Goal: Transaction & Acquisition: Purchase product/service

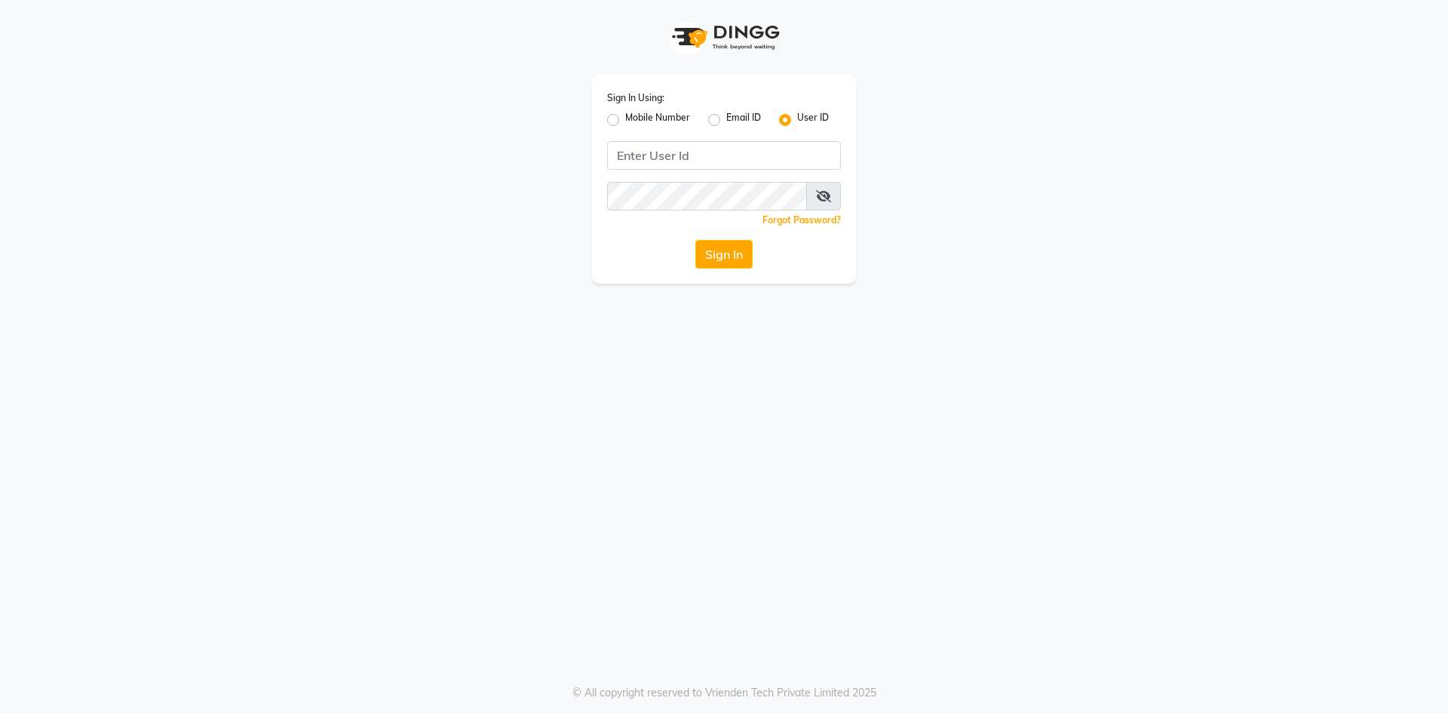
click at [625, 122] on label "Mobile Number" at bounding box center [657, 120] width 65 height 18
click at [625, 121] on input "Mobile Number" at bounding box center [630, 116] width 10 height 10
radio input "true"
radio input "false"
click at [698, 173] on div "Sign In Using: Mobile Number Email ID User ID Country Code × +91 Remember me Fo…" at bounding box center [724, 179] width 264 height 209
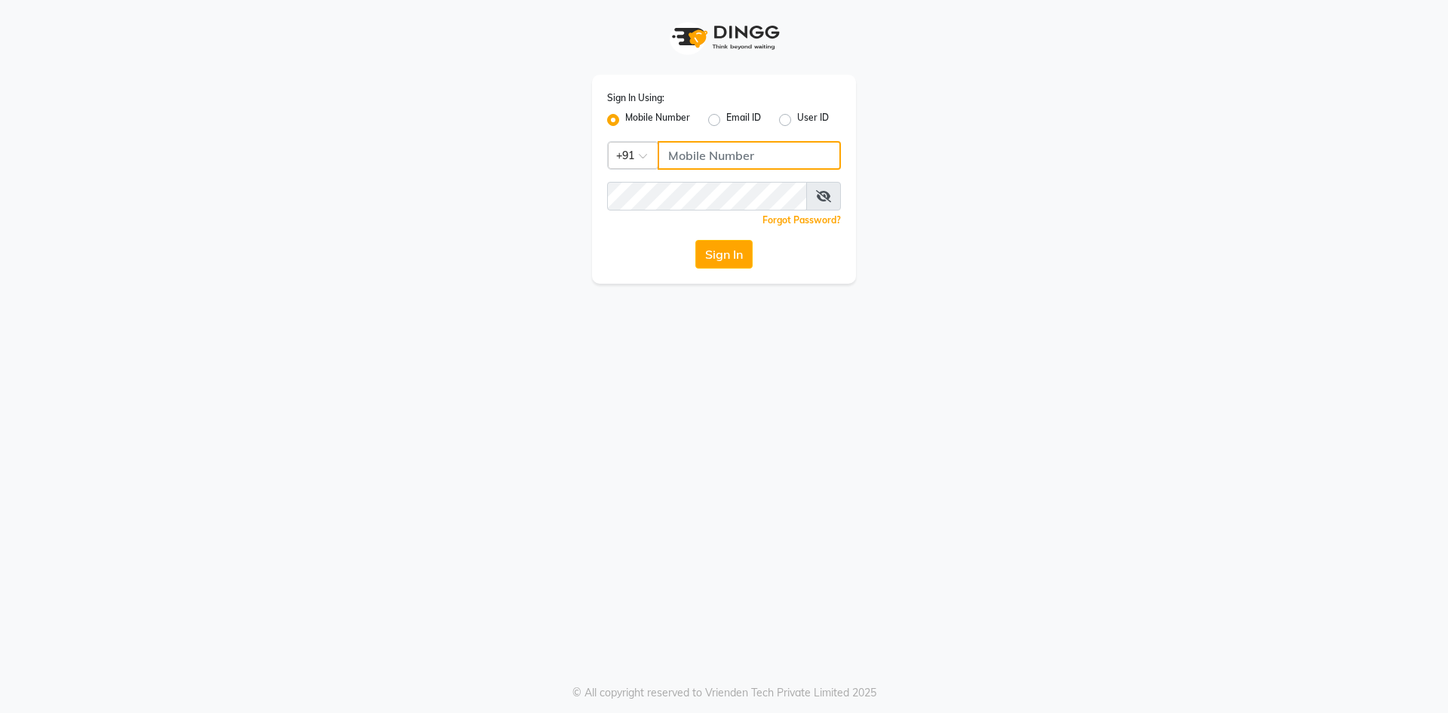
click at [703, 158] on input "Username" at bounding box center [749, 155] width 183 height 29
type input "9494878202"
click at [714, 251] on button "Sign In" at bounding box center [724, 254] width 57 height 29
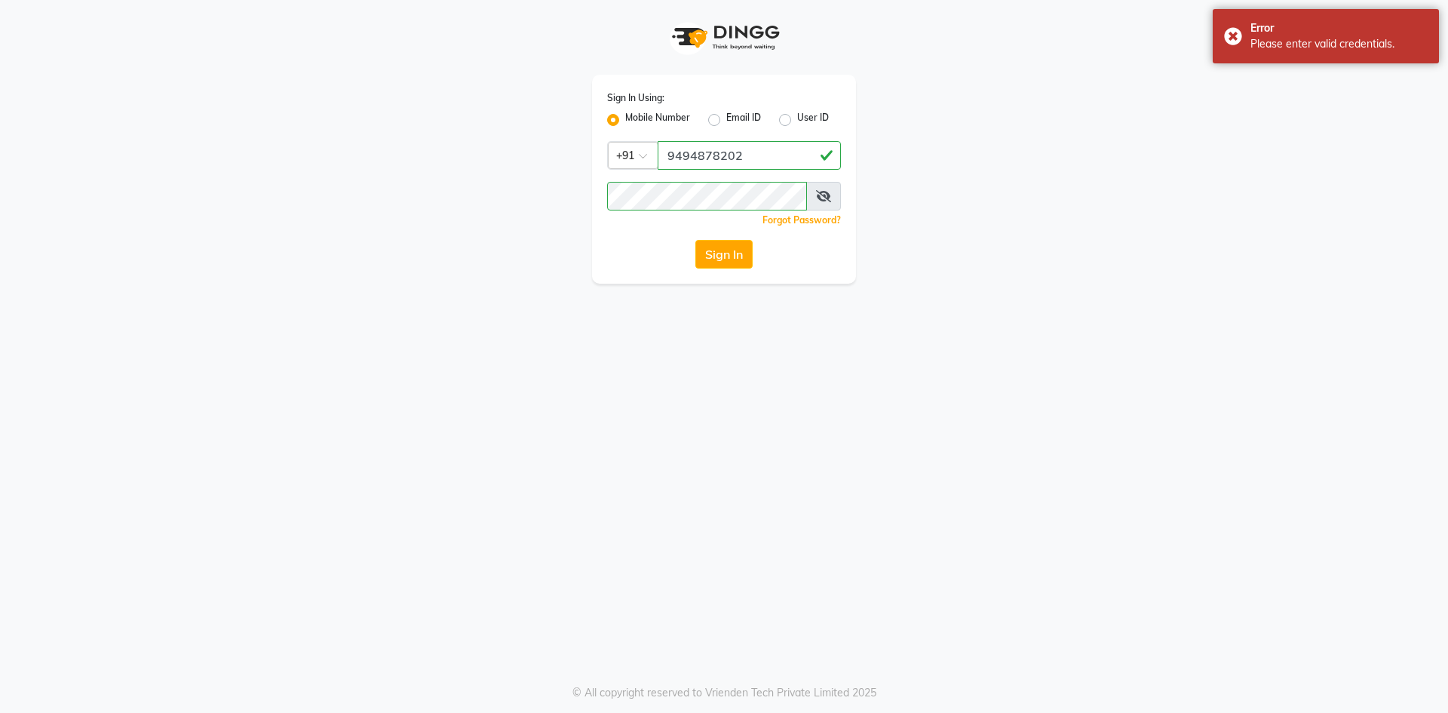
click at [822, 195] on icon at bounding box center [823, 196] width 15 height 12
click at [484, 181] on div "Sign In Using: Mobile Number Email ID User ID Country Code × +91 9494878202 Rem…" at bounding box center [724, 142] width 860 height 284
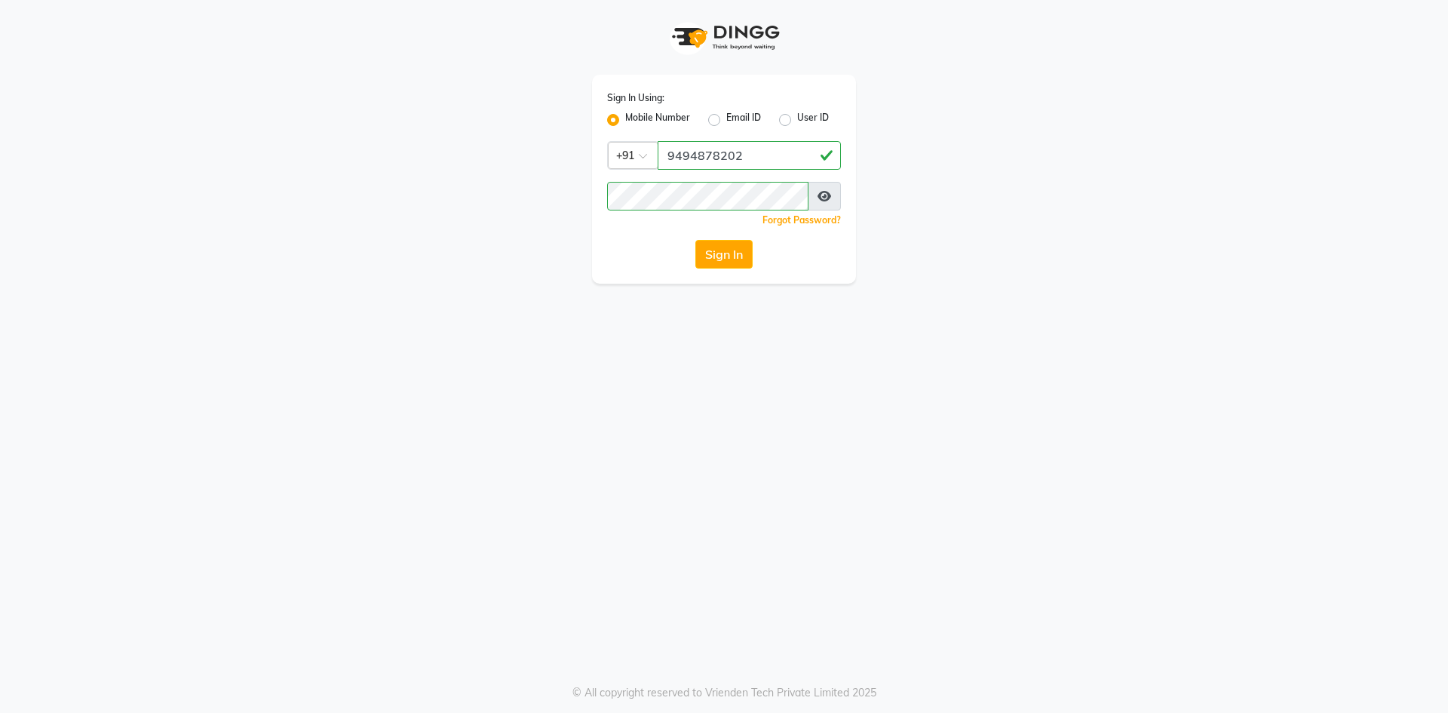
click at [694, 241] on div "Sign In" at bounding box center [724, 254] width 234 height 29
click at [715, 256] on button "Sign In" at bounding box center [724, 254] width 57 height 29
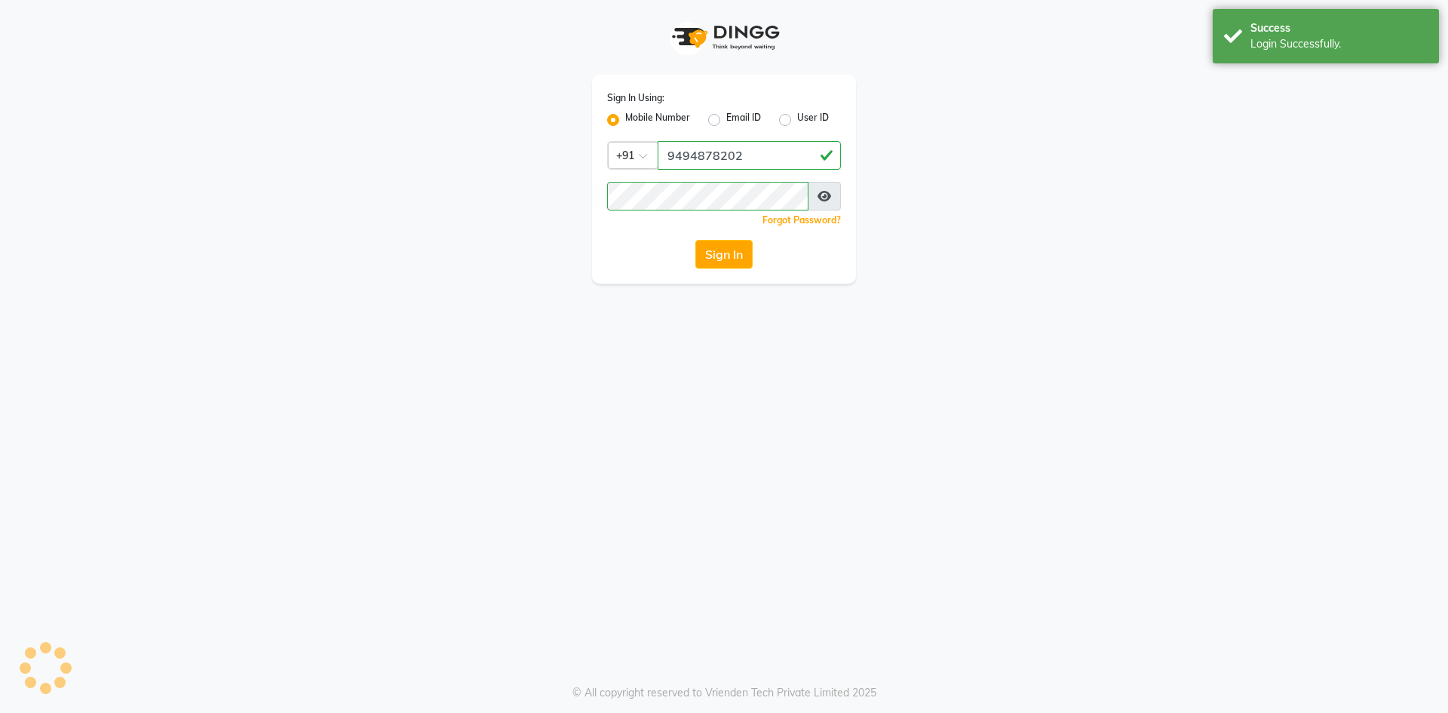
select select "8193"
select select "service"
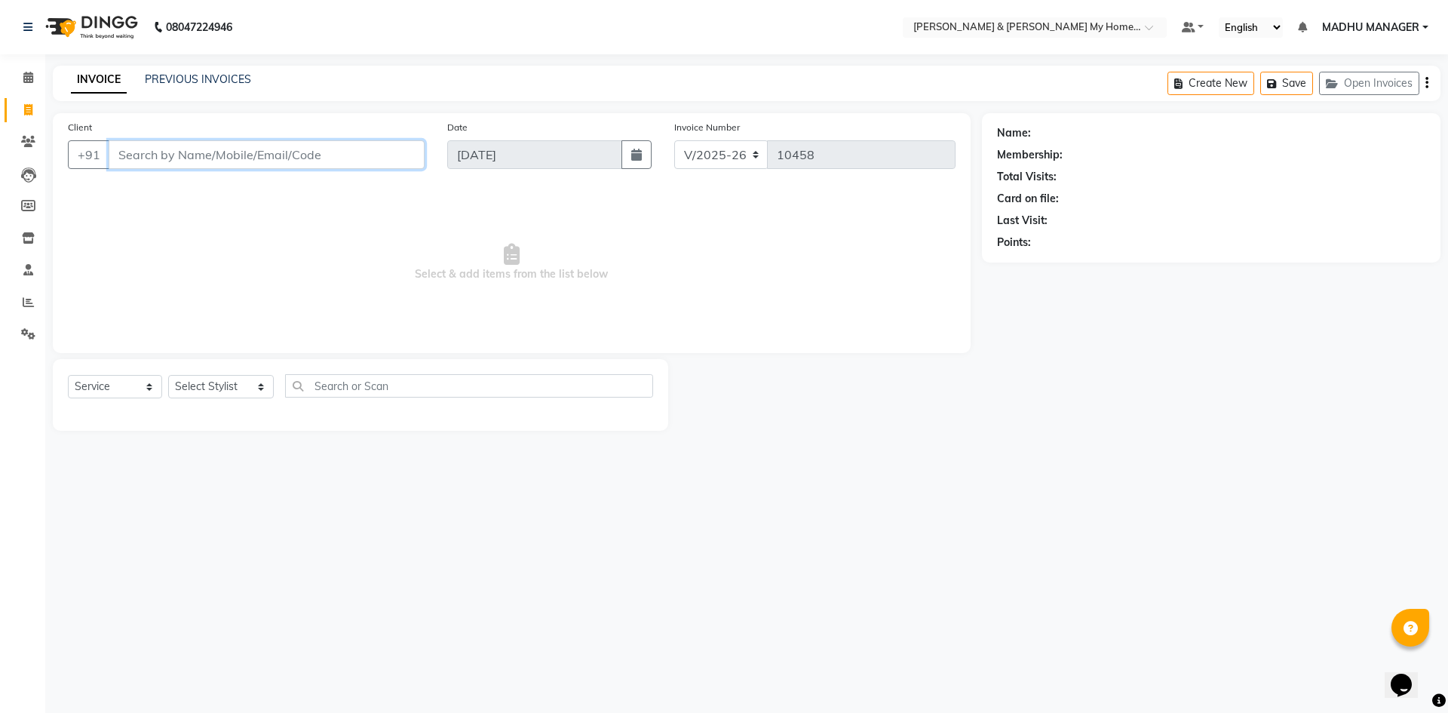
click at [229, 165] on input "Client" at bounding box center [267, 154] width 316 height 29
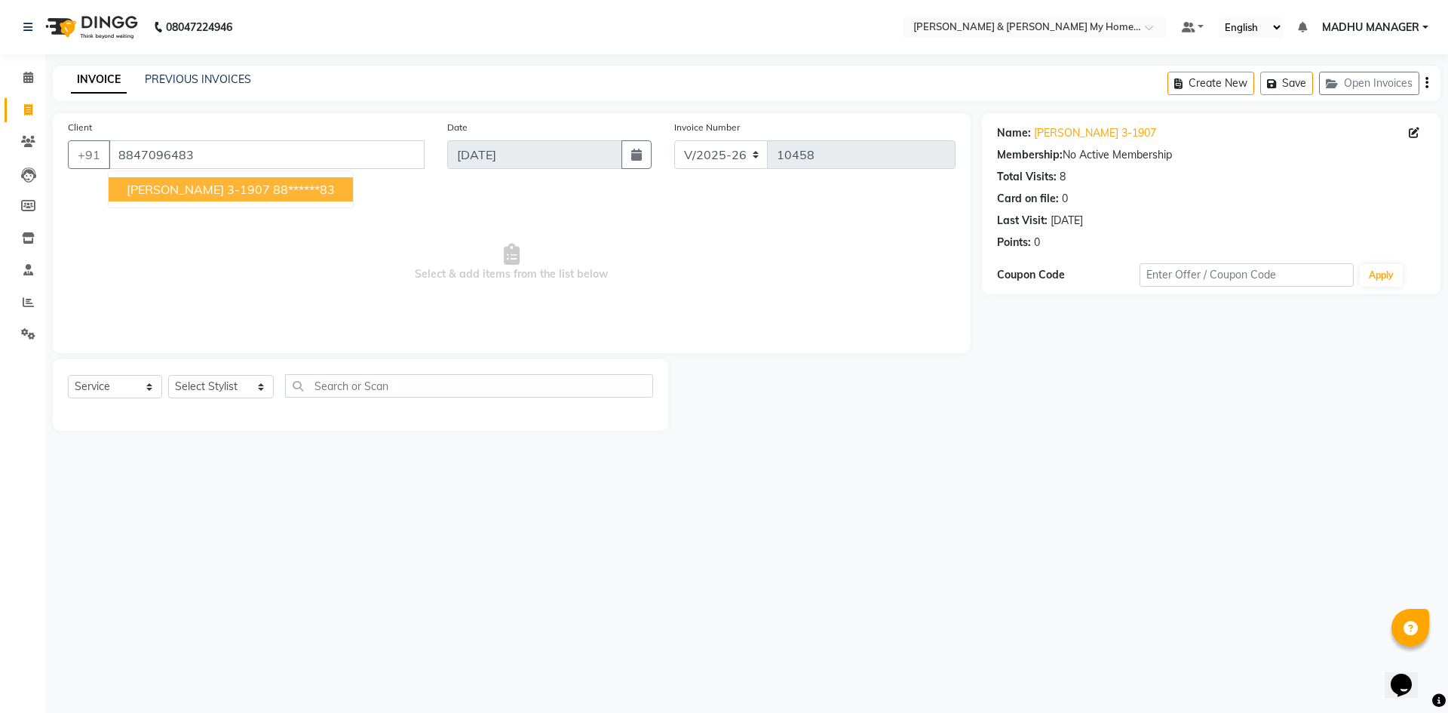
click at [273, 195] on ngb-highlight "88******83" at bounding box center [304, 189] width 62 height 15
type input "88******83"
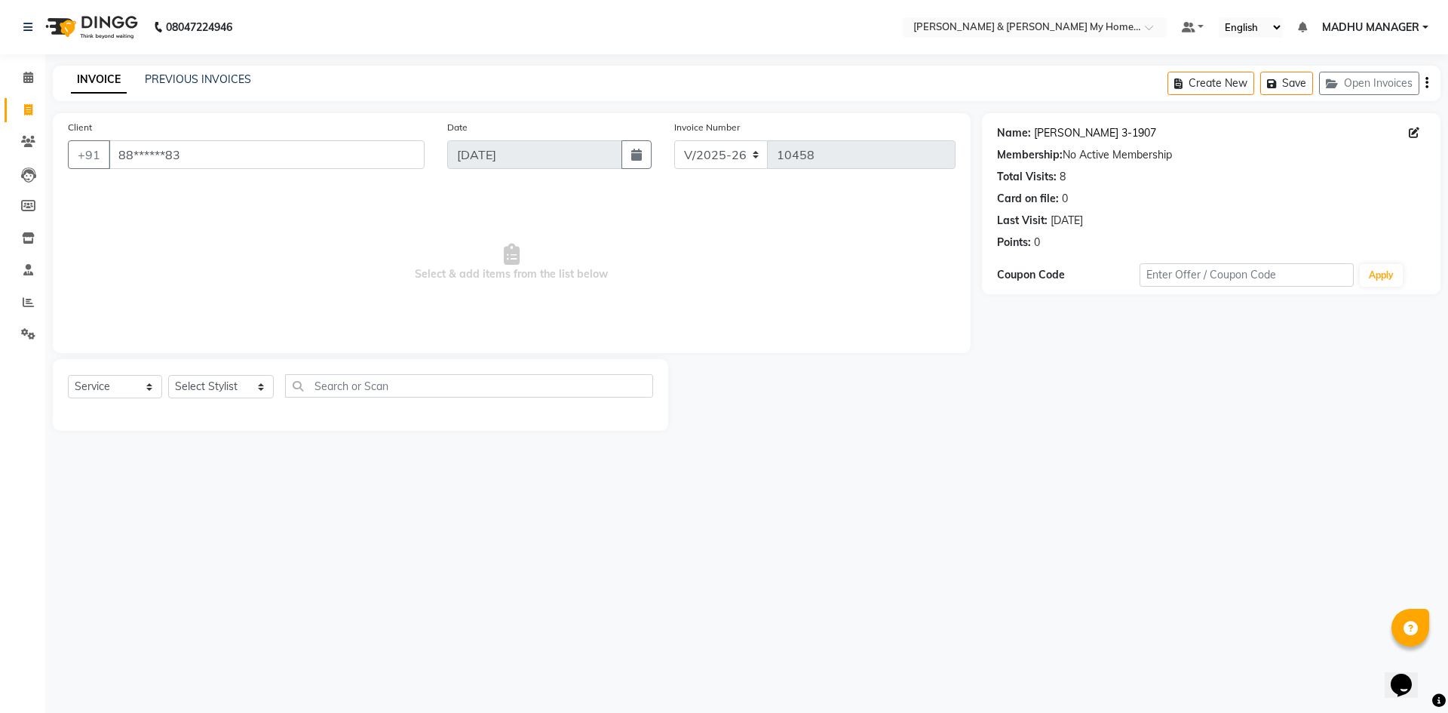
click at [1069, 138] on link "Prathik 3-1907" at bounding box center [1095, 133] width 122 height 16
click at [199, 385] on select "Select Stylist Aadil Aarti Aarti Beauty Akanksha Beauty akanksha Nail ALKA Anki…" at bounding box center [221, 386] width 106 height 23
select select "85313"
click at [168, 375] on select "Select Stylist Aadil Aarti Aarti Beauty Akanksha Beauty akanksha Nail ALKA Anki…" at bounding box center [221, 386] width 106 height 23
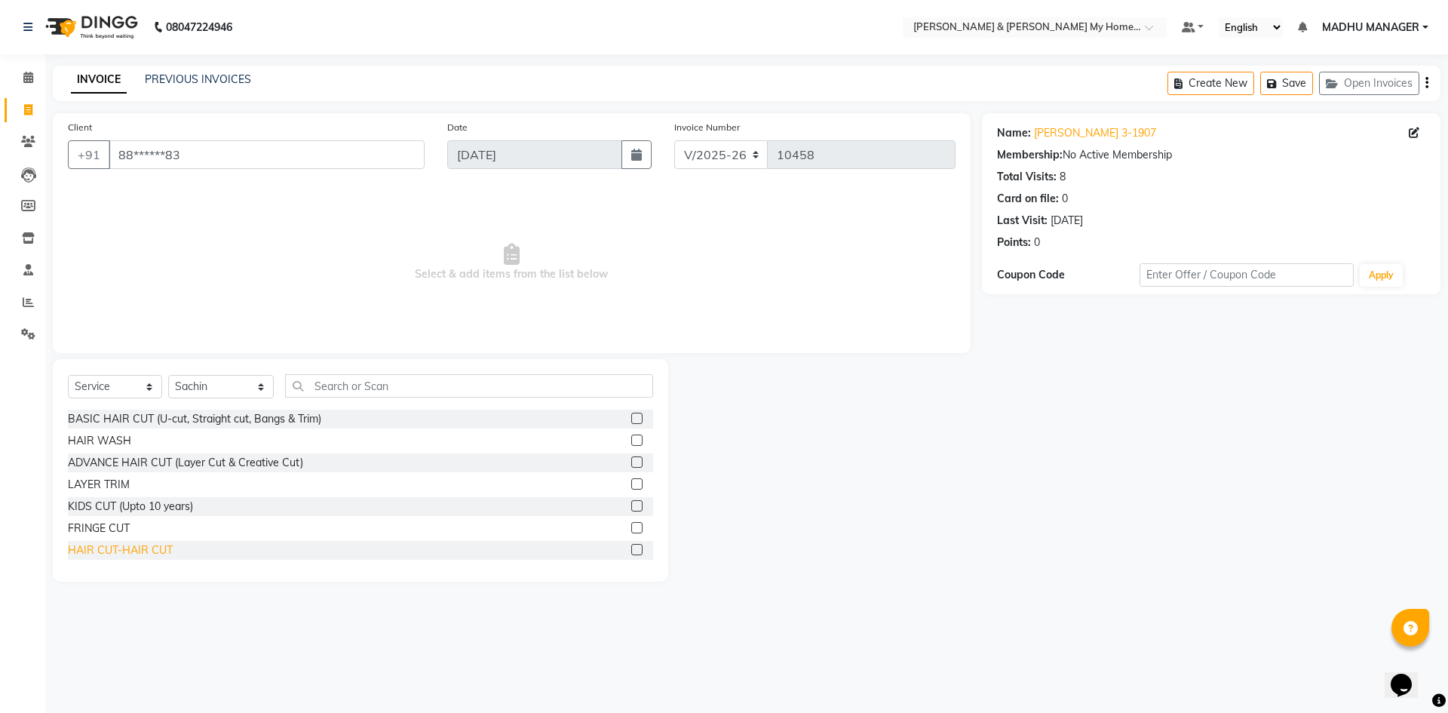
click at [166, 546] on div "HAIR CUT-HAIR CUT" at bounding box center [120, 550] width 105 height 16
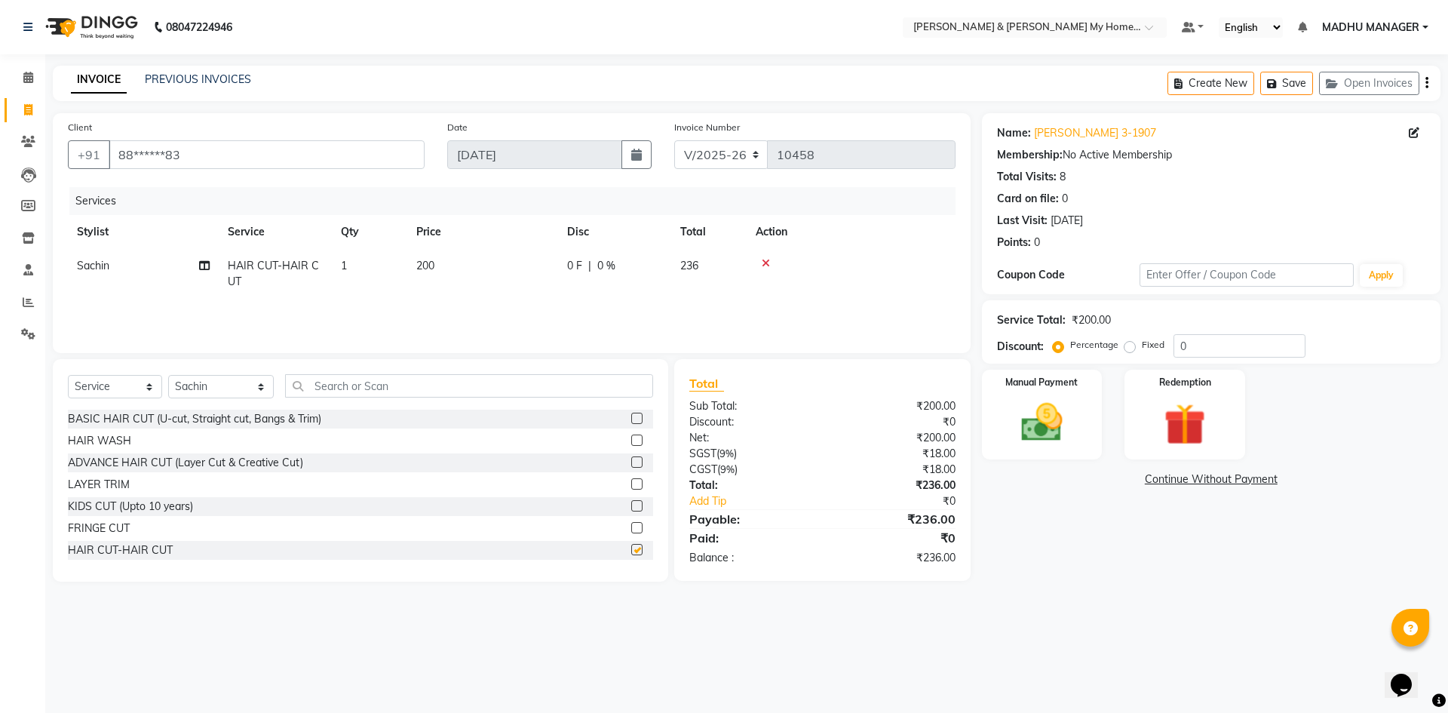
checkbox input "false"
click at [372, 393] on input "text" at bounding box center [469, 385] width 368 height 23
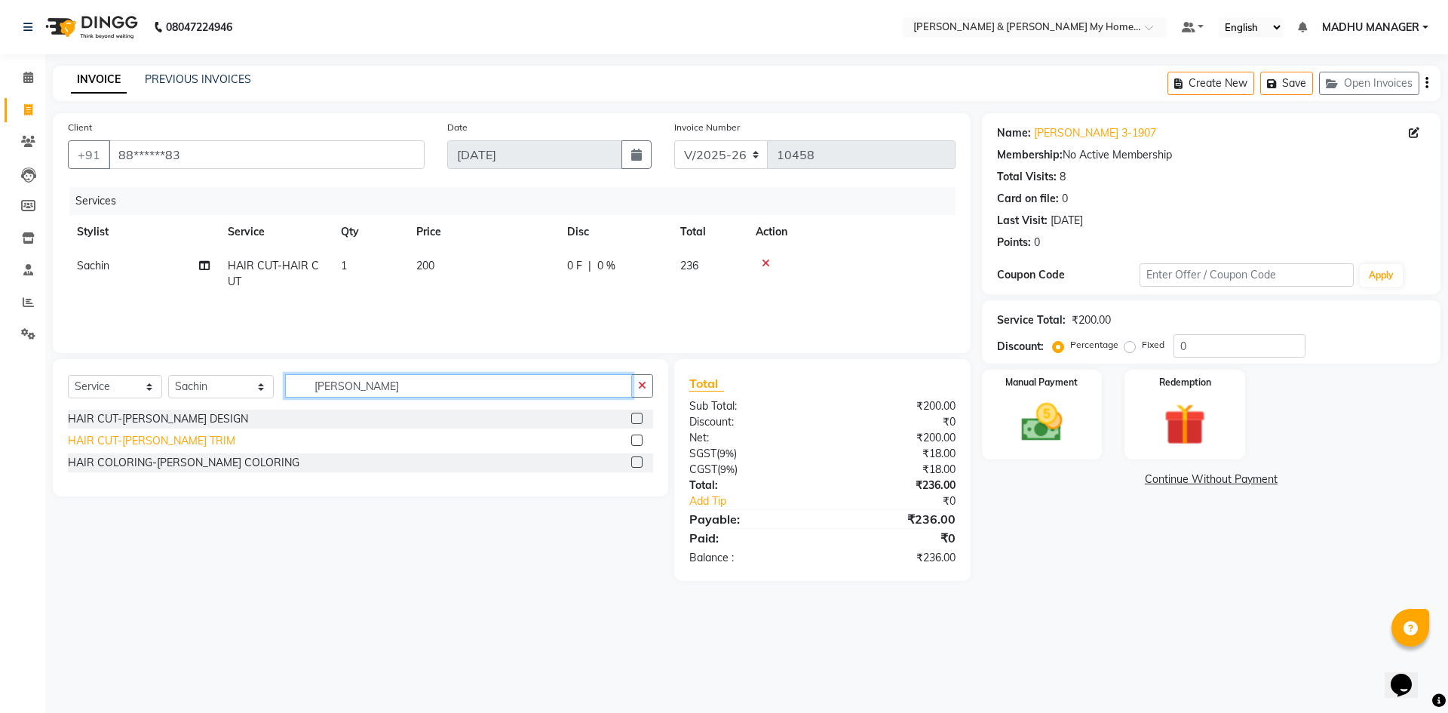
type input "beard"
click at [179, 441] on div "HAIR CUT-[PERSON_NAME] TRIM" at bounding box center [151, 441] width 167 height 16
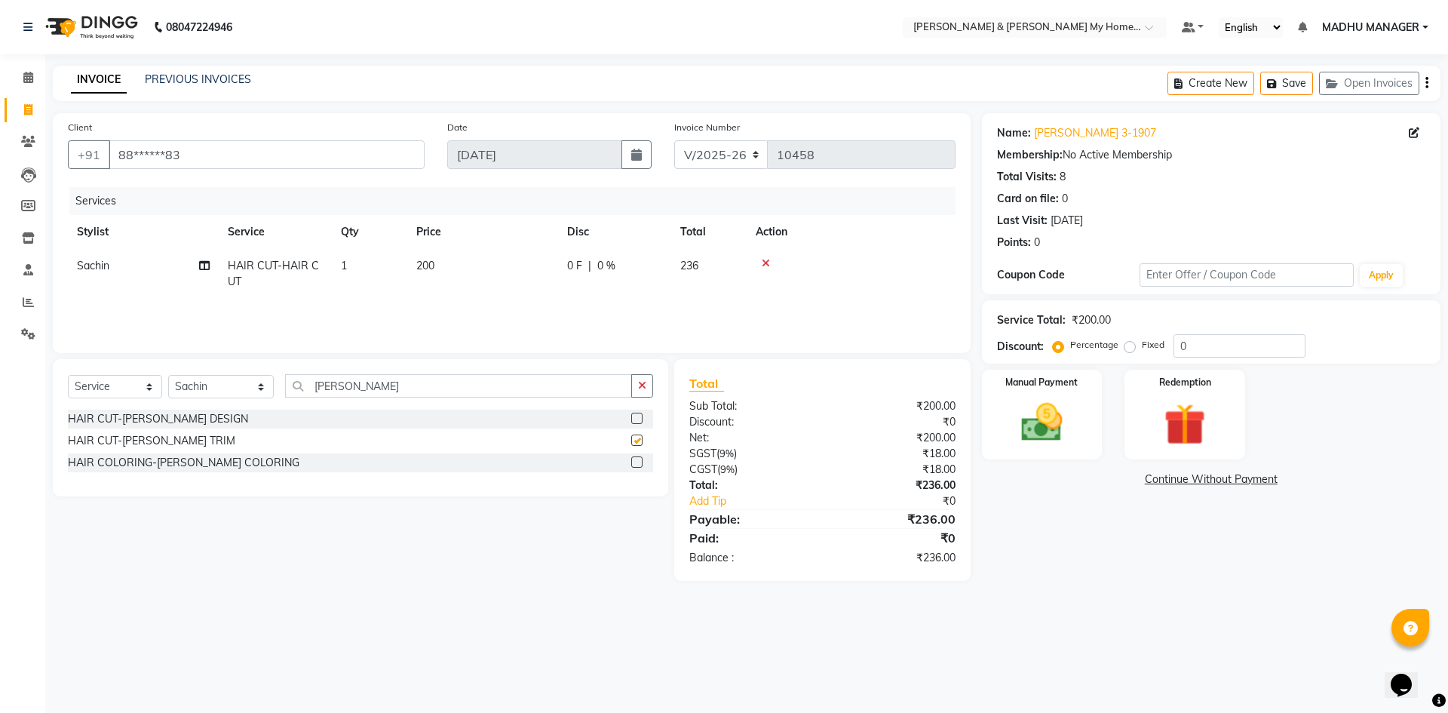
checkbox input "false"
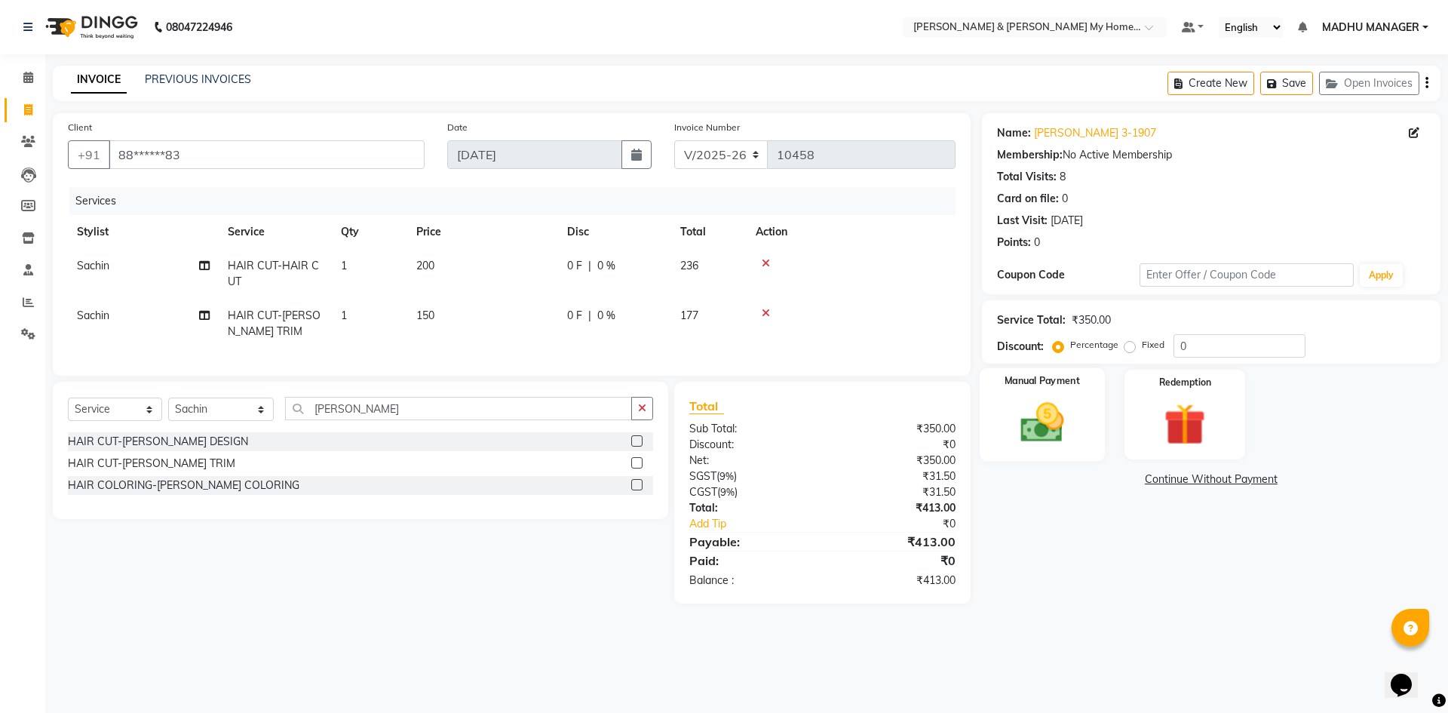
click at [1015, 422] on img at bounding box center [1042, 423] width 70 height 50
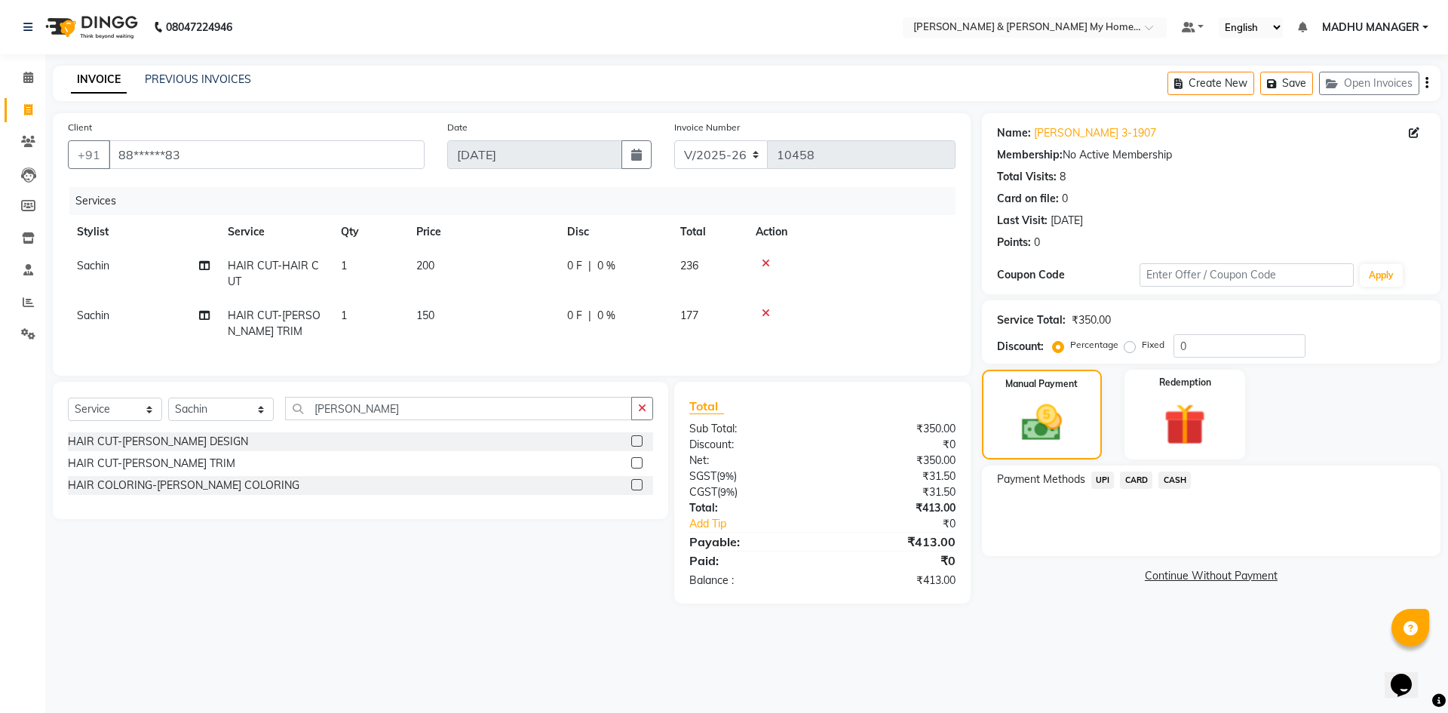
click at [1103, 474] on span "UPI" at bounding box center [1103, 479] width 23 height 17
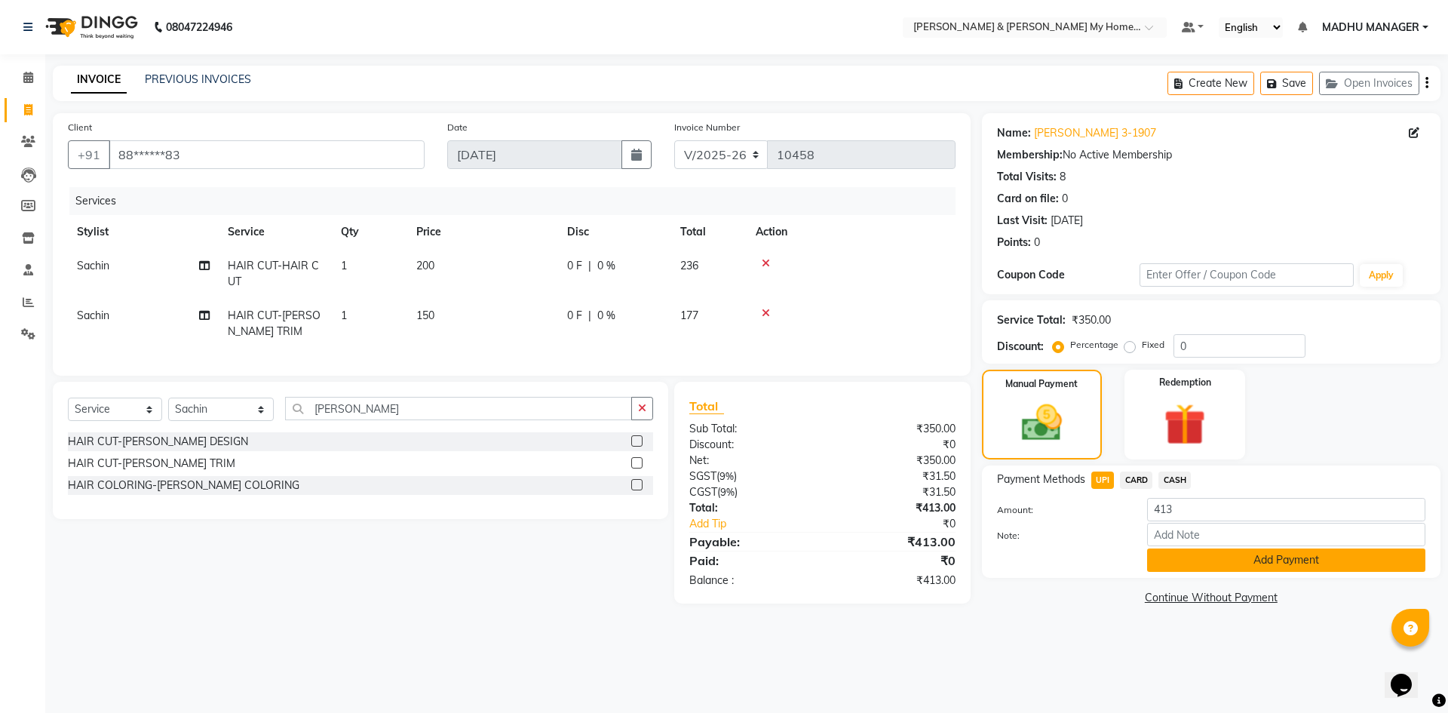
click at [1216, 557] on button "Add Payment" at bounding box center [1286, 559] width 278 height 23
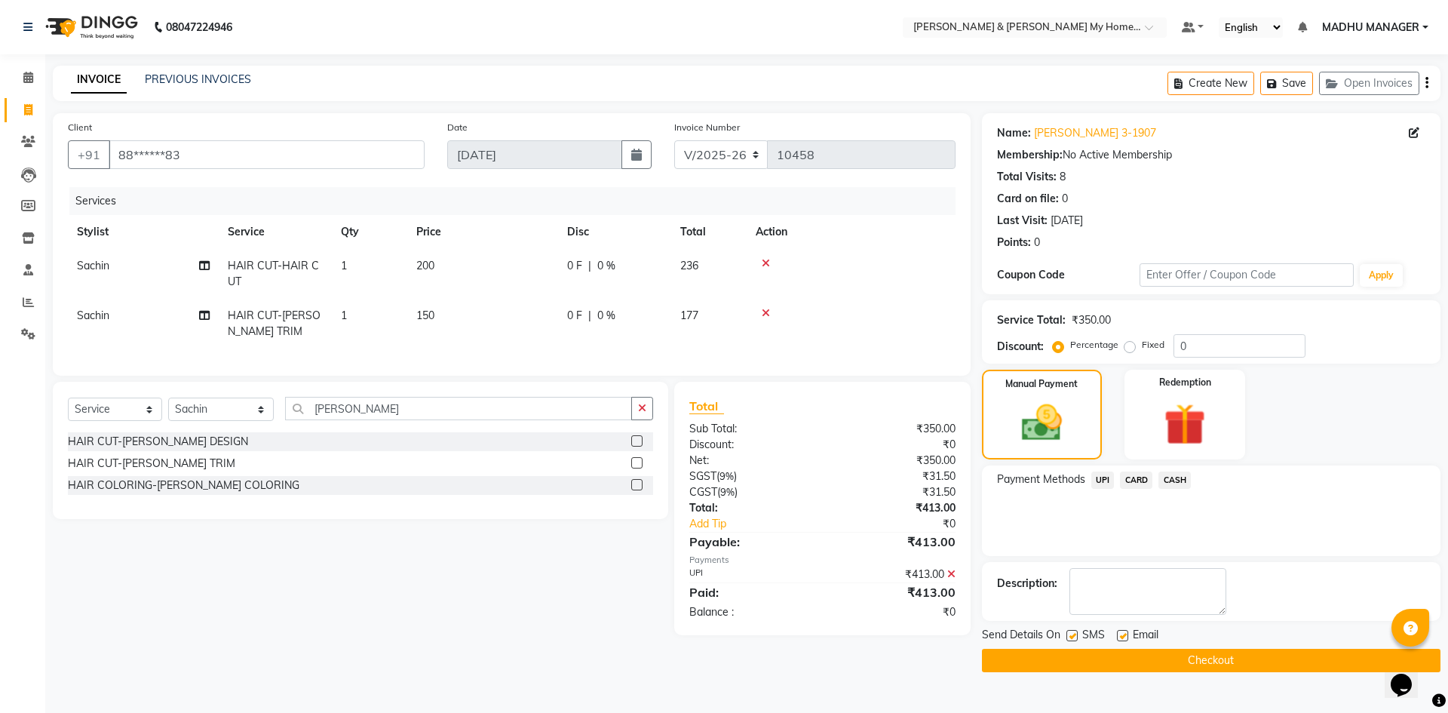
click at [1237, 669] on button "Checkout" at bounding box center [1211, 660] width 459 height 23
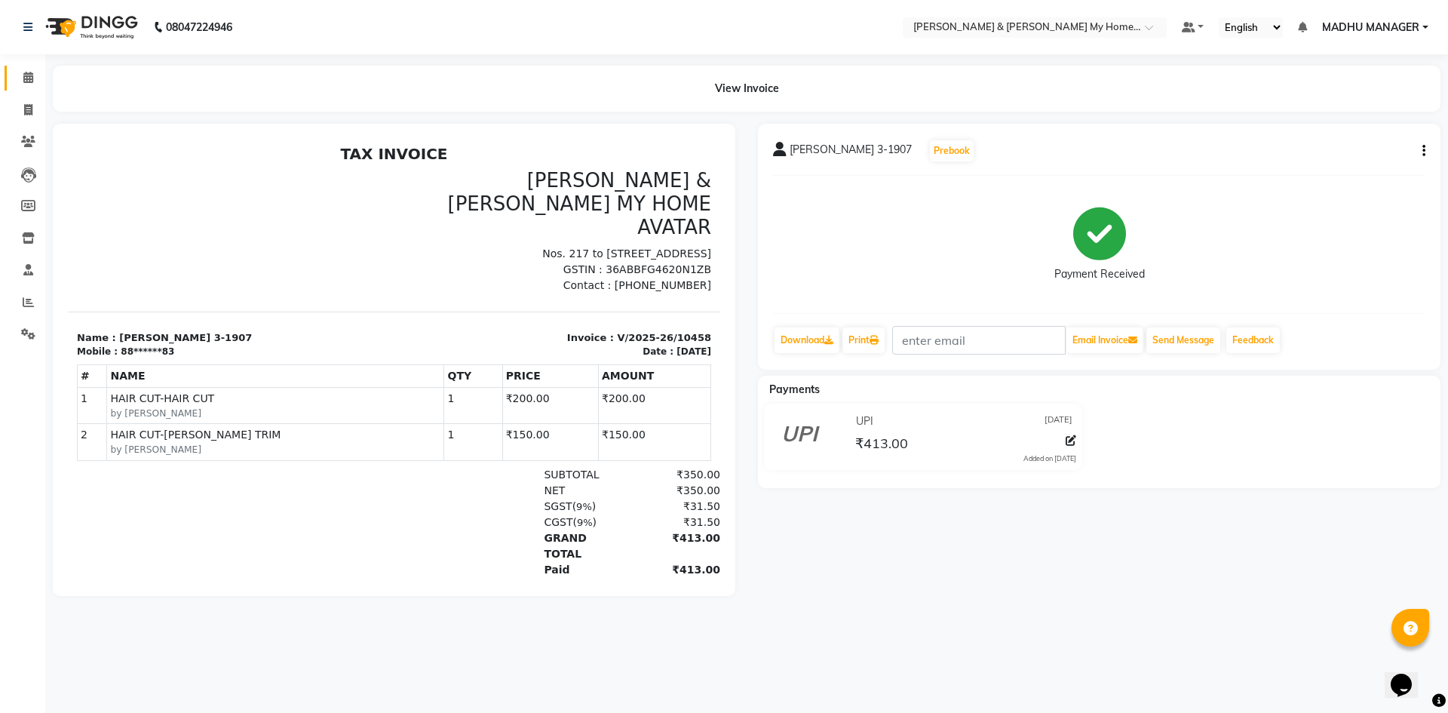
drag, startPoint x: 27, startPoint y: 69, endPoint x: 38, endPoint y: 68, distance: 10.6
click at [28, 69] on link "Calendar" at bounding box center [23, 78] width 36 height 25
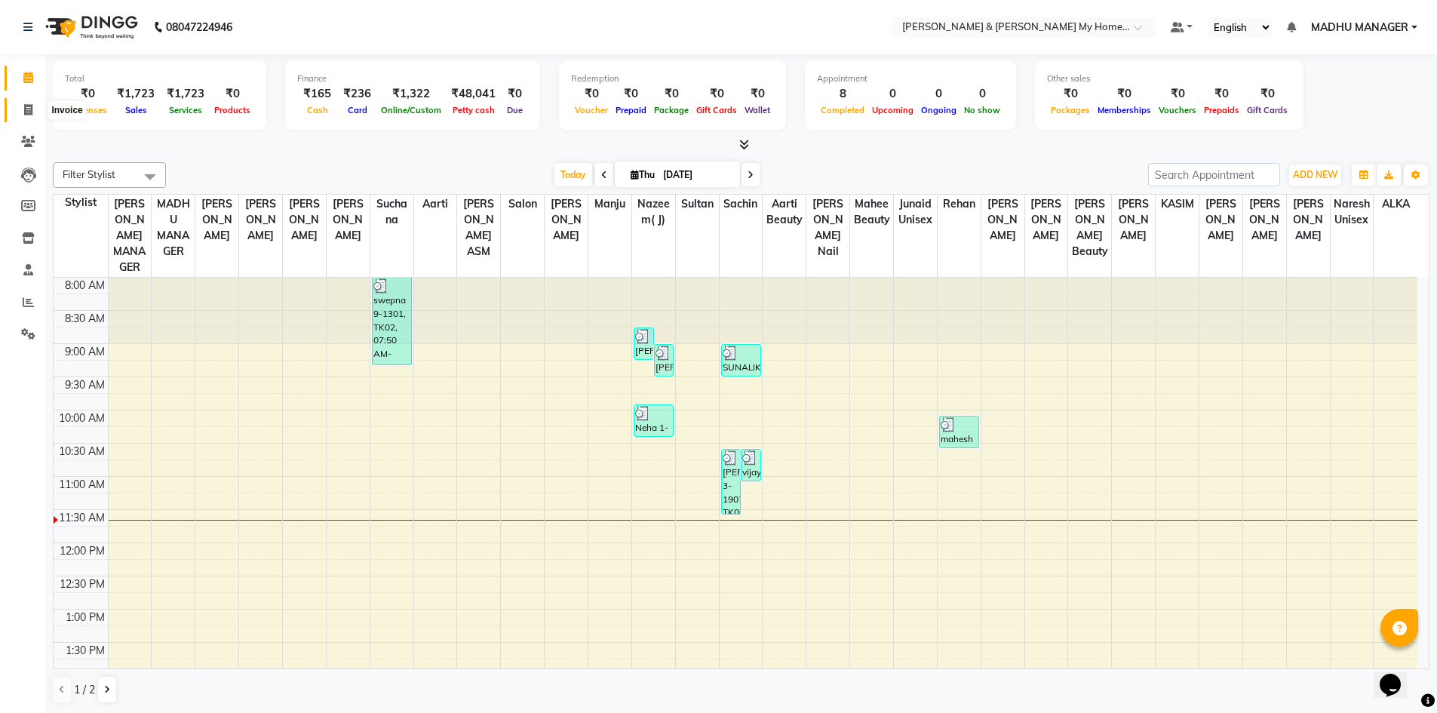
click at [24, 109] on icon at bounding box center [28, 109] width 8 height 11
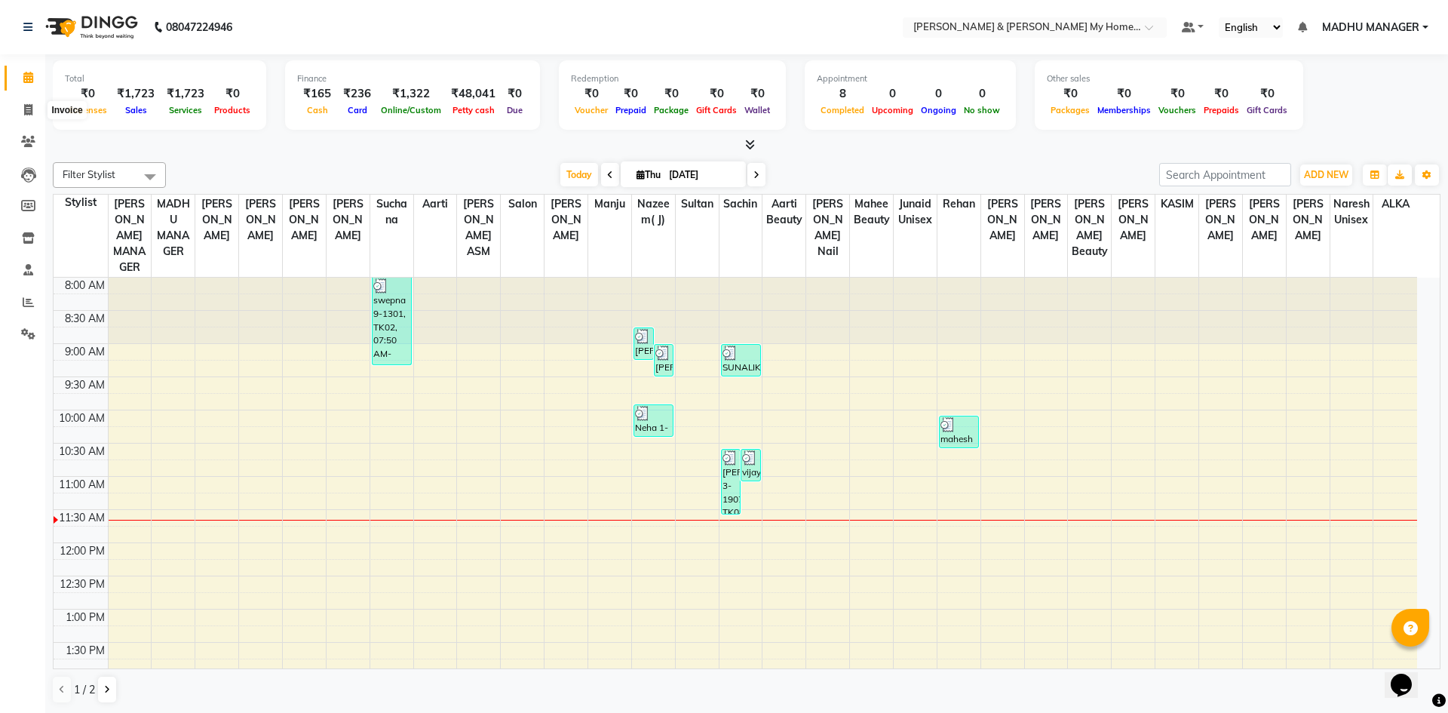
select select "8193"
select select "service"
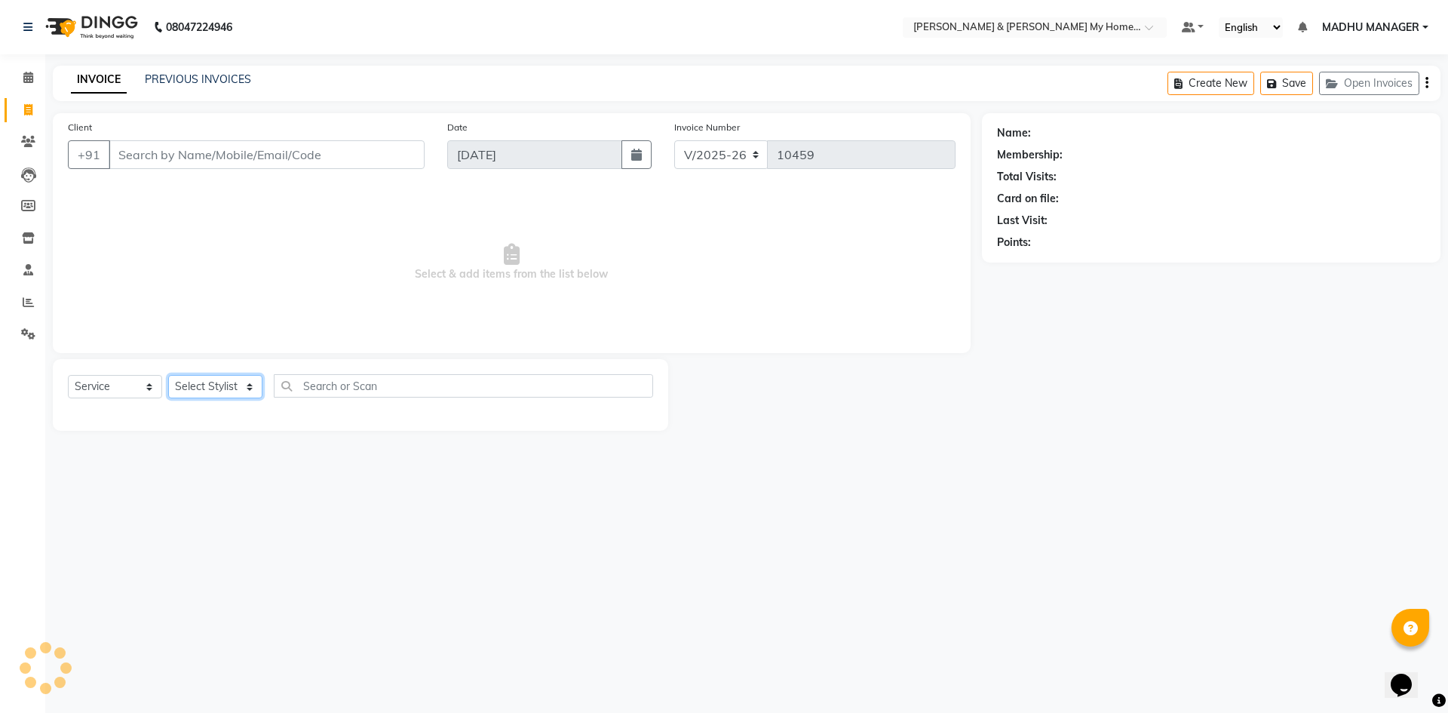
click at [200, 380] on select "Select Stylist" at bounding box center [215, 386] width 94 height 23
select select "85861"
click at [168, 375] on select "Select Stylist Aadil Aarti Aarti Beauty Akanksha Beauty akanksha Nail ALKA Anki…" at bounding box center [221, 386] width 106 height 23
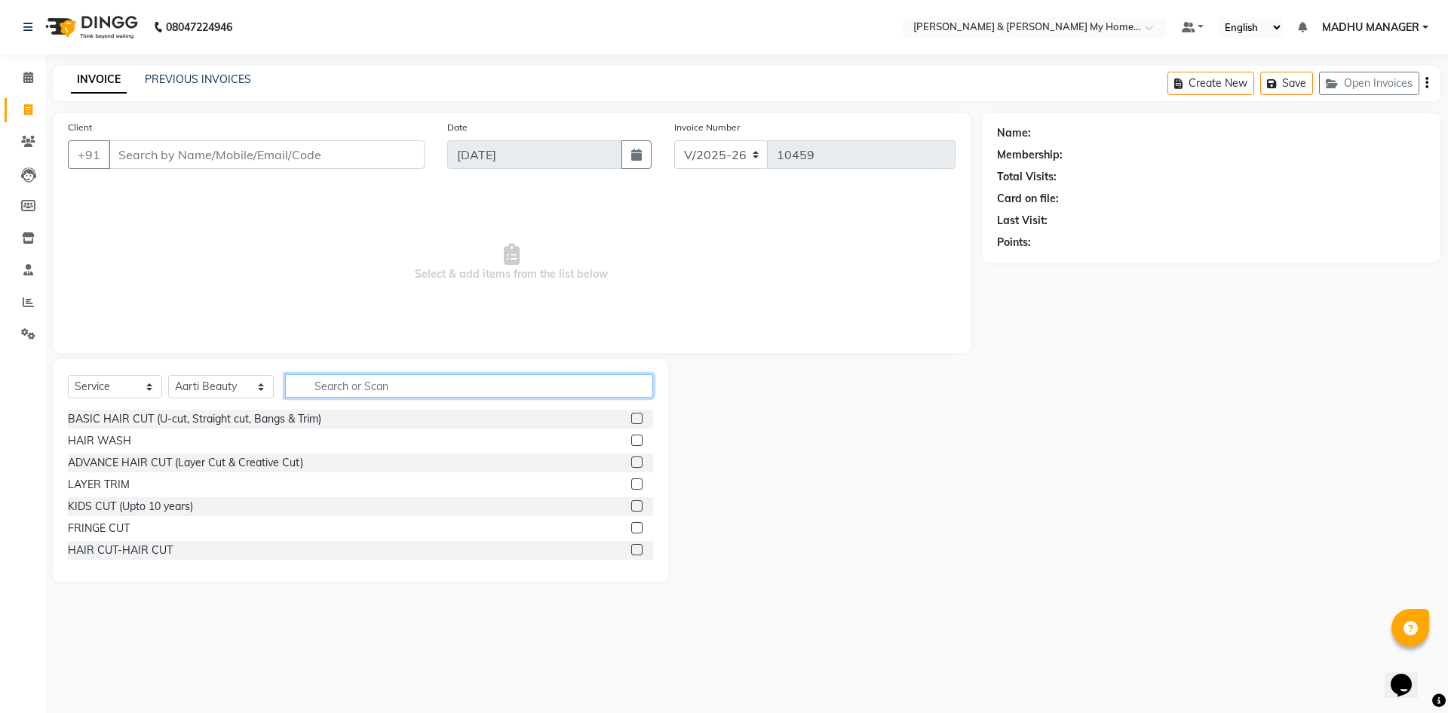
click at [326, 386] on input "text" at bounding box center [469, 385] width 368 height 23
type input "thre"
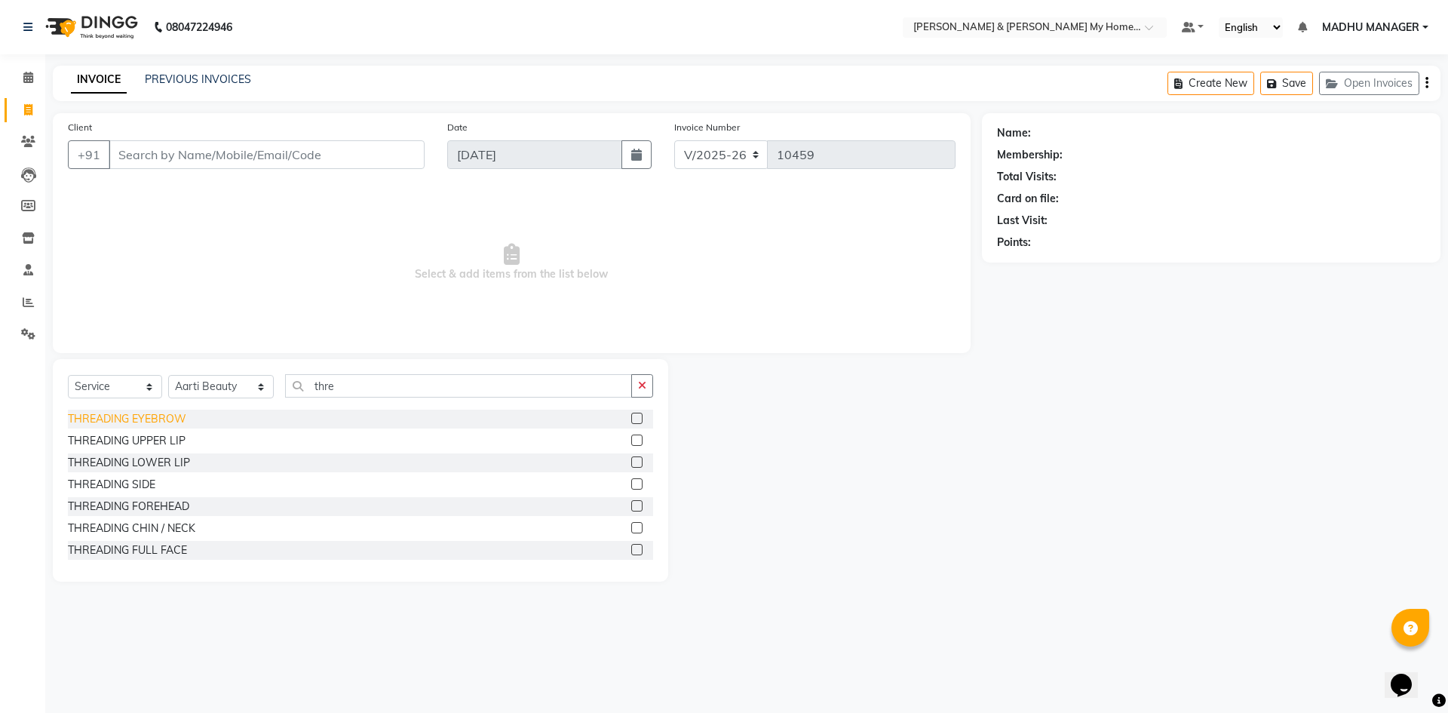
click at [152, 413] on div "THREADING EYEBROW" at bounding box center [127, 419] width 118 height 16
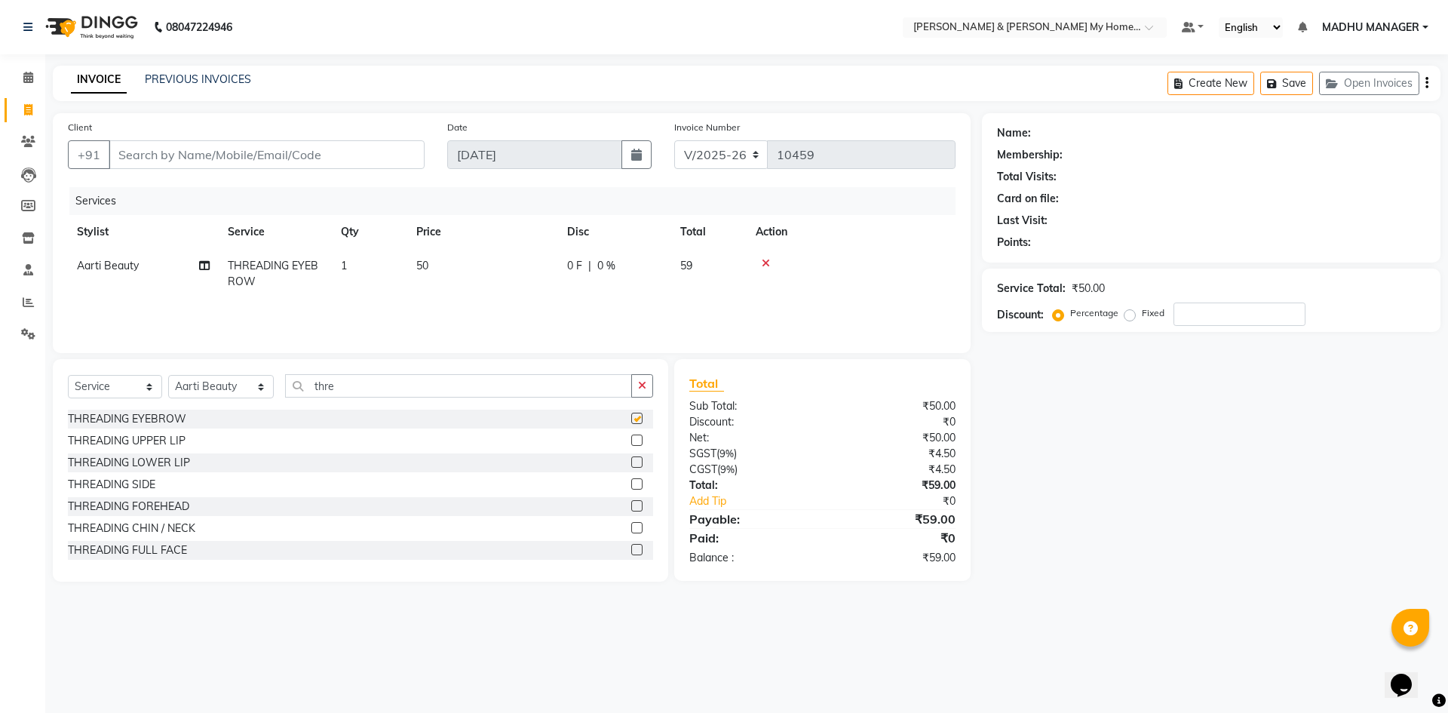
checkbox input "false"
click at [347, 385] on input "thre" at bounding box center [458, 385] width 347 height 23
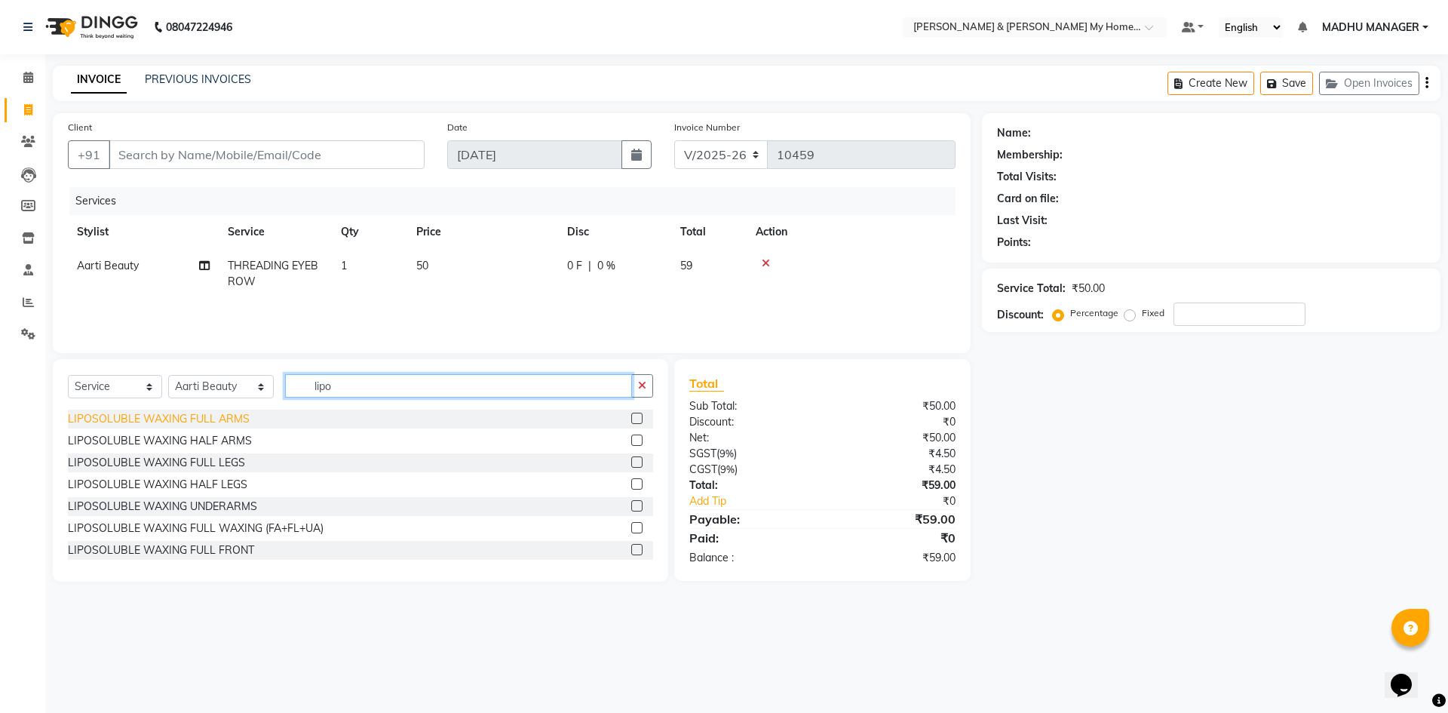
type input "lipo"
click at [229, 424] on div "LIPOSOLUBLE WAXING FULL ARMS" at bounding box center [159, 419] width 182 height 16
checkbox input "false"
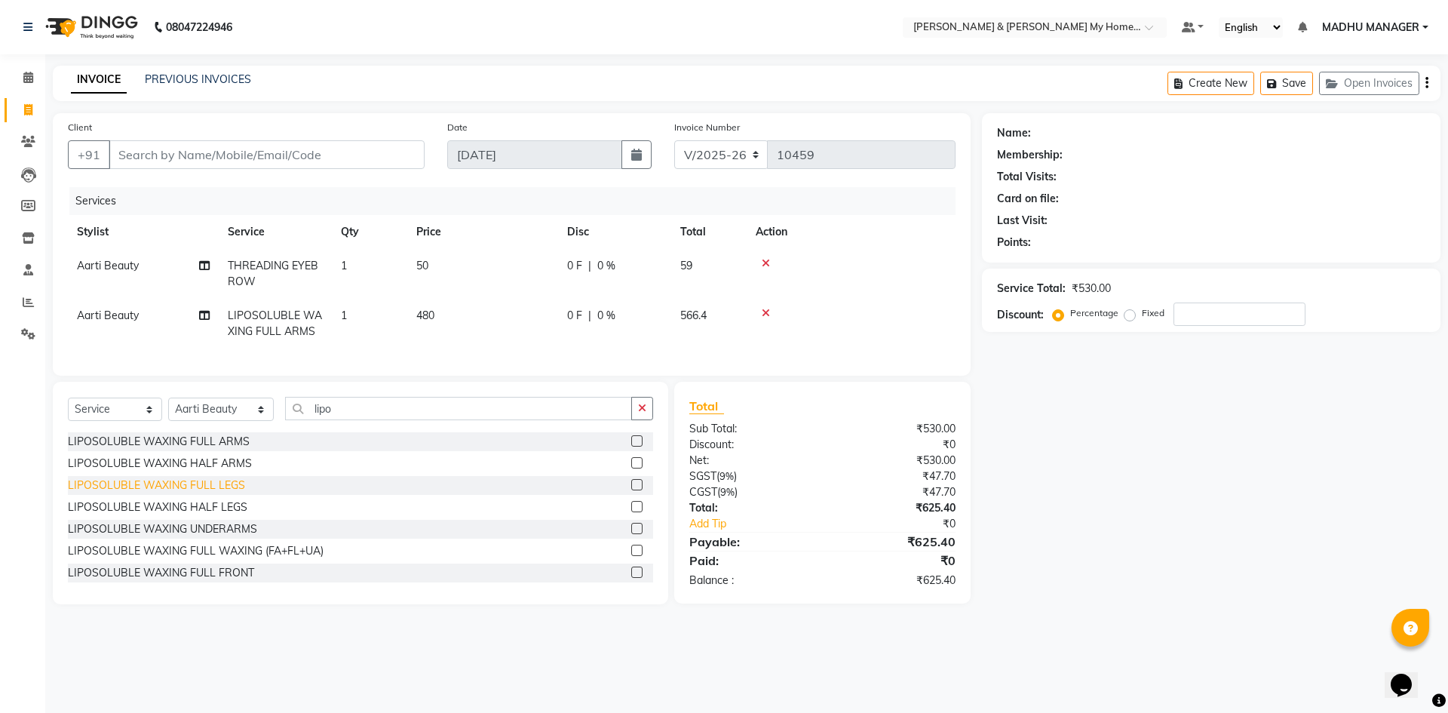
click at [221, 493] on div "LIPOSOLUBLE WAXING FULL LEGS" at bounding box center [156, 486] width 177 height 16
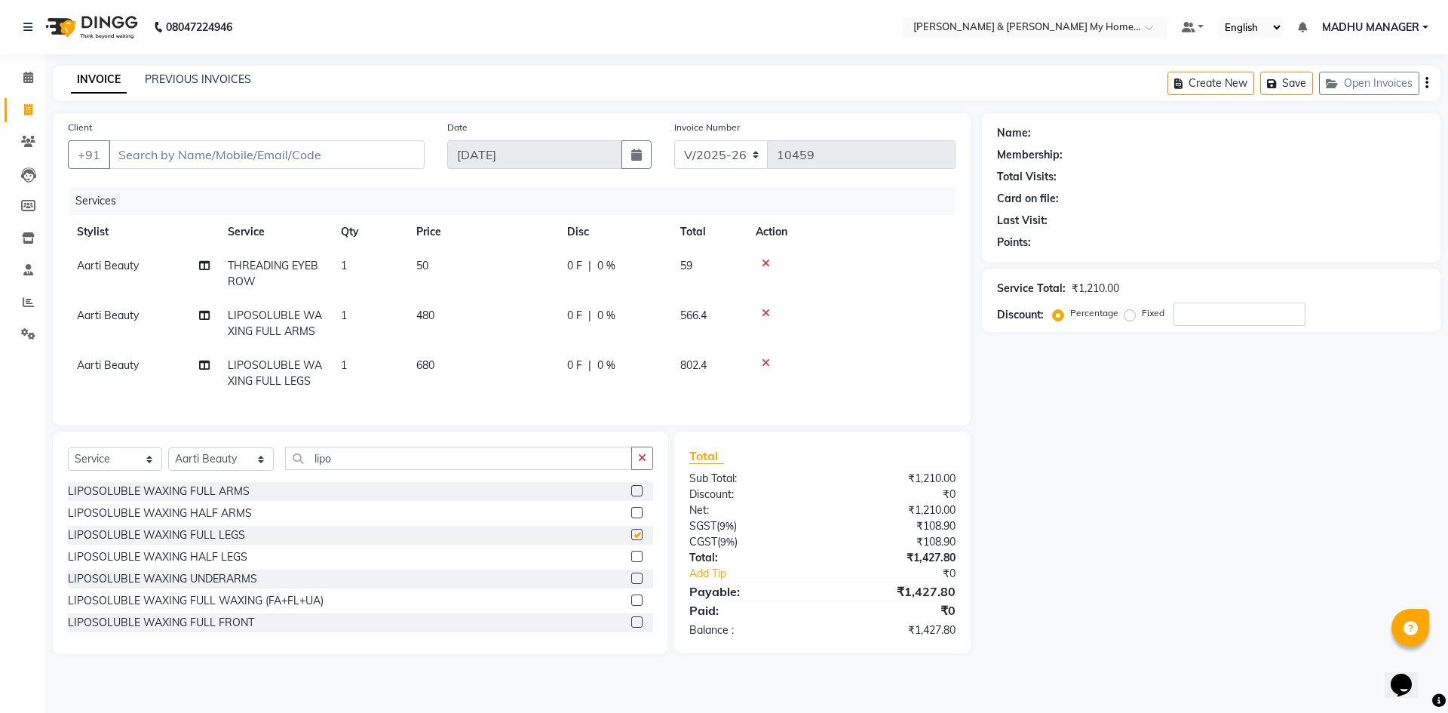
checkbox input "false"
click at [227, 587] on div "LIPOSOLUBLE WAXING UNDERARMS" at bounding box center [162, 579] width 189 height 16
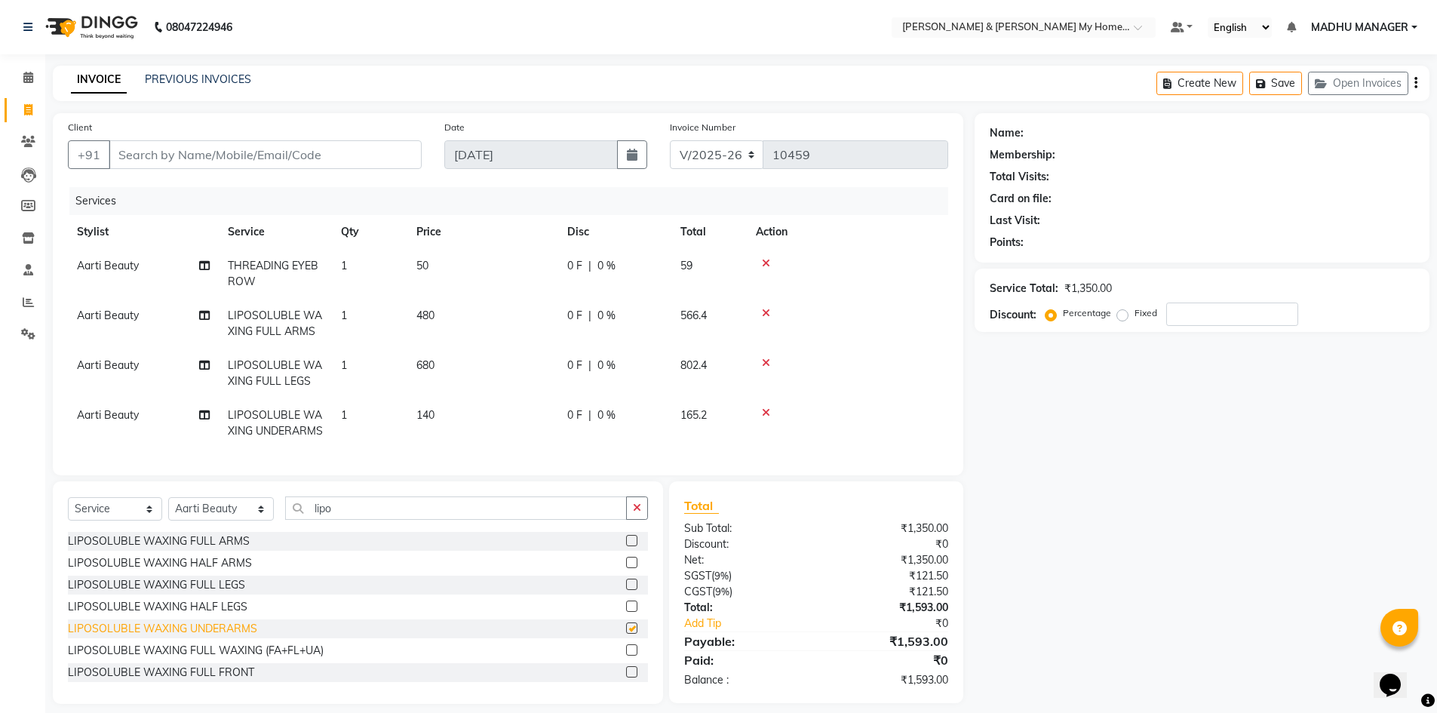
checkbox input "false"
click at [765, 412] on icon at bounding box center [766, 412] width 8 height 11
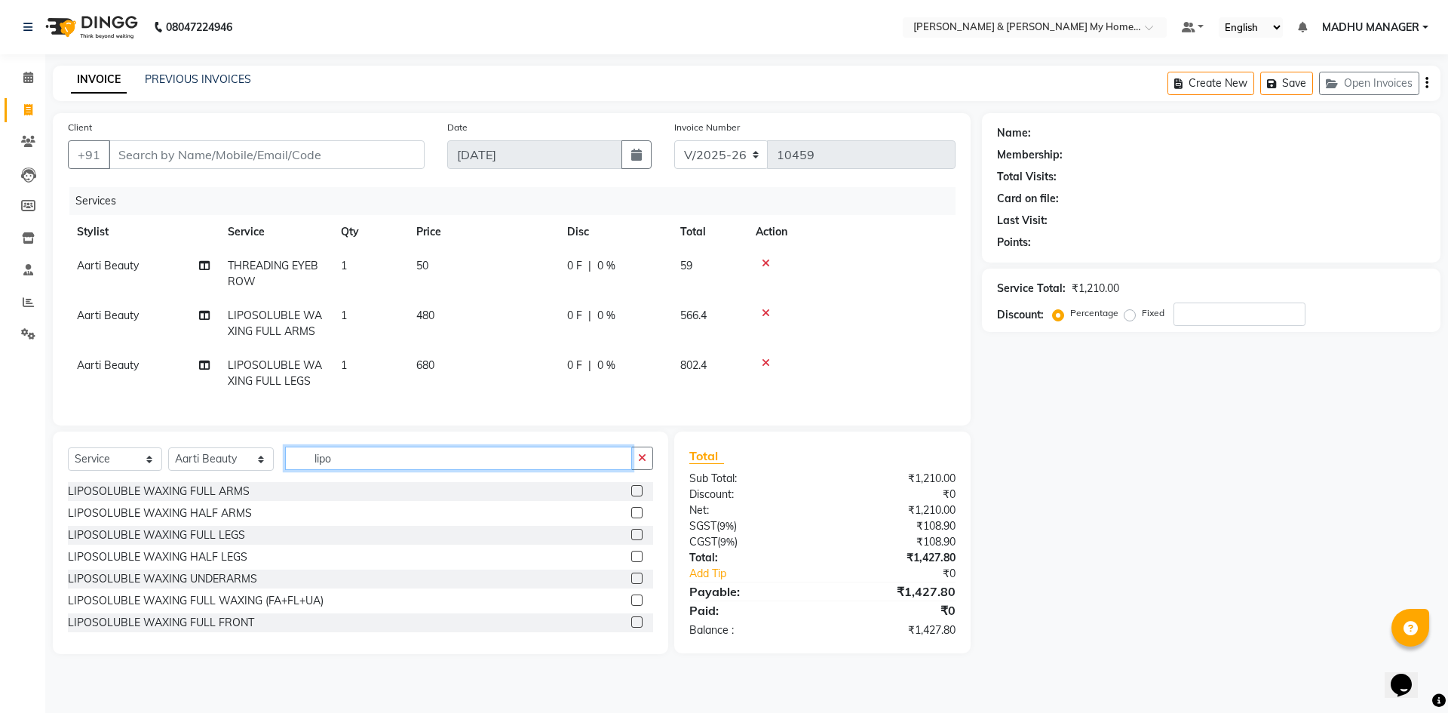
click at [329, 470] on input "lipo" at bounding box center [458, 458] width 347 height 23
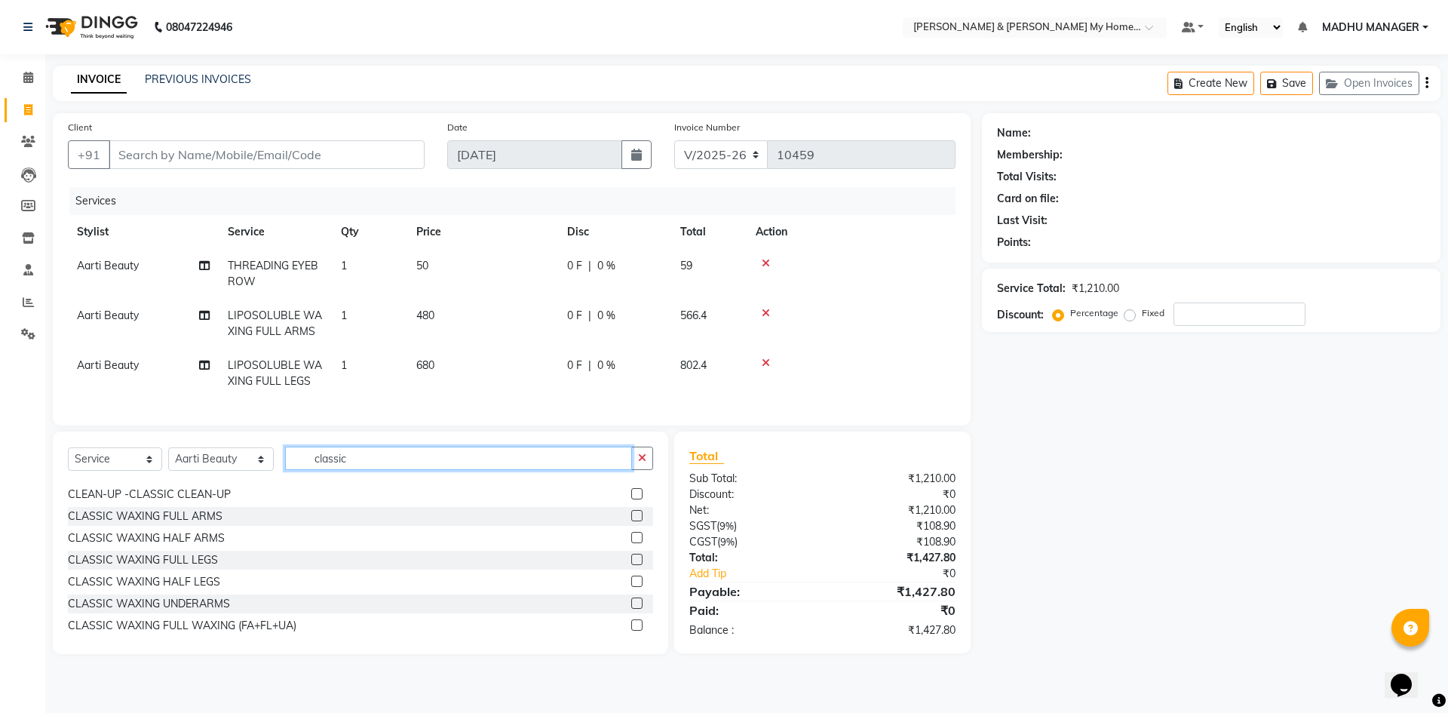
scroll to position [151, 0]
type input "classic"
click at [181, 610] on div "CLASSIC WAXING UNDERARMS" at bounding box center [149, 603] width 162 height 16
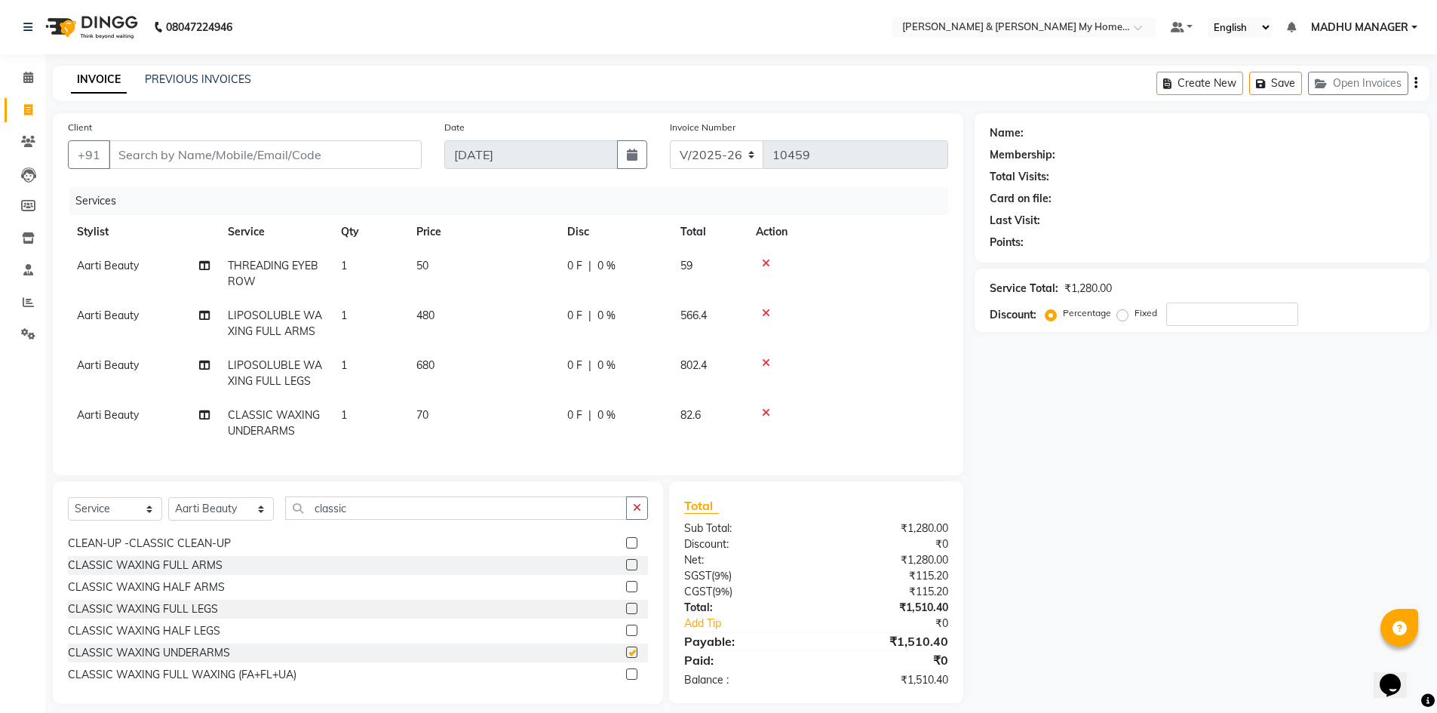
checkbox input "false"
click at [179, 157] on input "Client" at bounding box center [265, 154] width 313 height 29
type input "9"
type input "0"
type input "9493866444"
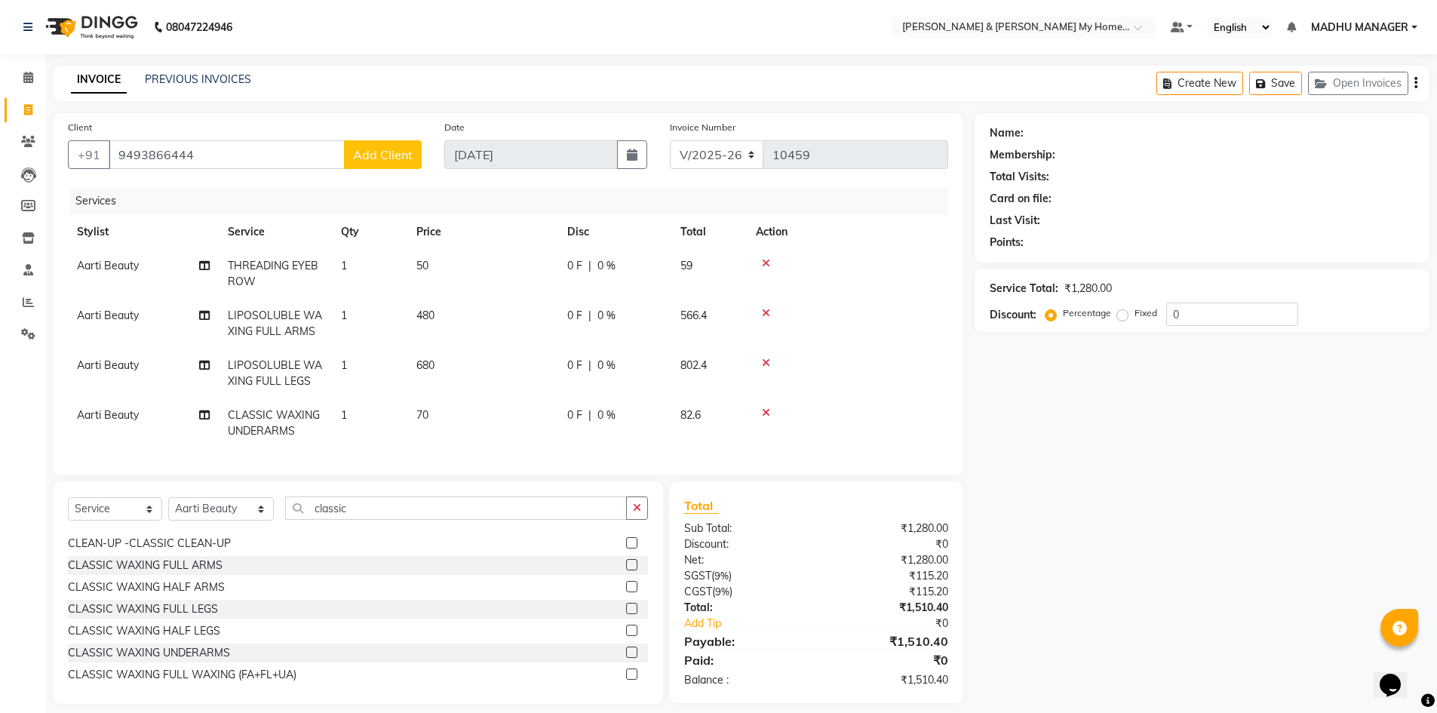
click at [385, 152] on span "Add Client" at bounding box center [383, 154] width 60 height 15
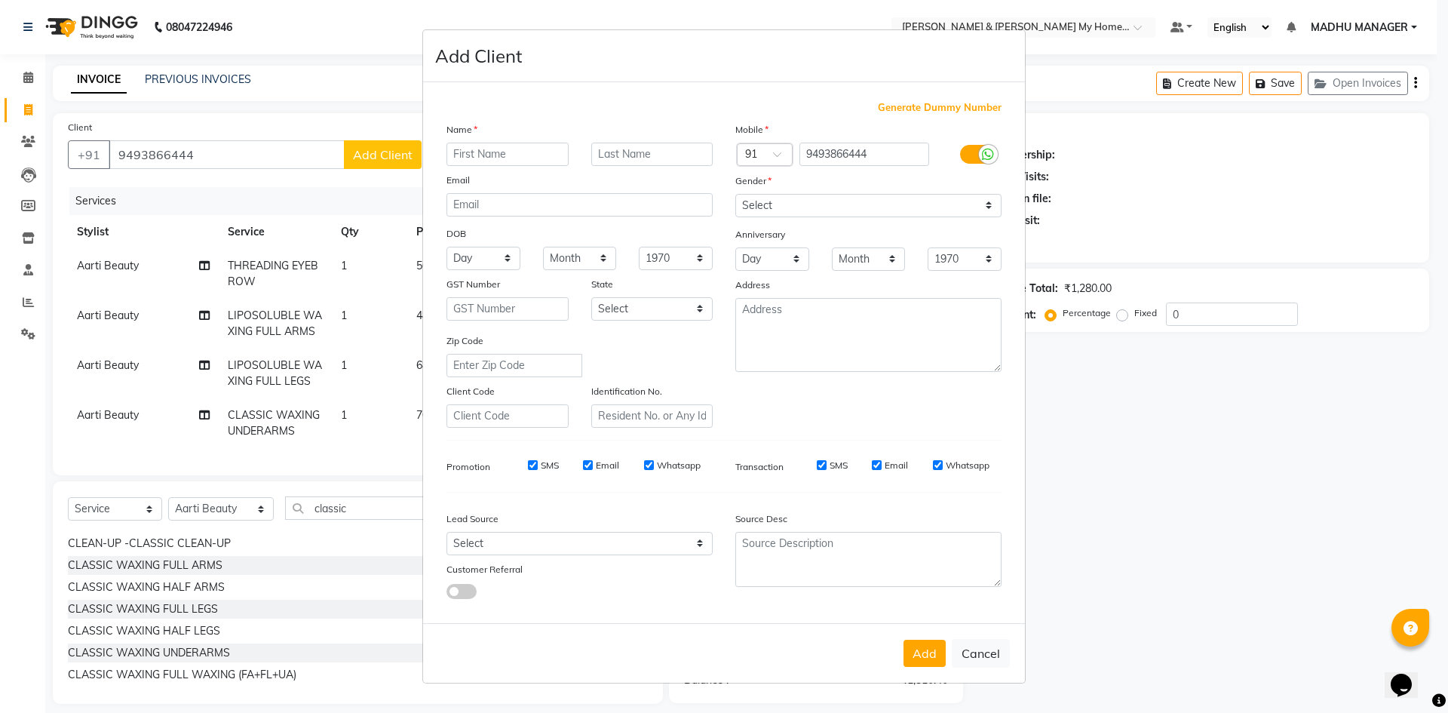
click at [551, 156] on input "text" at bounding box center [508, 154] width 122 height 23
type input "[PERSON_NAME]"
click at [928, 659] on button "Add" at bounding box center [925, 653] width 42 height 27
click at [760, 210] on select "Select Male Female Other Prefer Not To Say" at bounding box center [869, 205] width 266 height 23
select select "female"
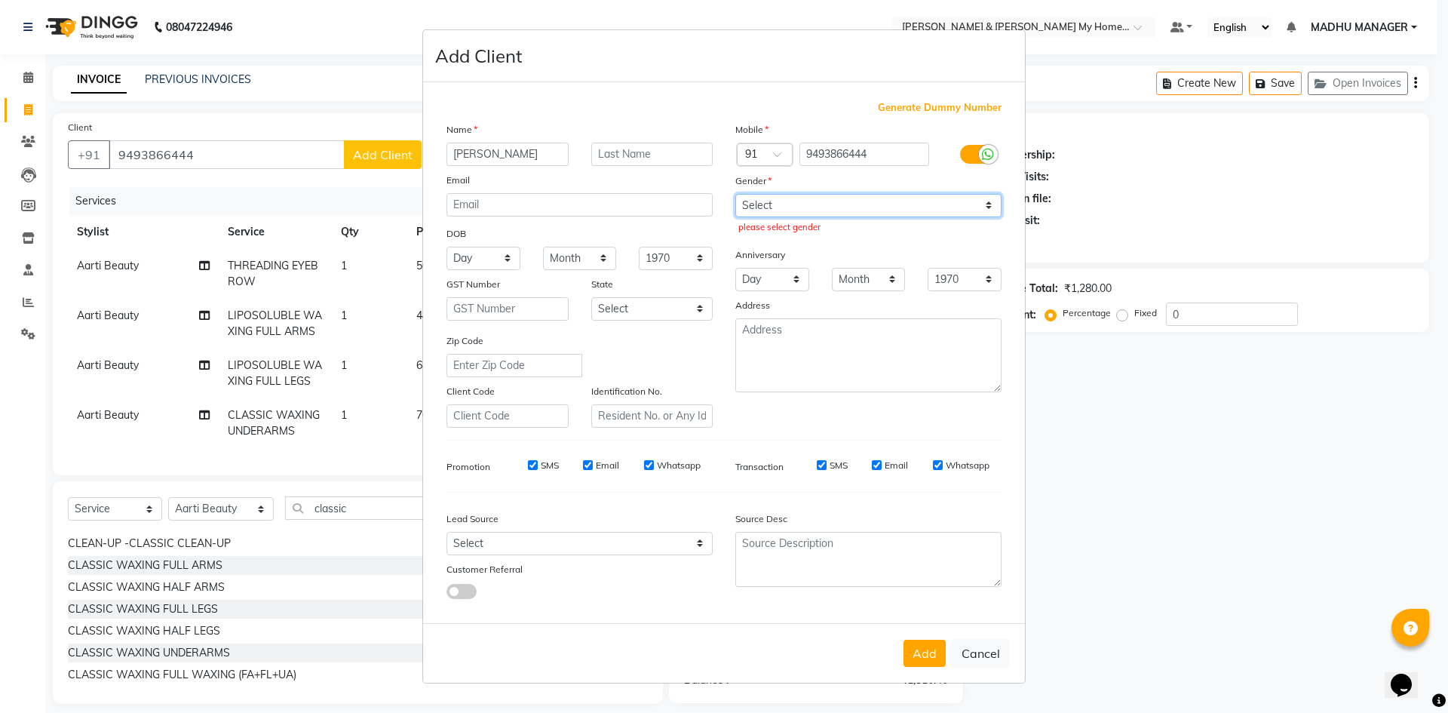
click at [736, 194] on select "Select Male Female Other Prefer Not To Say" at bounding box center [869, 205] width 266 height 23
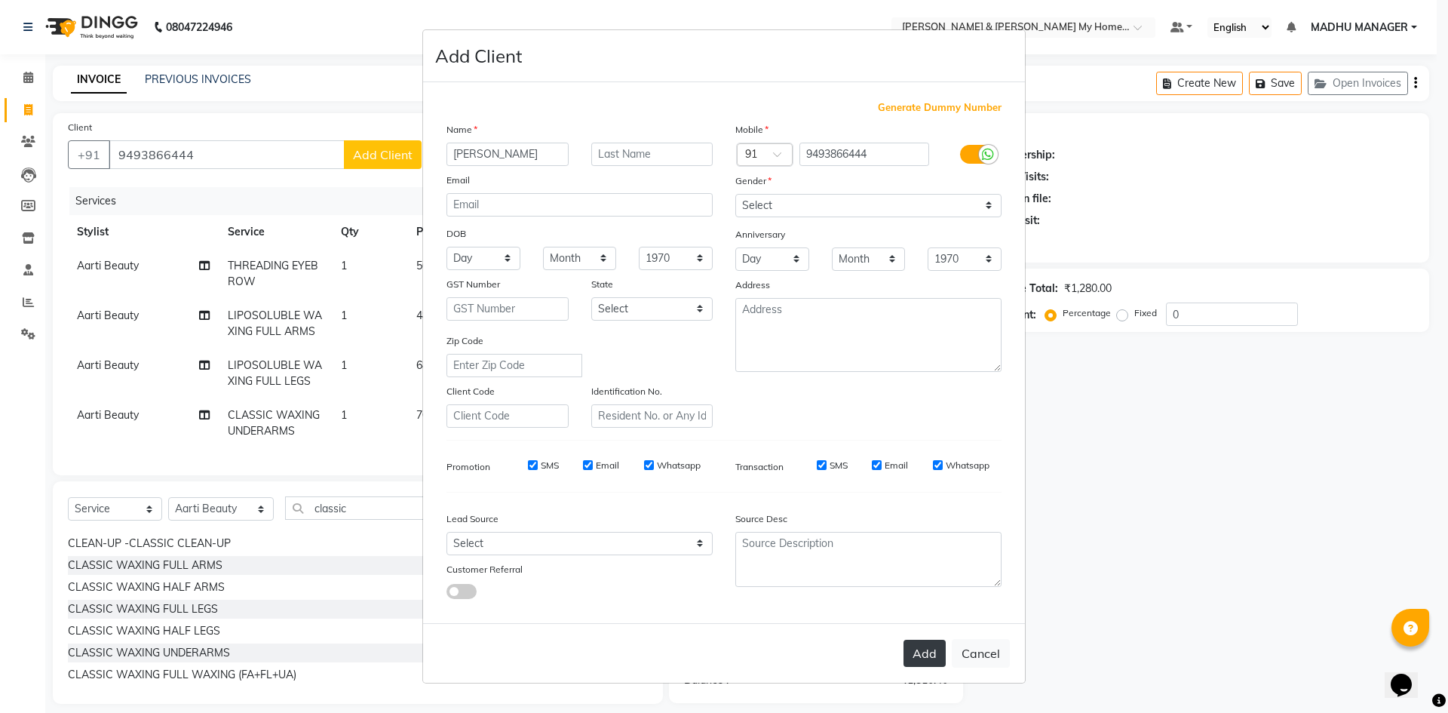
click at [931, 650] on button "Add" at bounding box center [925, 653] width 42 height 27
type input "94******44"
select select
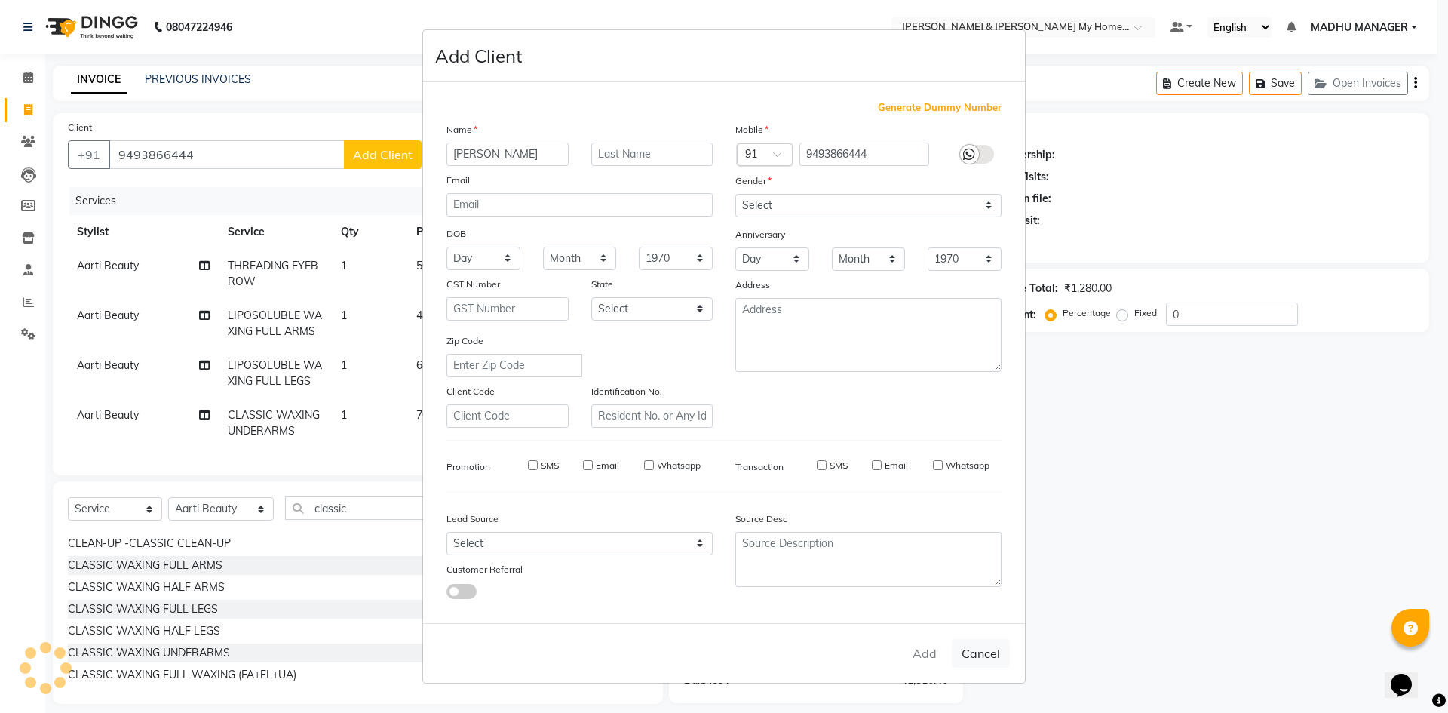
select select
checkbox input "false"
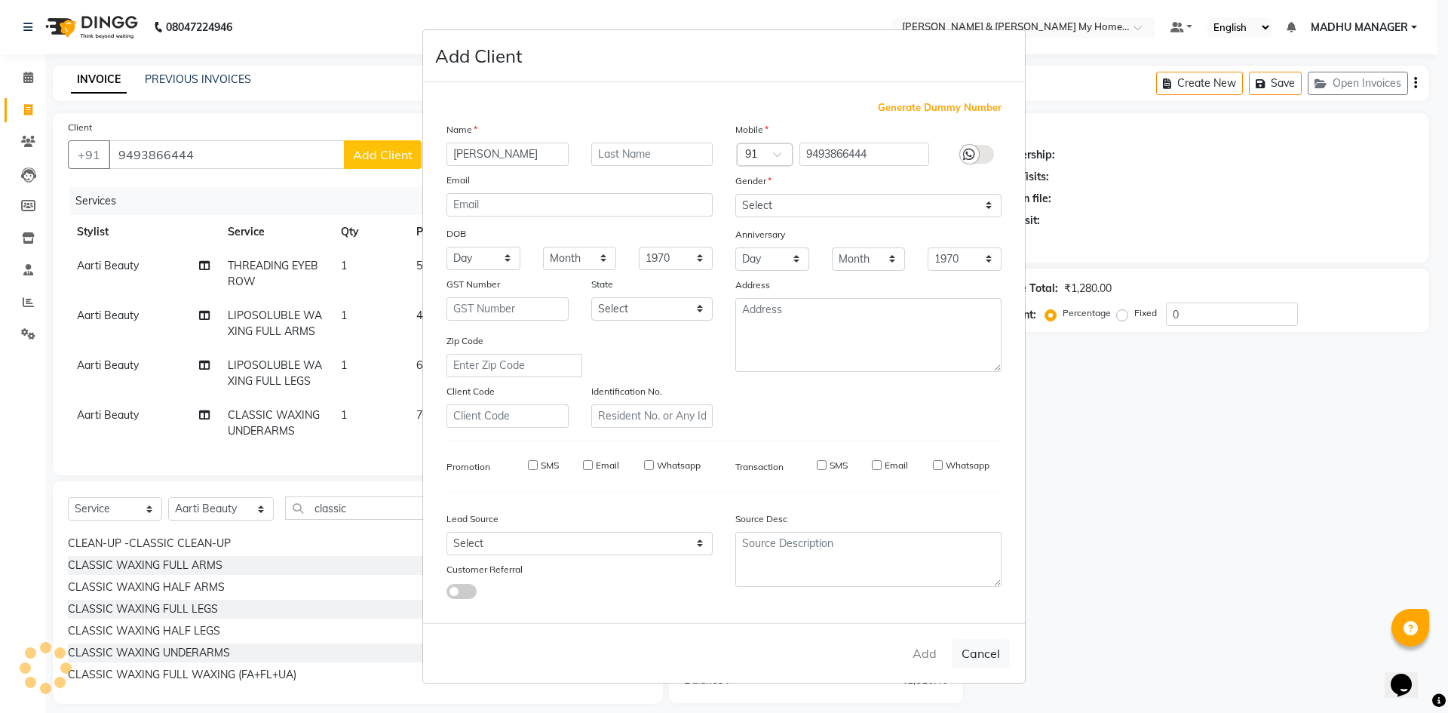
checkbox input "false"
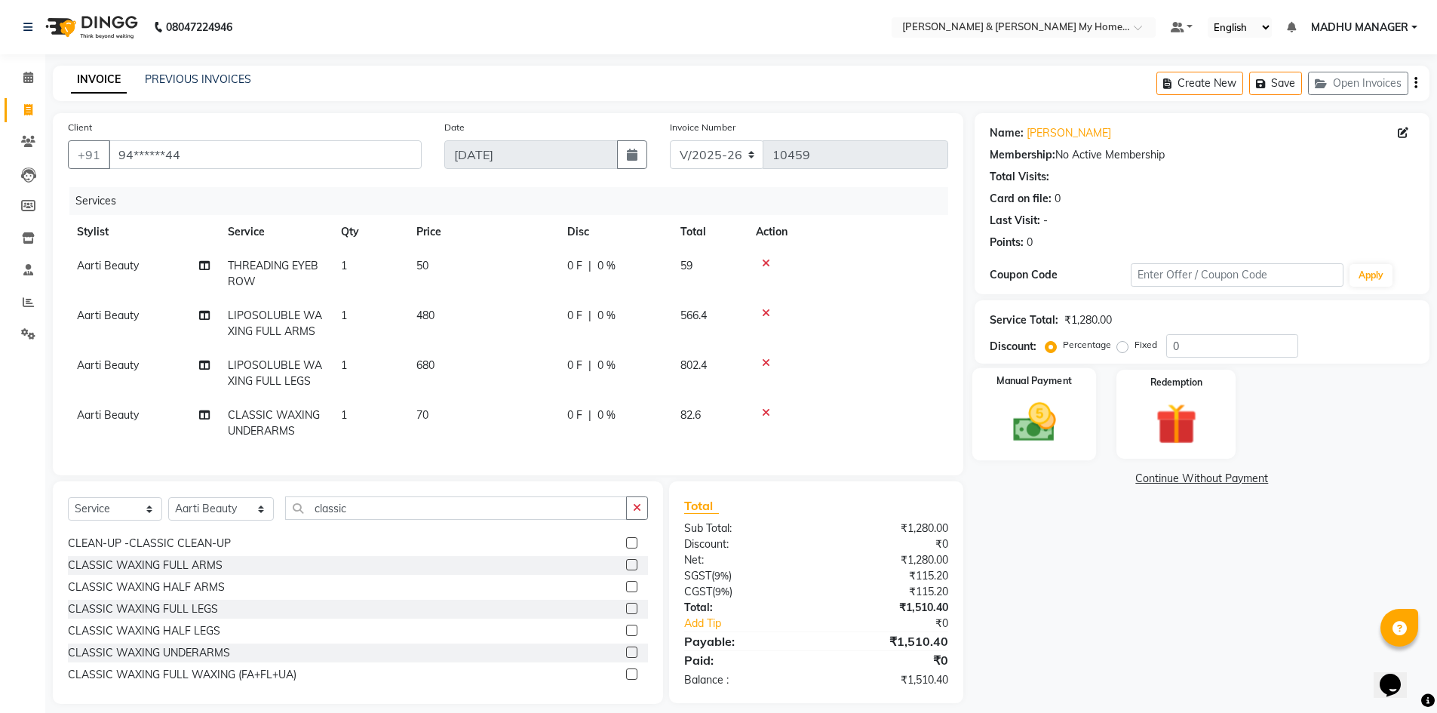
click at [1064, 415] on img at bounding box center [1034, 422] width 69 height 49
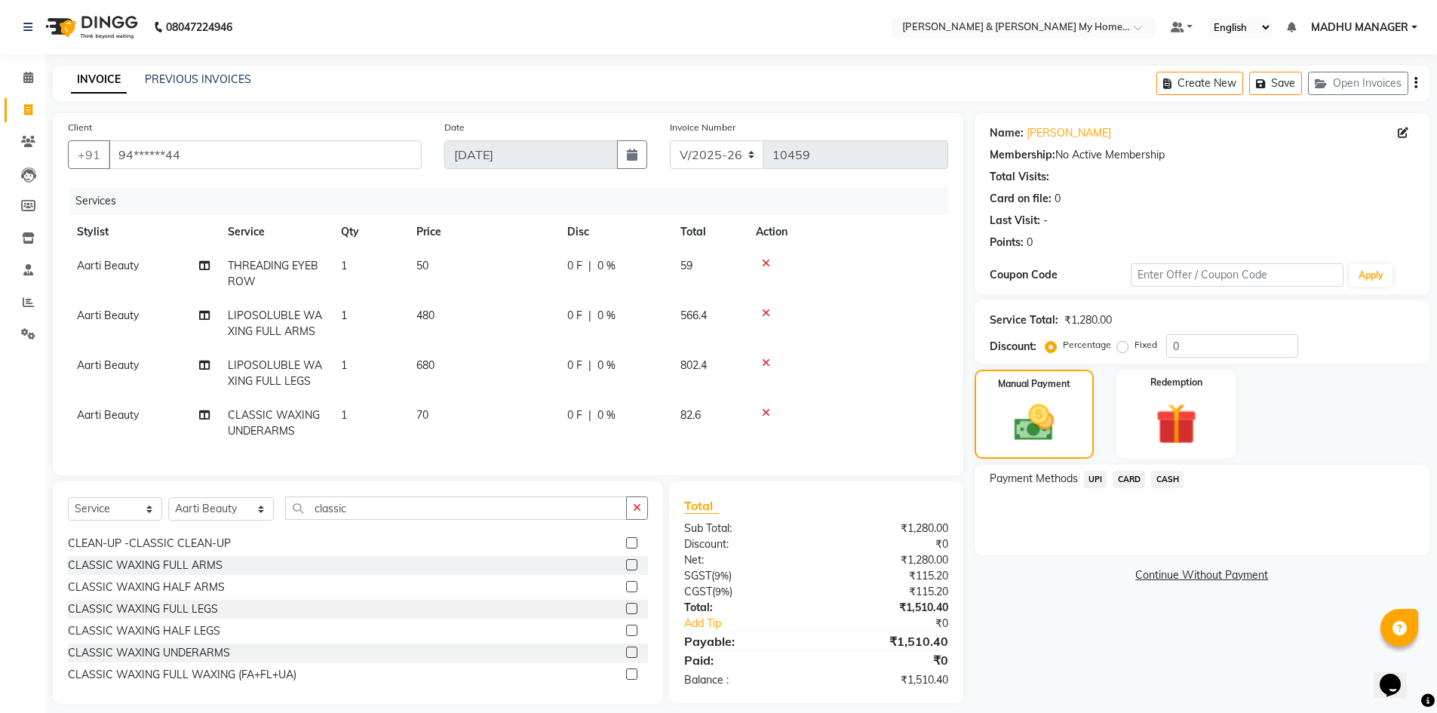
click at [1126, 476] on span "CARD" at bounding box center [1129, 479] width 32 height 17
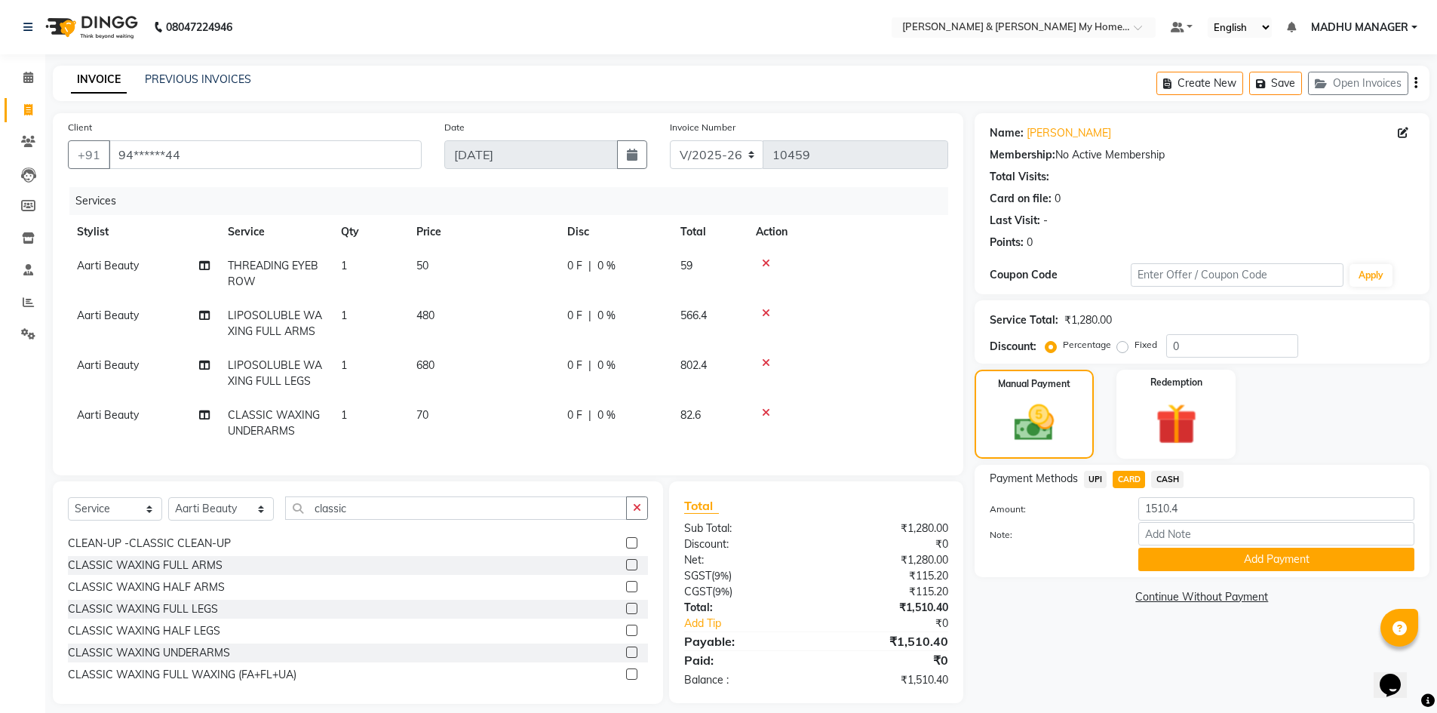
click at [1161, 558] on button "Add Payment" at bounding box center [1276, 559] width 276 height 23
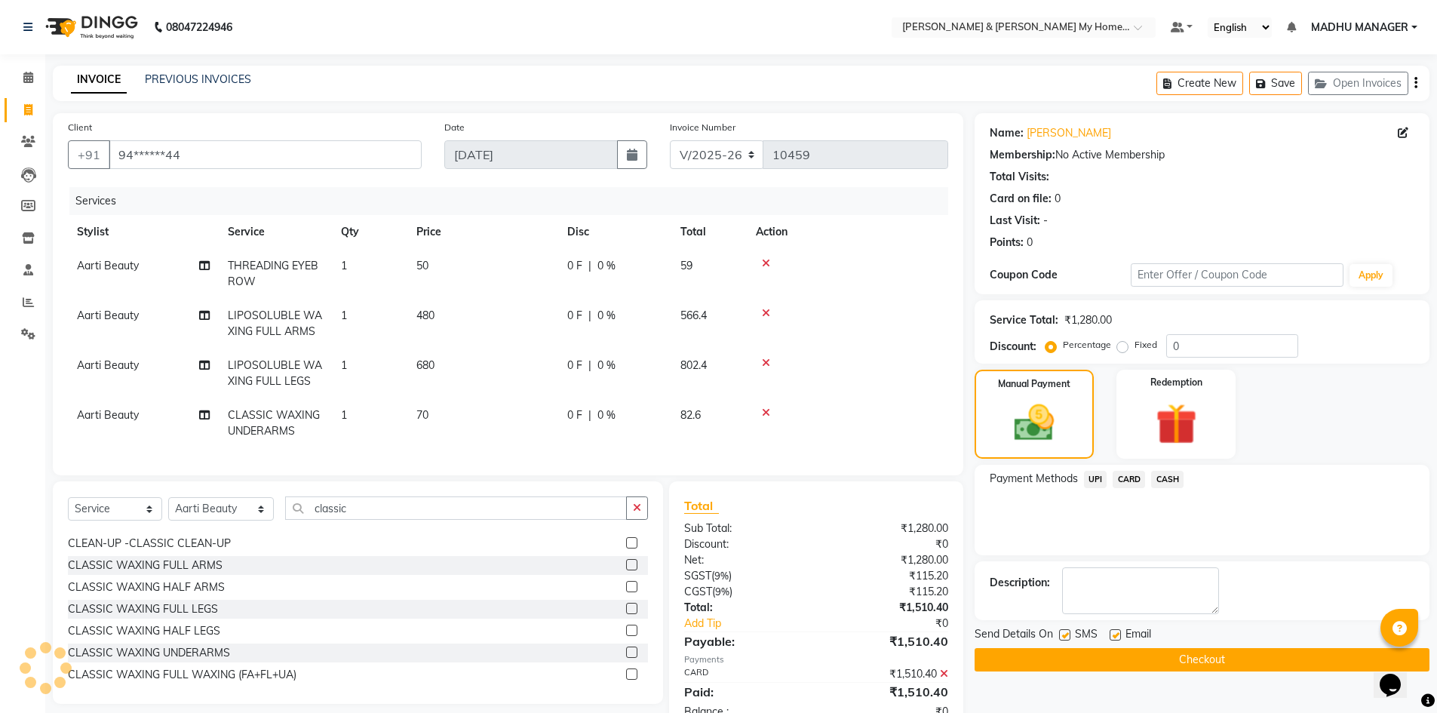
click at [1158, 661] on button "Checkout" at bounding box center [1202, 659] width 455 height 23
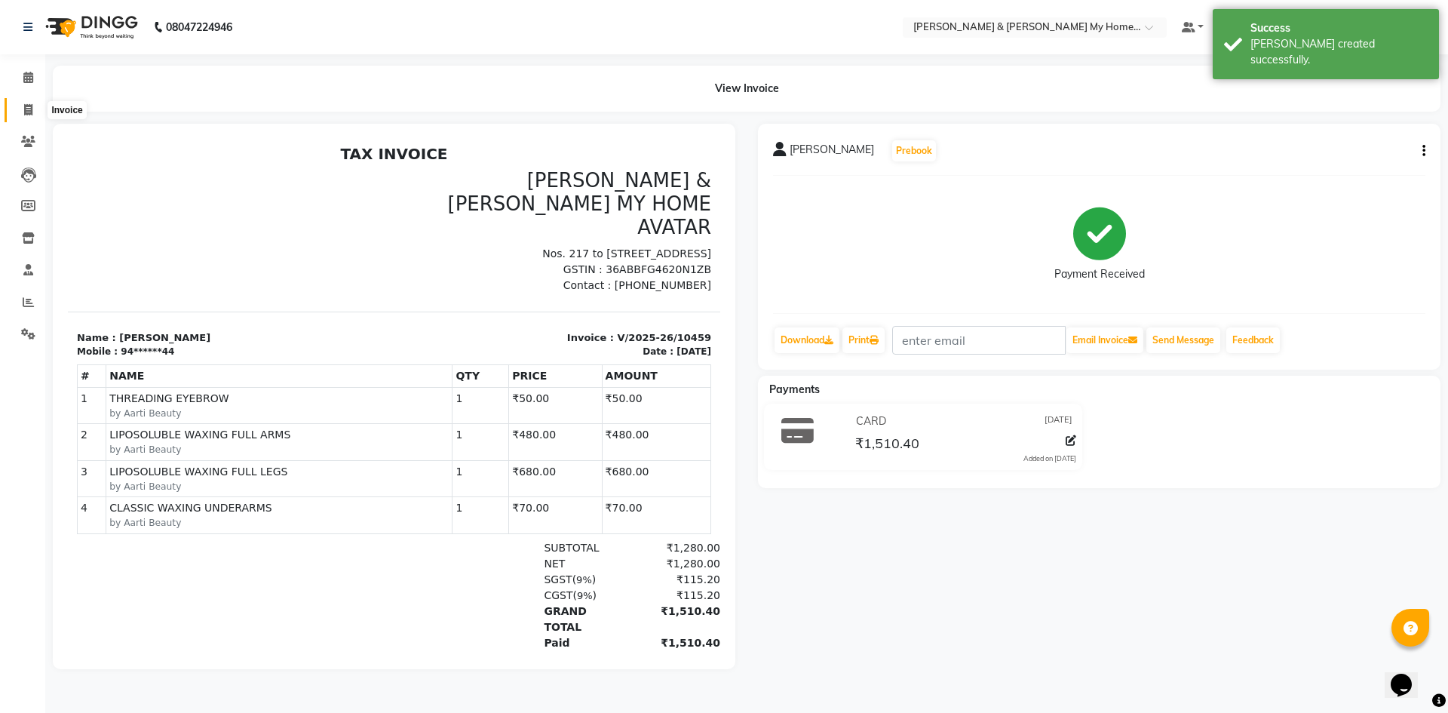
click at [24, 112] on icon at bounding box center [28, 109] width 8 height 11
select select "service"
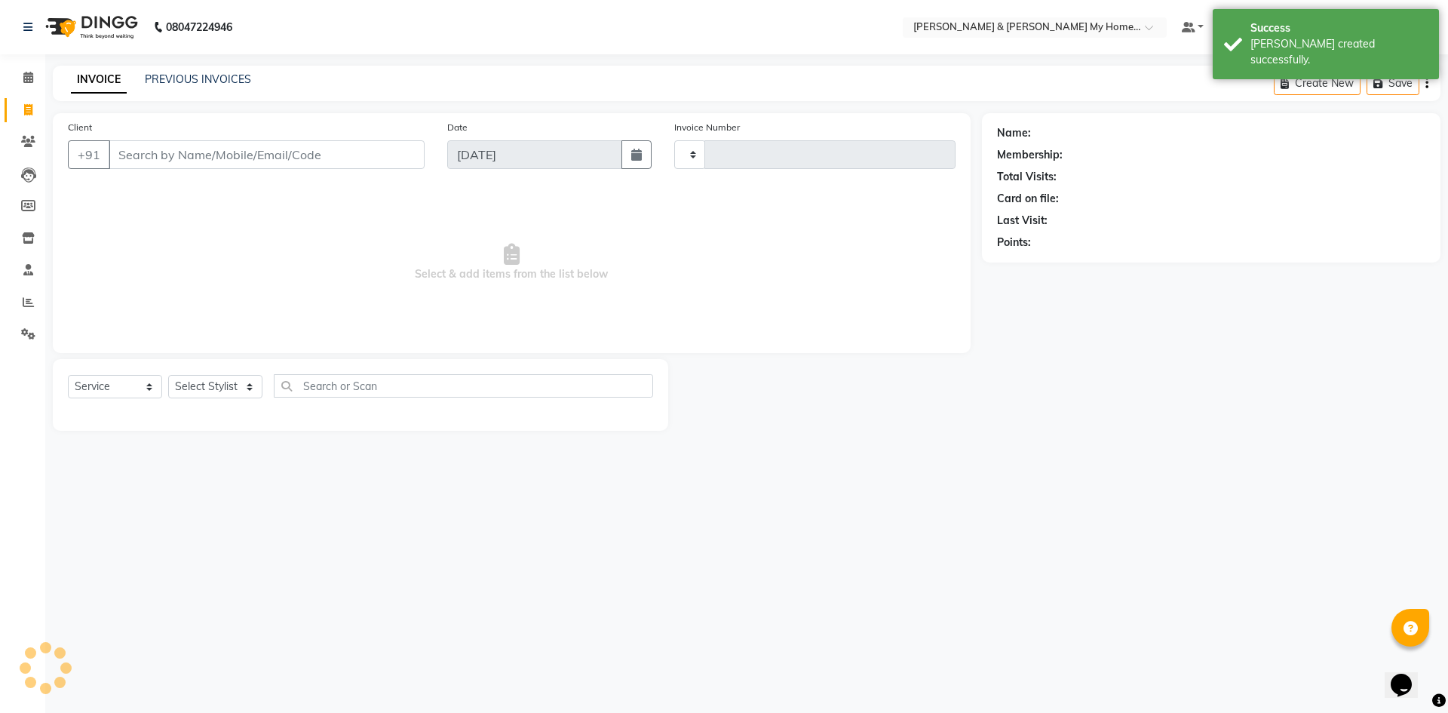
type input "10460"
select select "8193"
click at [29, 81] on icon at bounding box center [28, 77] width 10 height 11
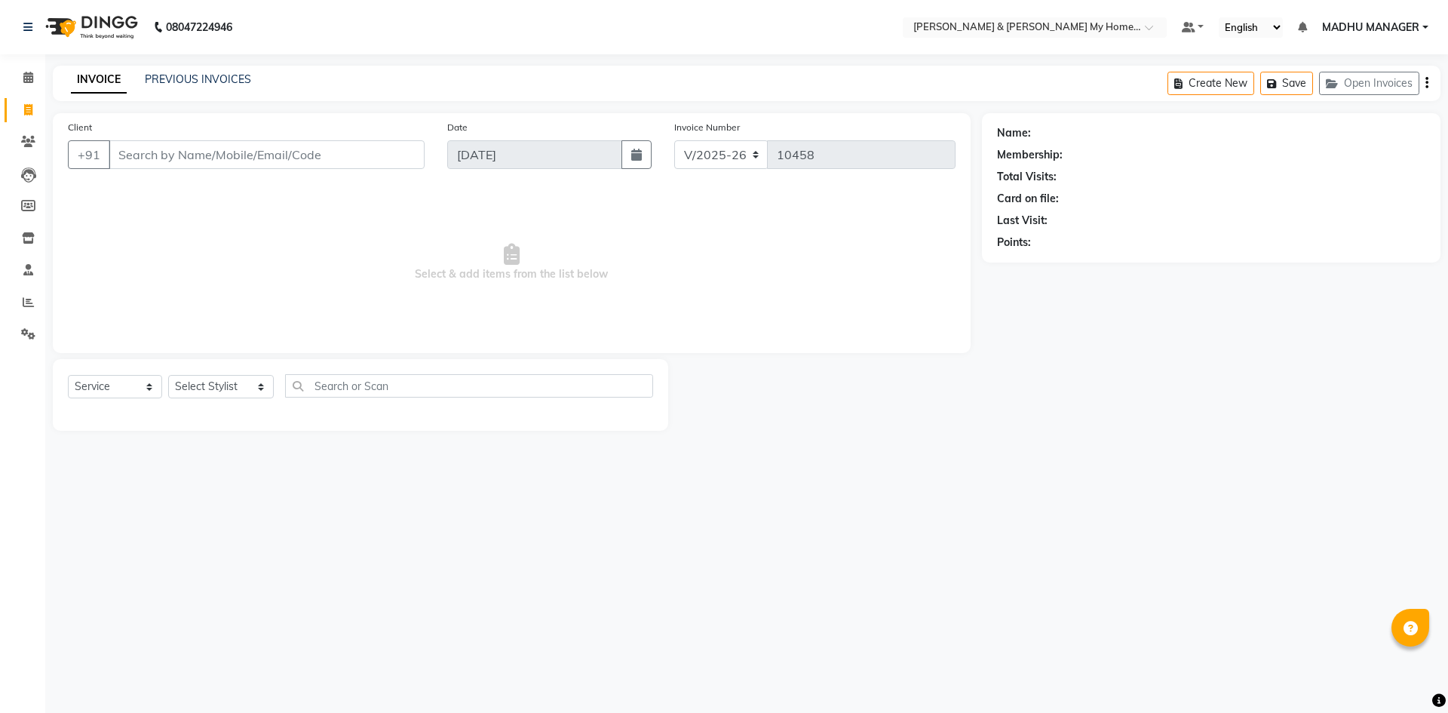
select select "8193"
select select "service"
select select "8193"
select select "service"
select select "8193"
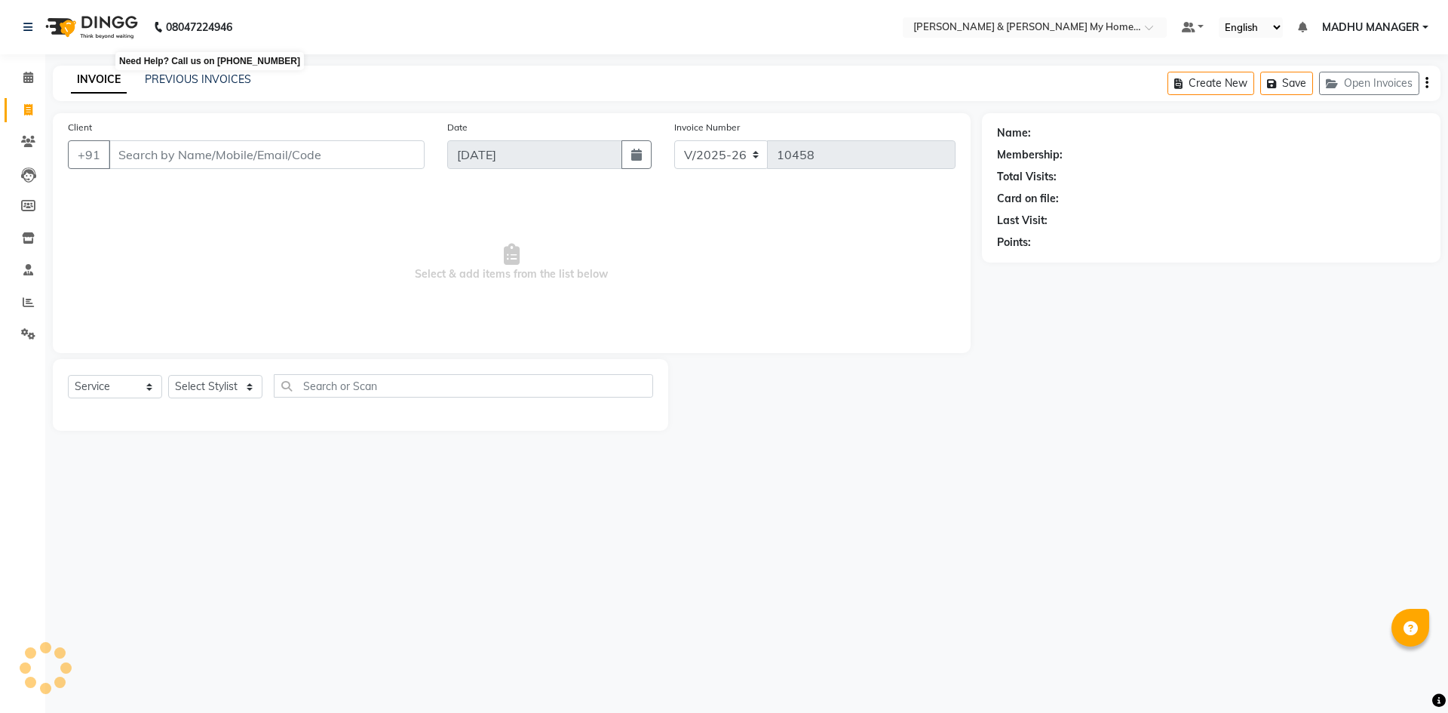
select select "service"
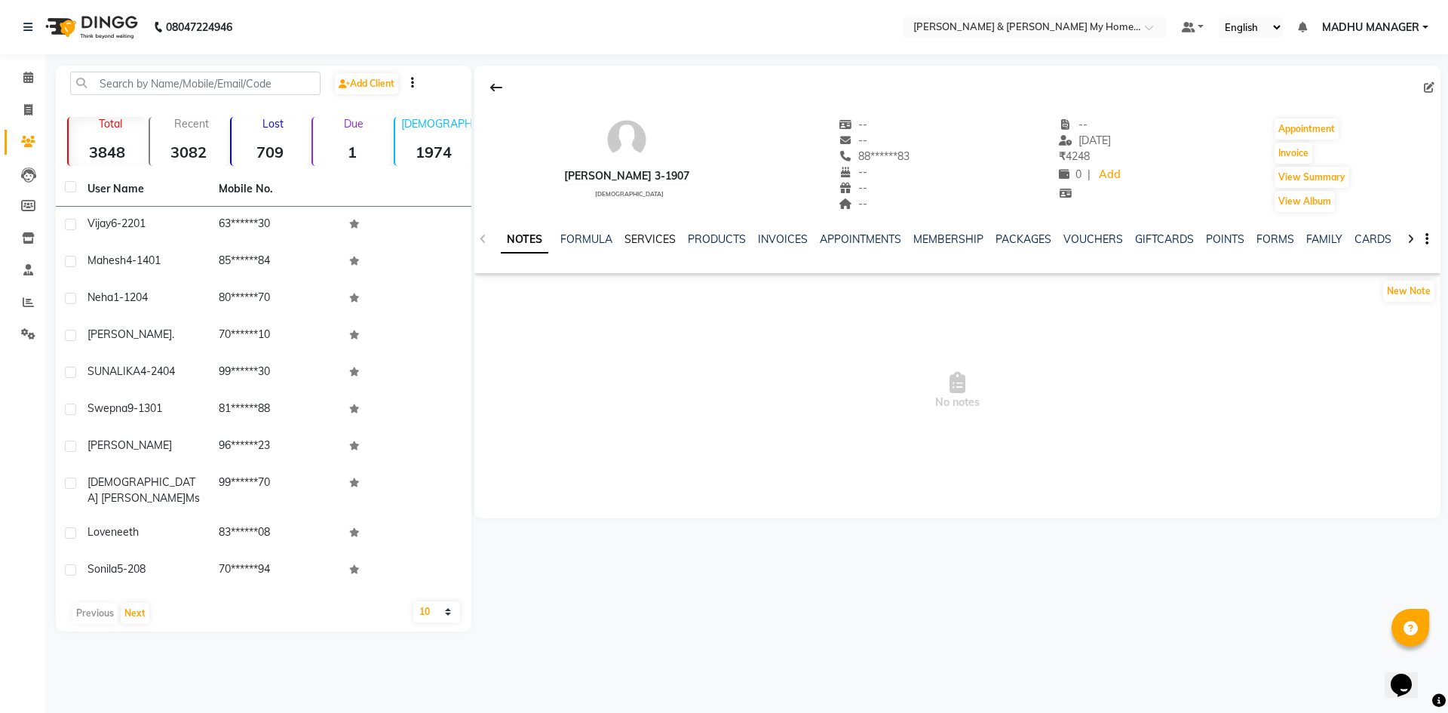
click at [643, 238] on link "SERVICES" at bounding box center [650, 239] width 51 height 14
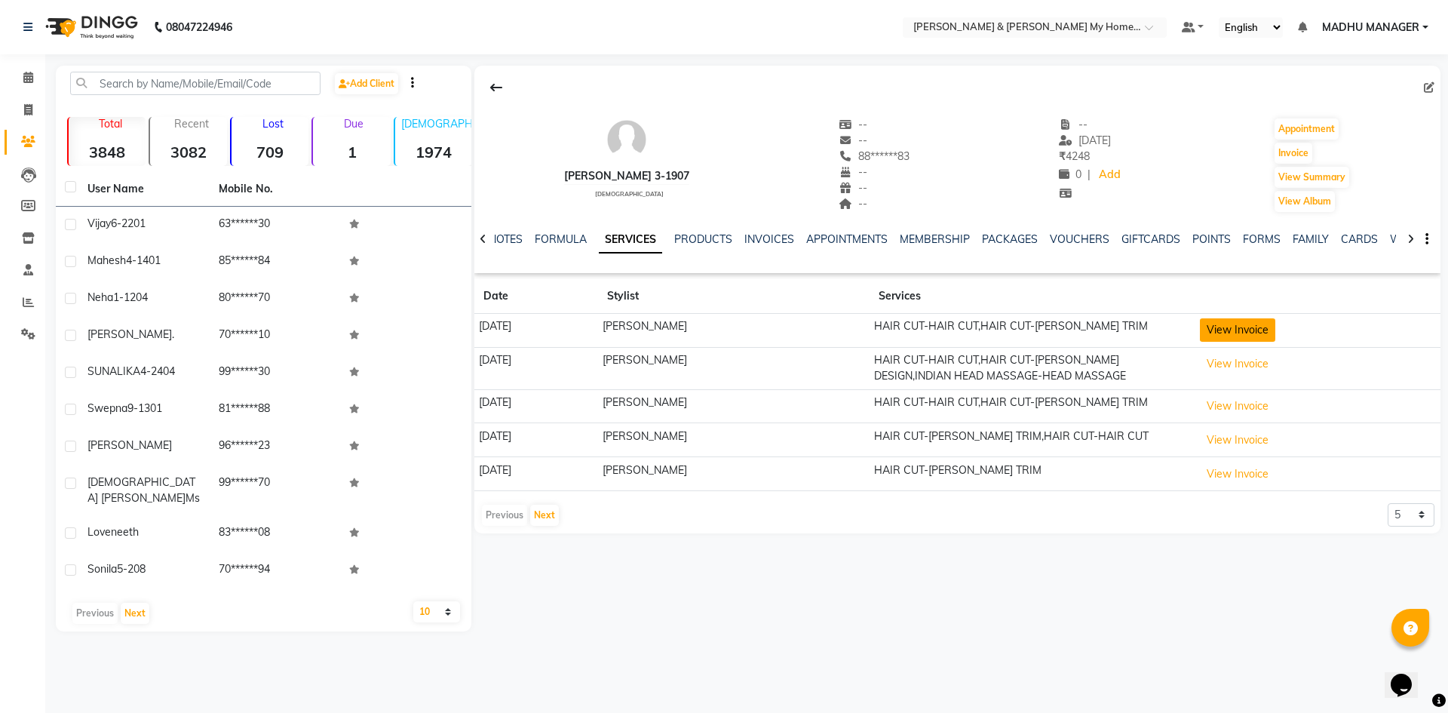
click at [1258, 327] on button "View Invoice" at bounding box center [1237, 329] width 75 height 23
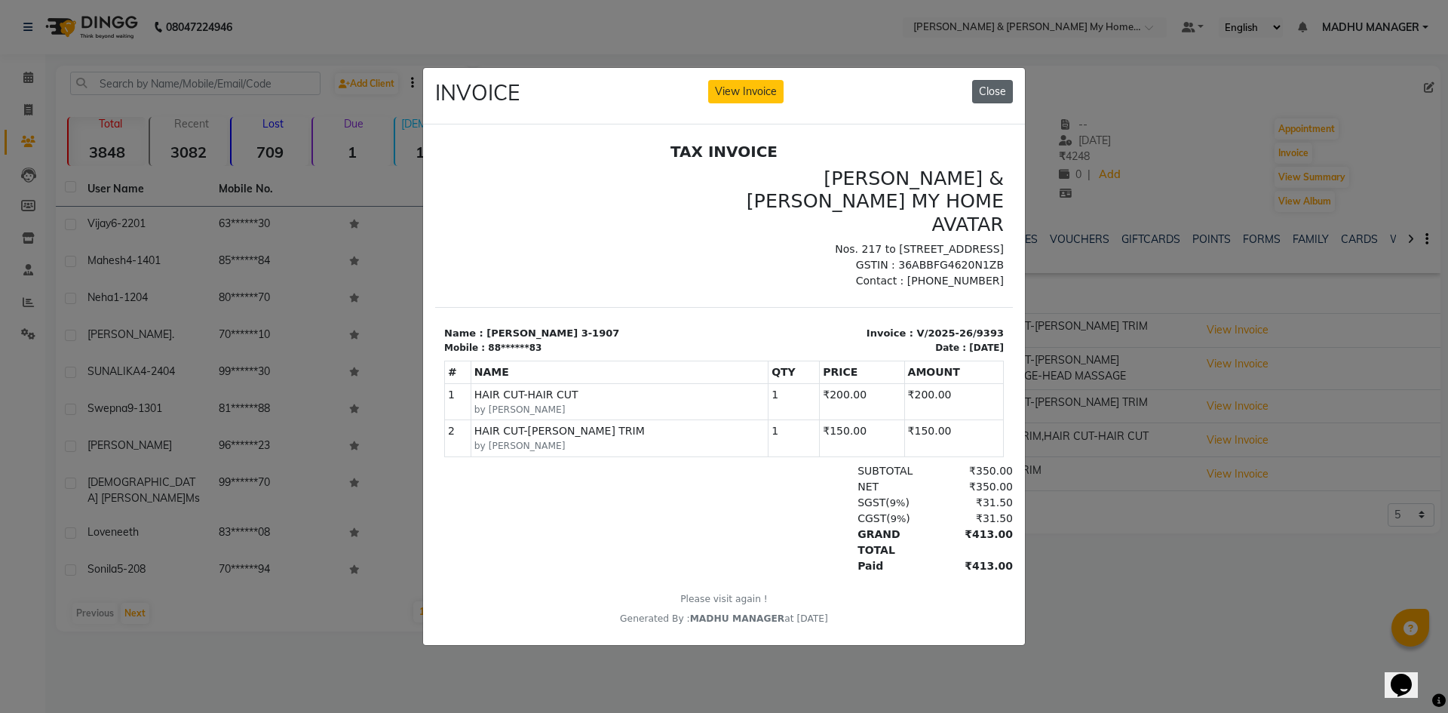
click at [990, 91] on button "Close" at bounding box center [992, 91] width 41 height 23
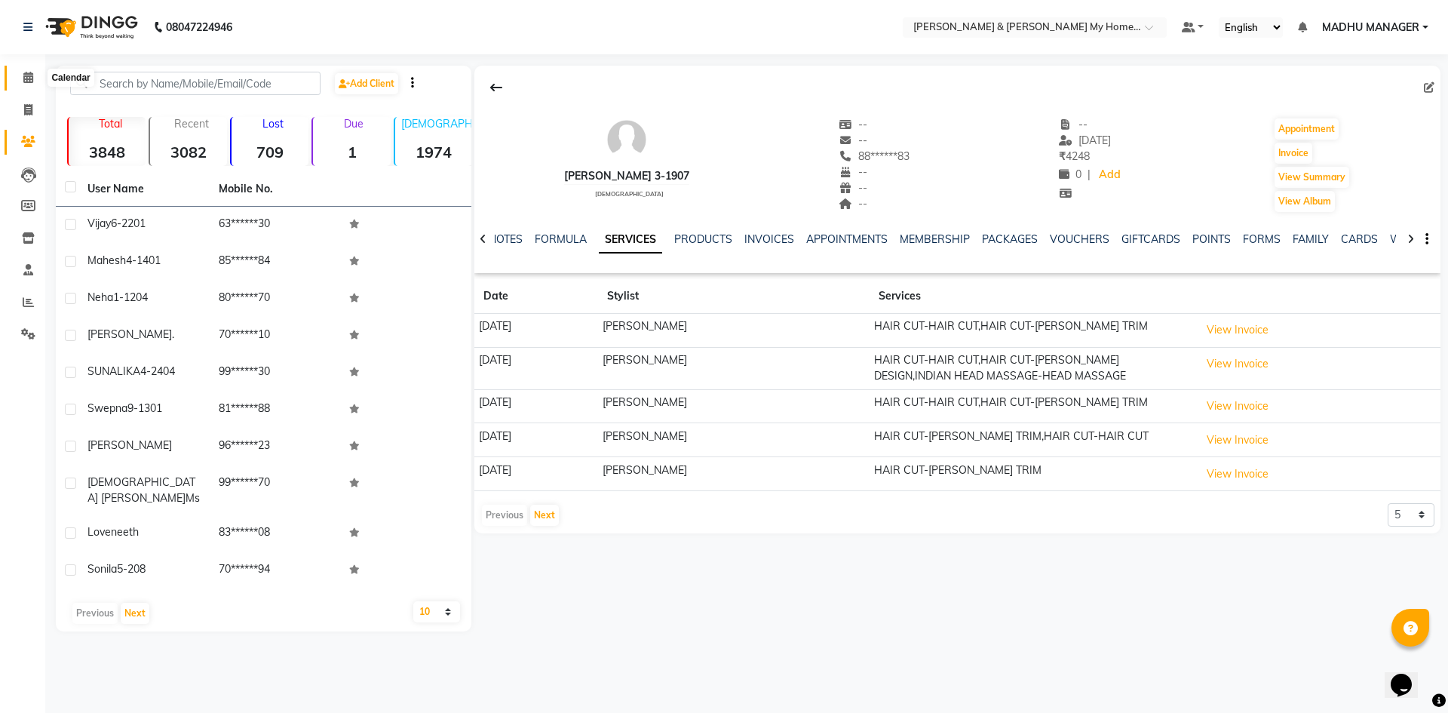
click at [29, 75] on icon at bounding box center [28, 77] width 10 height 11
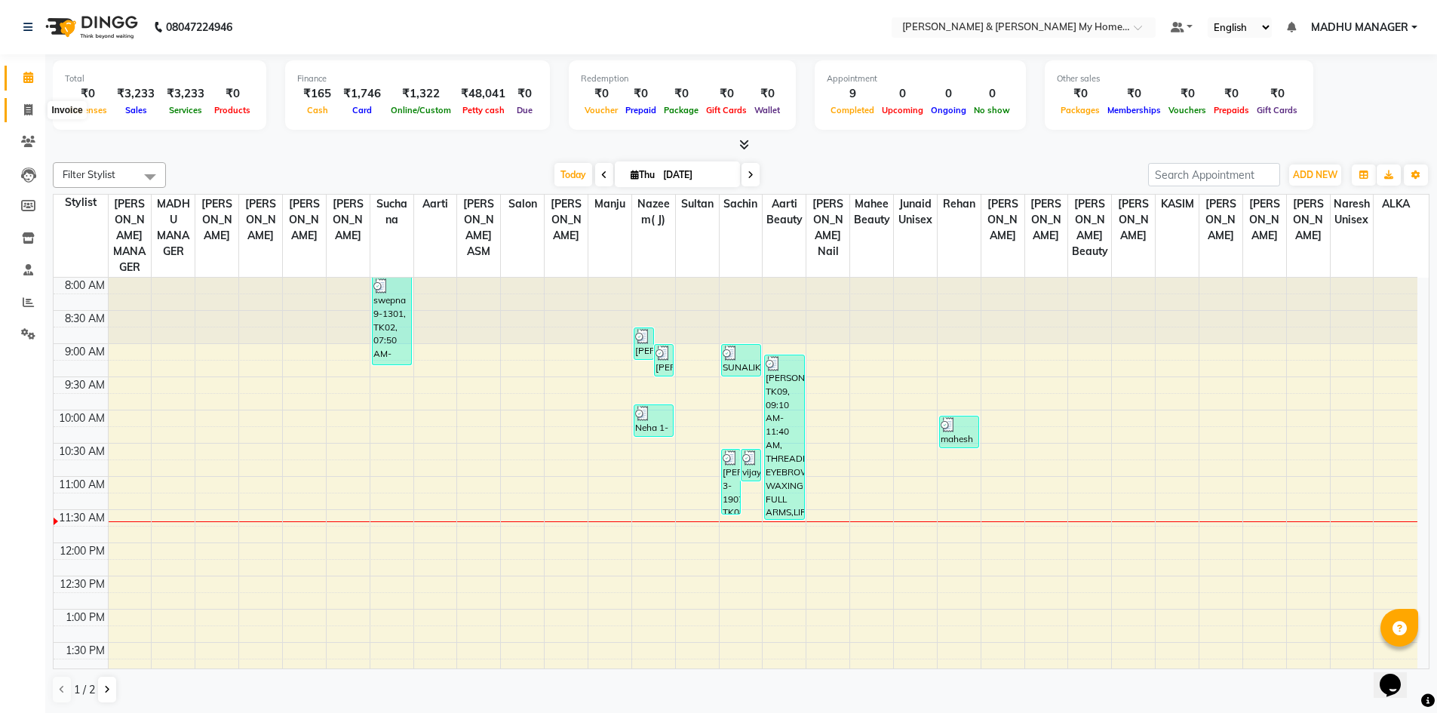
click at [29, 112] on icon at bounding box center [28, 109] width 8 height 11
select select "service"
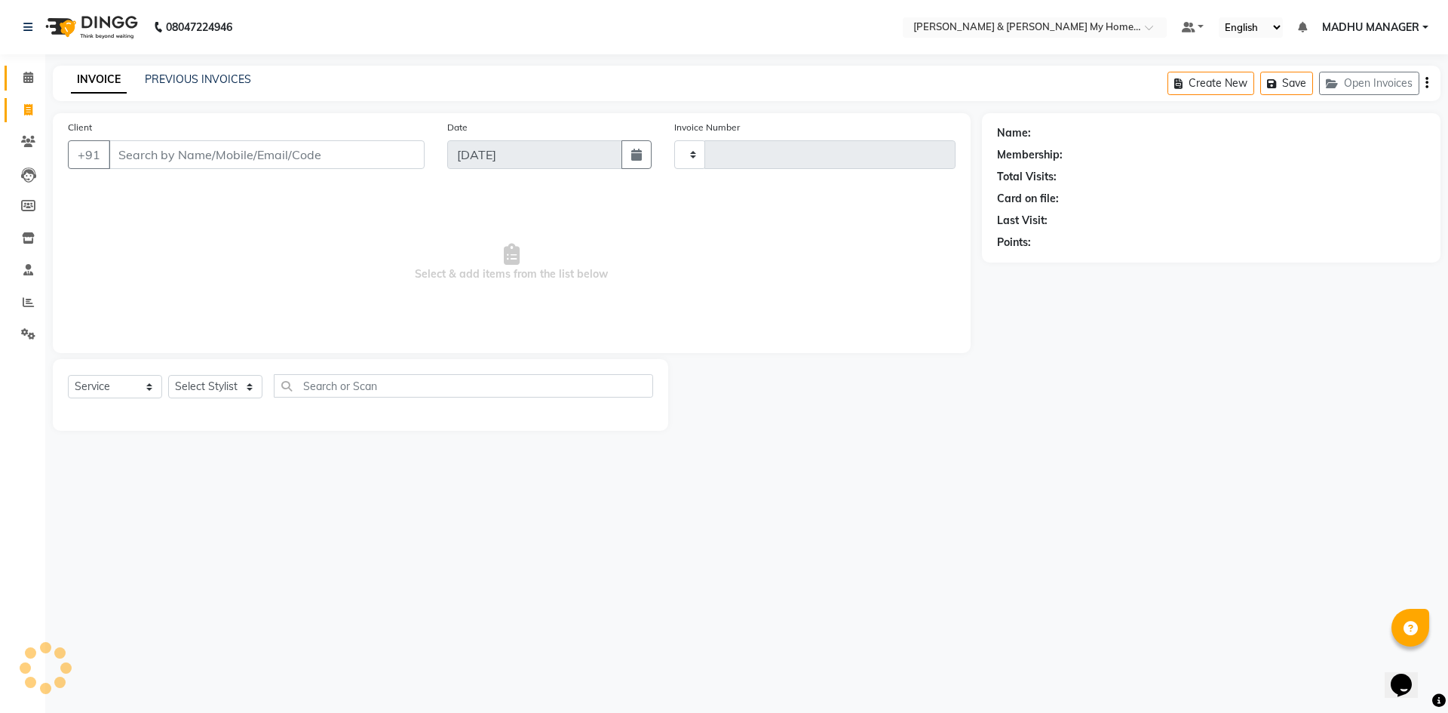
type input "10460"
select select "8193"
click at [220, 158] on input "Client" at bounding box center [267, 154] width 316 height 29
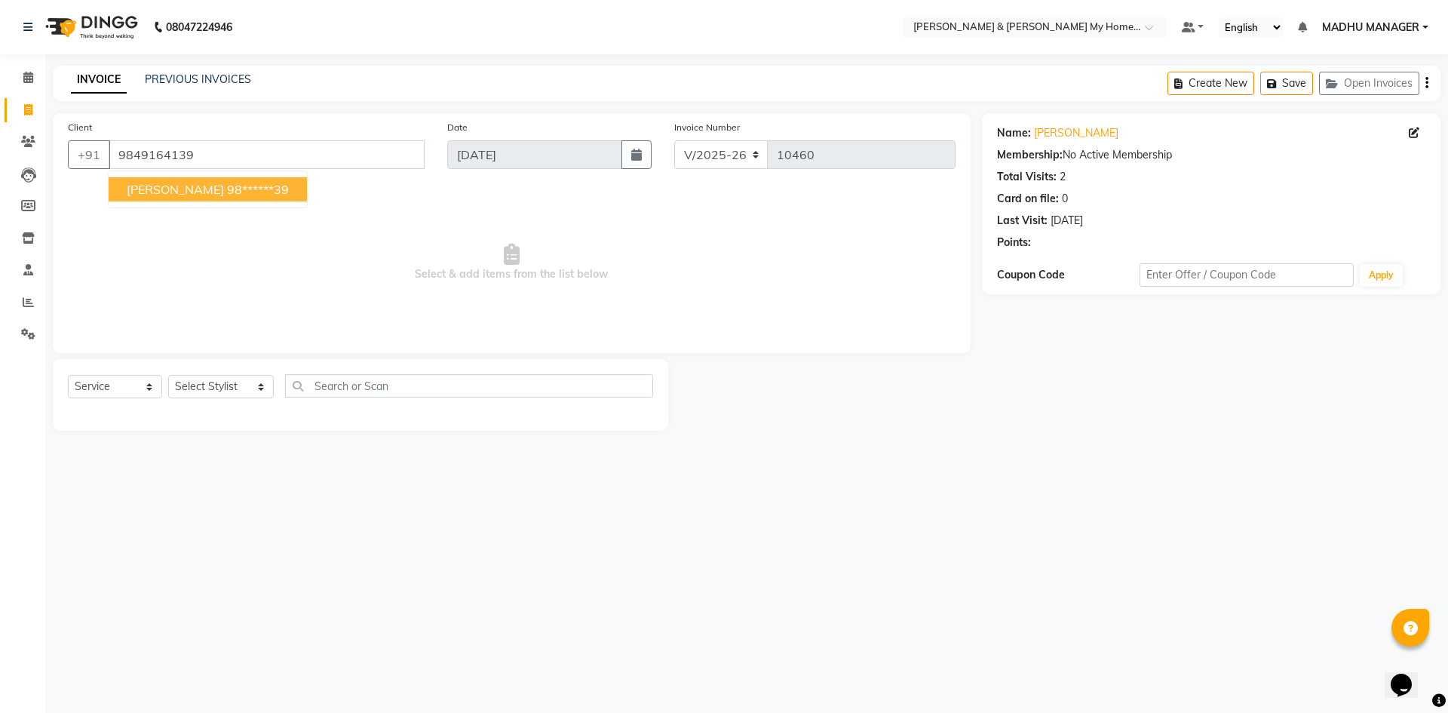
click at [178, 177] on button "KP REDDY 98******39" at bounding box center [208, 189] width 198 height 24
type input "98******39"
click at [1060, 127] on link "Kp Reddy" at bounding box center [1076, 133] width 84 height 16
click at [203, 389] on select "Select Stylist Aadil Aarti Aarti Beauty Akanksha Beauty akanksha Nail ALKA Anki…" at bounding box center [221, 386] width 106 height 23
select select "77284"
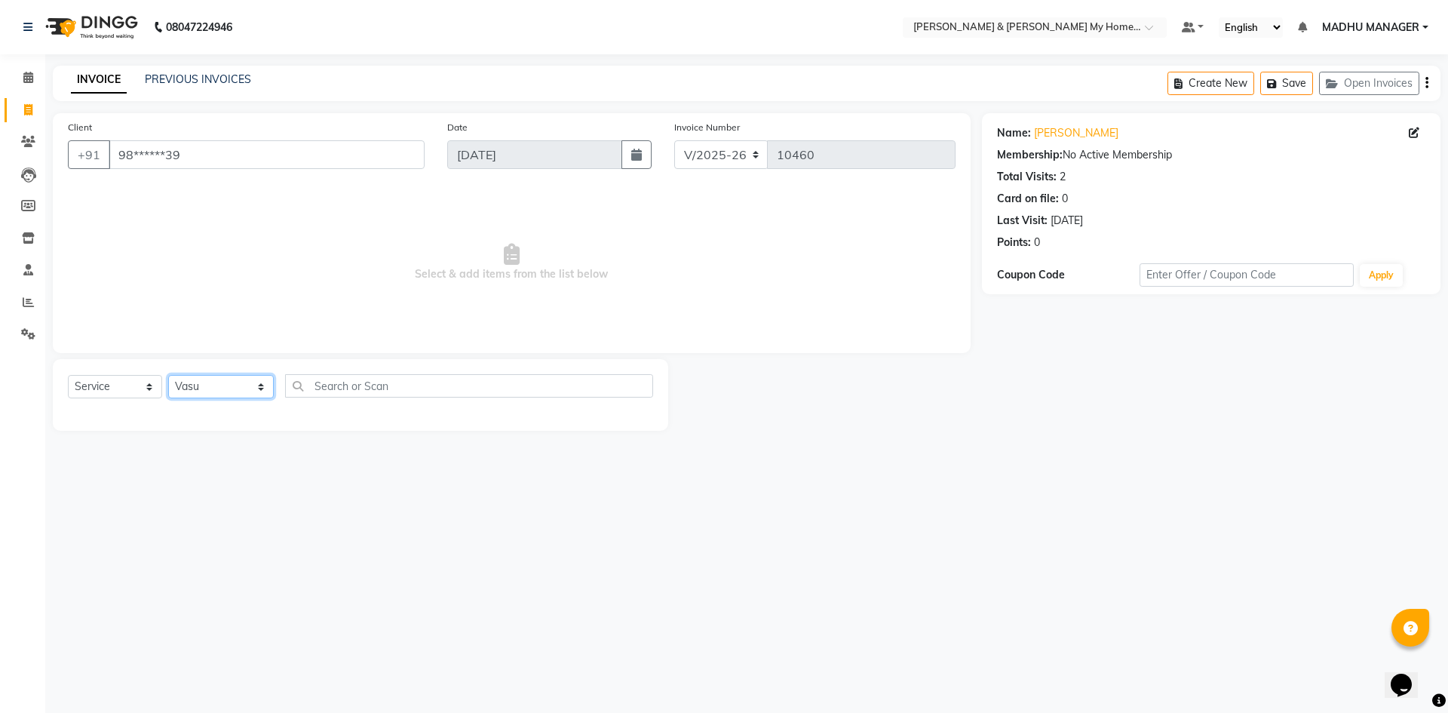
click at [168, 375] on select "Select Stylist Aadil Aarti Aarti Beauty Akanksha Beauty akanksha Nail ALKA Anki…" at bounding box center [221, 386] width 106 height 23
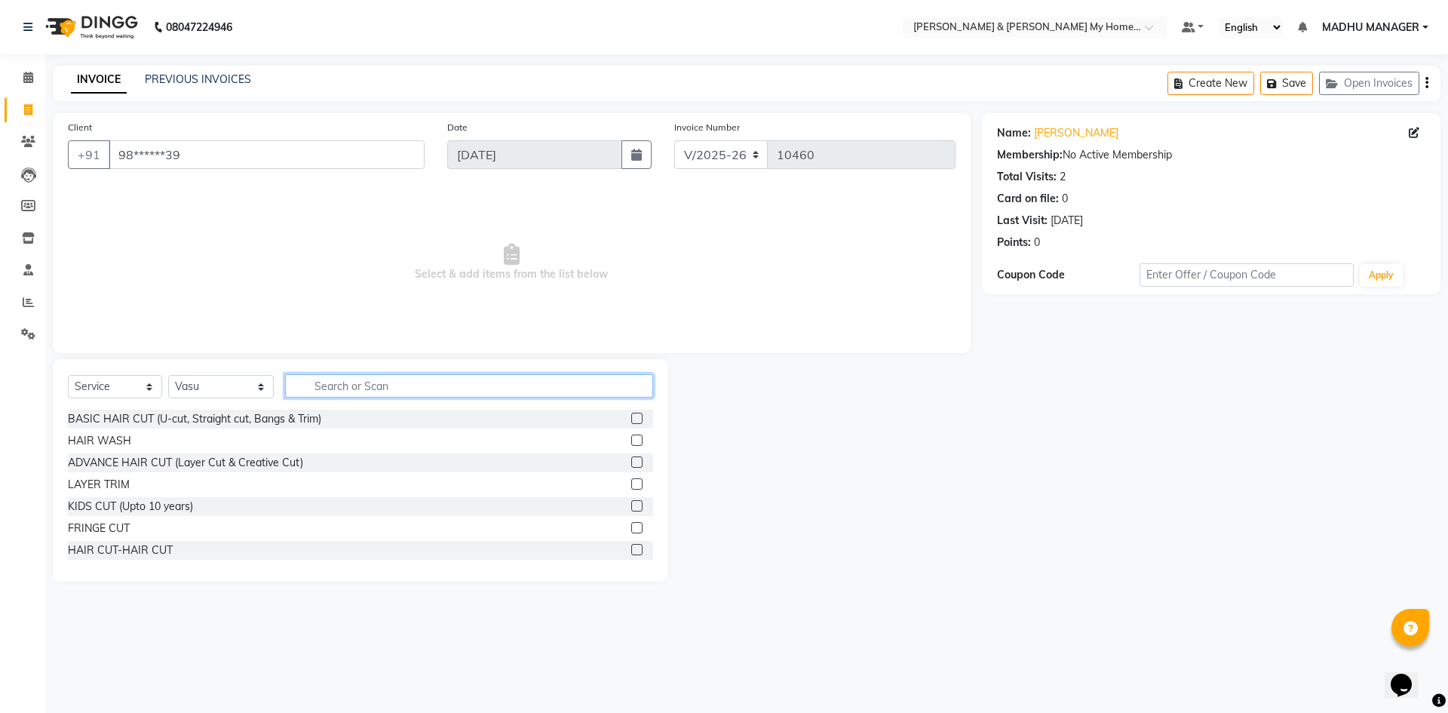
click at [321, 391] on input "text" at bounding box center [469, 385] width 368 height 23
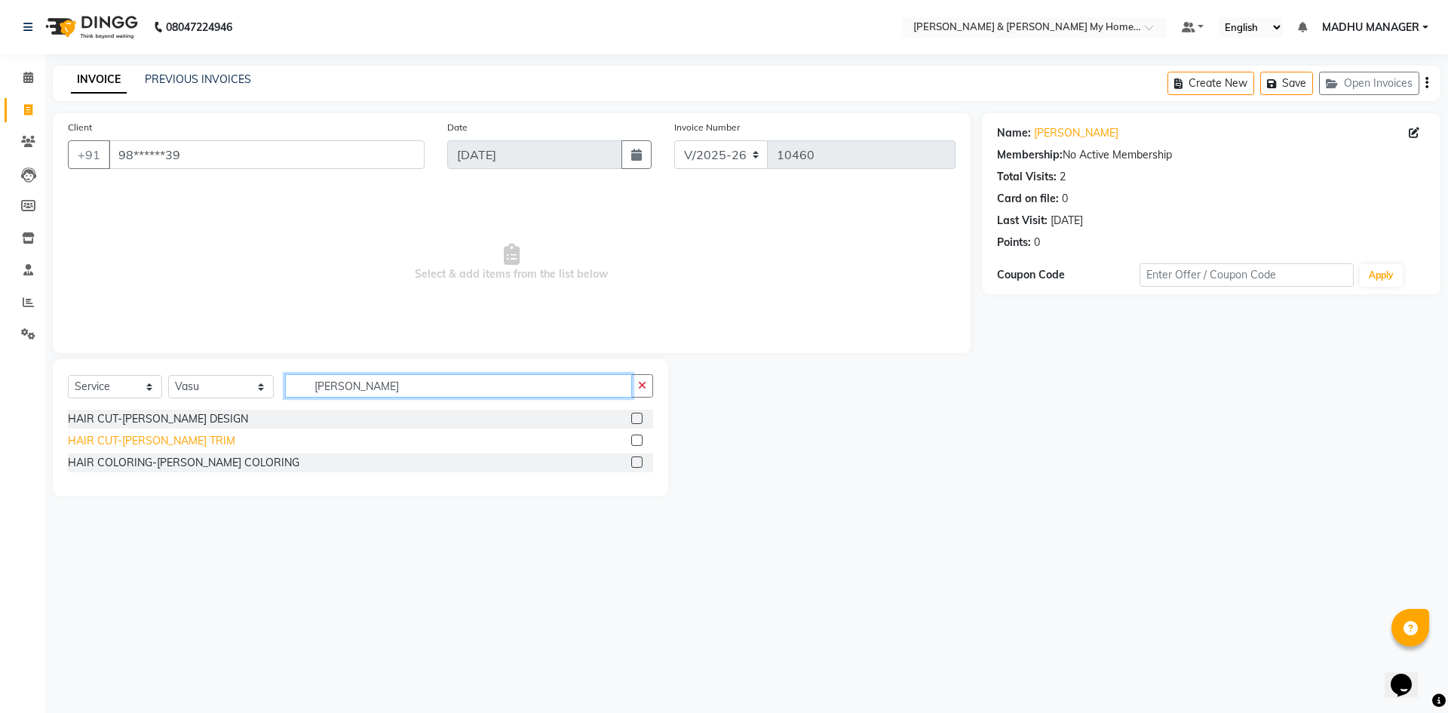
type input "beard"
click at [155, 440] on div "HAIR CUT-[PERSON_NAME] TRIM" at bounding box center [151, 441] width 167 height 16
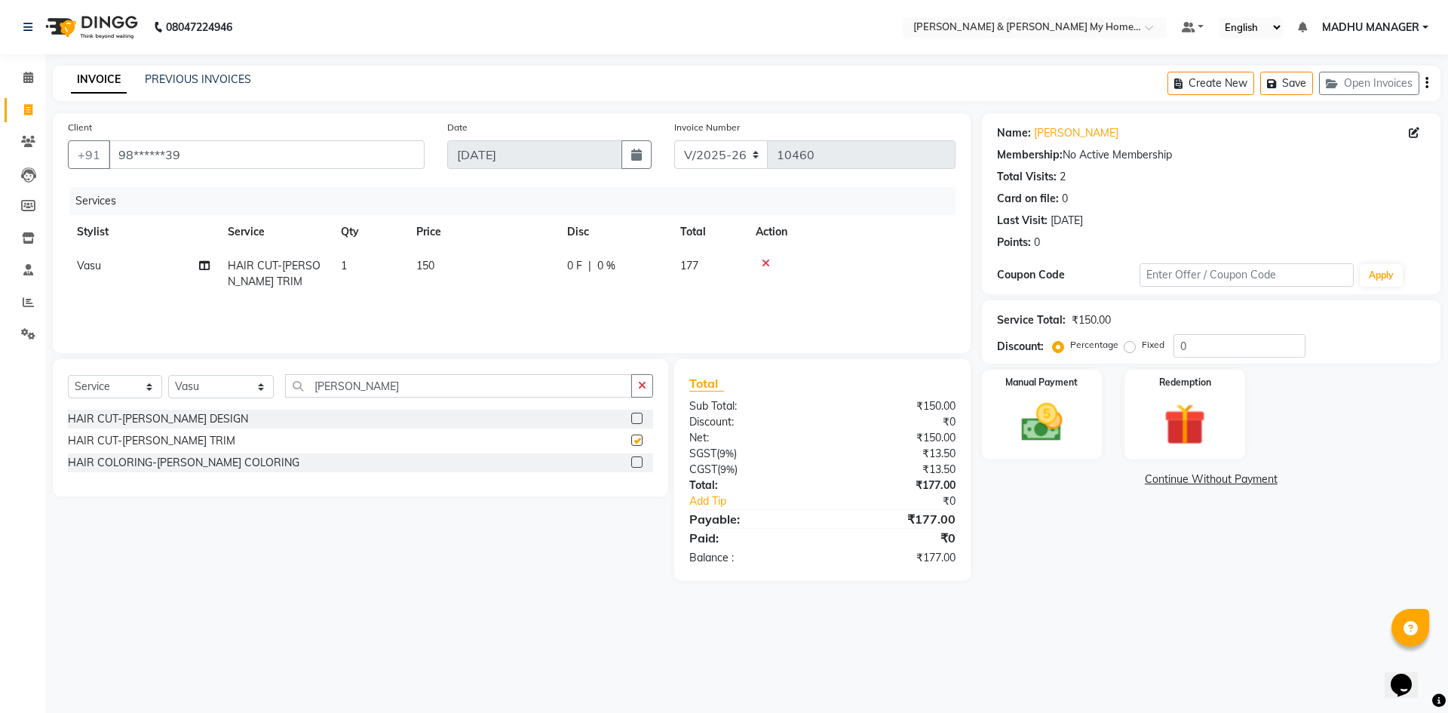
checkbox input "false"
click at [1042, 420] on img at bounding box center [1042, 423] width 70 height 50
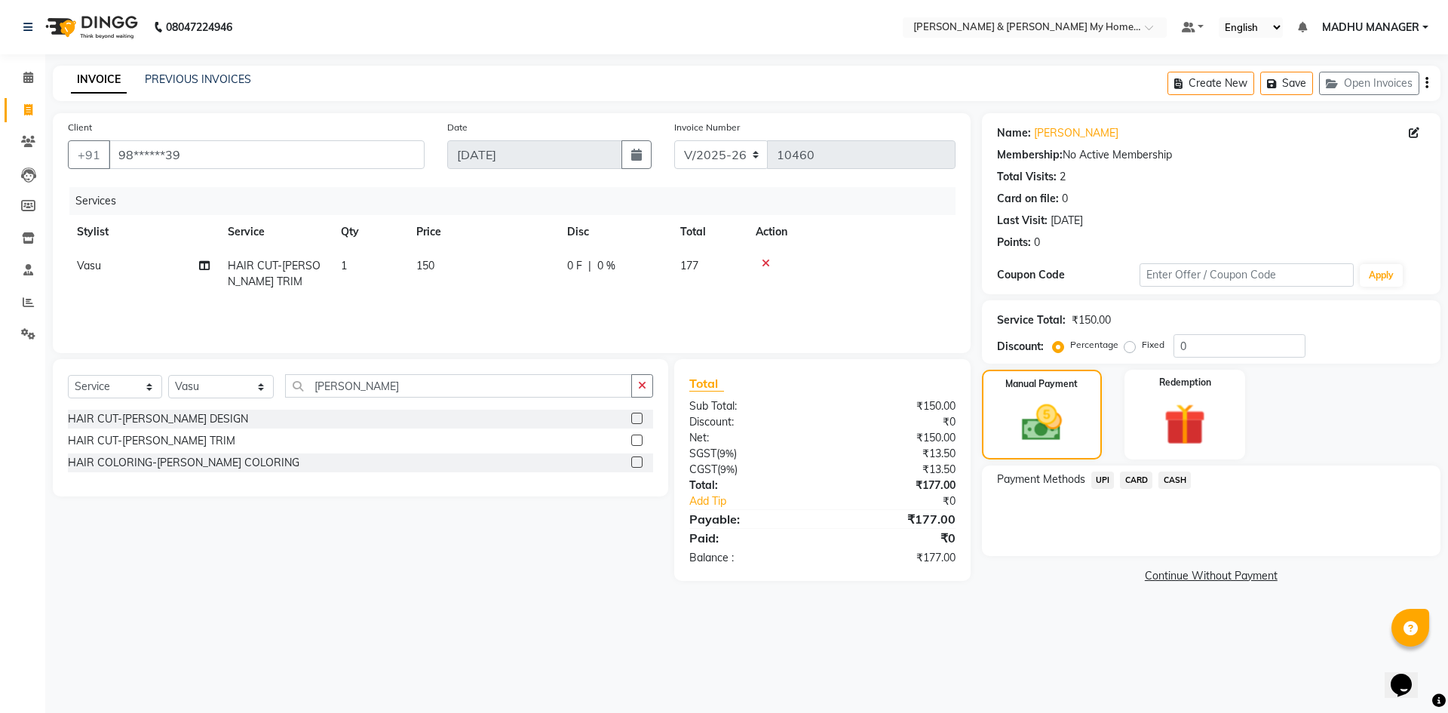
click at [1136, 483] on span "CARD" at bounding box center [1136, 479] width 32 height 17
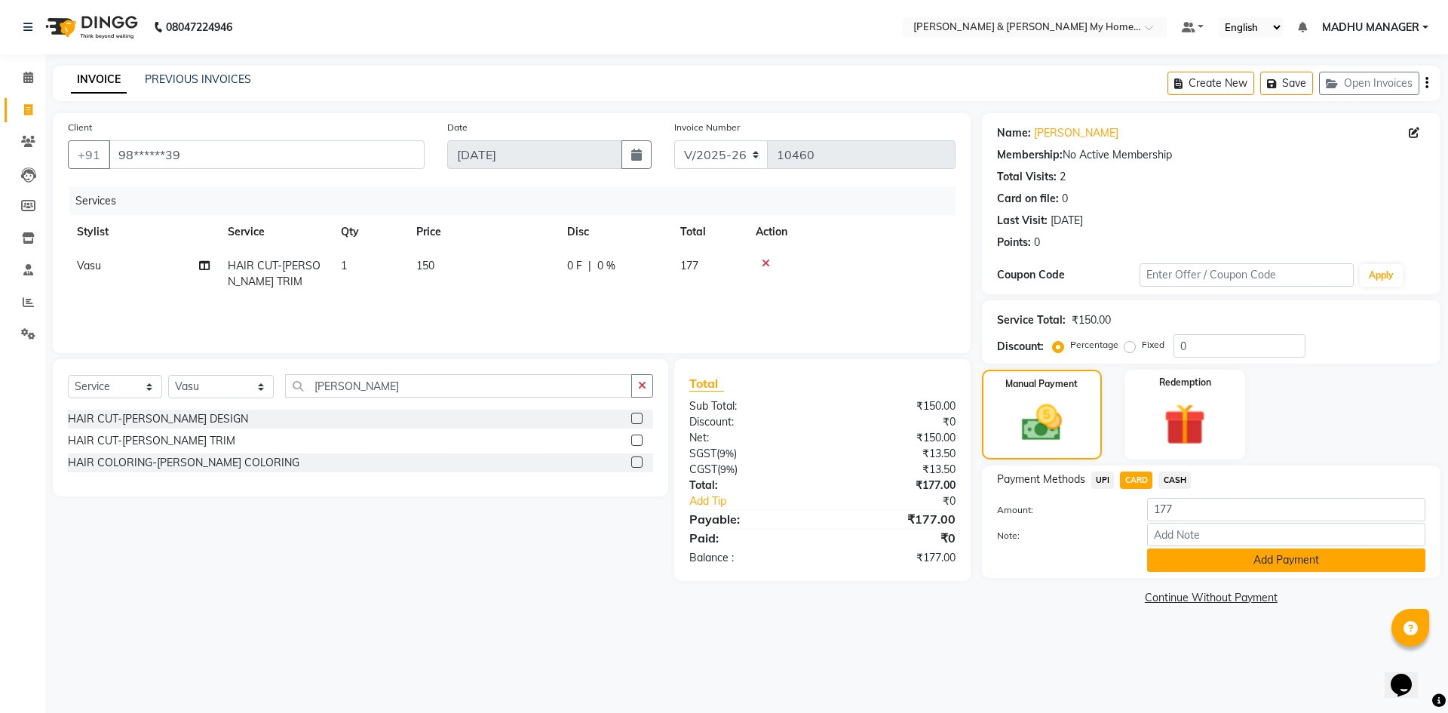
click at [1189, 565] on button "Add Payment" at bounding box center [1286, 559] width 278 height 23
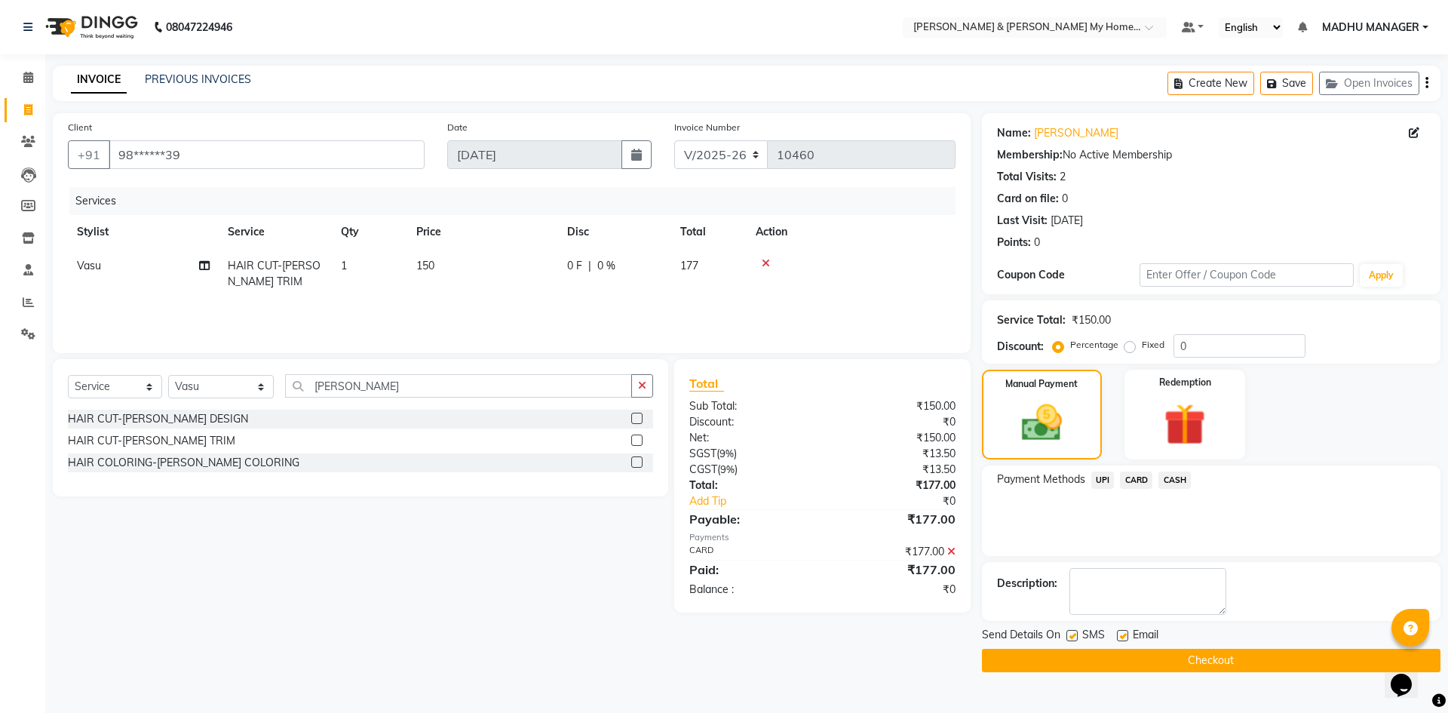
click at [1169, 660] on button "Checkout" at bounding box center [1211, 660] width 459 height 23
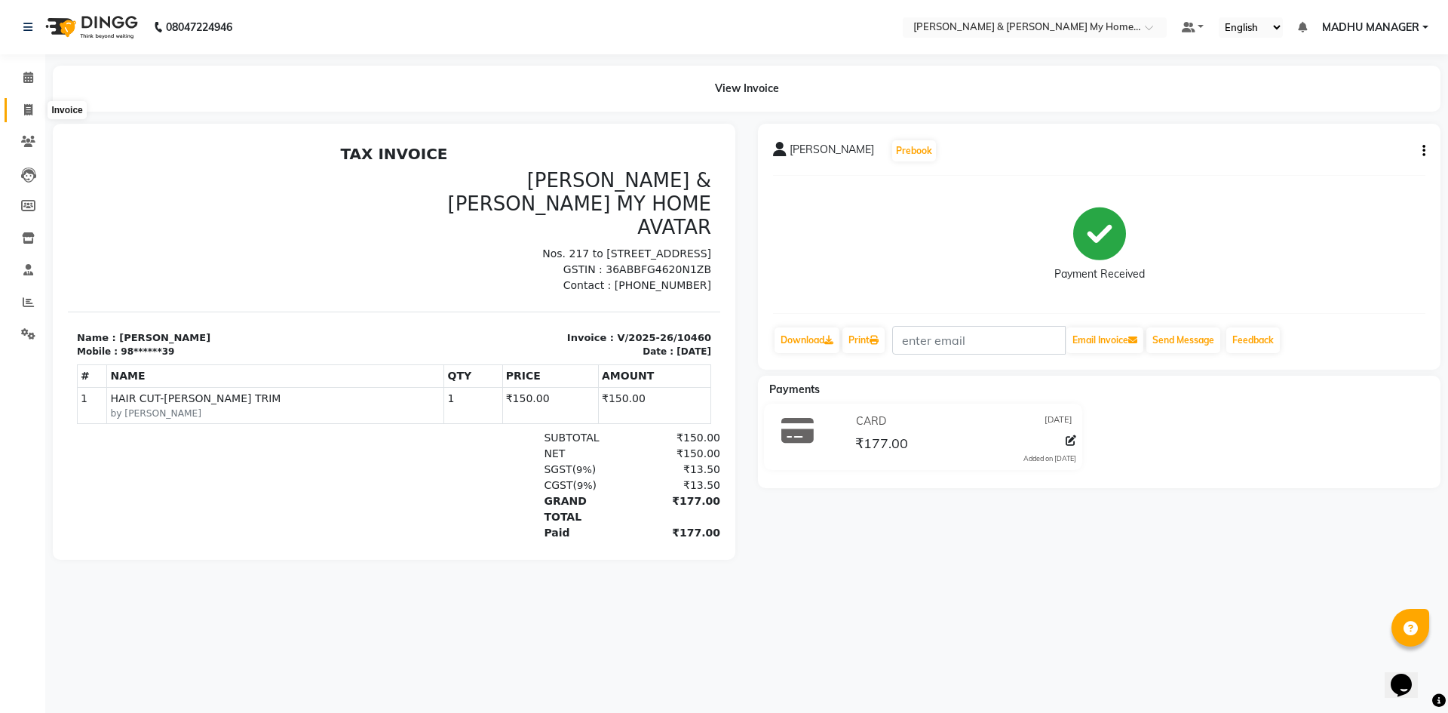
click at [30, 109] on icon at bounding box center [28, 109] width 8 height 11
select select "8193"
select select "service"
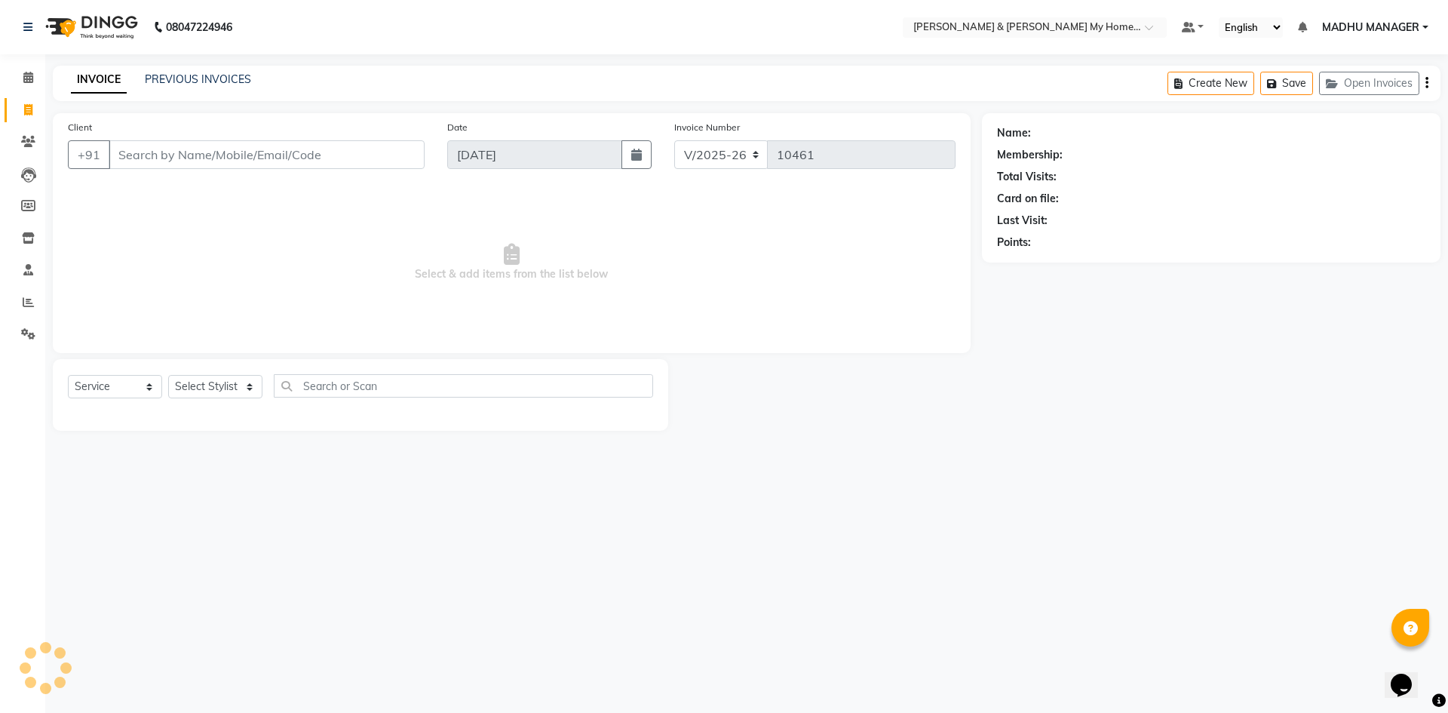
click at [235, 164] on input "Client" at bounding box center [267, 154] width 316 height 29
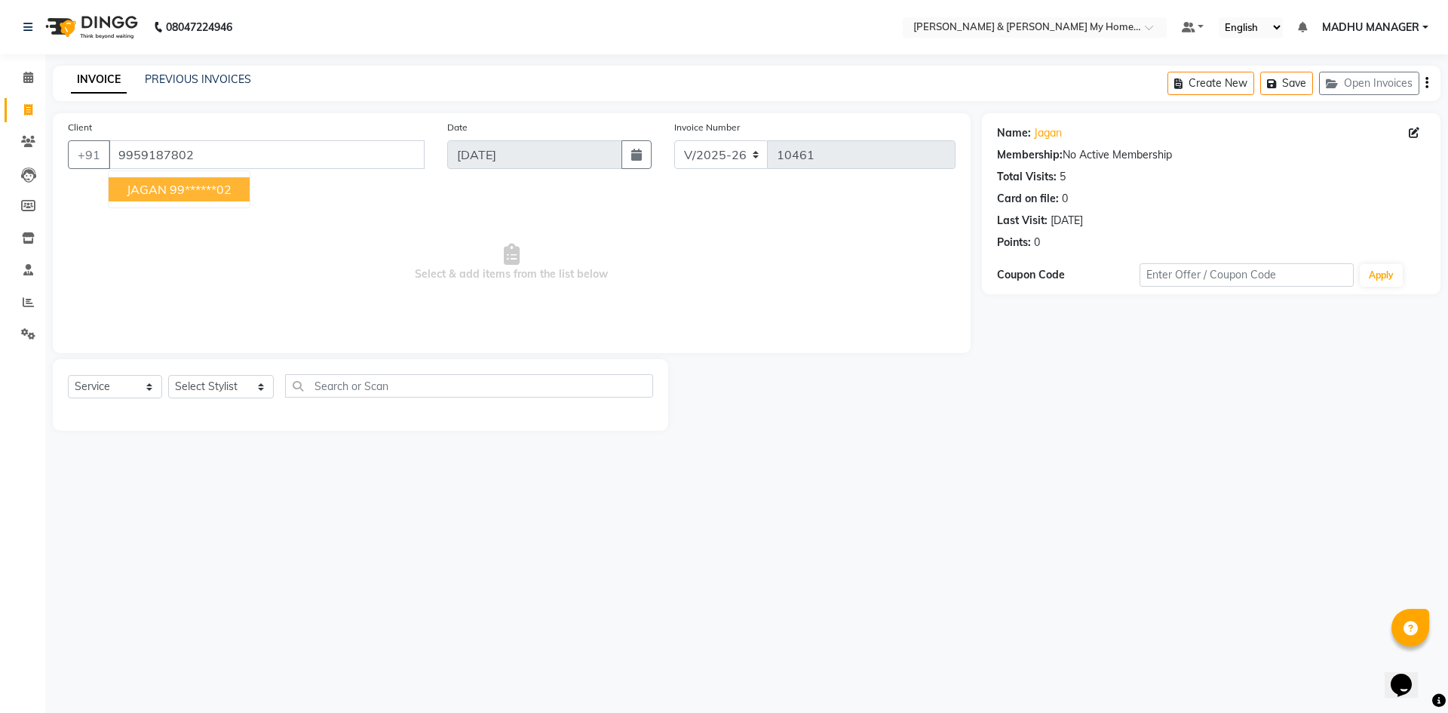
click at [188, 195] on ngb-highlight "99******02" at bounding box center [201, 189] width 62 height 15
type input "99******02"
click at [218, 389] on select "Select Stylist Aadil Aarti Aarti Beauty Akanksha Beauty akanksha Nail ALKA Anki…" at bounding box center [221, 386] width 106 height 23
select select "83966"
click at [168, 375] on select "Select Stylist Aadil Aarti Aarti Beauty Akanksha Beauty akanksha Nail ALKA Anki…" at bounding box center [221, 386] width 106 height 23
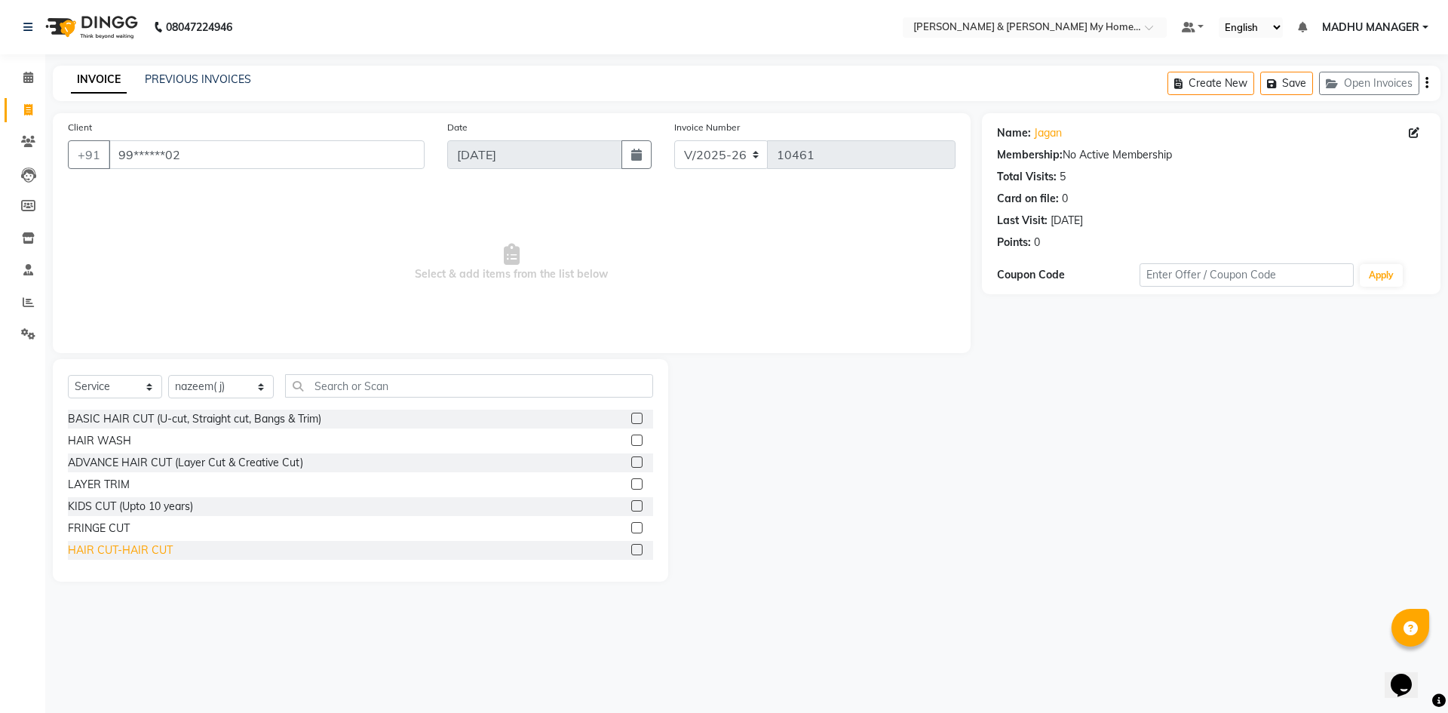
click at [138, 557] on div "HAIR CUT-HAIR CUT" at bounding box center [120, 550] width 105 height 16
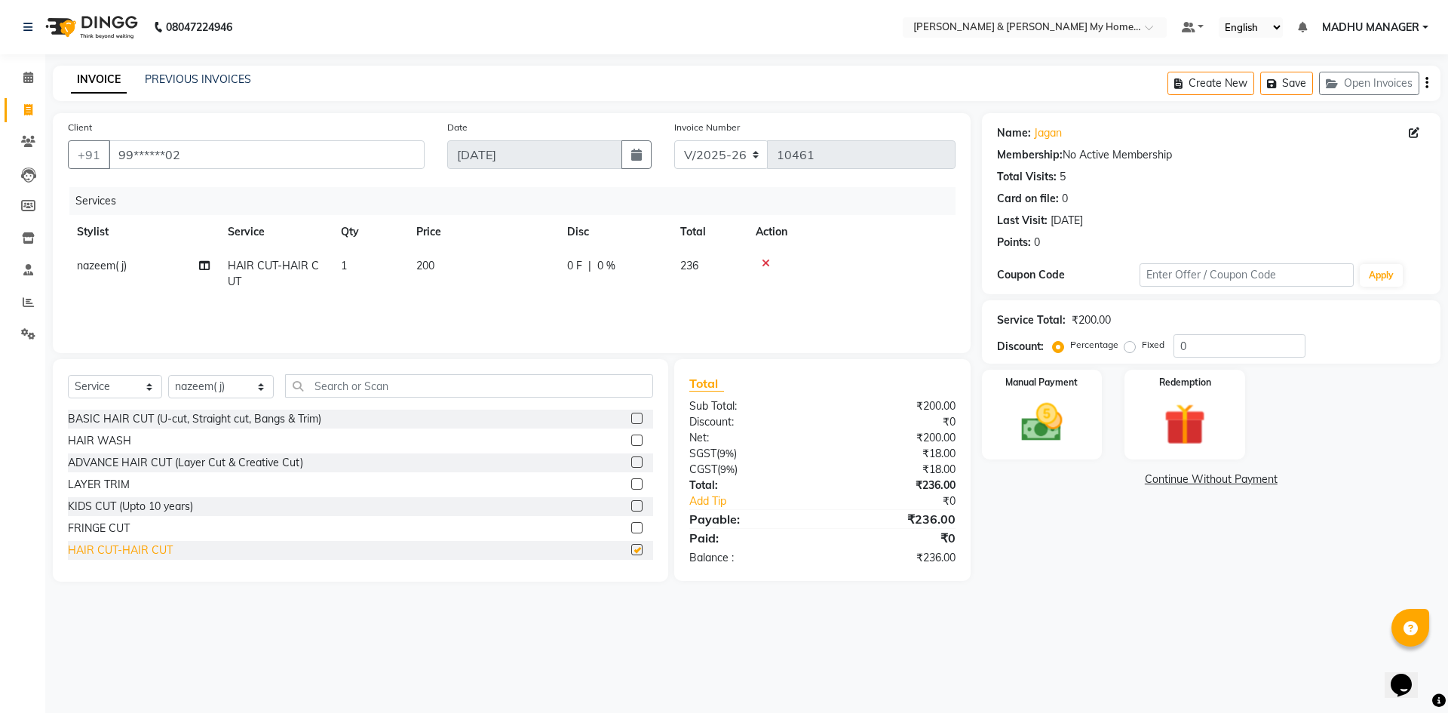
checkbox input "false"
click at [396, 391] on input "text" at bounding box center [469, 385] width 368 height 23
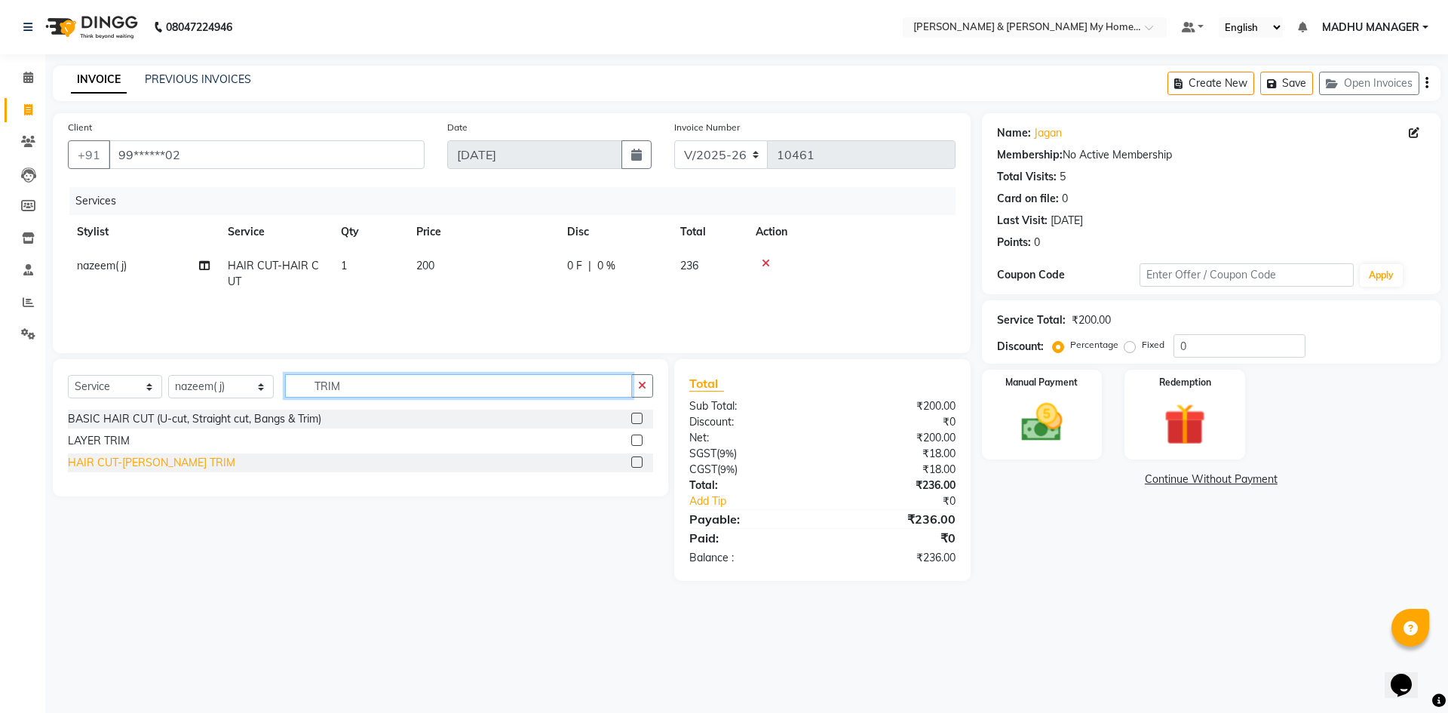
type input "TRIM"
click at [149, 462] on div "HAIR CUT-[PERSON_NAME] TRIM" at bounding box center [151, 463] width 167 height 16
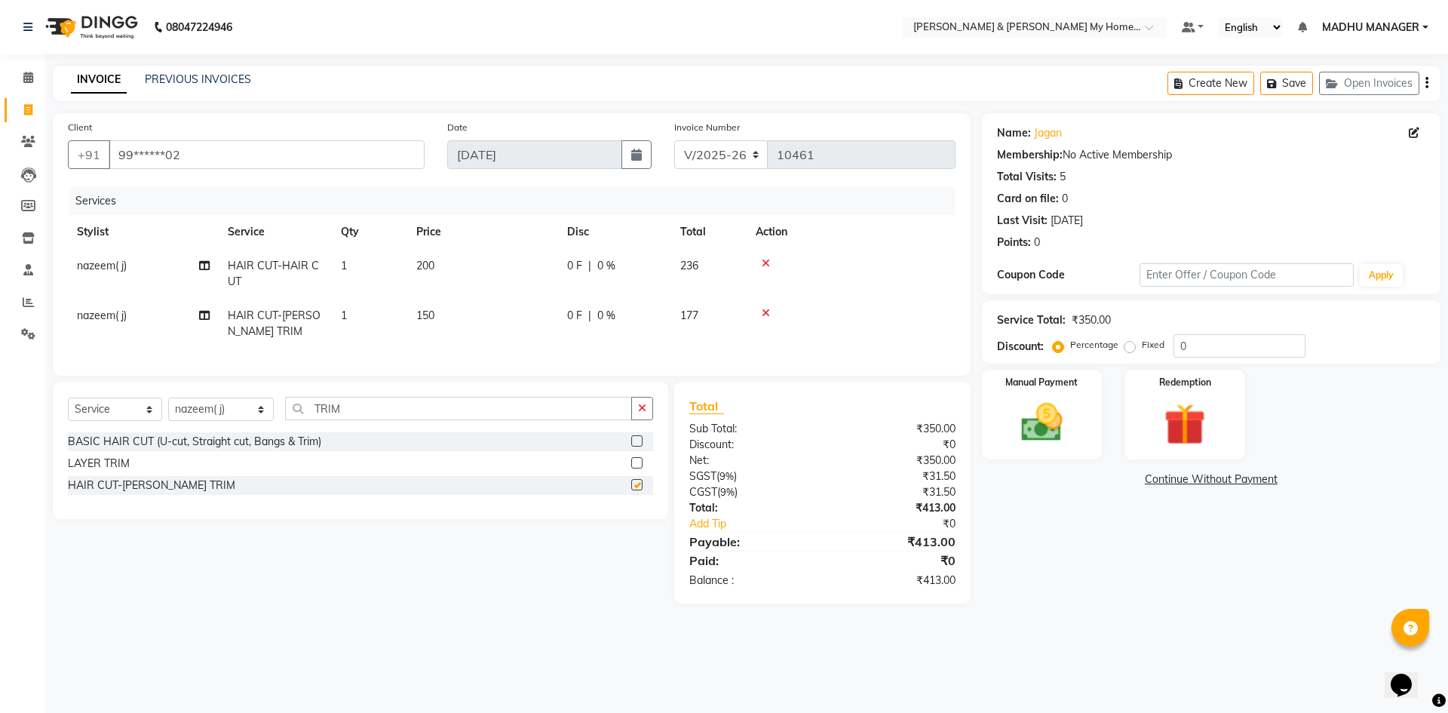
checkbox input "false"
click at [410, 318] on td "150" at bounding box center [482, 324] width 151 height 50
select select "83966"
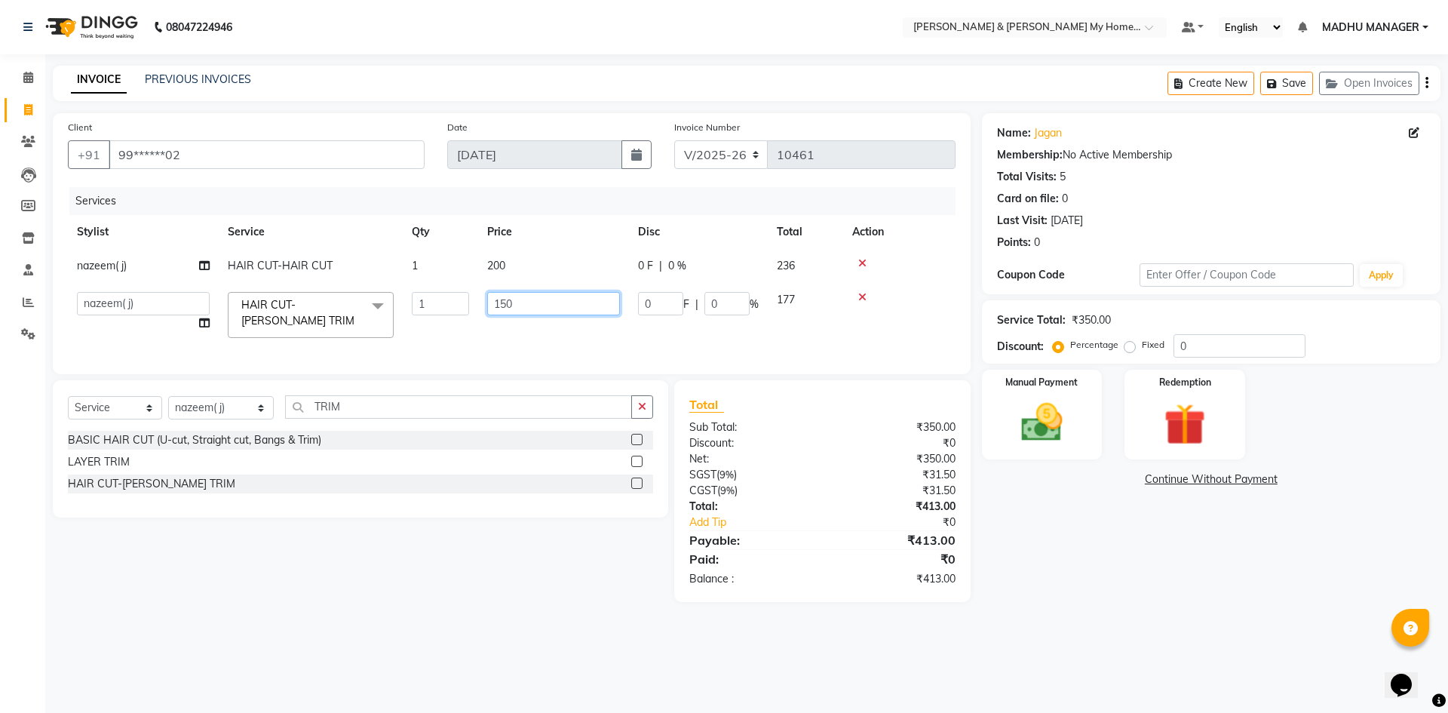
click at [500, 299] on input "150" at bounding box center [553, 303] width 133 height 23
type input "100"
click at [458, 336] on tr "Aadil Aarti Aarti Beauty Akanksha Beauty akanksha Nail ALKA Ankitha ESHWAR HEMA…" at bounding box center [512, 315] width 888 height 64
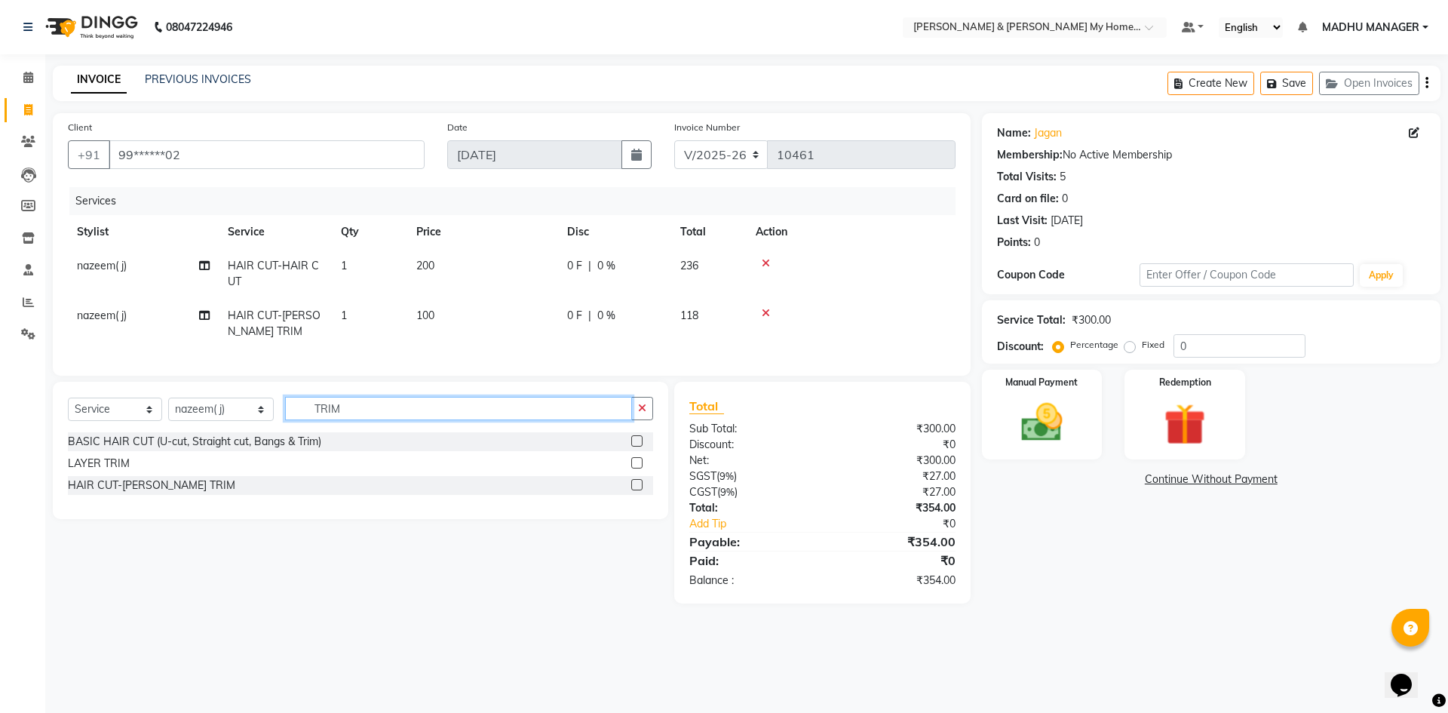
click at [387, 420] on input "TRIM" at bounding box center [458, 408] width 347 height 23
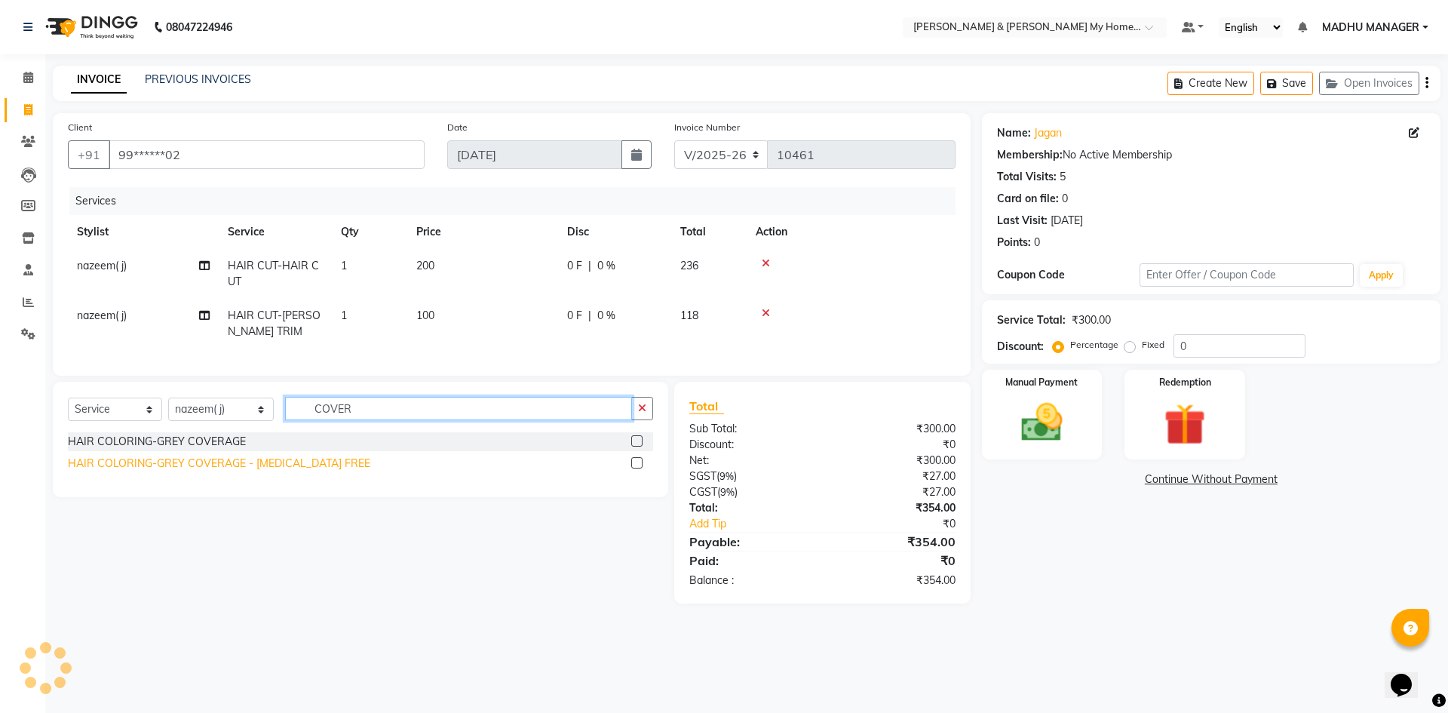
type input "COVER"
click at [247, 471] on div "HAIR COLORING-GREY COVERAGE - AMMONIA FREE" at bounding box center [219, 464] width 303 height 16
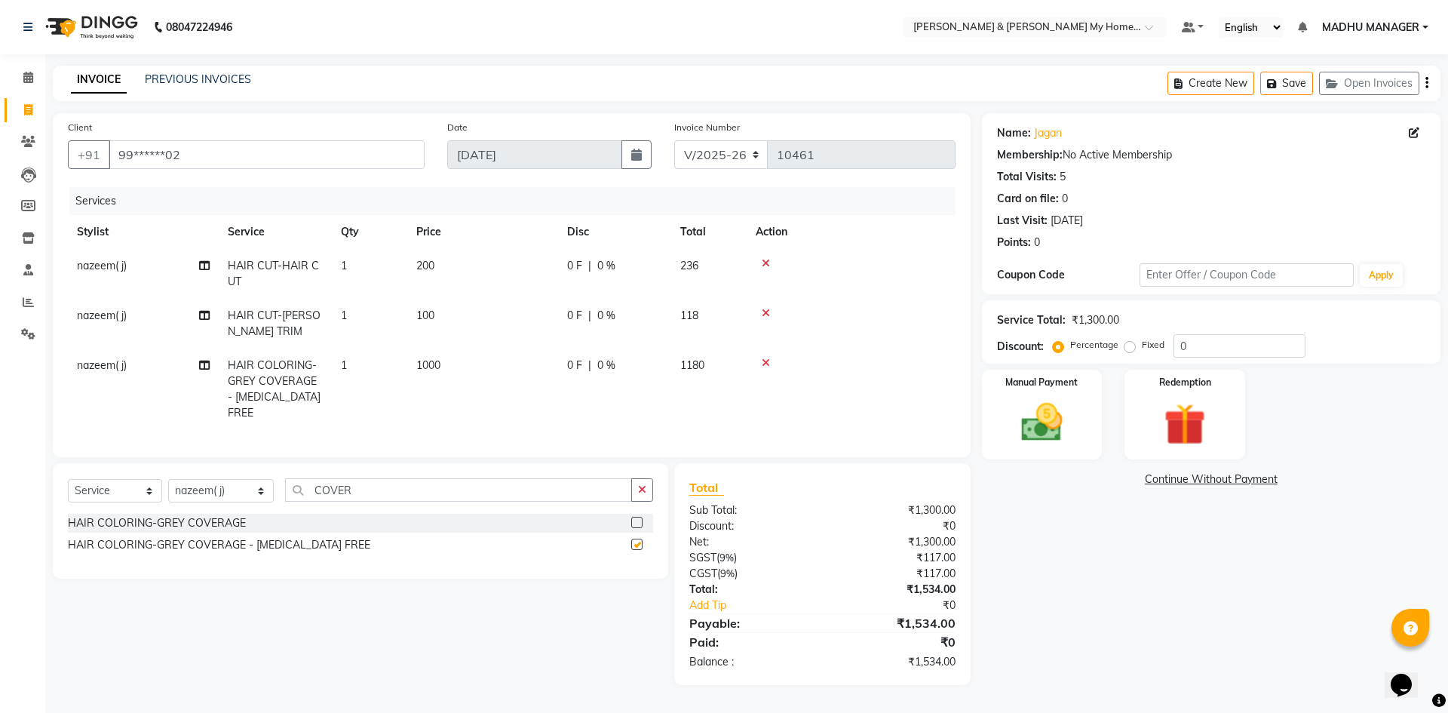
checkbox input "false"
drag, startPoint x: 1030, startPoint y: 665, endPoint x: 1325, endPoint y: 512, distance: 332.4
click at [1325, 512] on div "Name: Jagan Membership: No Active Membership Total Visits: 5 Card on file: 0 La…" at bounding box center [1217, 399] width 470 height 572
click at [1046, 429] on img at bounding box center [1042, 423] width 70 height 50
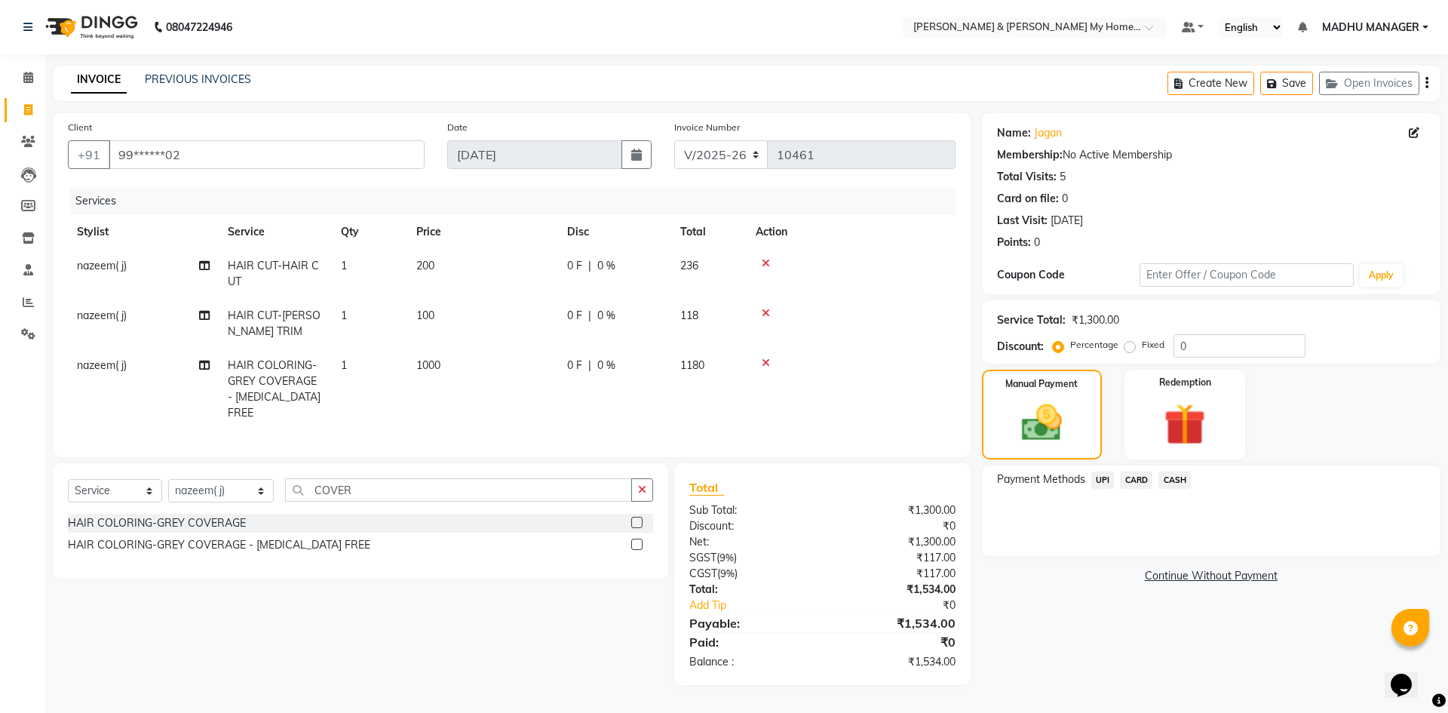
click at [1101, 481] on span "UPI" at bounding box center [1103, 479] width 23 height 17
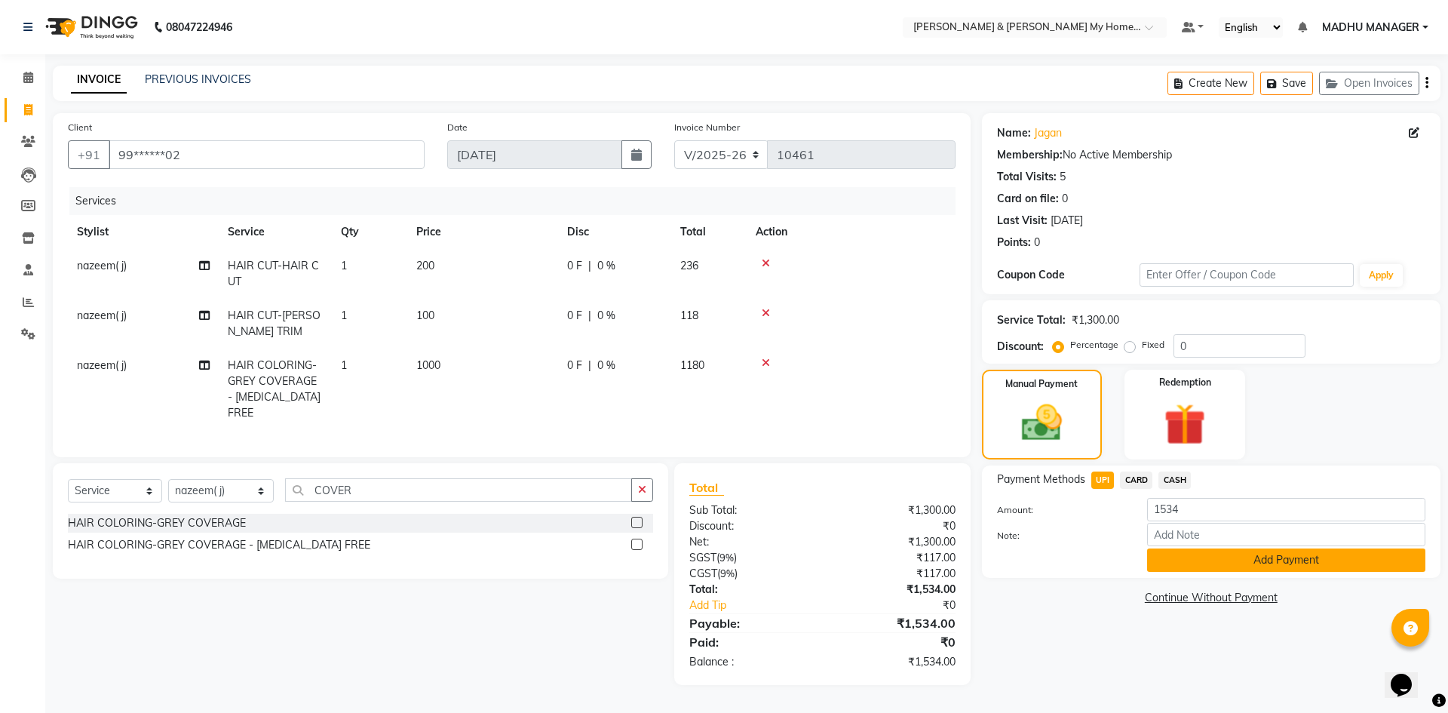
click at [1208, 559] on button "Add Payment" at bounding box center [1286, 559] width 278 height 23
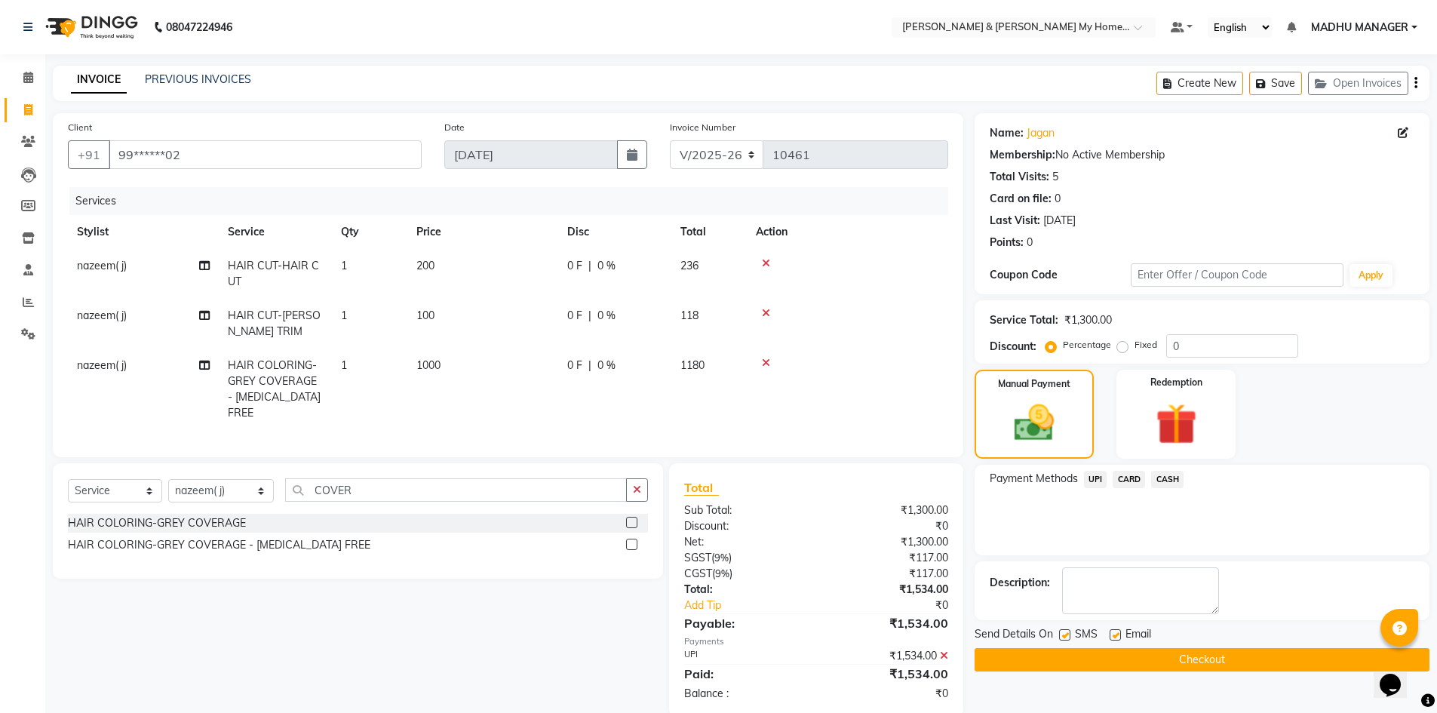
click at [1181, 656] on button "Checkout" at bounding box center [1202, 659] width 455 height 23
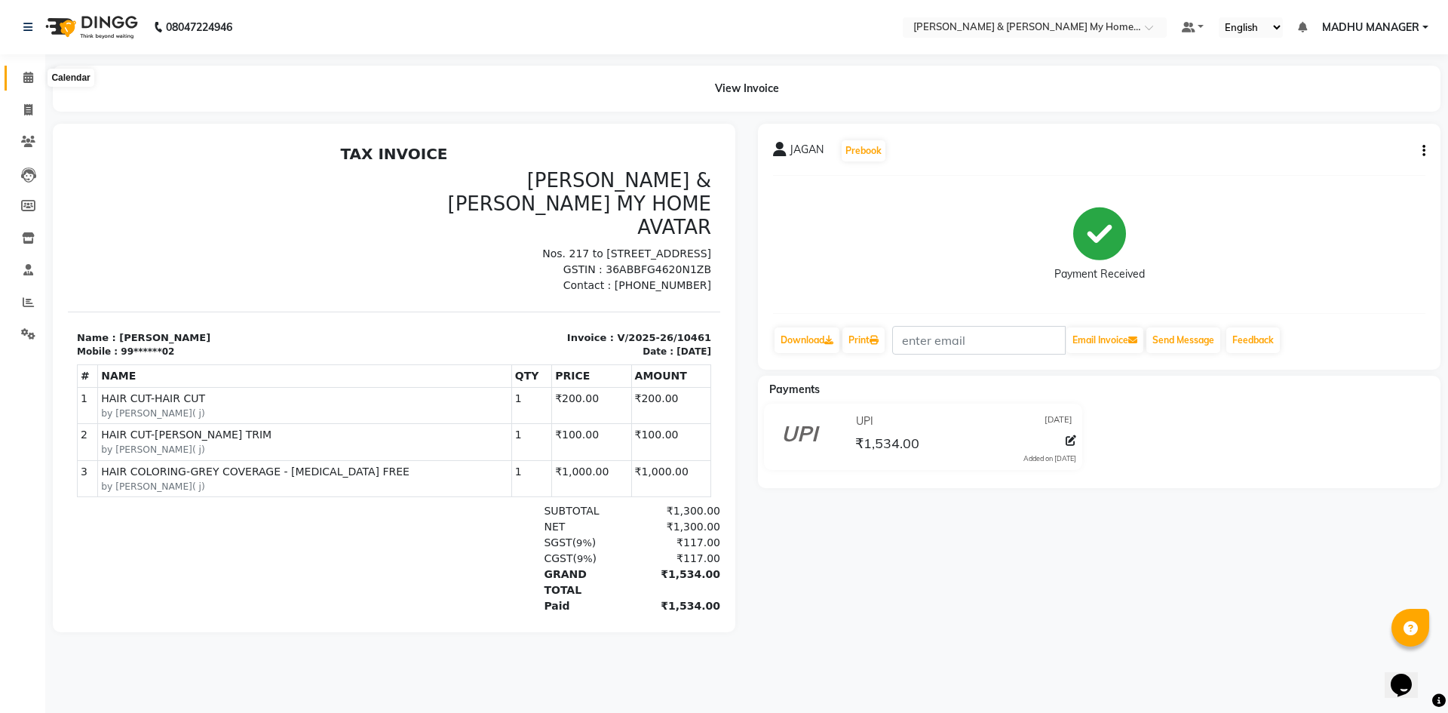
click at [15, 71] on span at bounding box center [28, 77] width 26 height 17
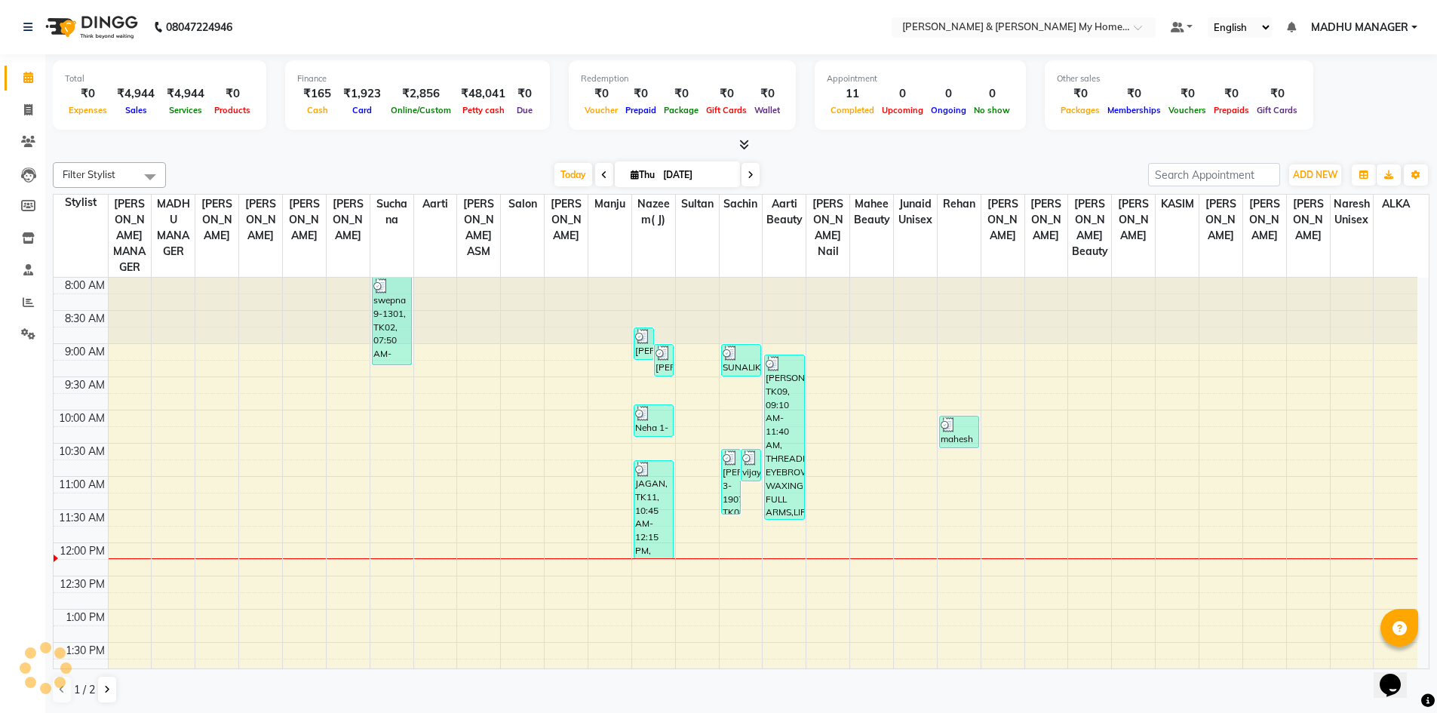
scroll to position [266, 0]
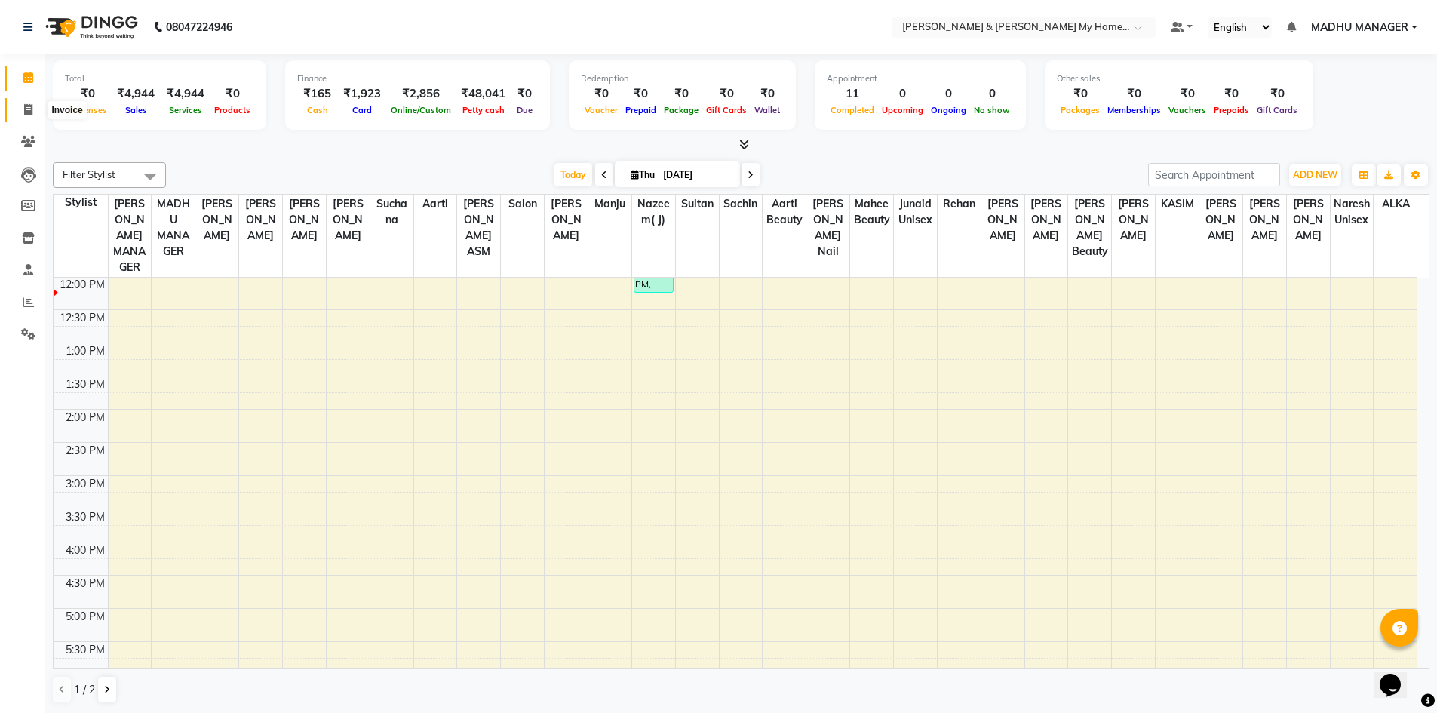
click at [29, 106] on icon at bounding box center [28, 109] width 8 height 11
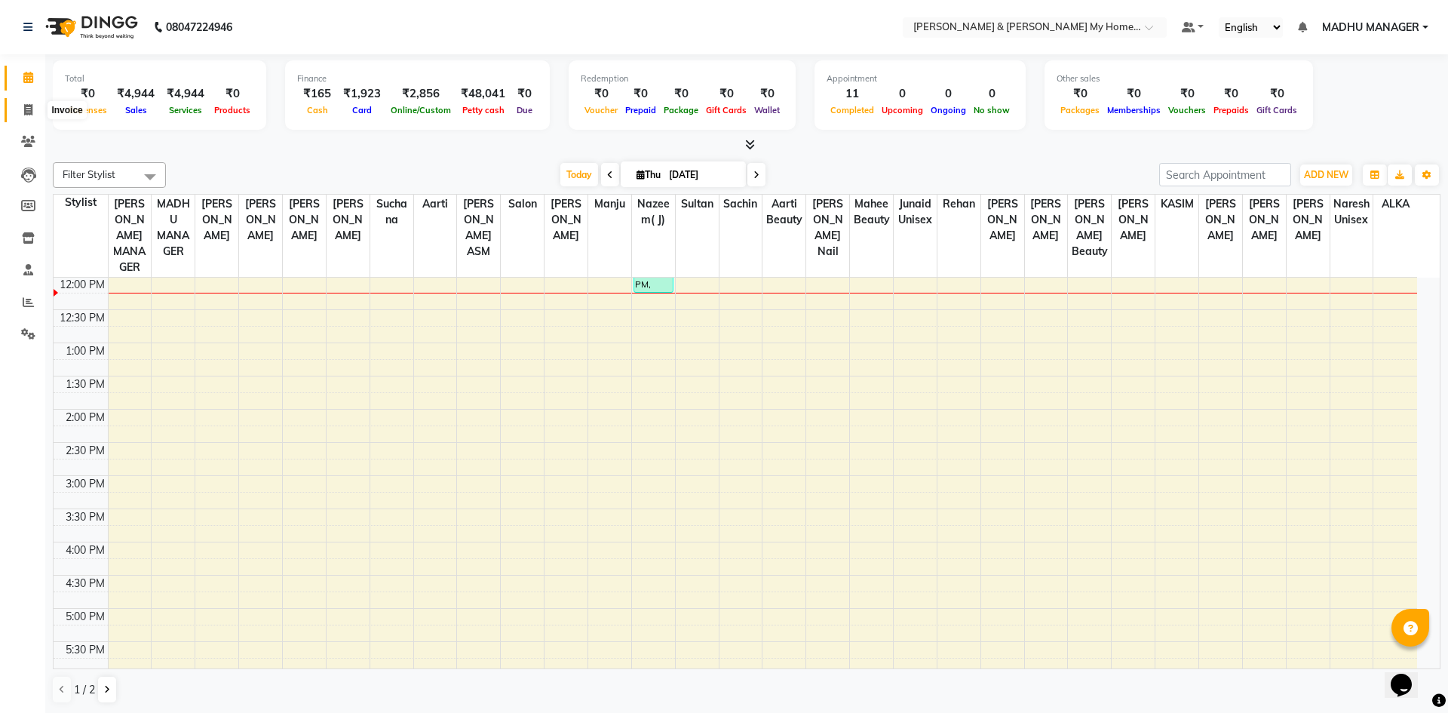
select select "8193"
select select "service"
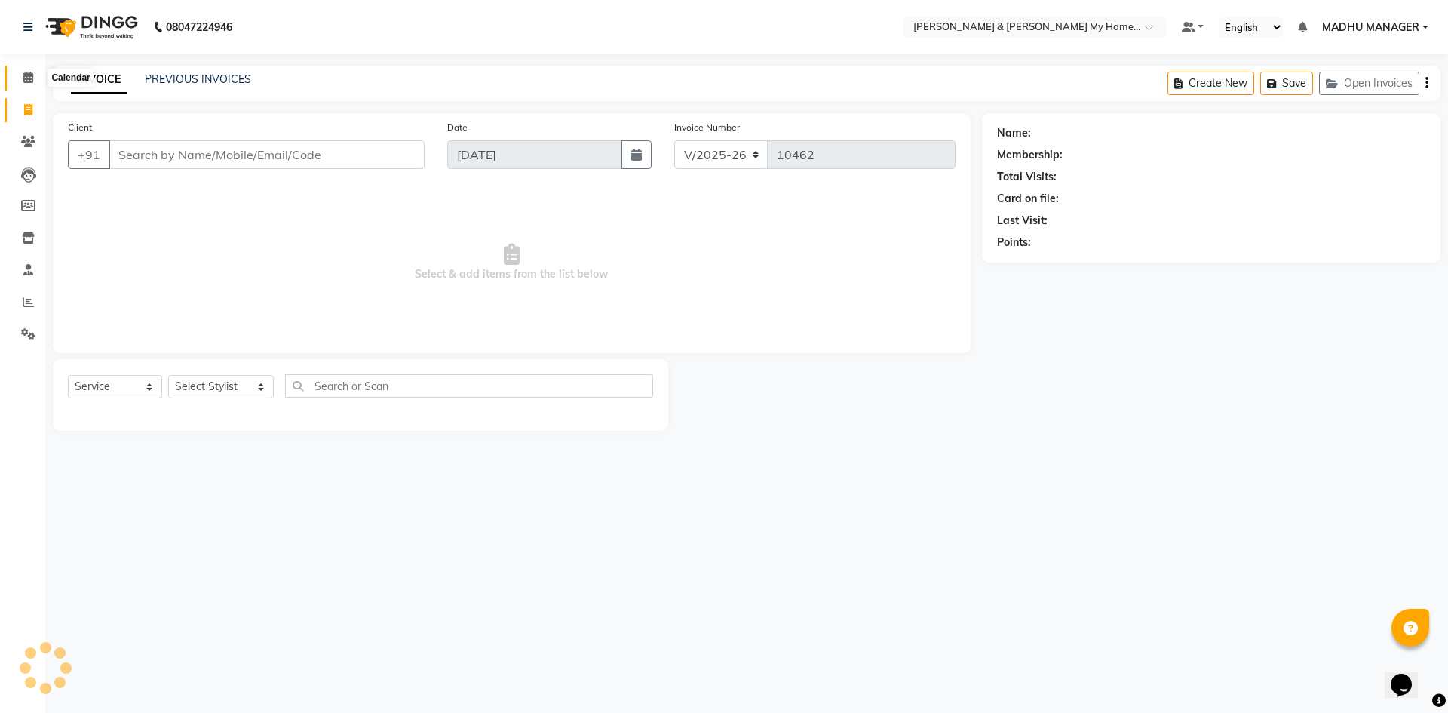
click at [30, 81] on icon at bounding box center [28, 77] width 10 height 11
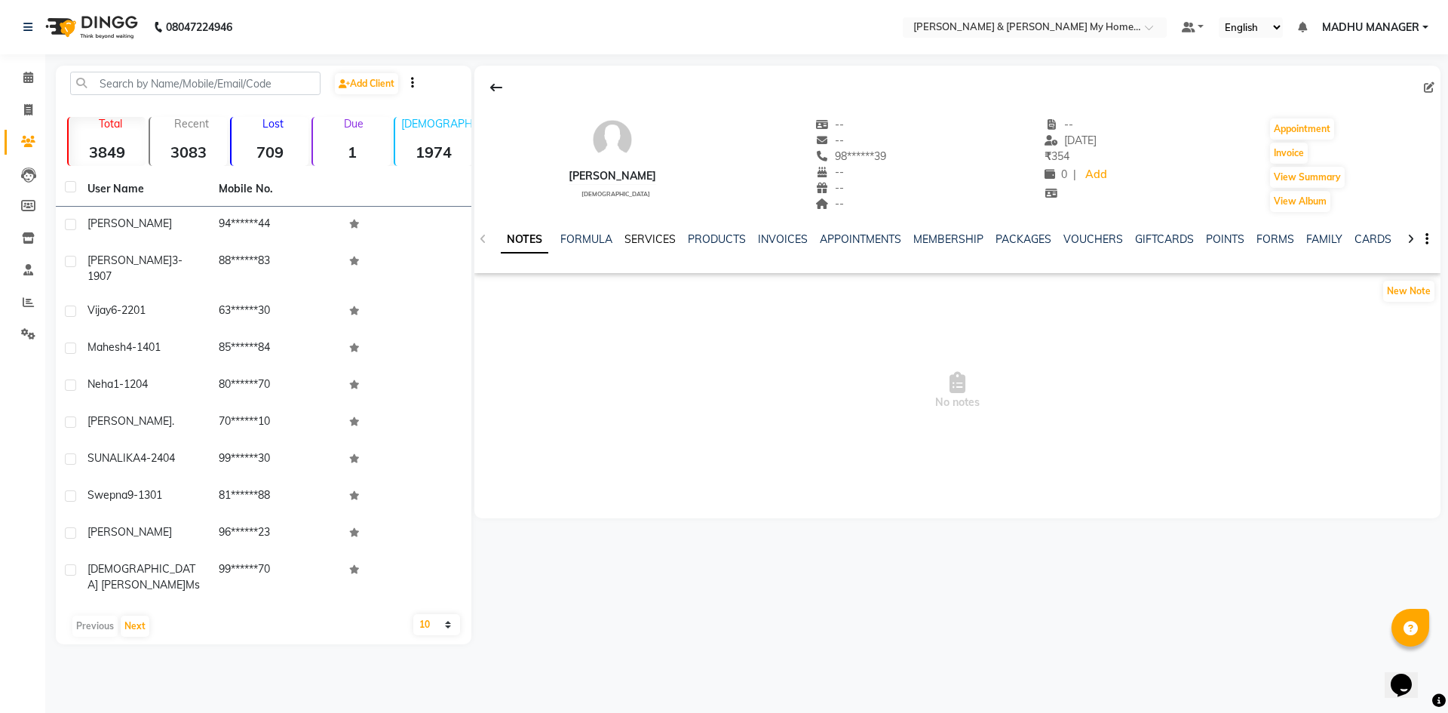
drag, startPoint x: 634, startPoint y: 229, endPoint x: 638, endPoint y: 243, distance: 14.1
click at [634, 229] on div "NOTES FORMULA SERVICES PRODUCTS INVOICES APPOINTMENTS MEMBERSHIP PACKAGES VOUCH…" at bounding box center [958, 239] width 966 height 52
click at [640, 244] on link "SERVICES" at bounding box center [650, 239] width 51 height 14
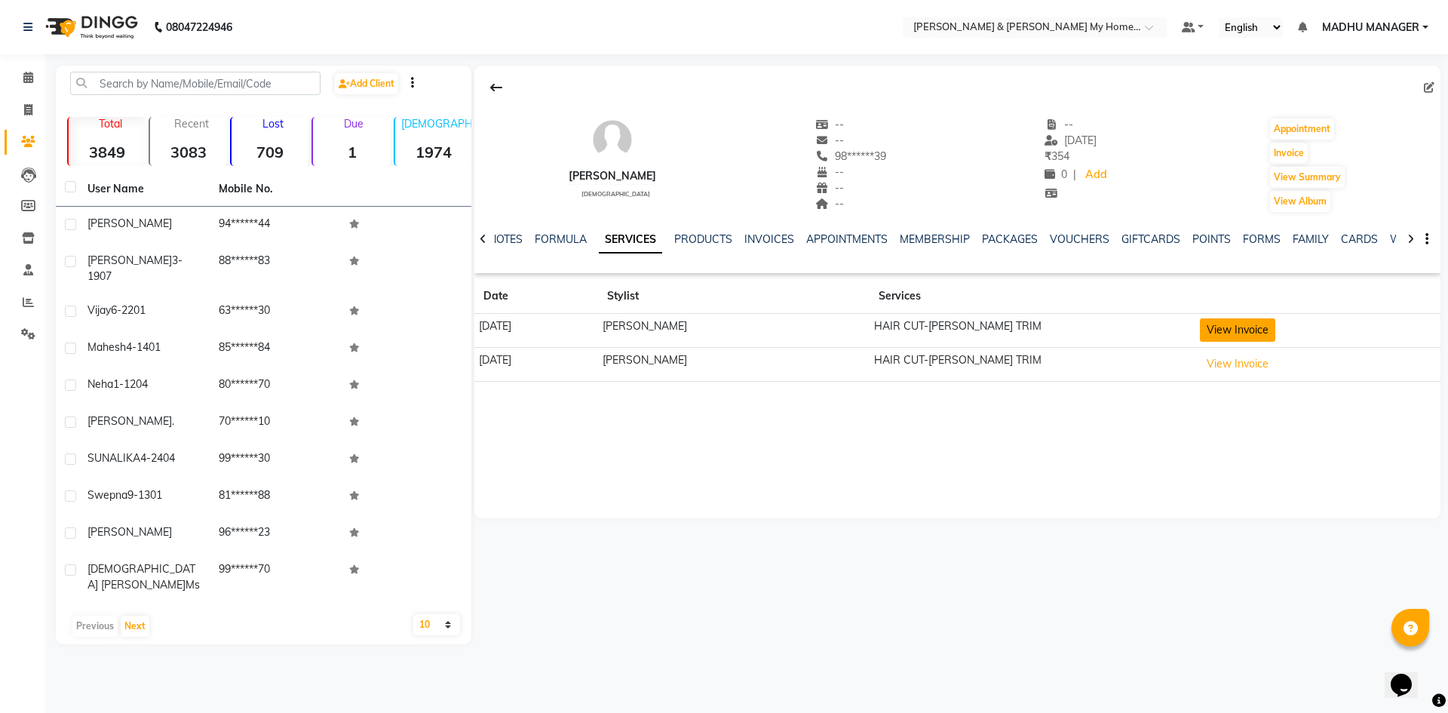
click at [1224, 333] on button "View Invoice" at bounding box center [1237, 329] width 75 height 23
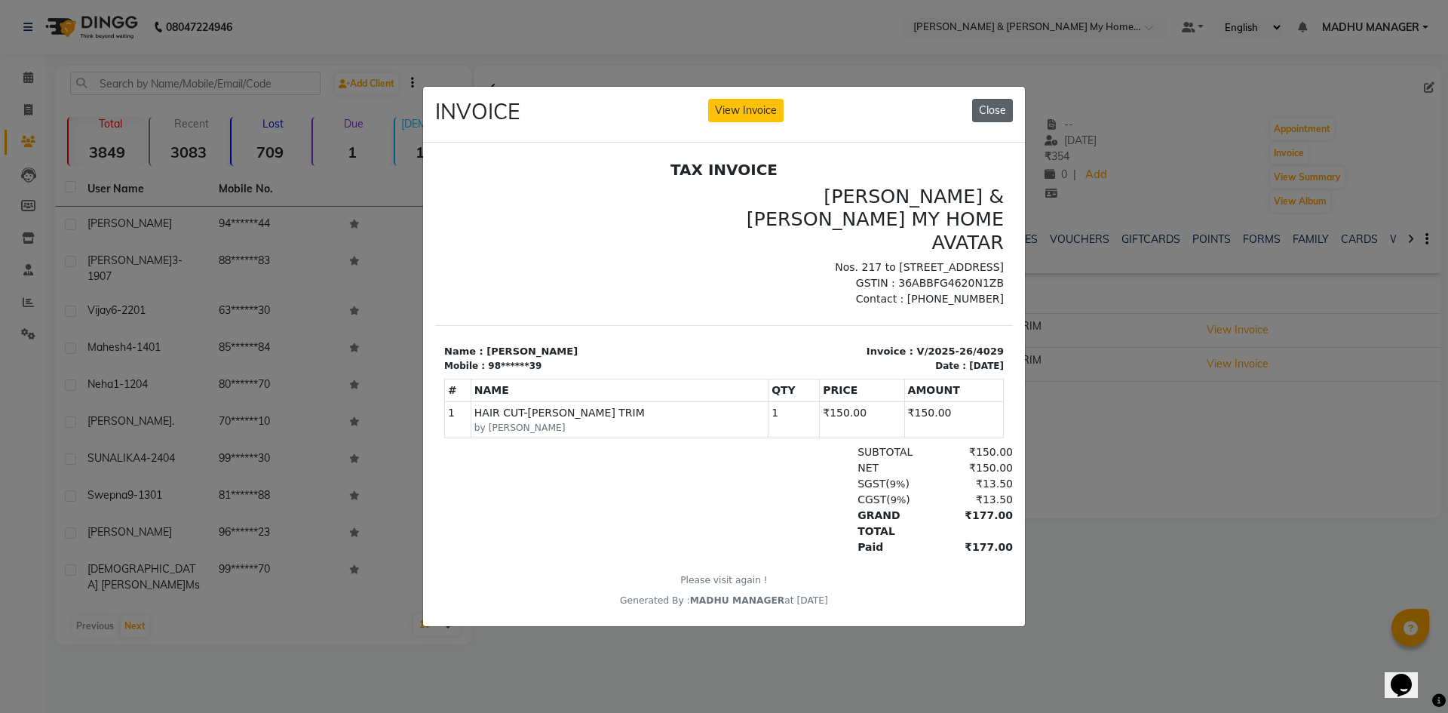
click at [978, 105] on button "Close" at bounding box center [992, 110] width 41 height 23
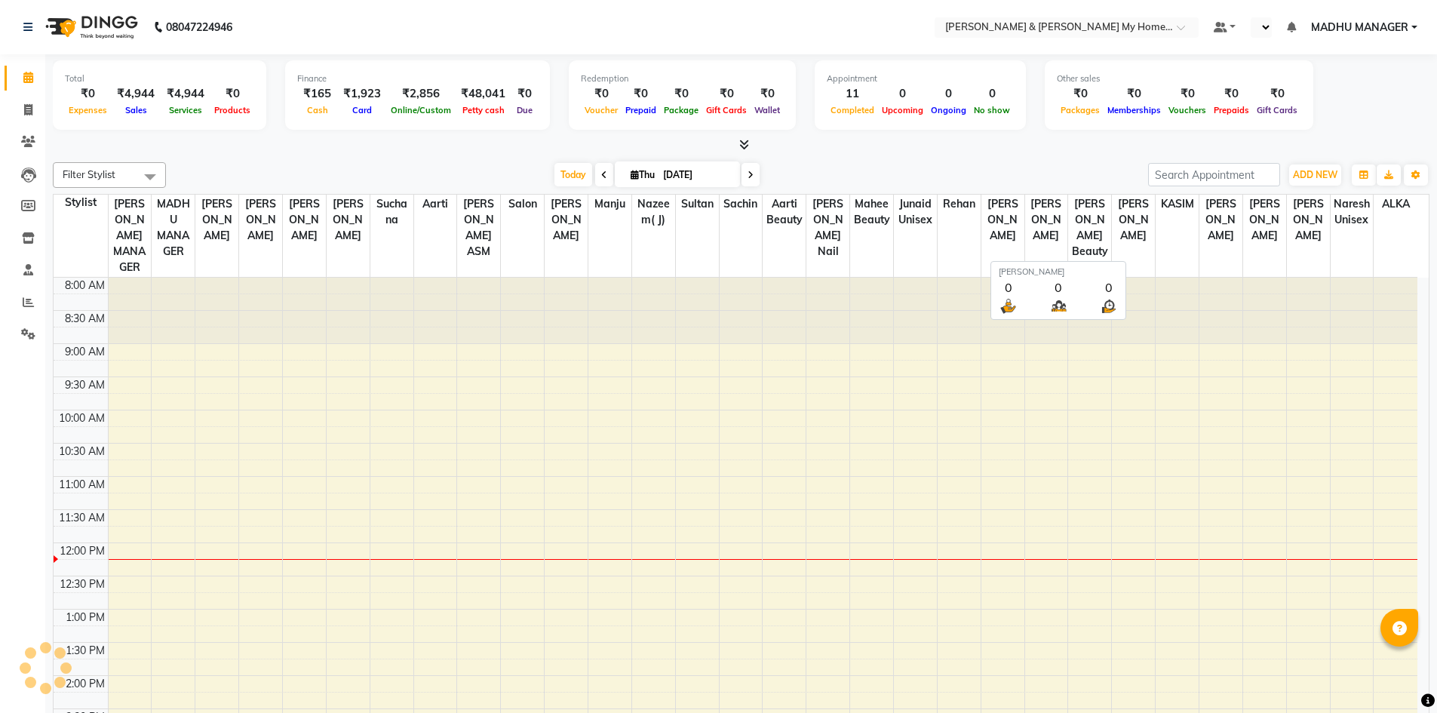
select select "en"
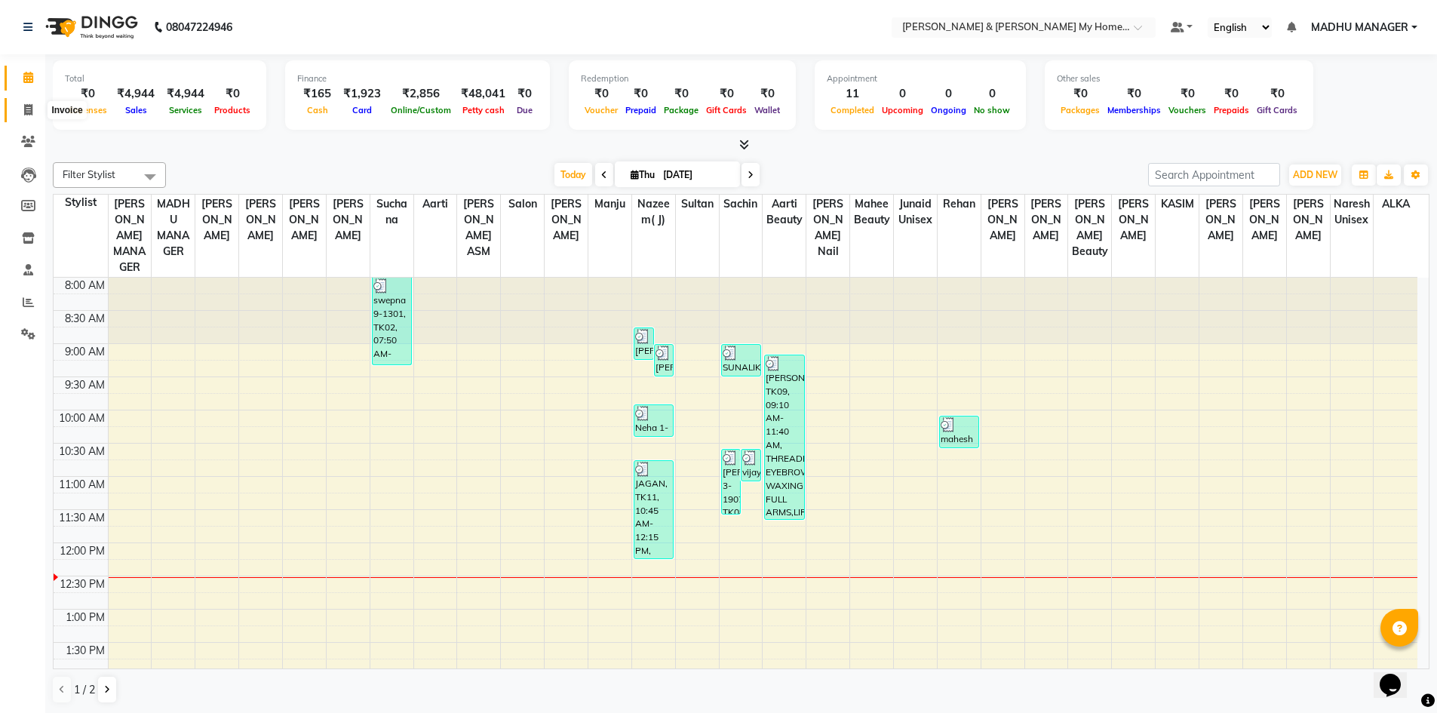
click at [34, 106] on span at bounding box center [28, 110] width 26 height 17
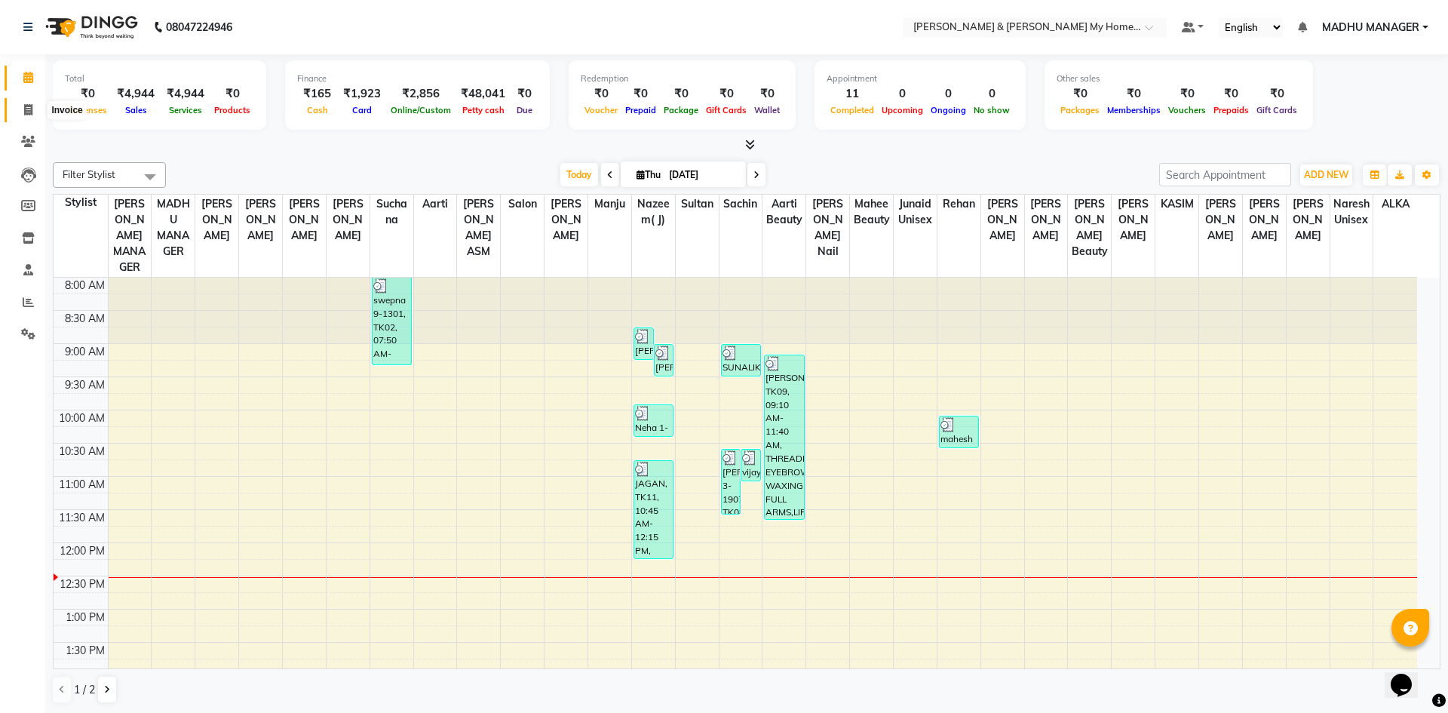
select select "8193"
select select "service"
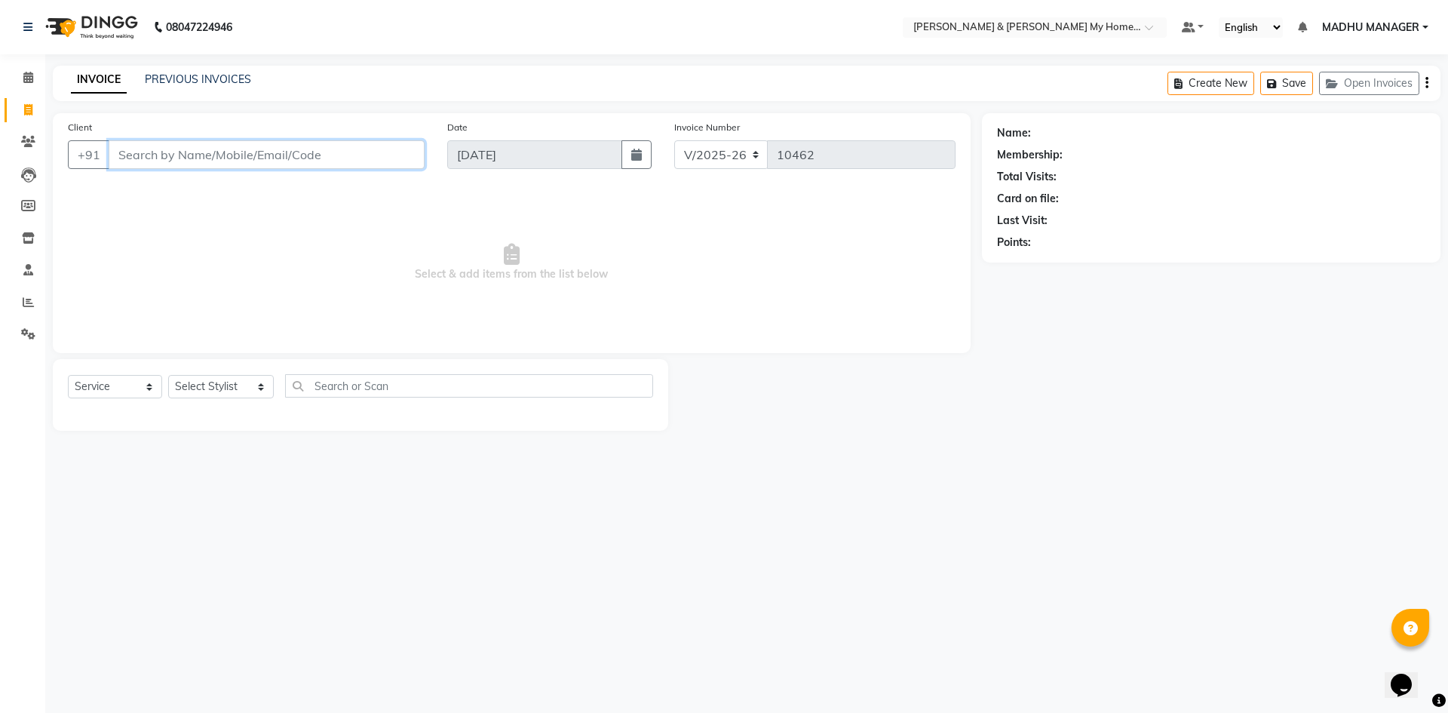
click at [273, 161] on input "Client" at bounding box center [267, 154] width 316 height 29
click at [241, 167] on input "Client" at bounding box center [267, 154] width 316 height 29
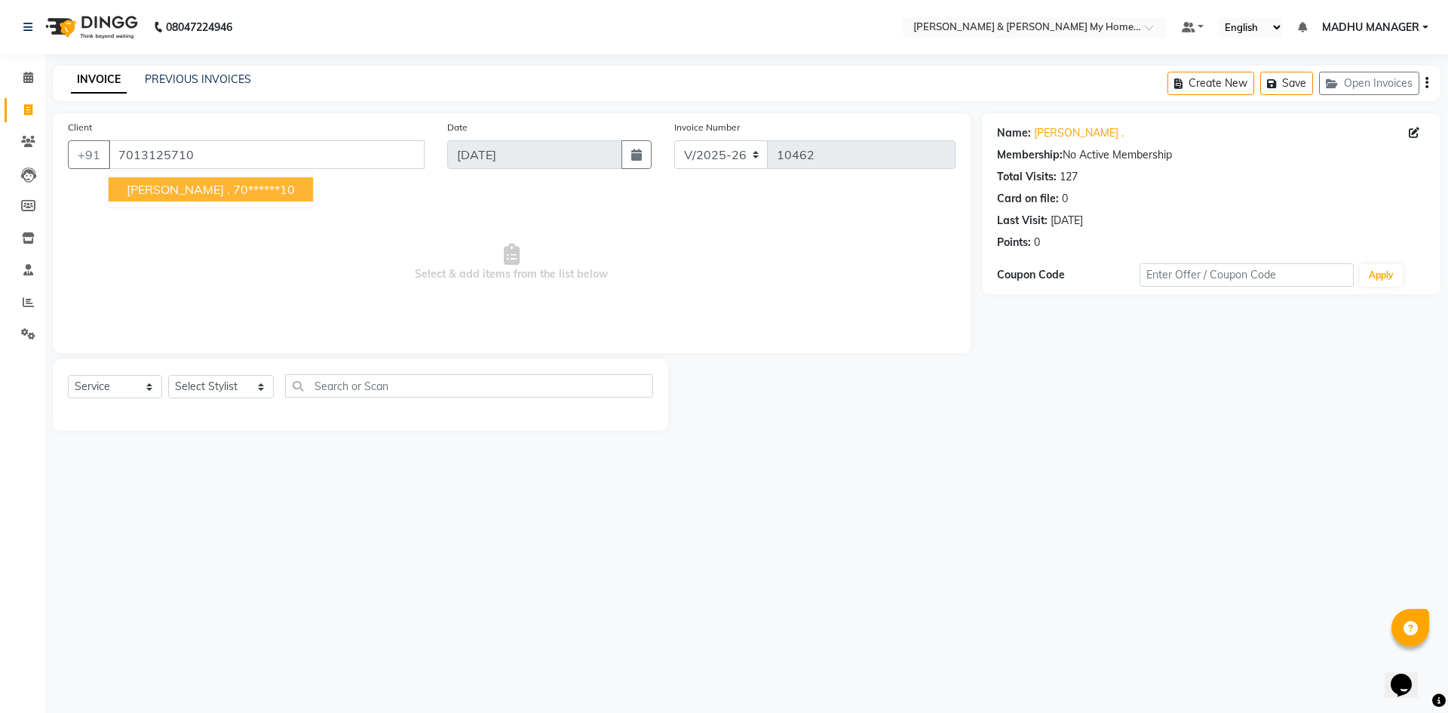
click at [233, 184] on ngb-highlight "70******10" at bounding box center [264, 189] width 62 height 15
type input "70******10"
click at [205, 379] on select "Select Stylist Aadil Aarti Aarti Beauty Akanksha Beauty akanksha Nail ALKA Anki…" at bounding box center [221, 386] width 106 height 23
click at [168, 375] on select "Select Stylist Aadil Aarti Aarti Beauty Akanksha Beauty akanksha Nail ALKA Anki…" at bounding box center [221, 386] width 106 height 23
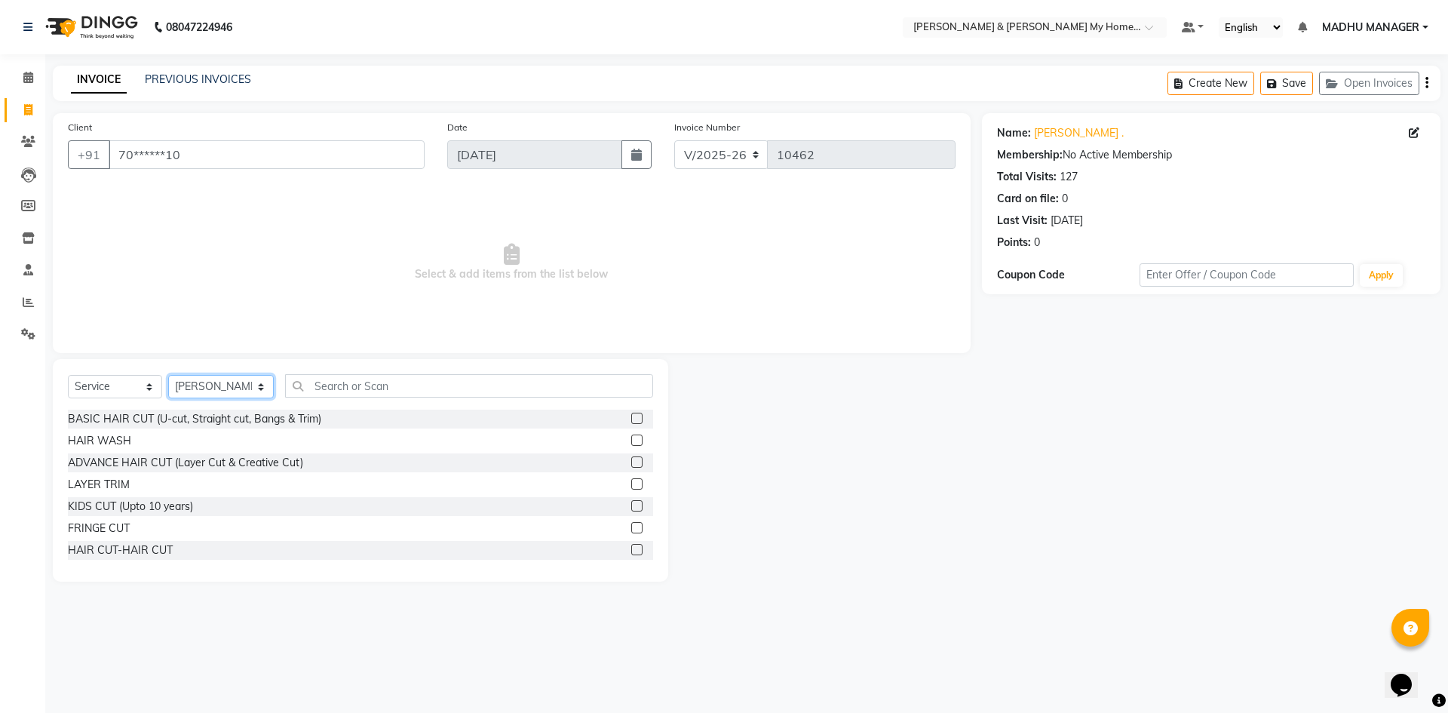
click at [201, 389] on select "Select Stylist Aadil Aarti Aarti Beauty Akanksha Beauty akanksha Nail ALKA Anki…" at bounding box center [221, 386] width 106 height 23
select select "89818"
click at [168, 375] on select "Select Stylist Aadil Aarti Aarti Beauty Akanksha Beauty akanksha Nail ALKA Anki…" at bounding box center [221, 386] width 106 height 23
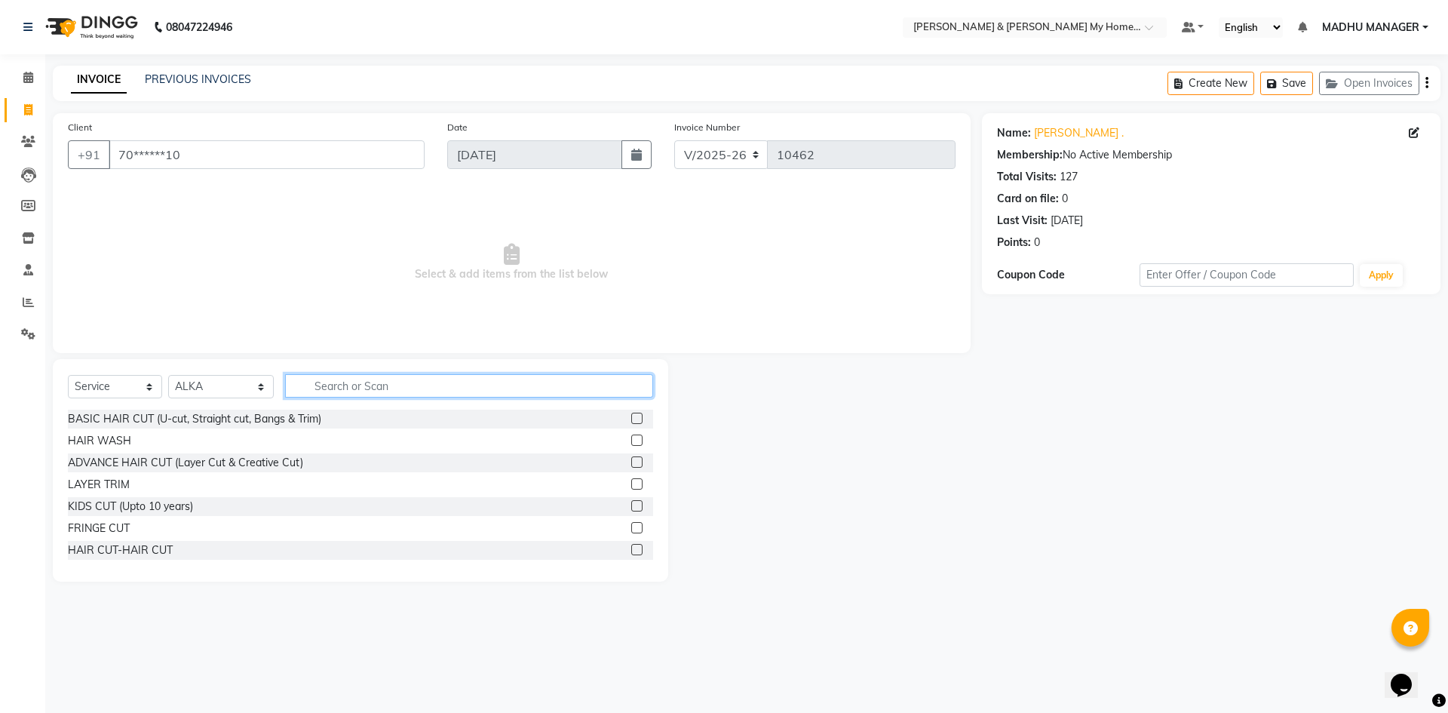
click at [369, 379] on input "text" at bounding box center [469, 385] width 368 height 23
type input "THRE"
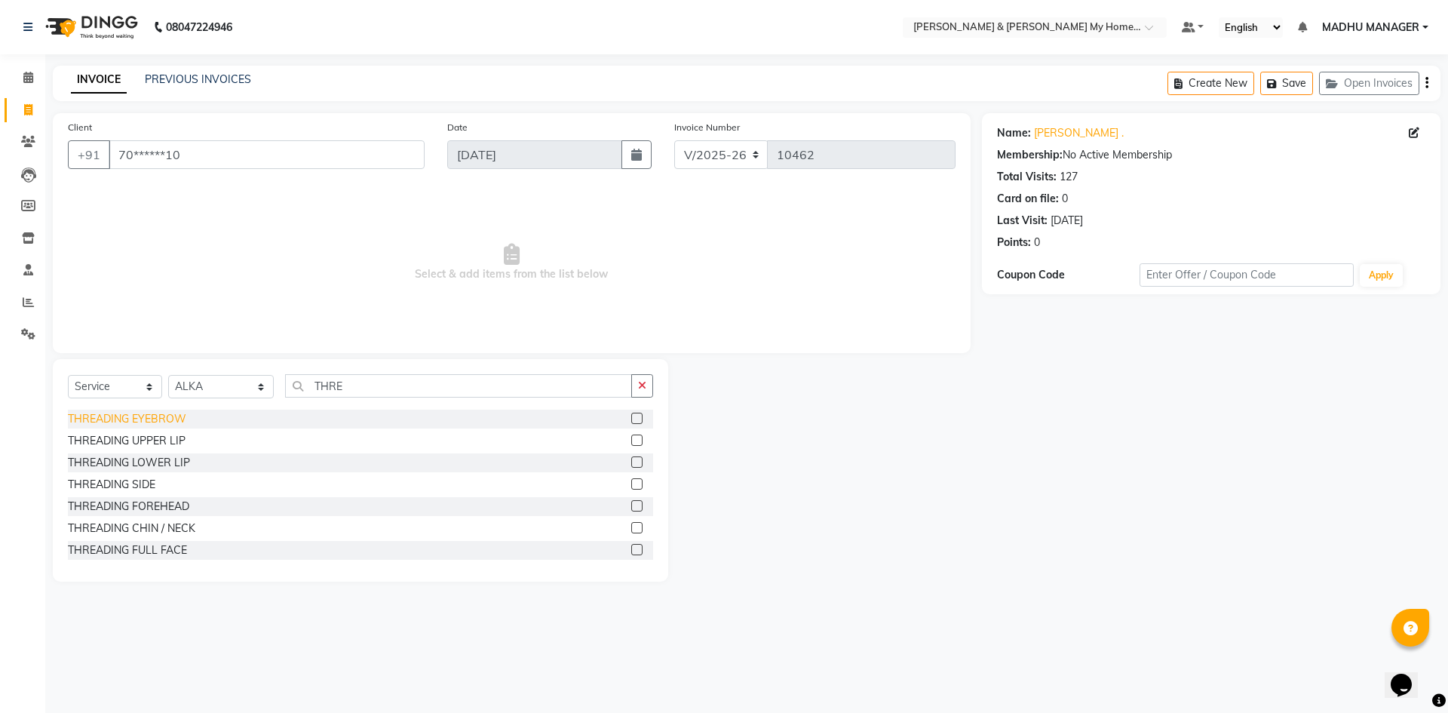
click at [143, 413] on div "THREADING EYEBROW" at bounding box center [127, 419] width 118 height 16
checkbox input "false"
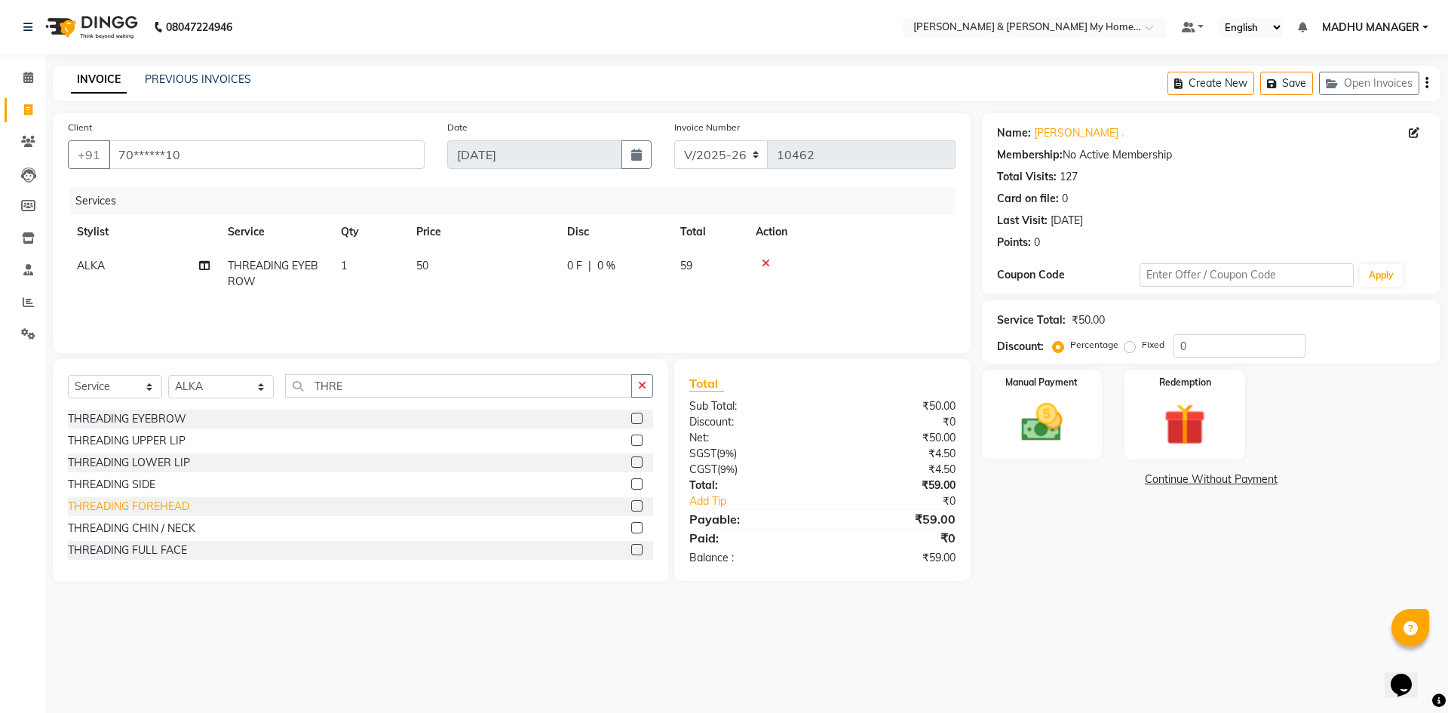
click at [158, 508] on div "THREADING FOREHEAD" at bounding box center [128, 507] width 121 height 16
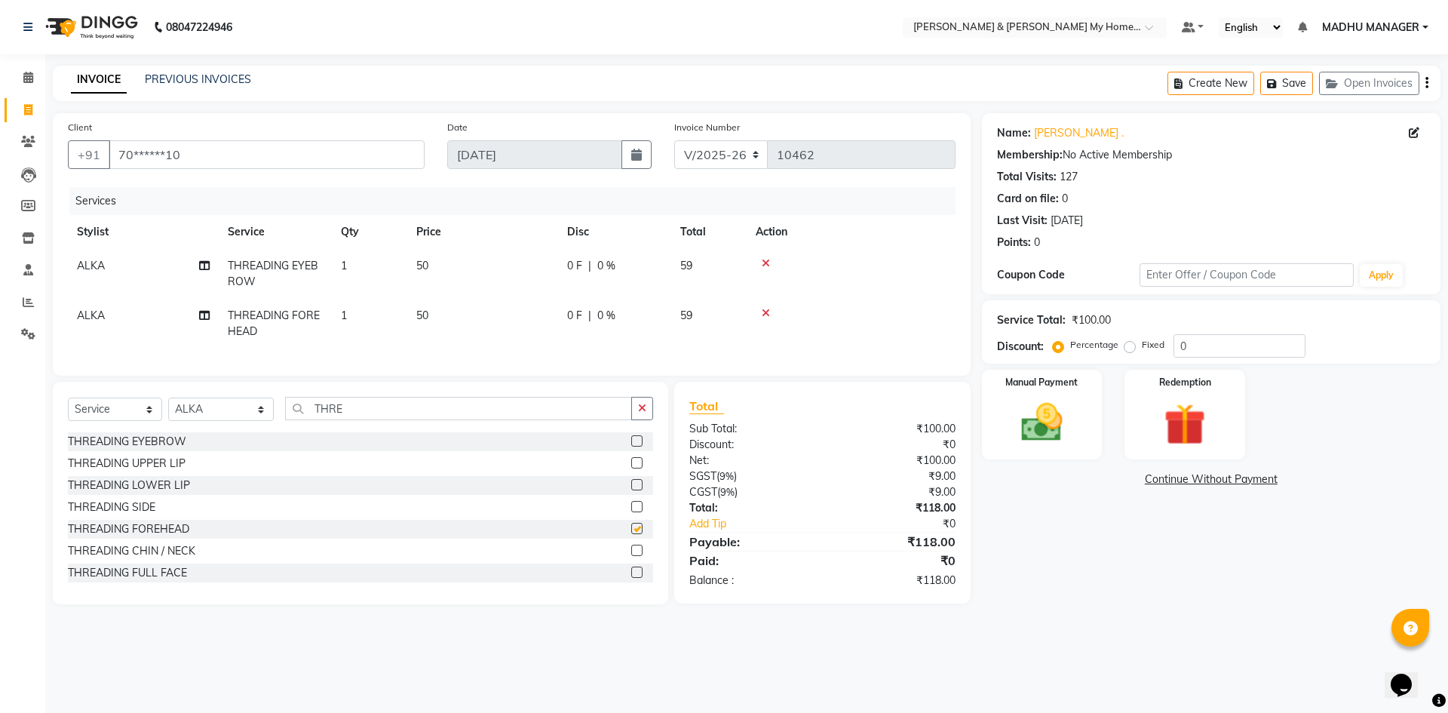
checkbox input "false"
click at [1142, 343] on label "Fixed" at bounding box center [1153, 345] width 23 height 14
click at [1130, 343] on input "Fixed" at bounding box center [1133, 344] width 11 height 11
radio input "true"
click at [1225, 349] on input "0" at bounding box center [1240, 345] width 132 height 23
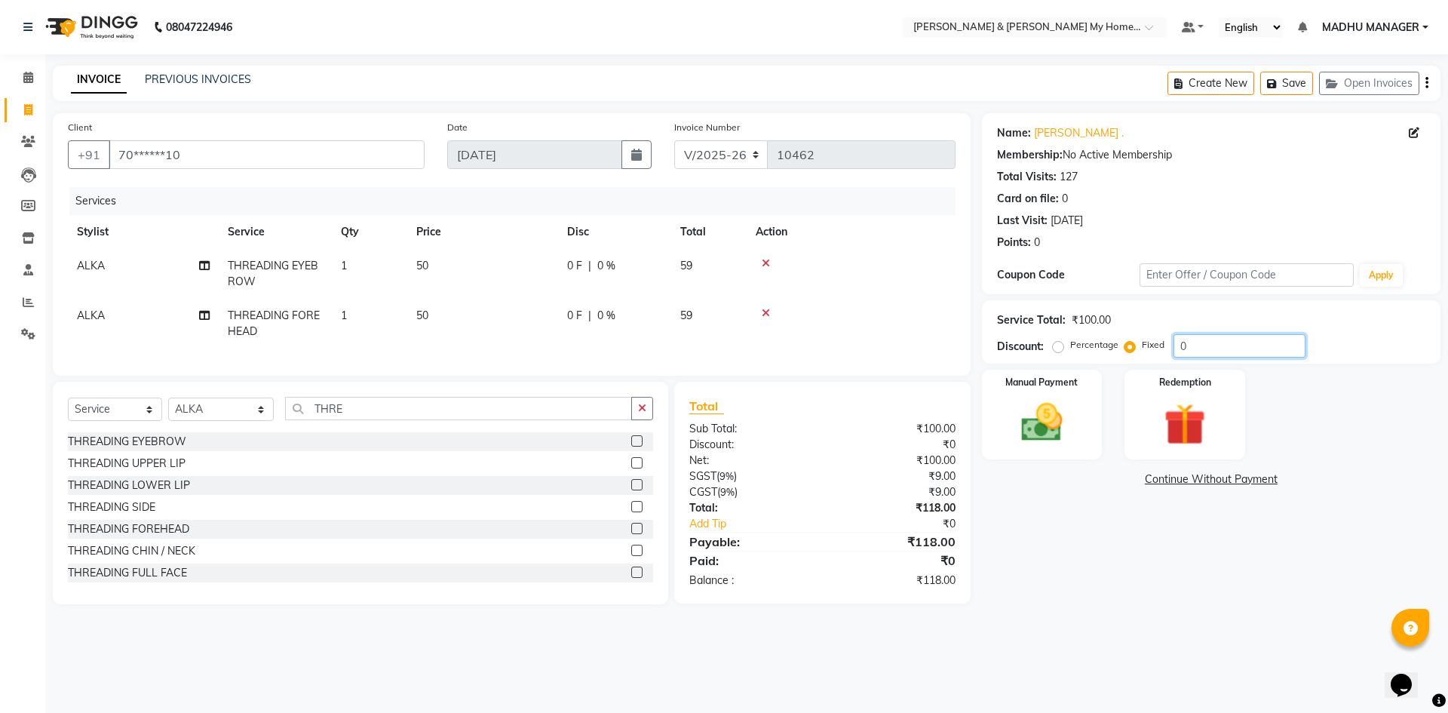
click at [1225, 349] on input "0" at bounding box center [1240, 345] width 132 height 23
type input "18"
click at [1028, 435] on img at bounding box center [1042, 423] width 70 height 50
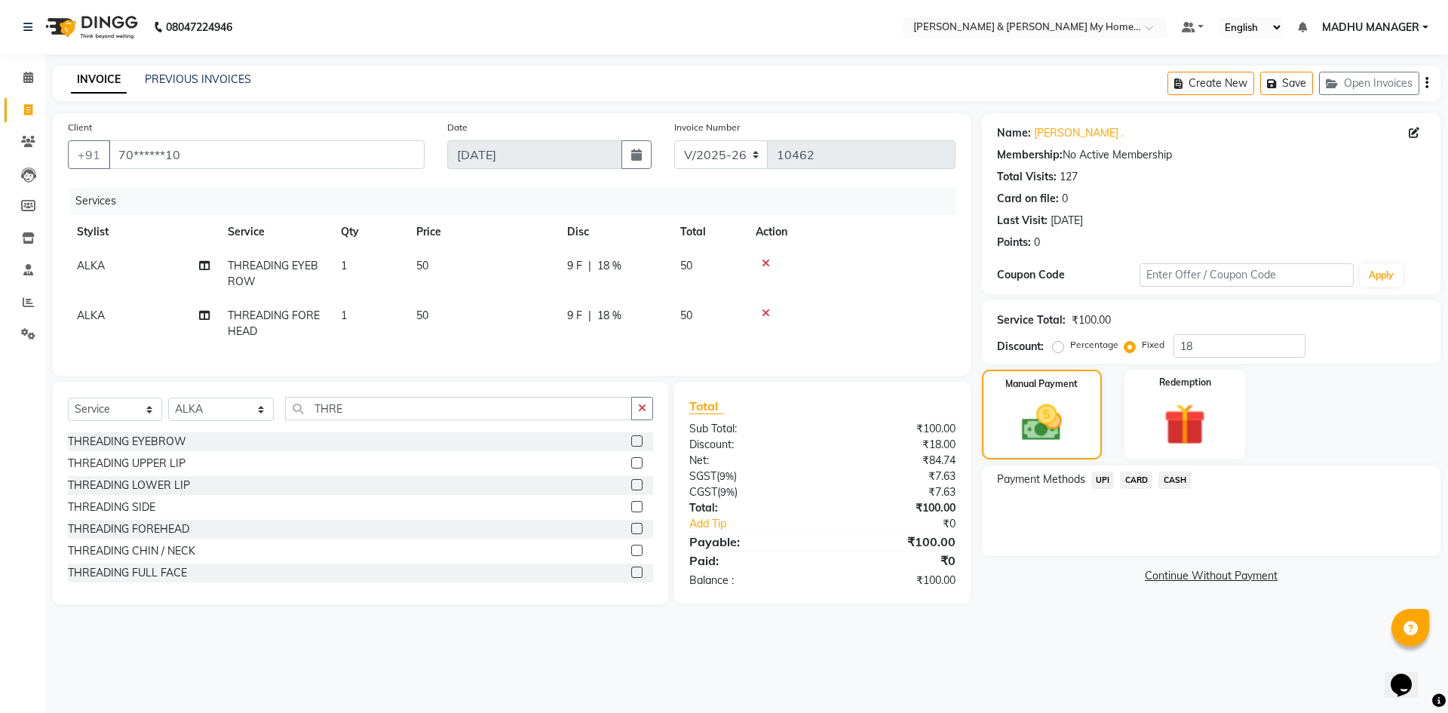
click at [1169, 484] on span "CASH" at bounding box center [1175, 479] width 32 height 17
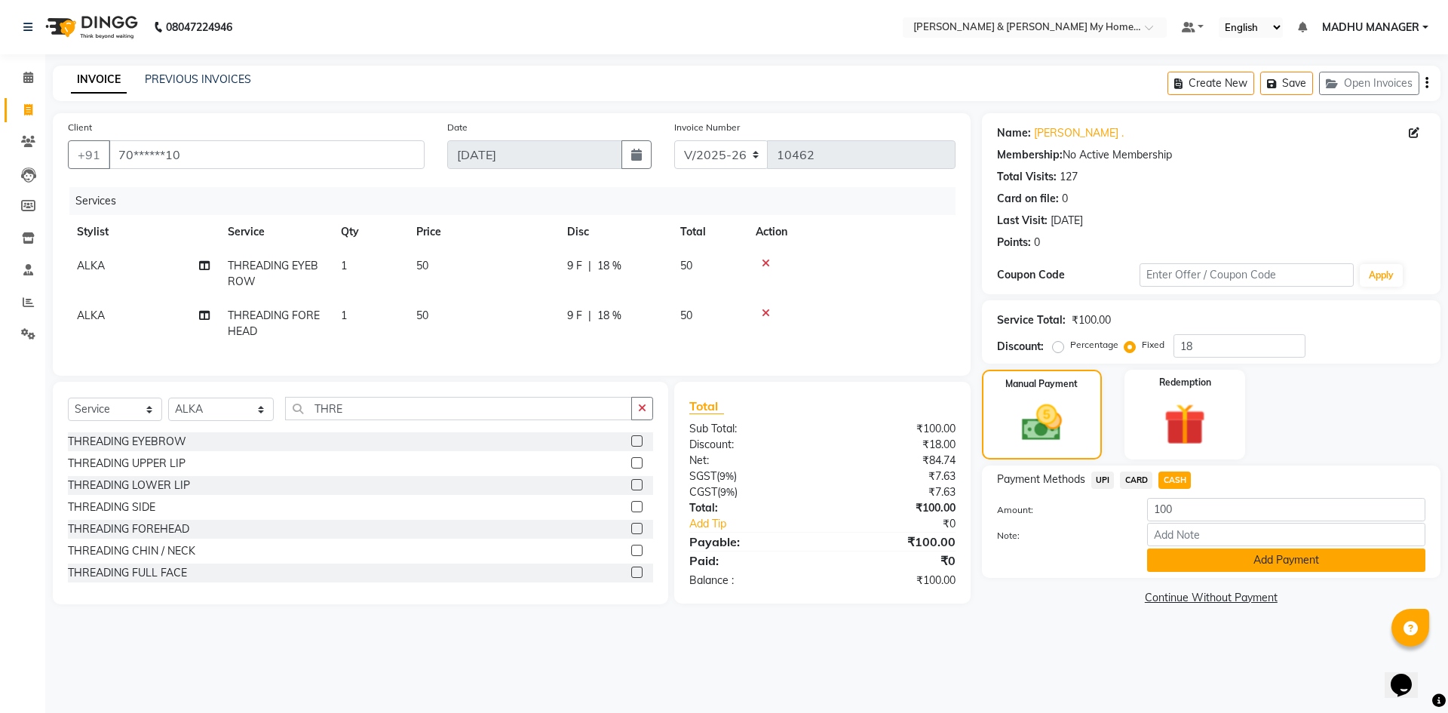
click at [1180, 566] on button "Add Payment" at bounding box center [1286, 559] width 278 height 23
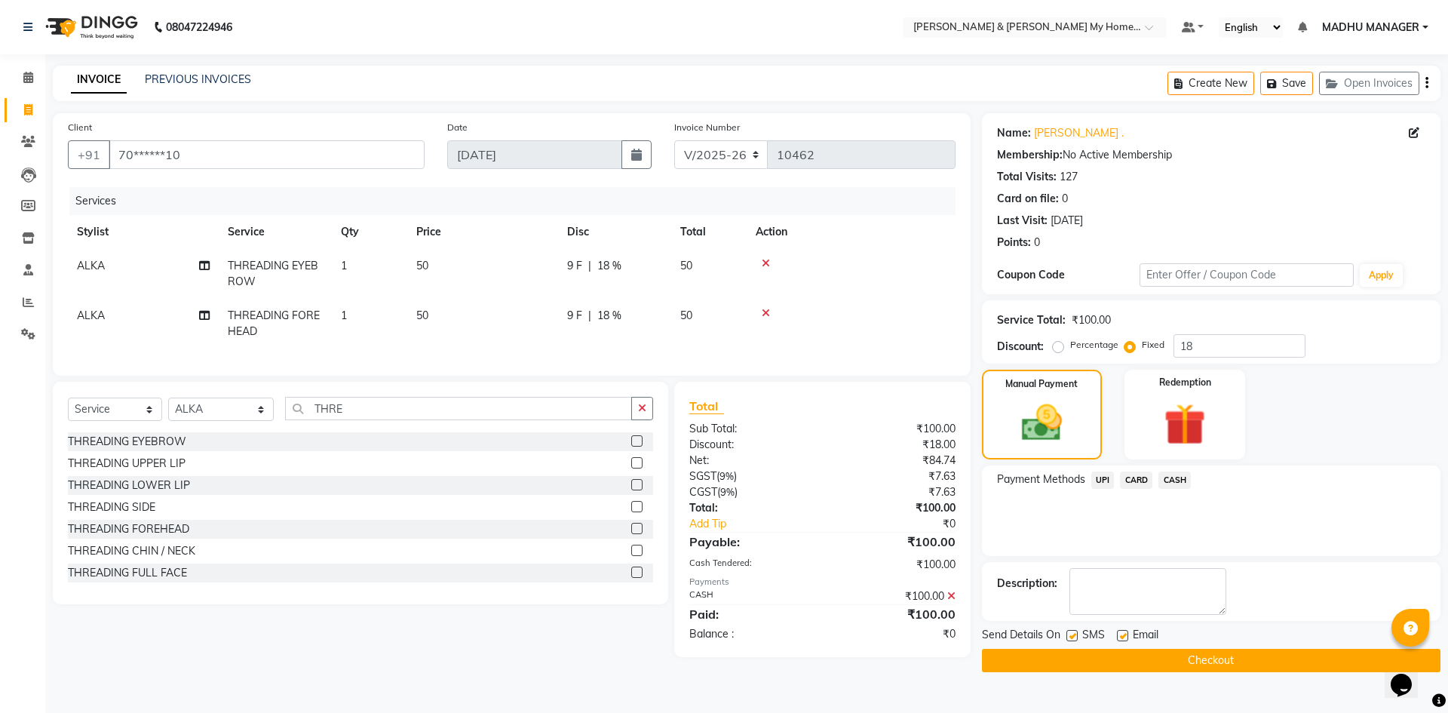
click at [1221, 651] on button "Checkout" at bounding box center [1211, 660] width 459 height 23
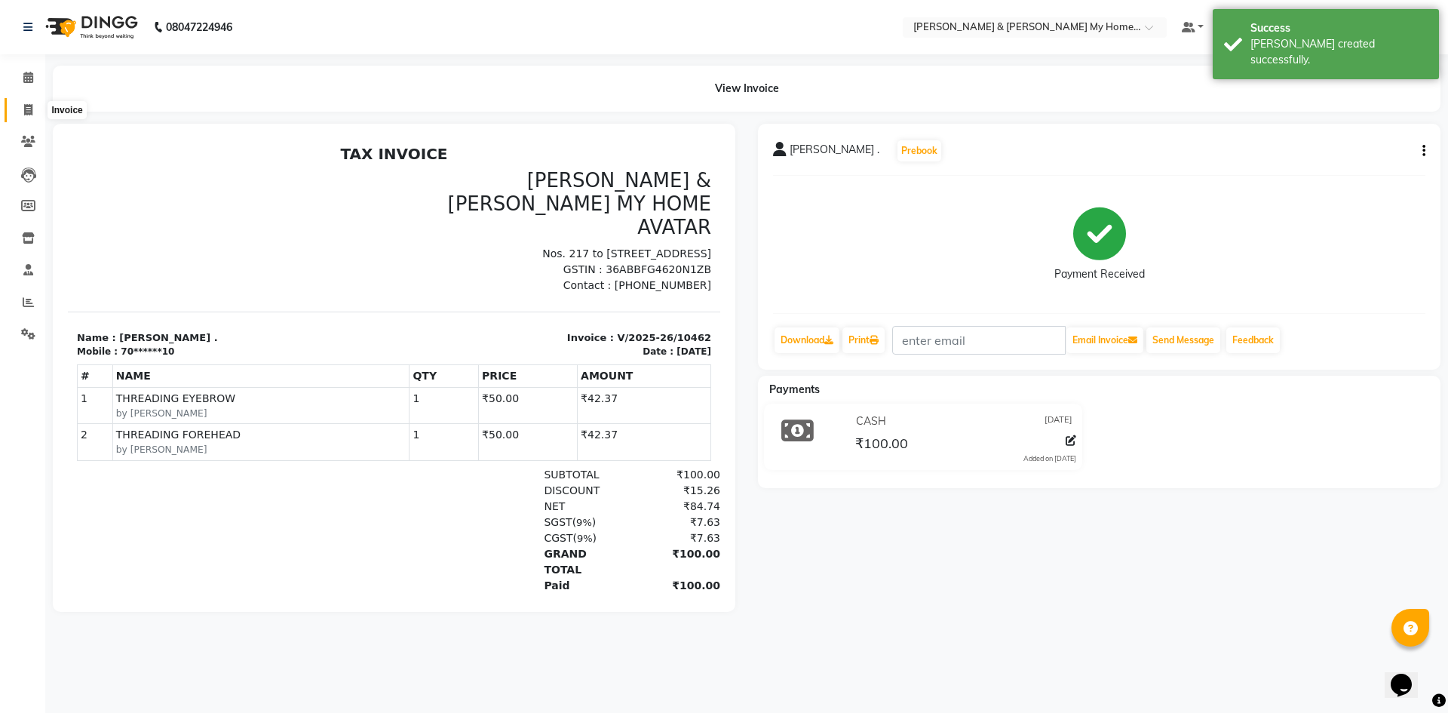
click at [33, 110] on span at bounding box center [28, 110] width 26 height 17
select select "8193"
select select "service"
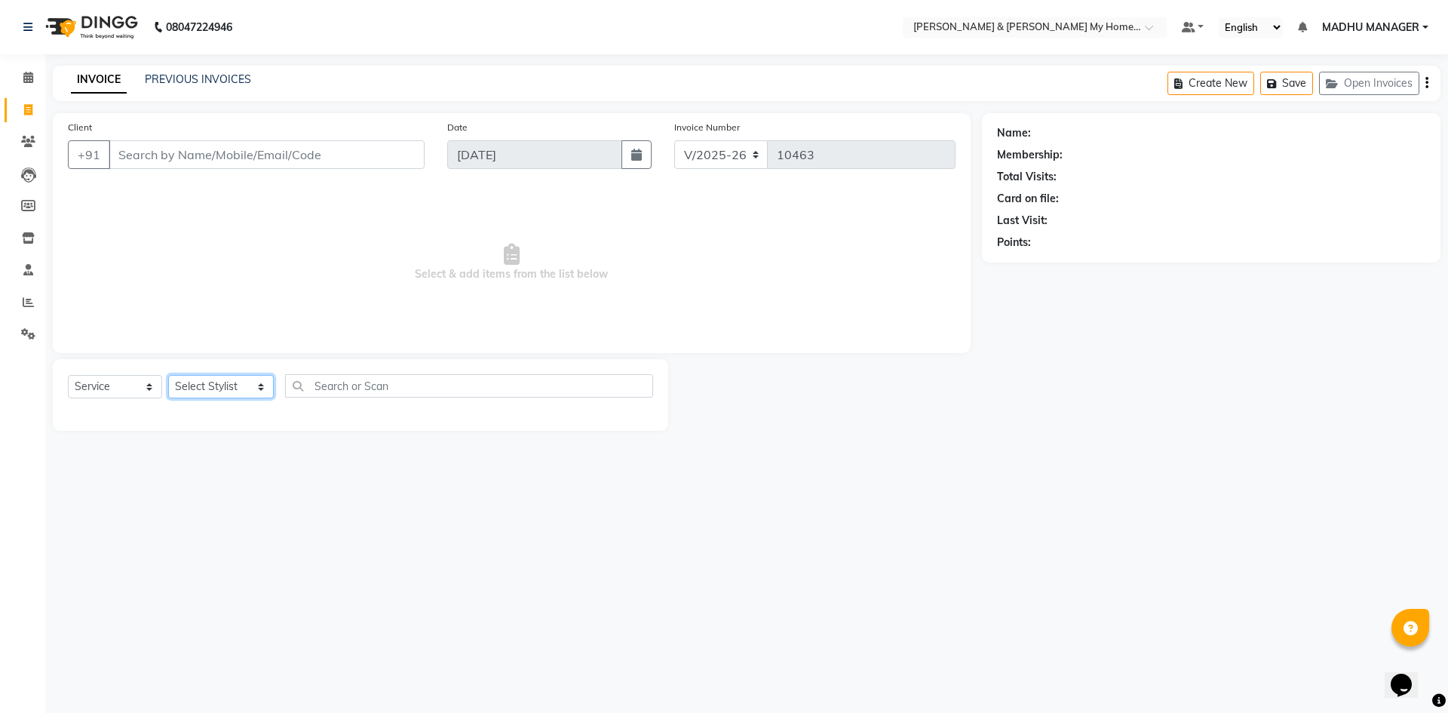
click at [220, 382] on select "Select Stylist Aadil Aarti Aarti Beauty Akanksha Beauty akanksha Nail ALKA Anki…" at bounding box center [221, 386] width 106 height 23
click at [168, 375] on select "Select Stylist Aadil Aarti Aarti Beauty Akanksha Beauty akanksha Nail ALKA Anki…" at bounding box center [221, 386] width 106 height 23
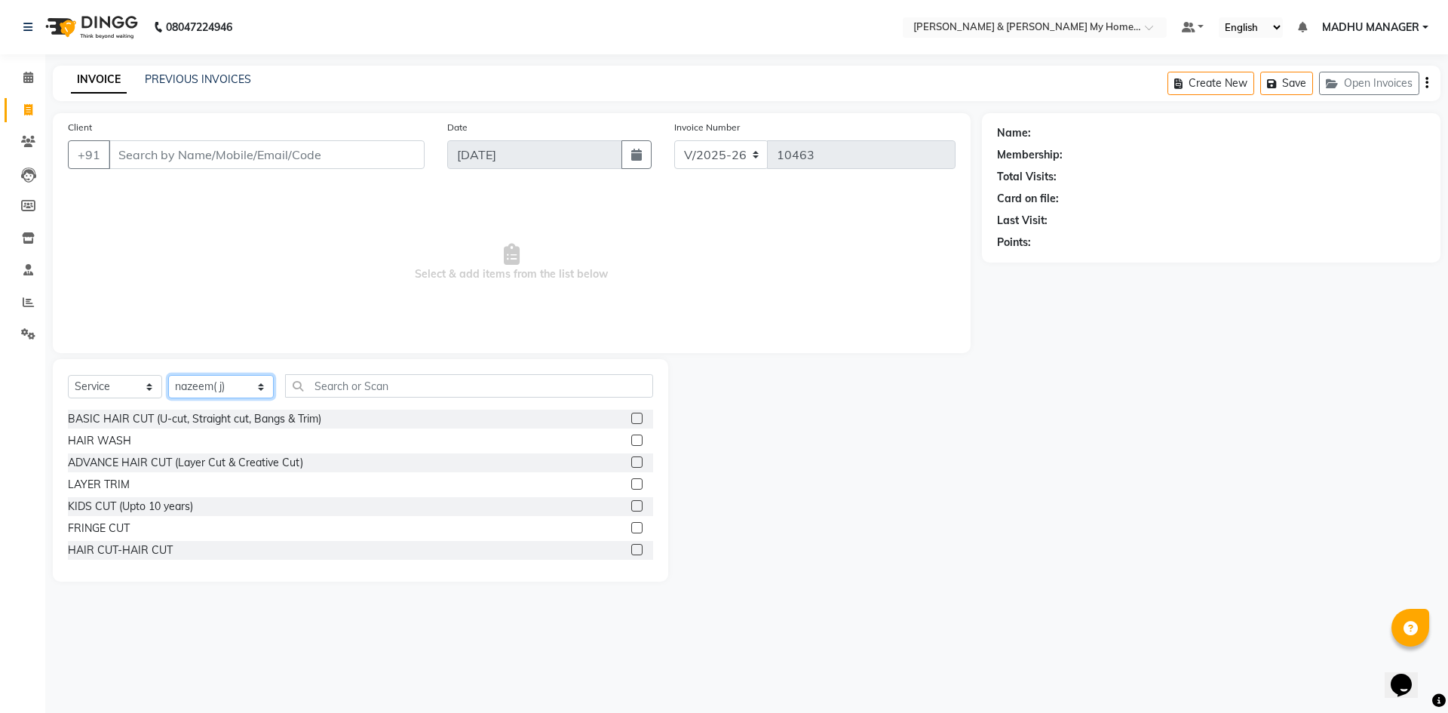
click at [203, 390] on select "Select Stylist Aadil Aarti Aarti Beauty Akanksha Beauty akanksha Nail ALKA Anki…" at bounding box center [221, 386] width 106 height 23
select select "85917"
click at [168, 375] on select "Select Stylist Aadil Aarti Aarti Beauty Akanksha Beauty akanksha Nail ALKA Anki…" at bounding box center [221, 386] width 106 height 23
click at [319, 392] on input "text" at bounding box center [469, 385] width 368 height 23
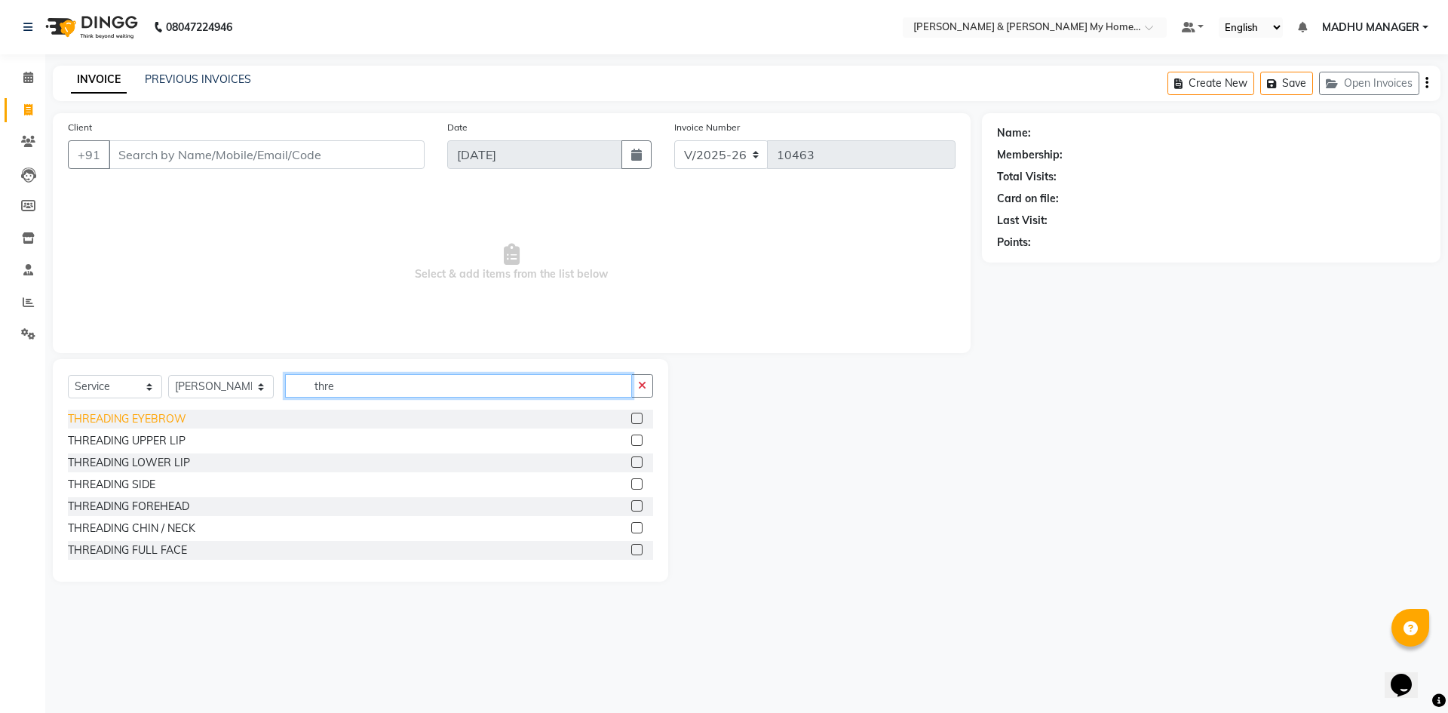
type input "thre"
click at [175, 420] on div "THREADING EYEBROW" at bounding box center [127, 419] width 118 height 16
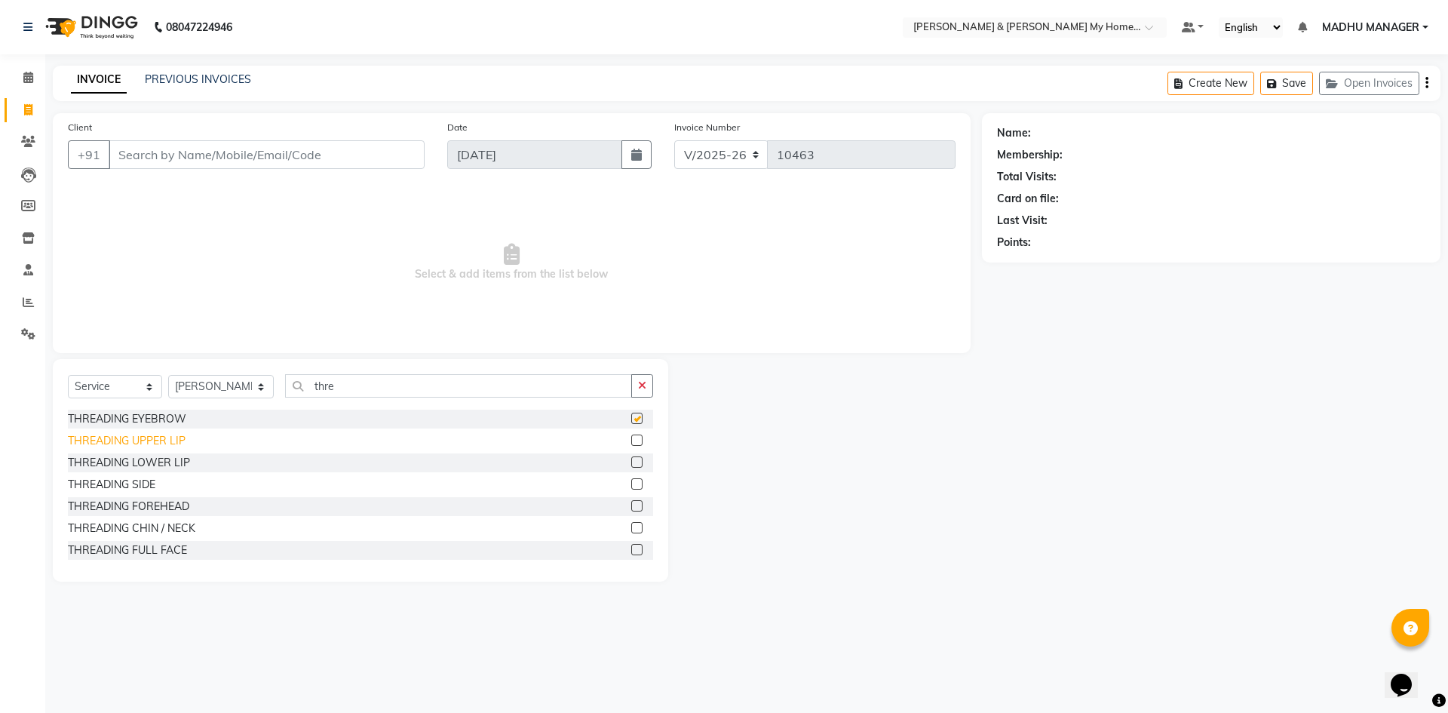
checkbox input "false"
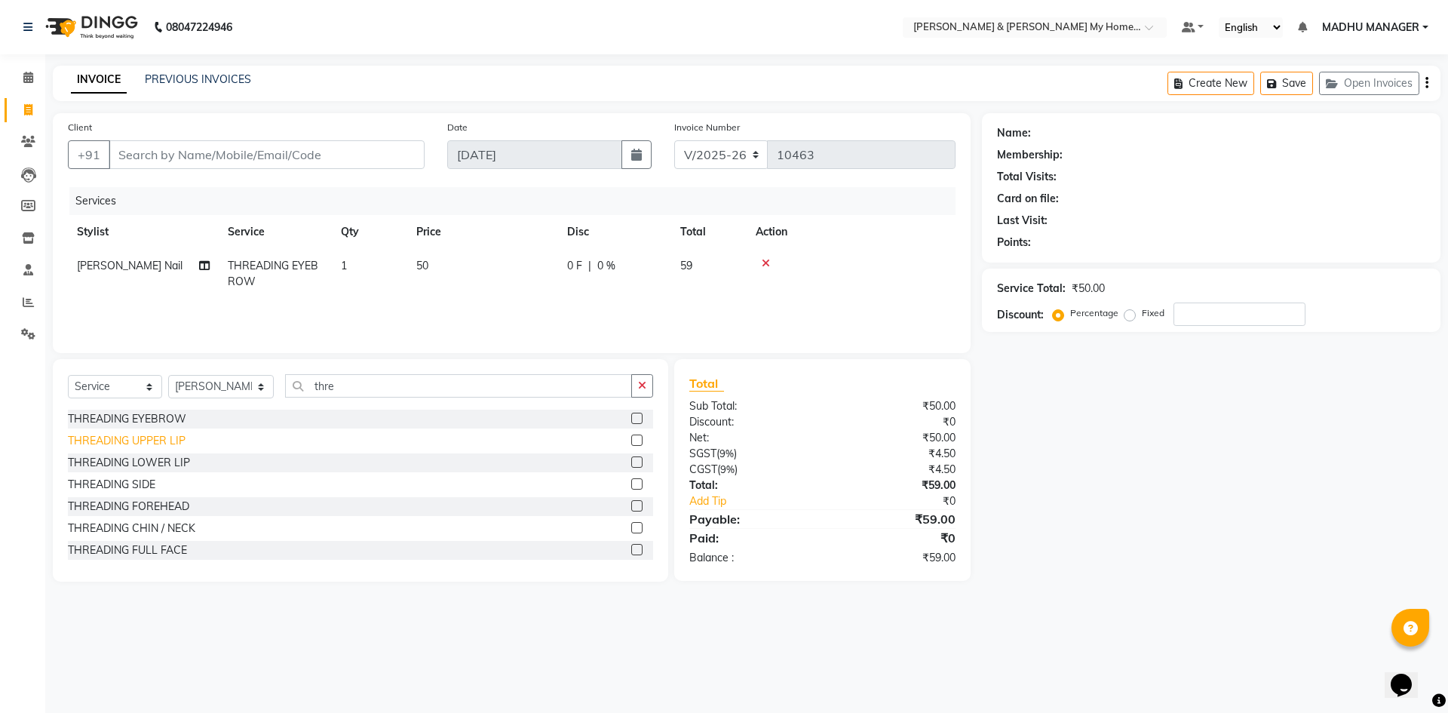
click at [174, 441] on div "THREADING UPPER LIP" at bounding box center [127, 441] width 118 height 16
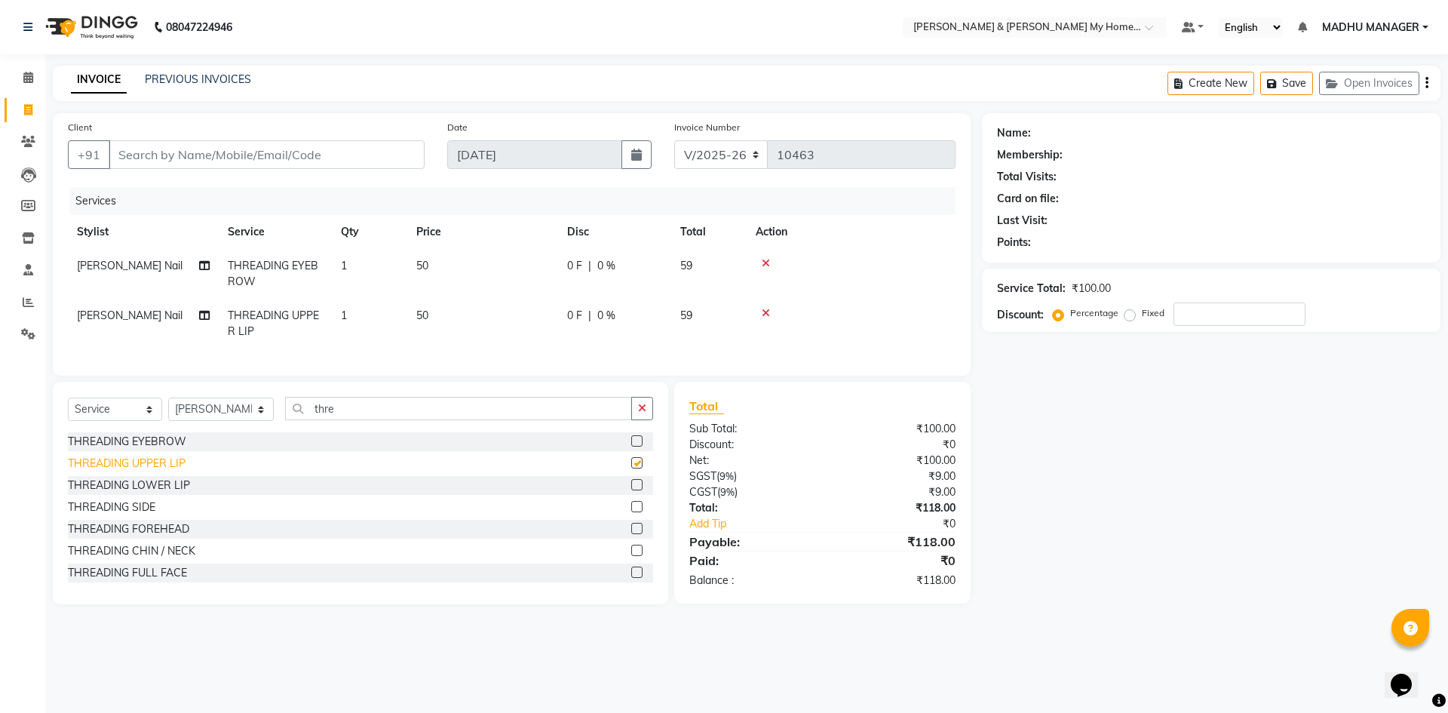
checkbox input "false"
click at [191, 161] on input "Client" at bounding box center [267, 154] width 316 height 29
type input "9"
type input "0"
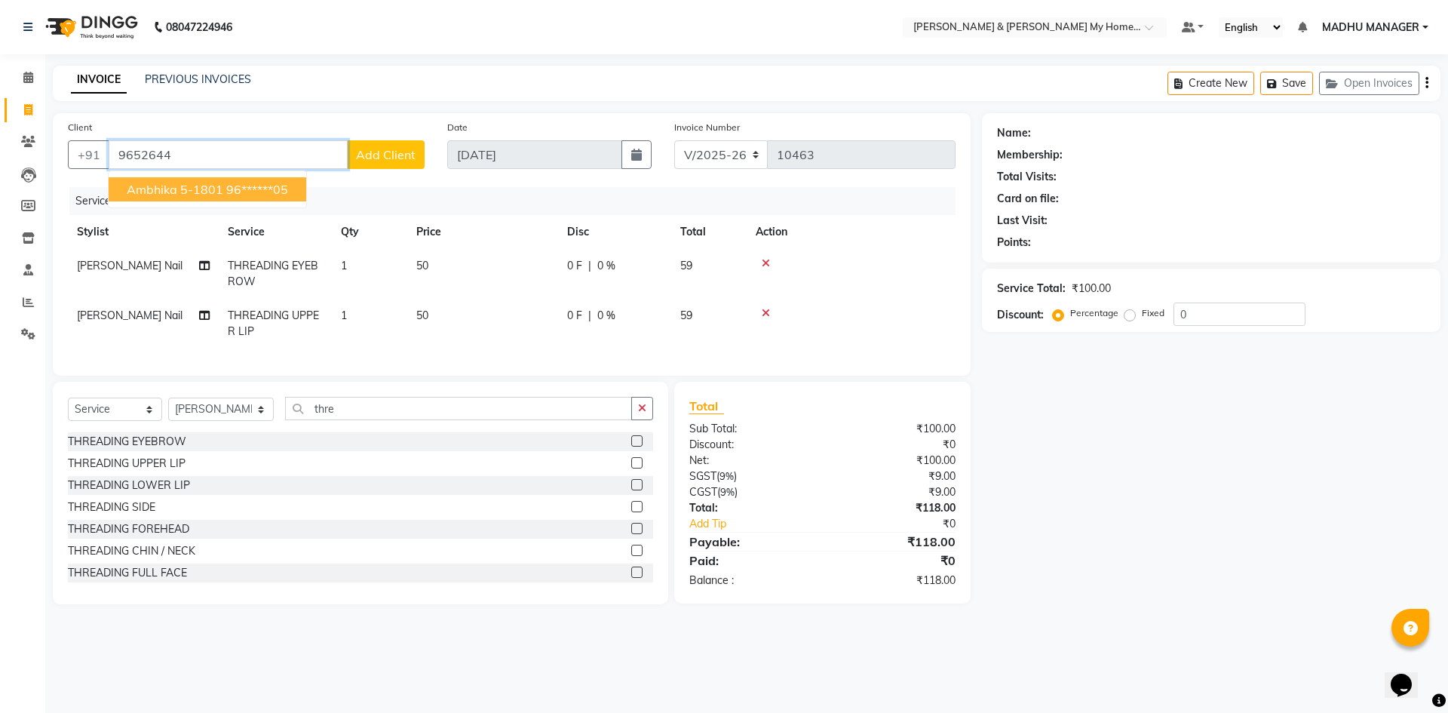
click at [217, 186] on span "Ambhika 5-1801" at bounding box center [175, 189] width 97 height 15
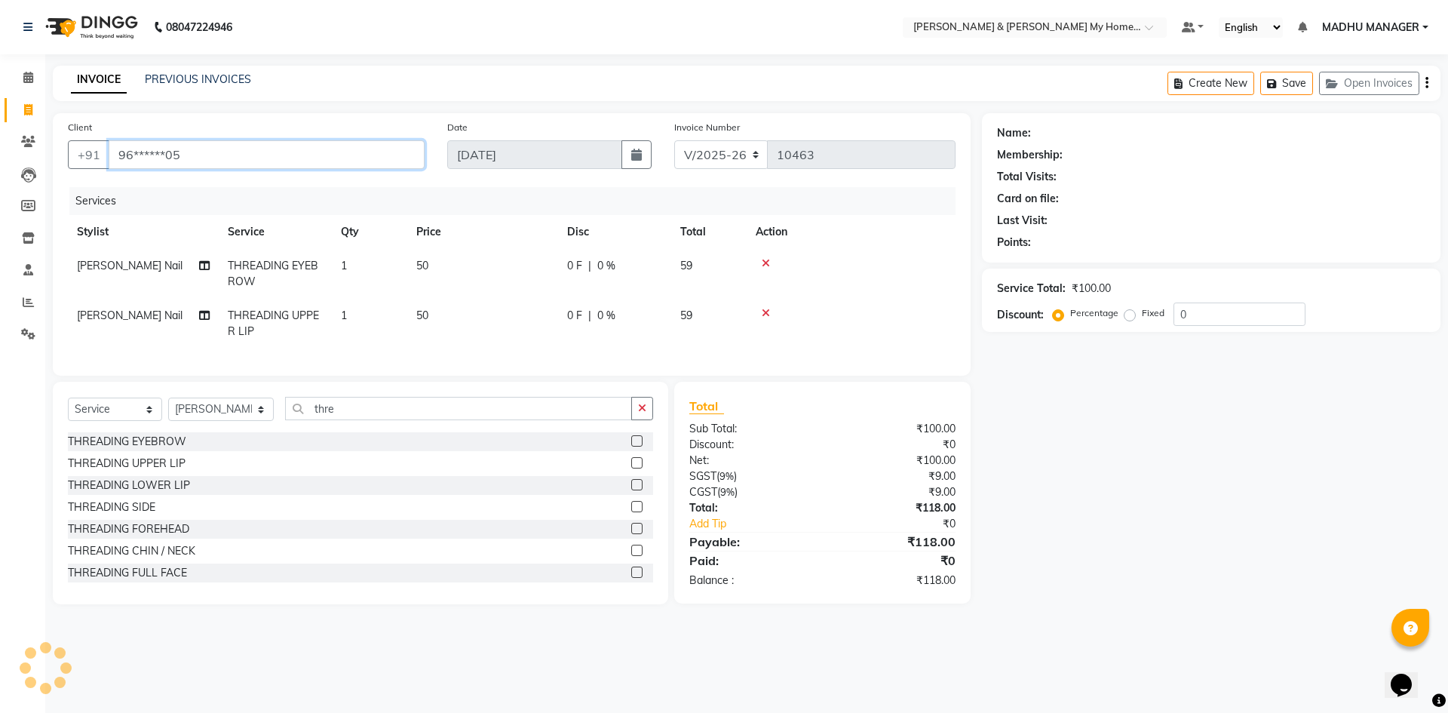
type input "96******05"
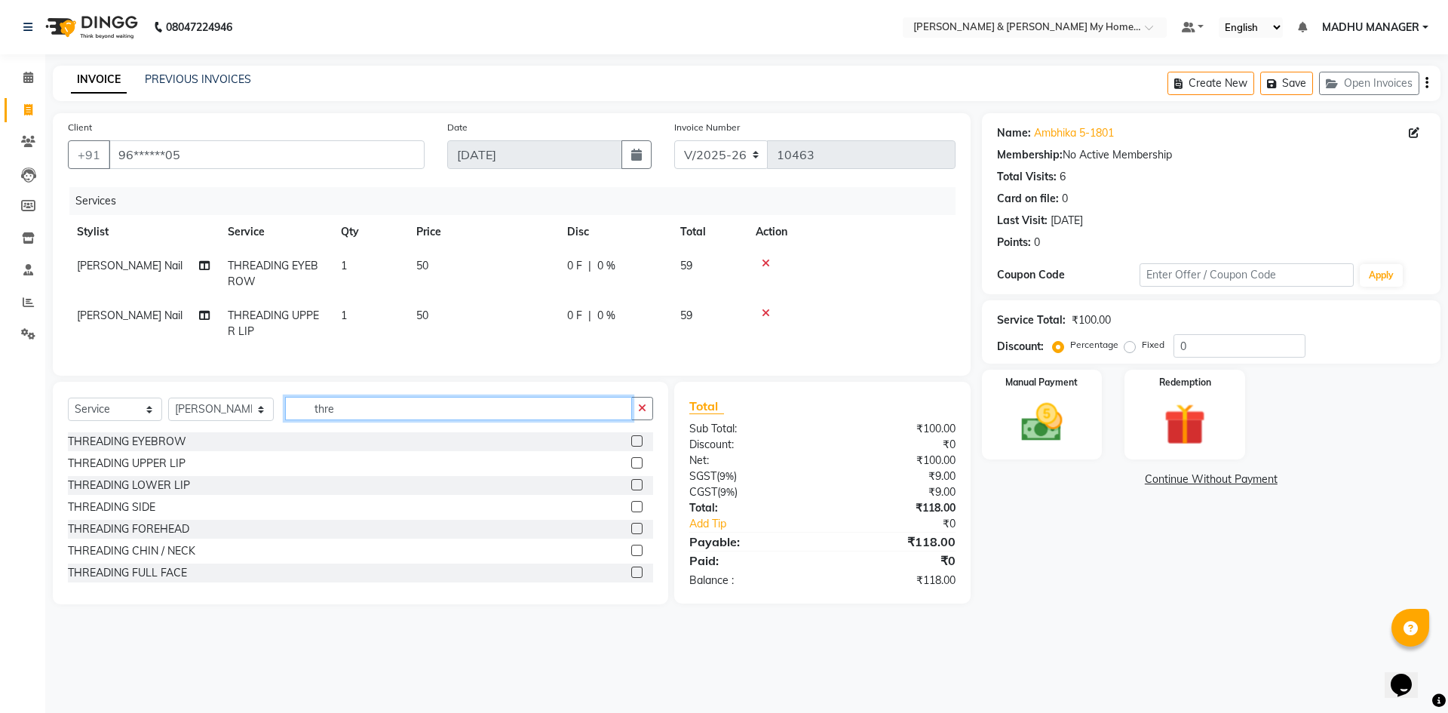
drag, startPoint x: 339, startPoint y: 425, endPoint x: 277, endPoint y: 407, distance: 64.5
click at [287, 412] on input "thre" at bounding box center [458, 408] width 347 height 23
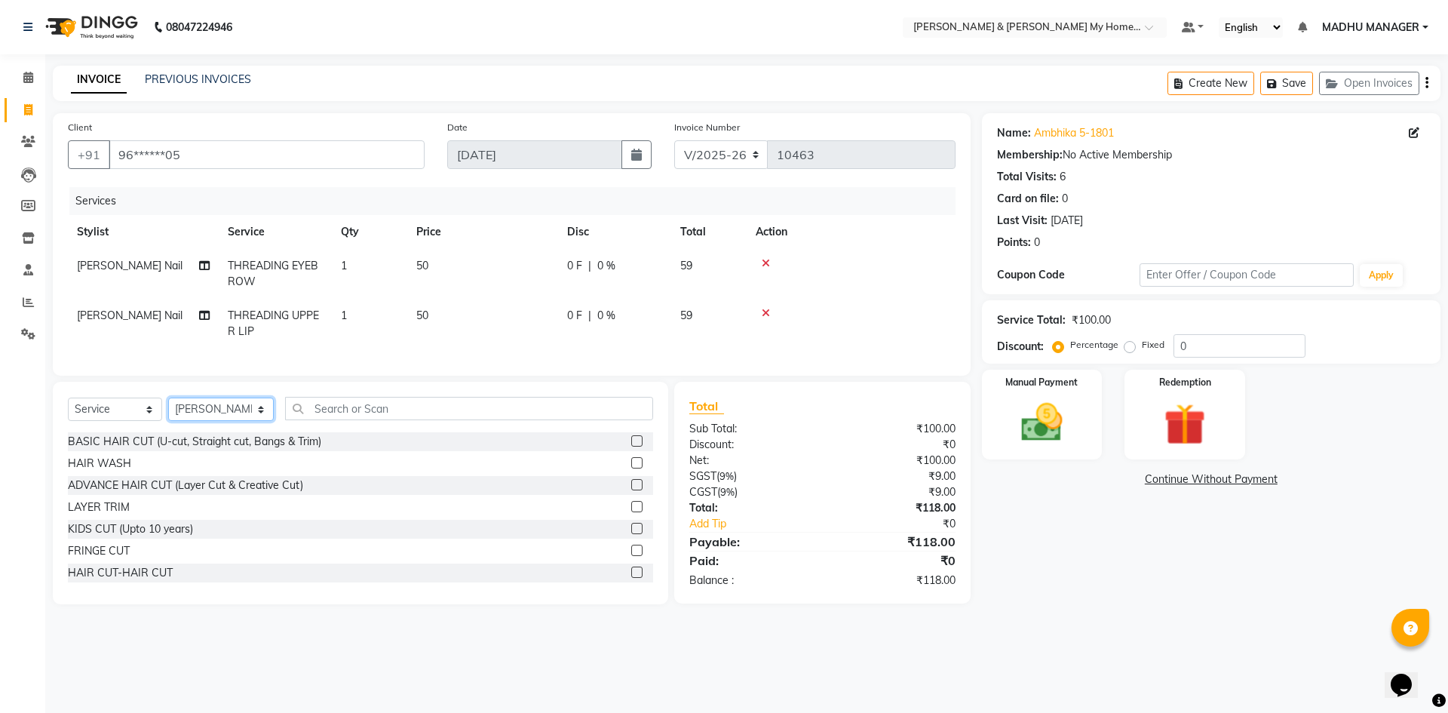
click at [227, 421] on select "Select Stylist Aadil Aarti Aarti Beauty Akanksha Beauty akanksha Nail ALKA Anki…" at bounding box center [221, 409] width 106 height 23
select select "87415"
click at [168, 409] on select "Select Stylist Aadil Aarti Aarti Beauty Akanksha Beauty akanksha Nail ALKA Anki…" at bounding box center [221, 409] width 106 height 23
click at [331, 420] on input "text" at bounding box center [469, 408] width 368 height 23
click at [228, 450] on div "BASIC HAIR CUT (U-cut, Straight cut, Bangs & Trim)" at bounding box center [194, 442] width 253 height 16
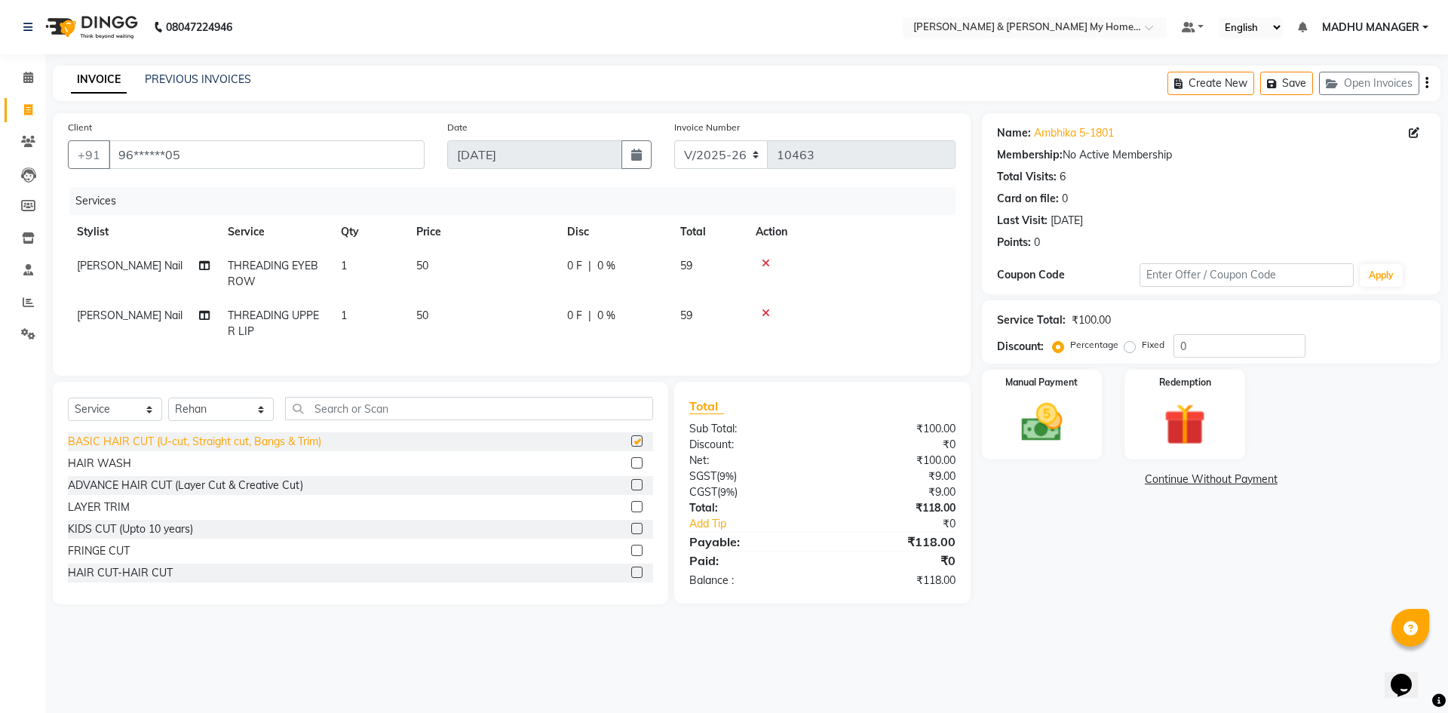
checkbox input "false"
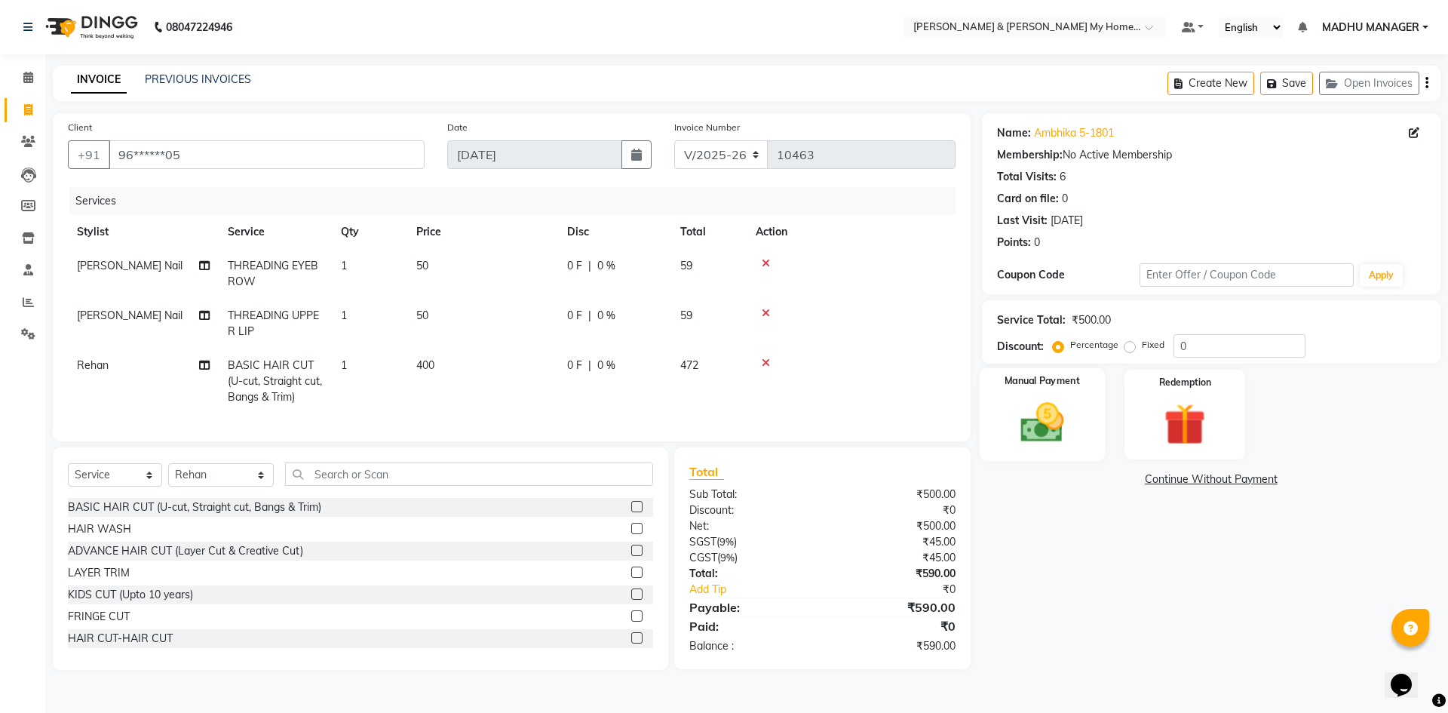
click at [1030, 431] on img at bounding box center [1042, 423] width 70 height 50
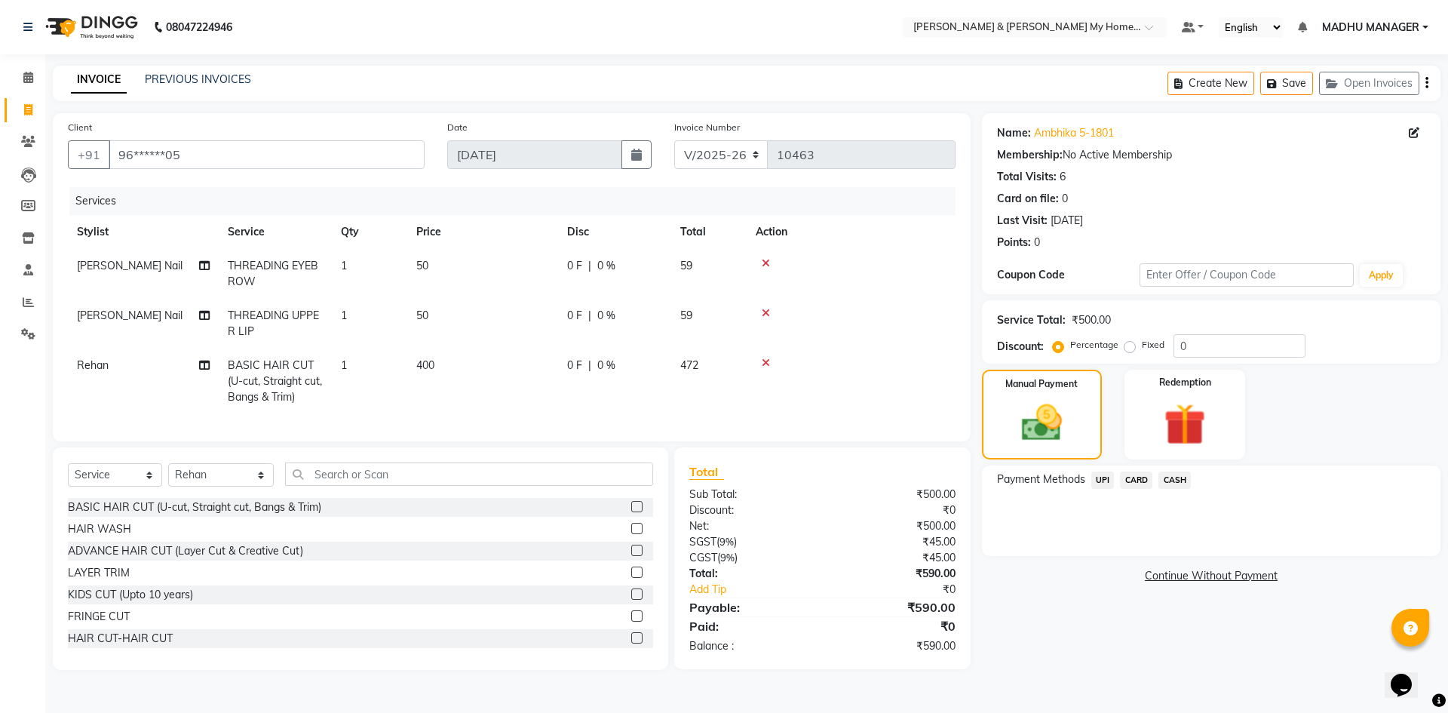
click at [1107, 481] on span "UPI" at bounding box center [1103, 479] width 23 height 17
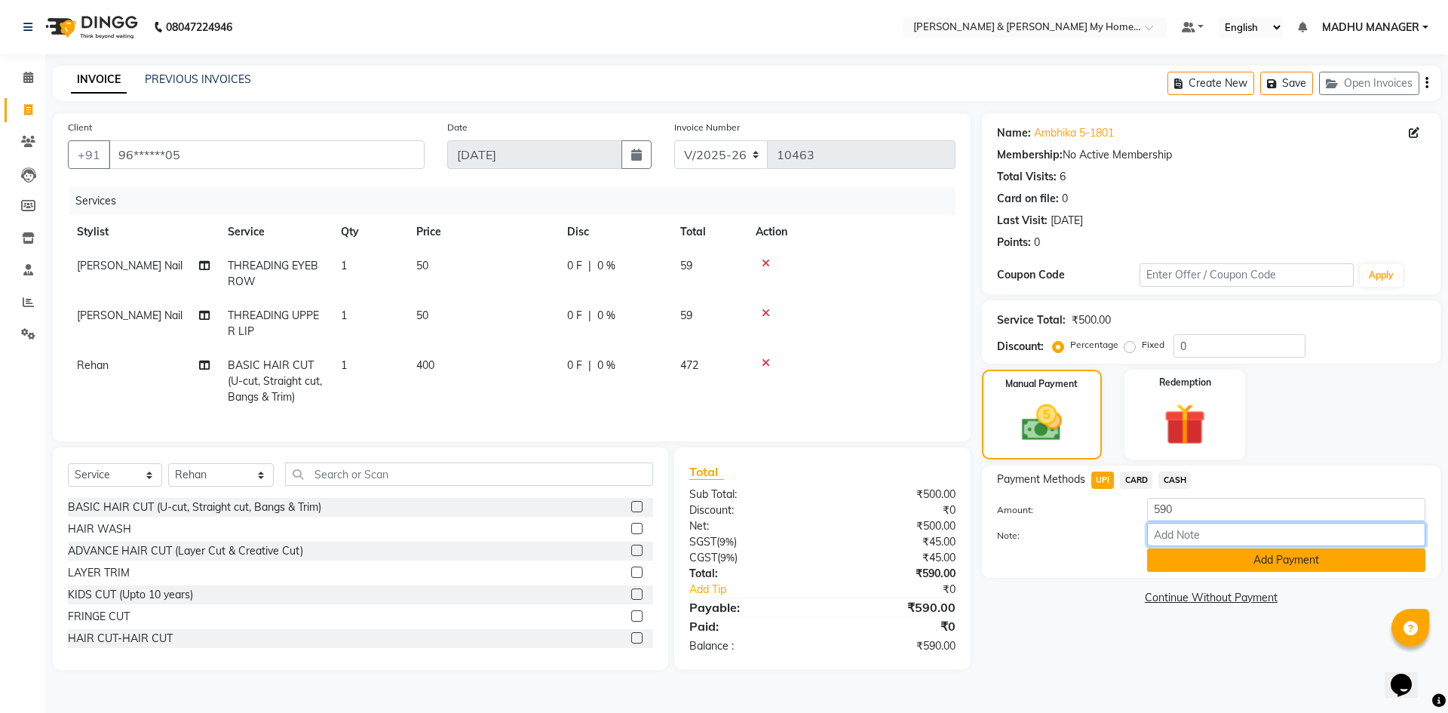
click at [1183, 545] on input "Note:" at bounding box center [1286, 534] width 278 height 23
click at [1181, 562] on button "Add Payment" at bounding box center [1286, 559] width 278 height 23
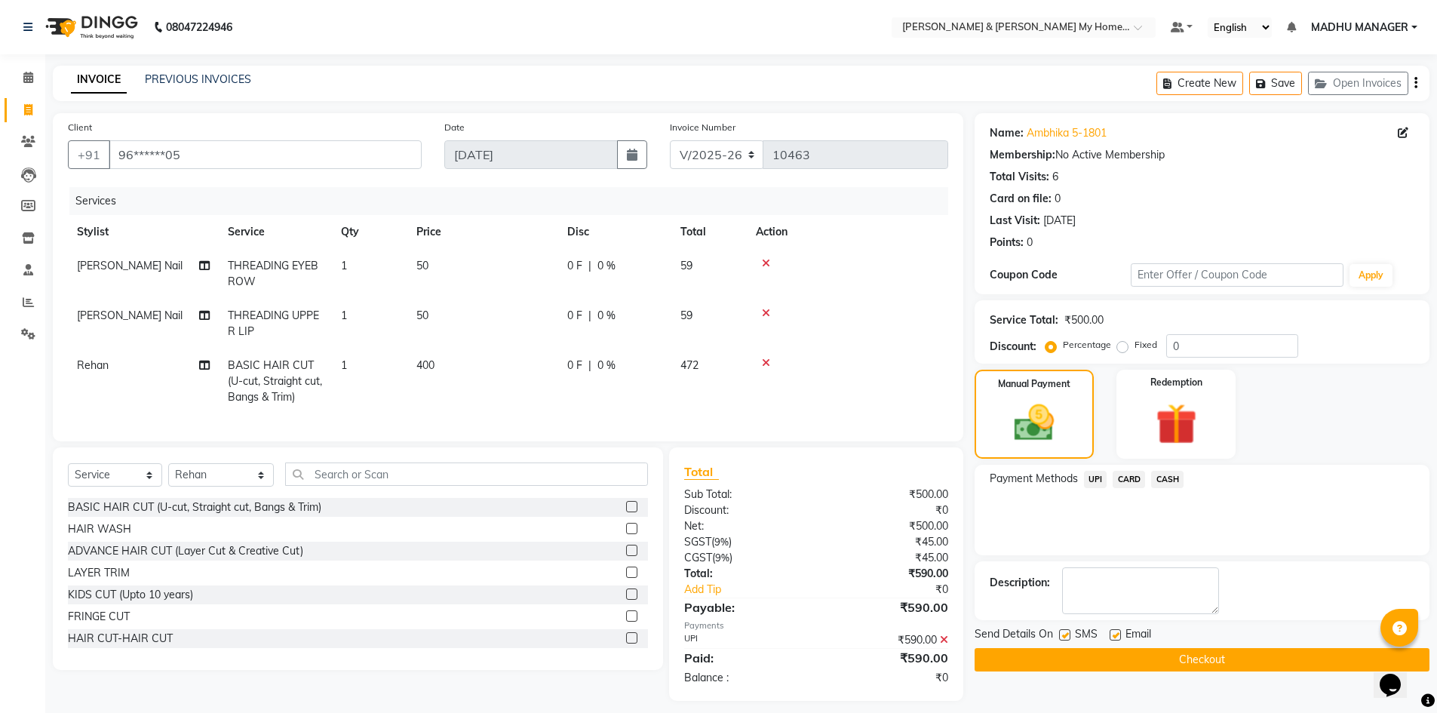
click at [1186, 668] on button "Checkout" at bounding box center [1202, 659] width 455 height 23
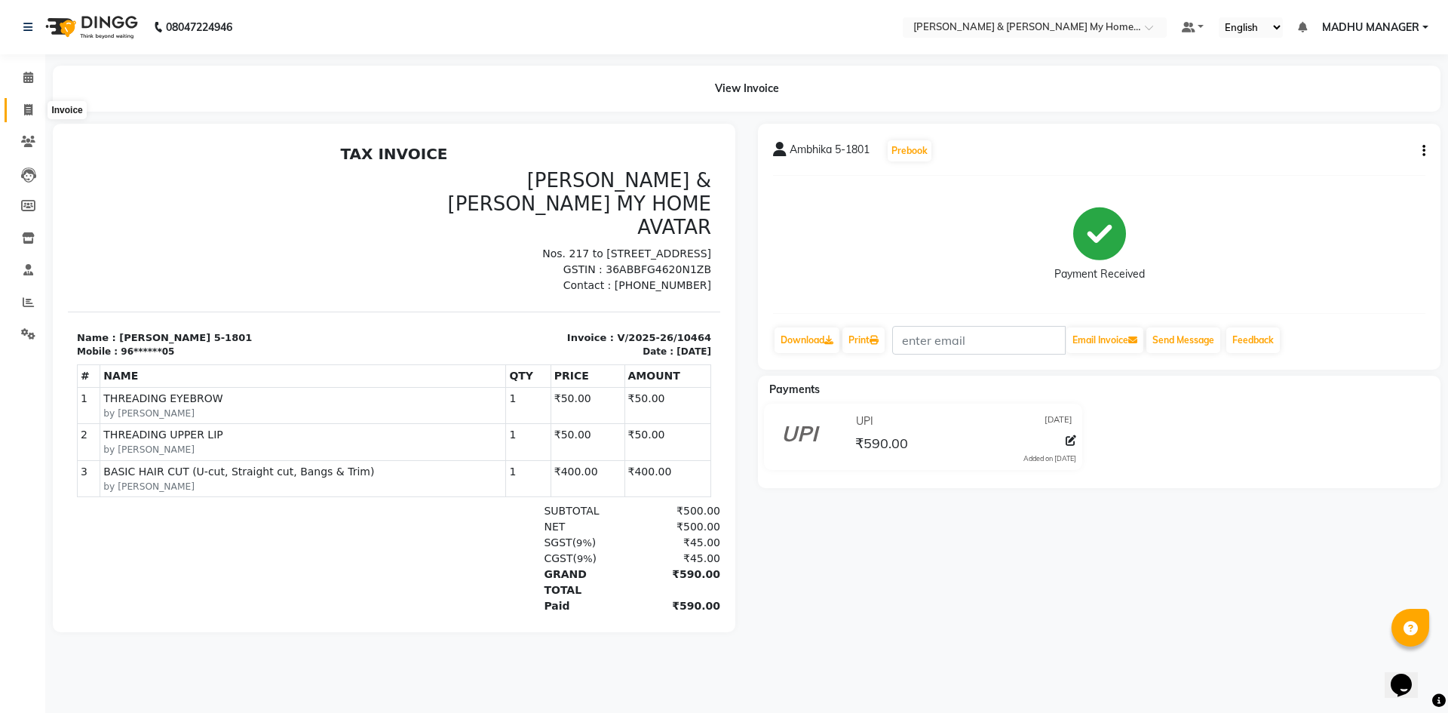
click at [32, 100] on link "Invoice" at bounding box center [23, 110] width 36 height 25
select select "service"
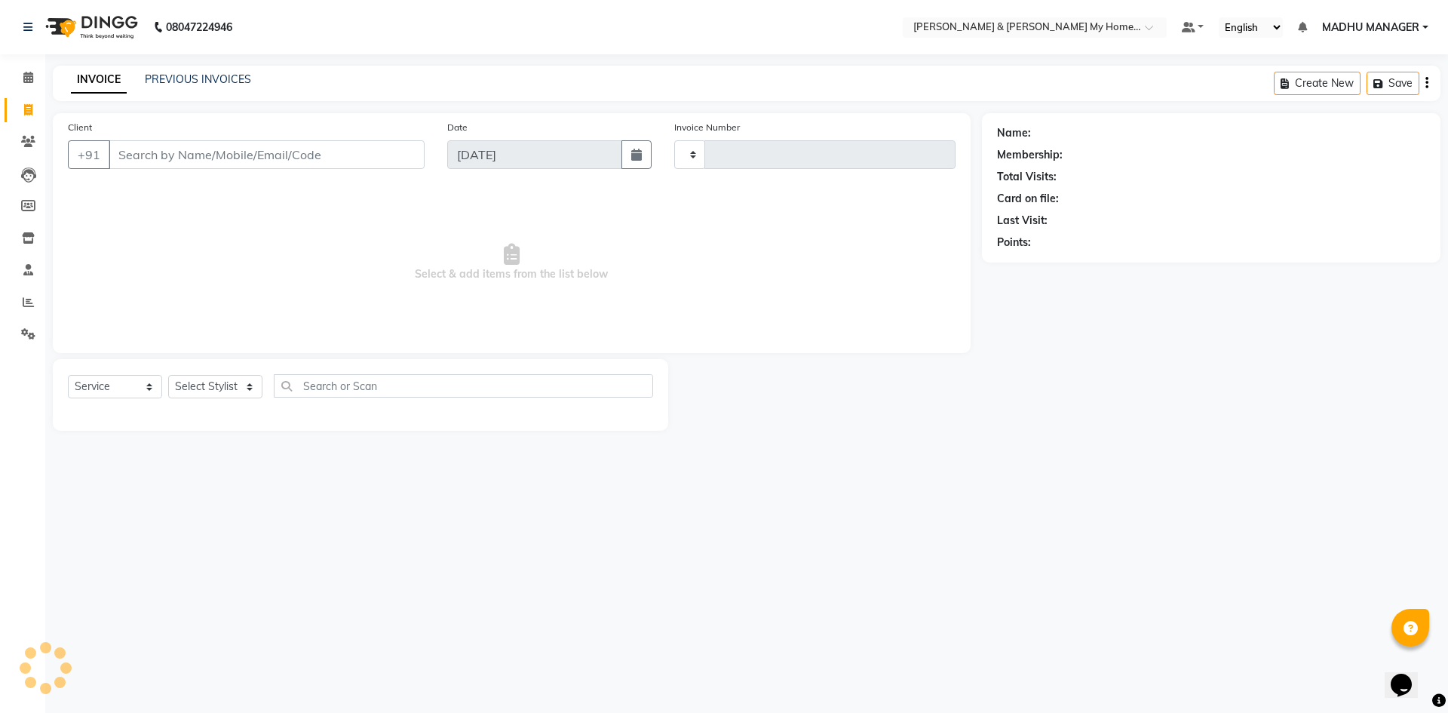
type input "10465"
select select "8193"
select select "service"
click at [222, 78] on link "PREVIOUS INVOICES" at bounding box center [198, 79] width 106 height 14
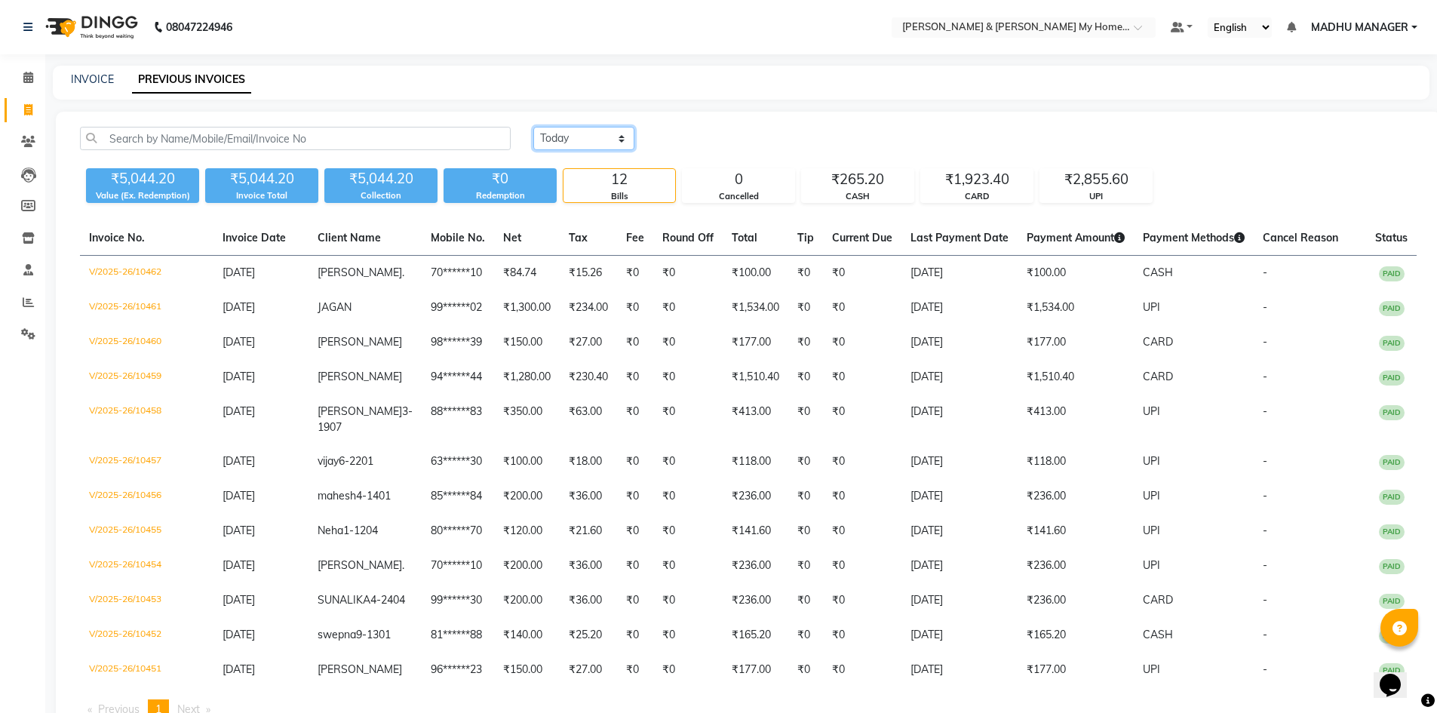
click at [603, 140] on select "[DATE] [DATE] Custom Range" at bounding box center [583, 138] width 101 height 23
select select "[DATE]"
click at [533, 127] on select "[DATE] [DATE] Custom Range" at bounding box center [583, 138] width 101 height 23
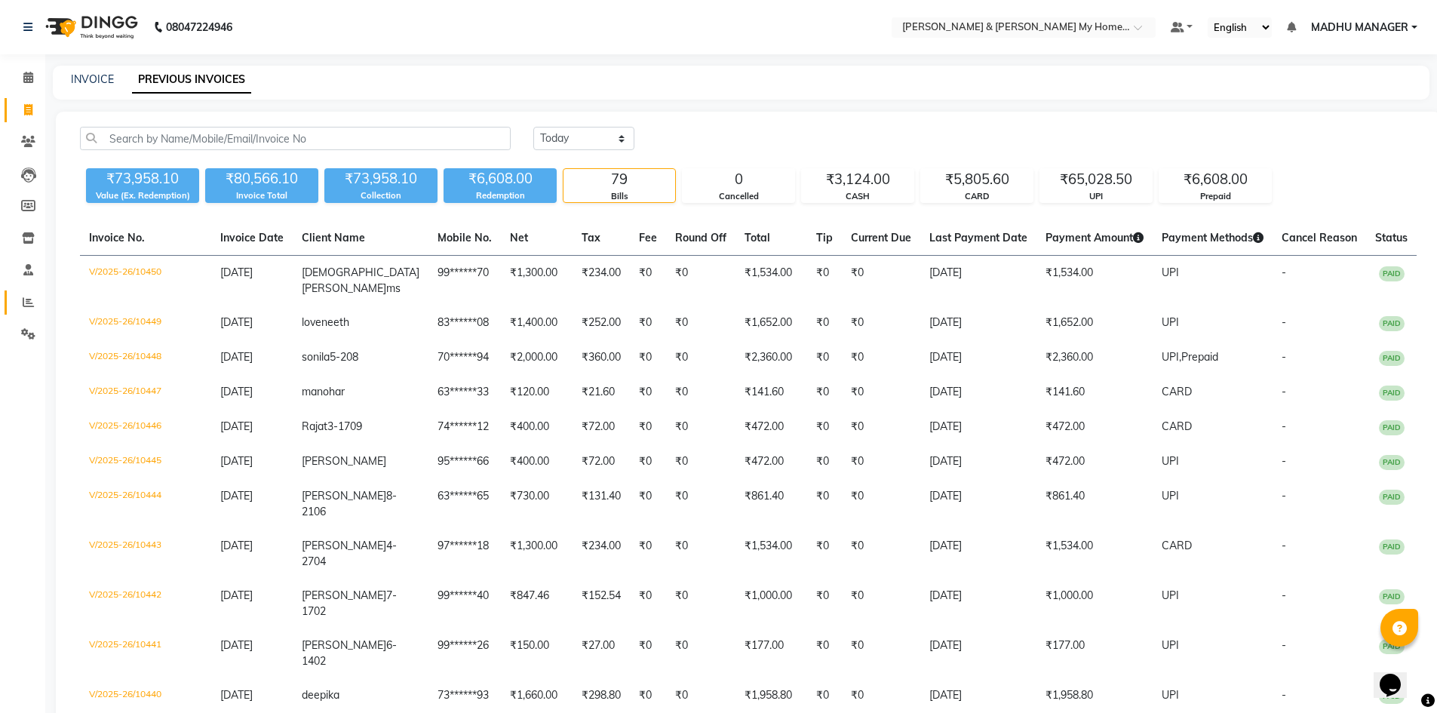
click at [28, 297] on icon at bounding box center [28, 301] width 11 height 11
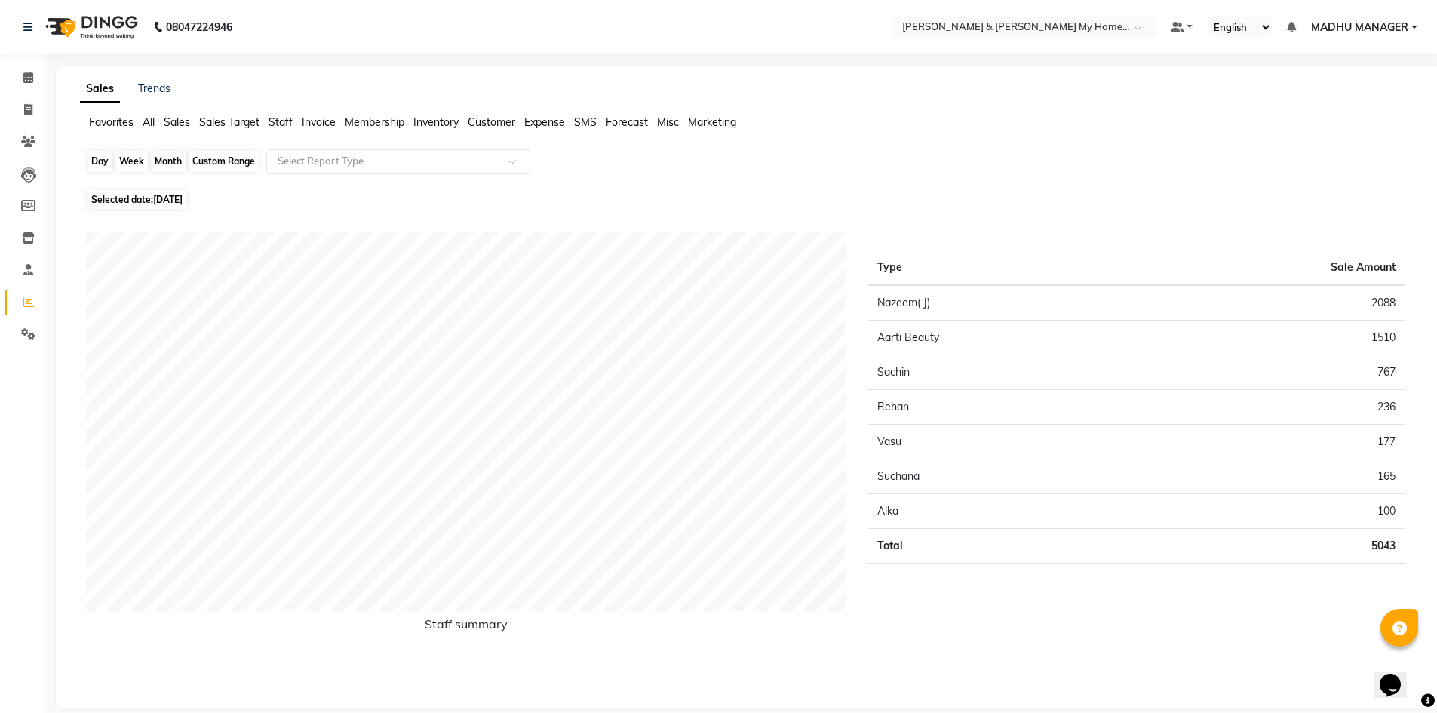
click at [104, 161] on div "Day" at bounding box center [100, 161] width 25 height 21
select select "9"
select select "2025"
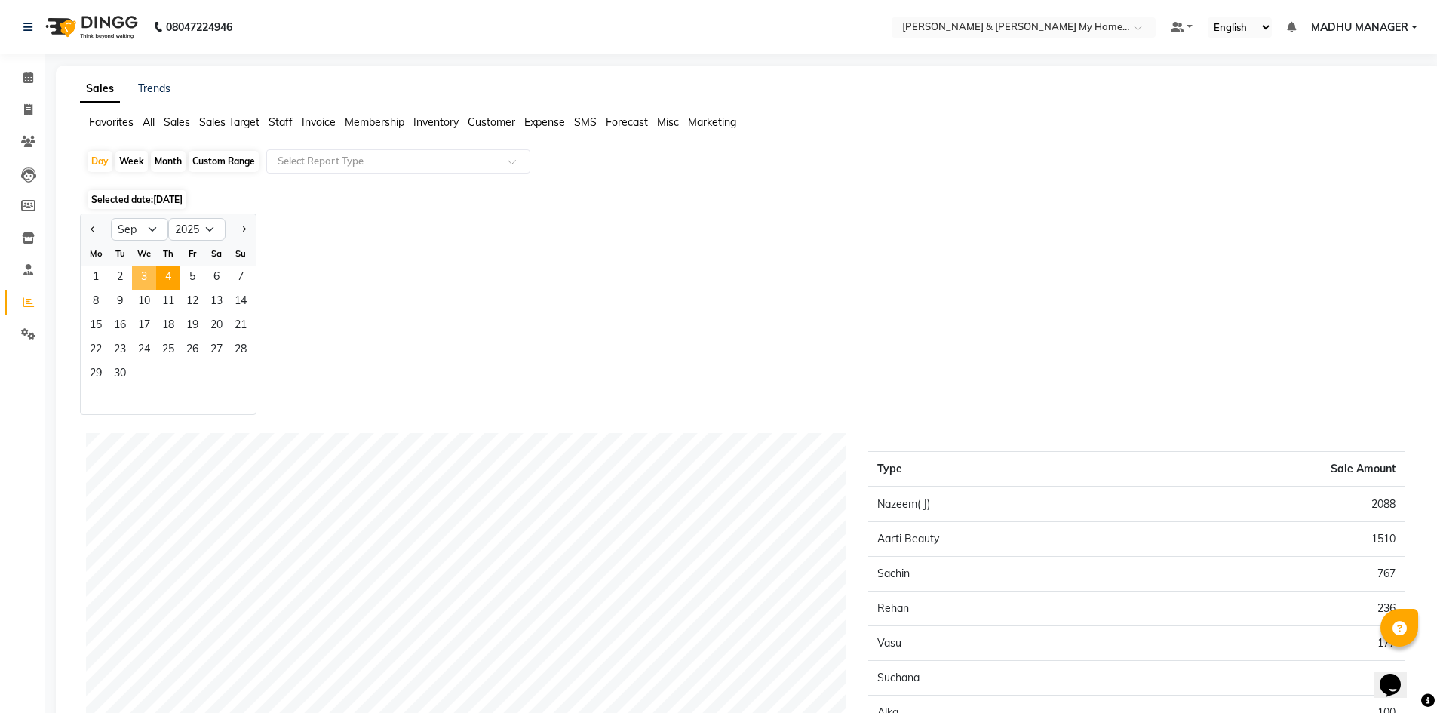
click at [146, 274] on span "3" at bounding box center [144, 278] width 24 height 24
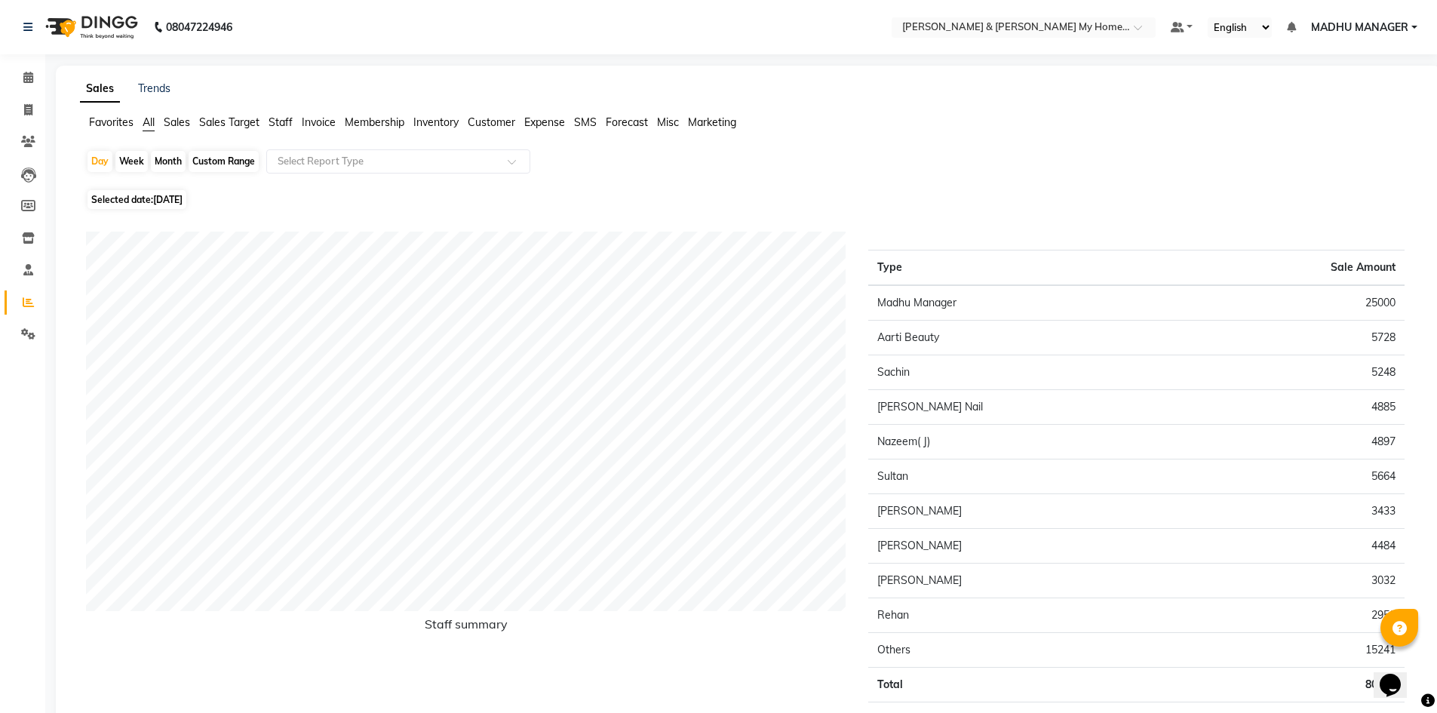
click at [278, 119] on span "Staff" at bounding box center [281, 122] width 24 height 14
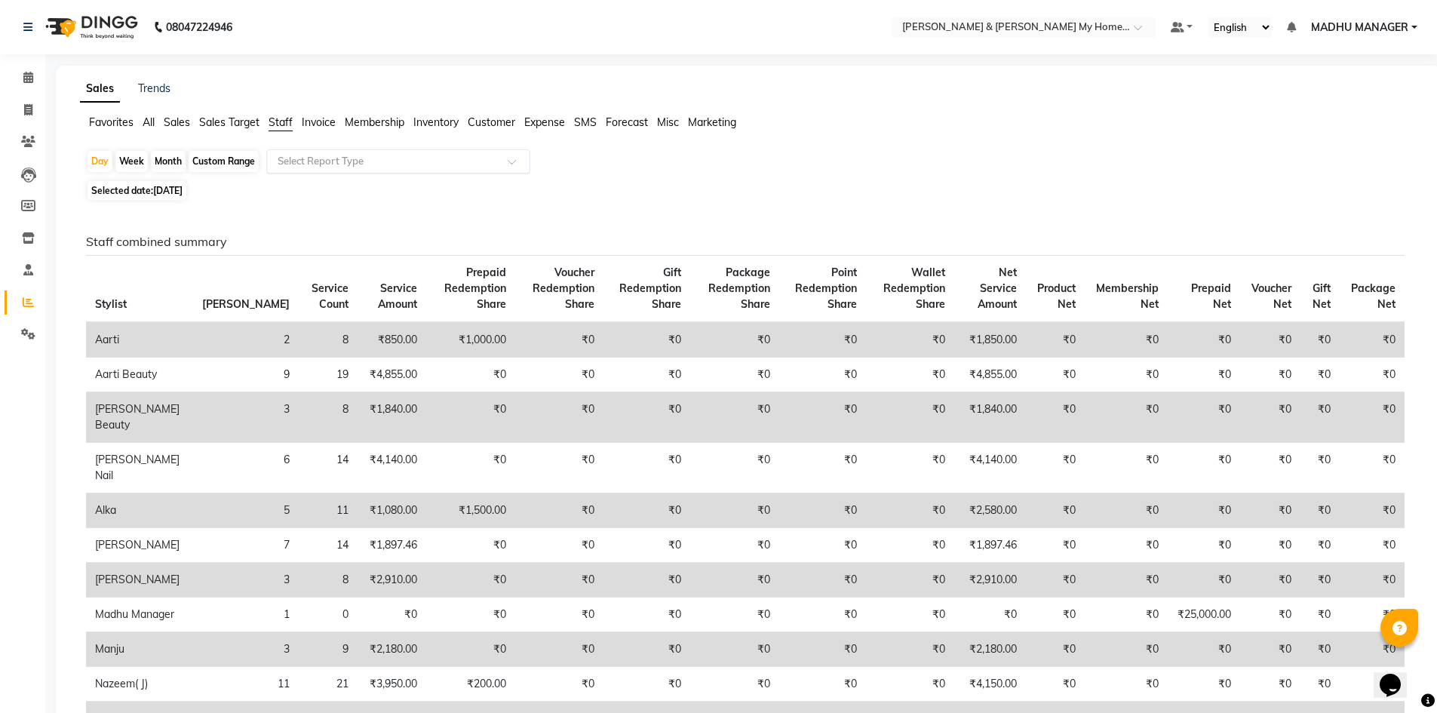
click at [358, 165] on input "text" at bounding box center [383, 161] width 217 height 15
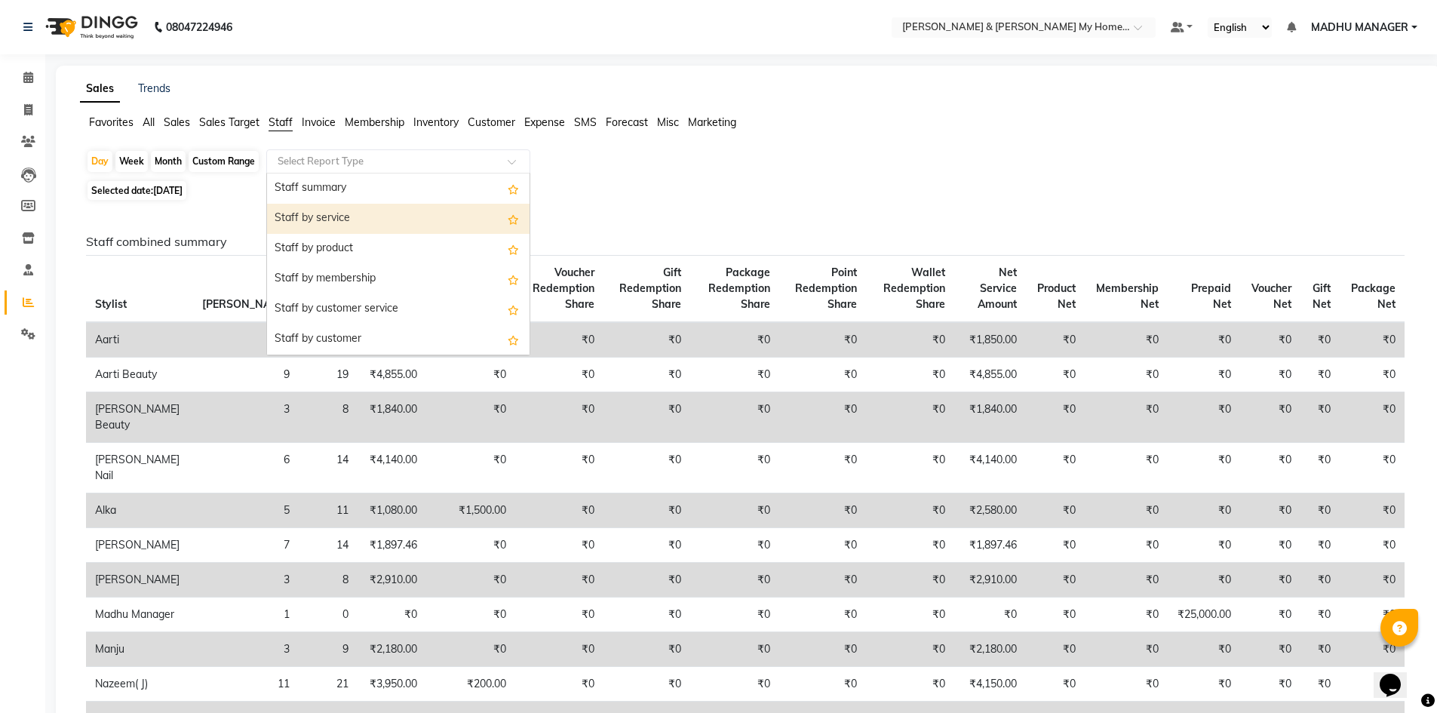
click at [340, 220] on div "Staff by service" at bounding box center [398, 219] width 263 height 30
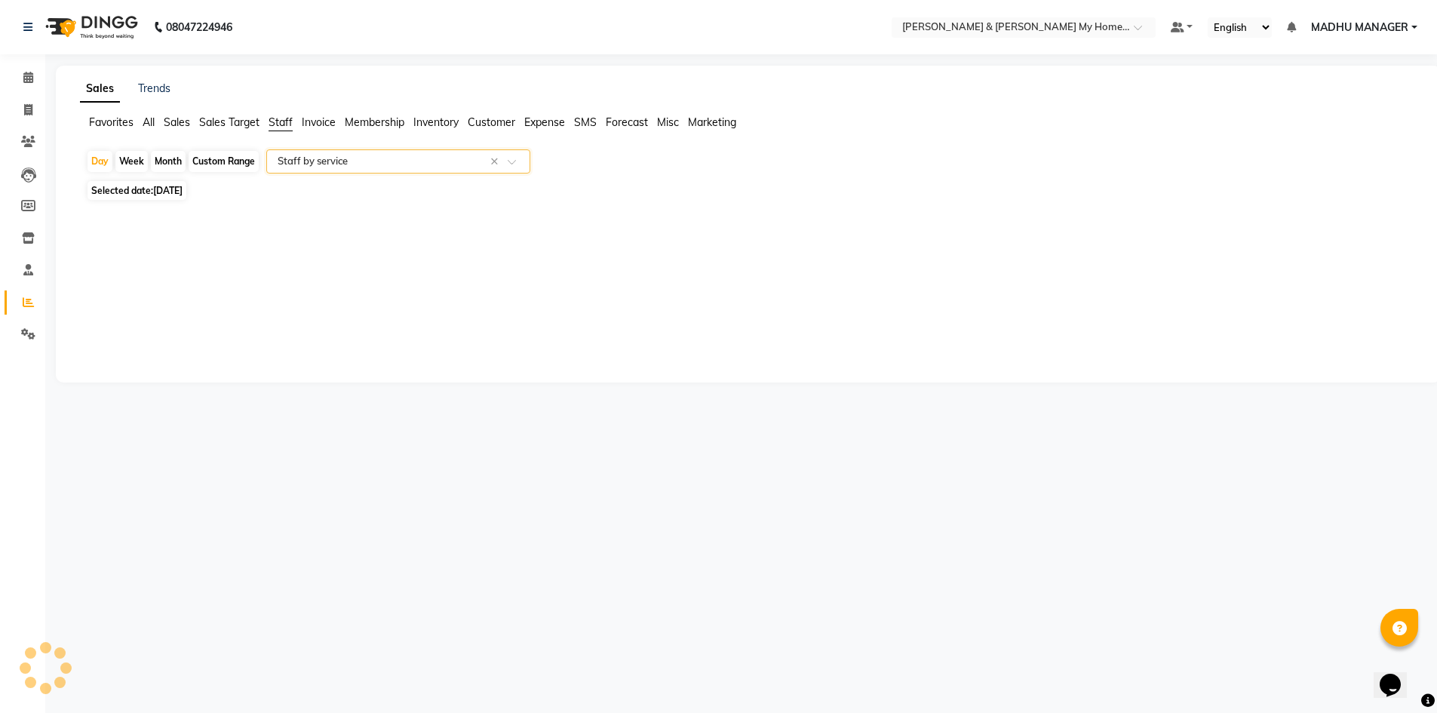
select select "csv"
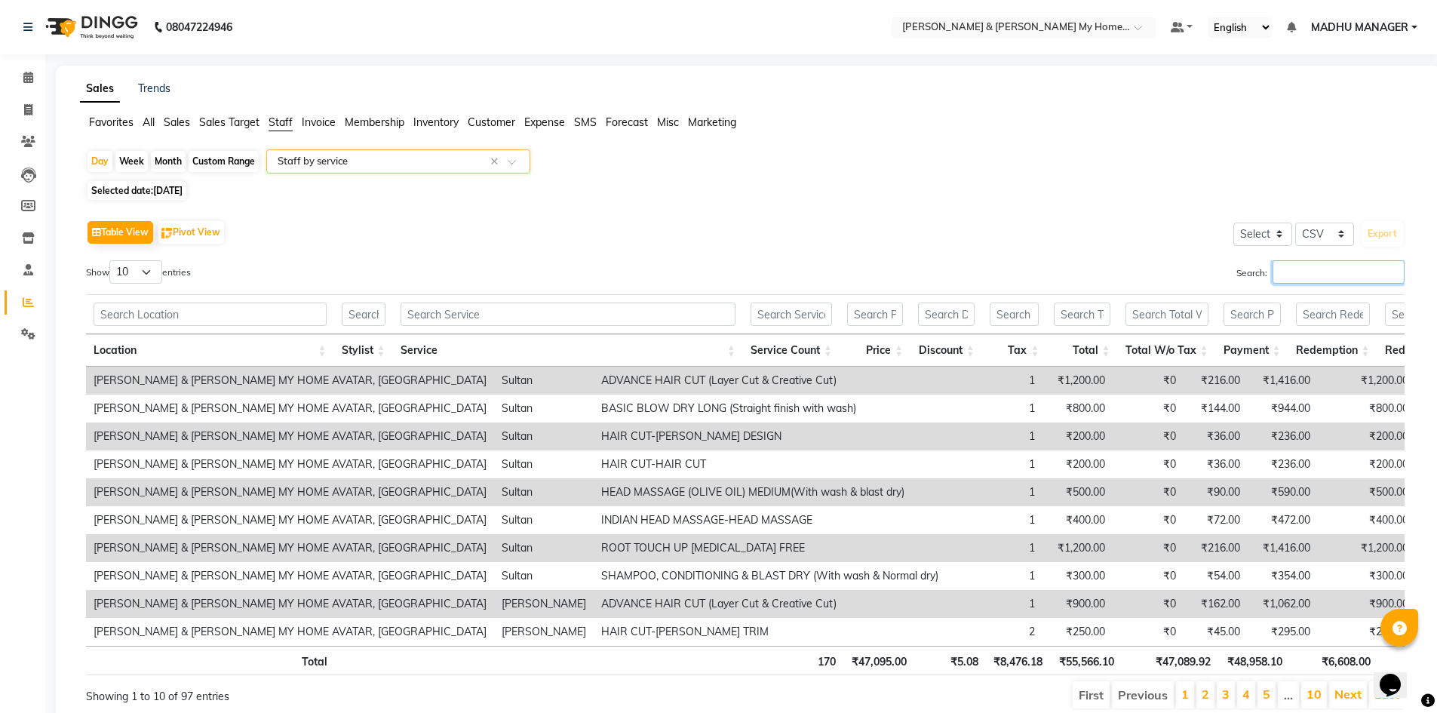
click at [1279, 274] on input "Search:" at bounding box center [1339, 271] width 132 height 23
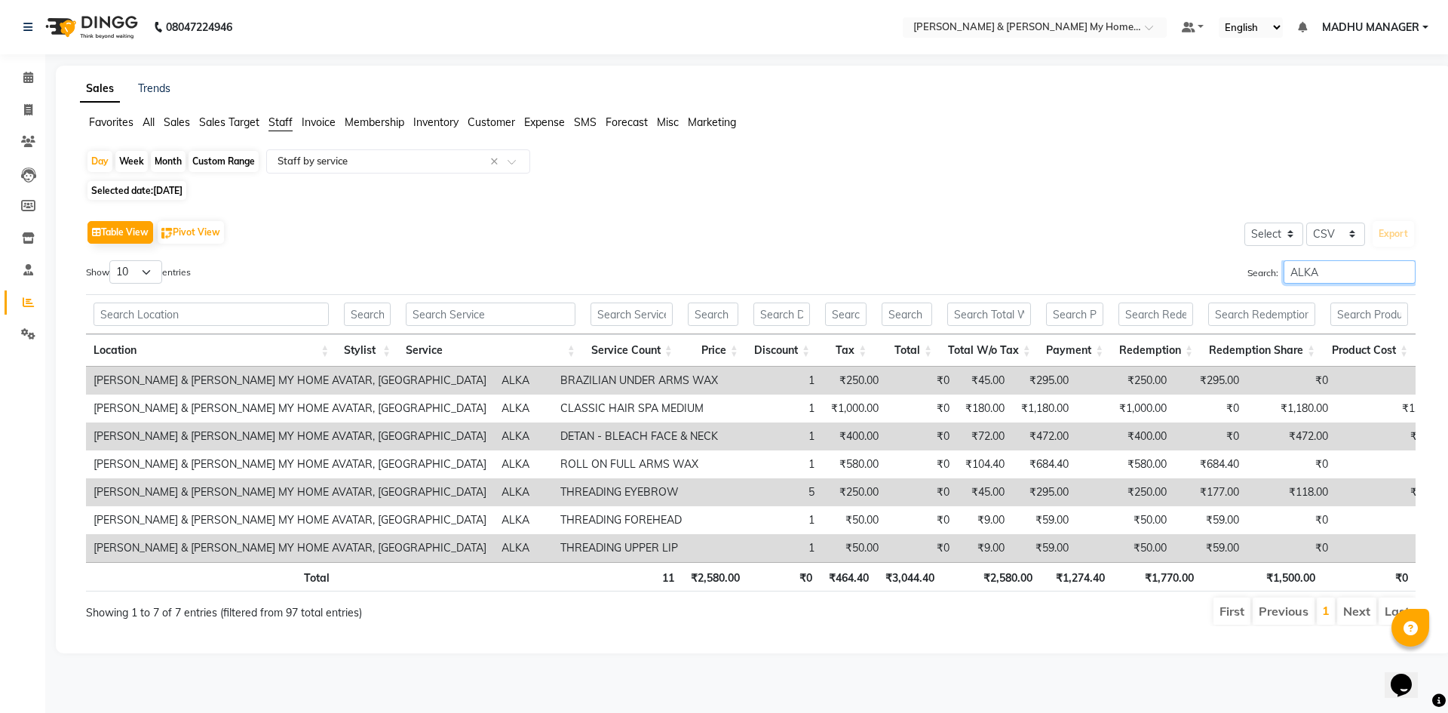
type input "ALKA"
click at [553, 490] on td "THREADING EYEBROW" at bounding box center [639, 492] width 173 height 28
click at [553, 505] on td "THREADING EYEBROW" at bounding box center [639, 492] width 173 height 28
drag, startPoint x: 1324, startPoint y: 277, endPoint x: 1214, endPoint y: 263, distance: 111.0
click at [1241, 272] on div "Search: ALKA" at bounding box center [1090, 274] width 654 height 29
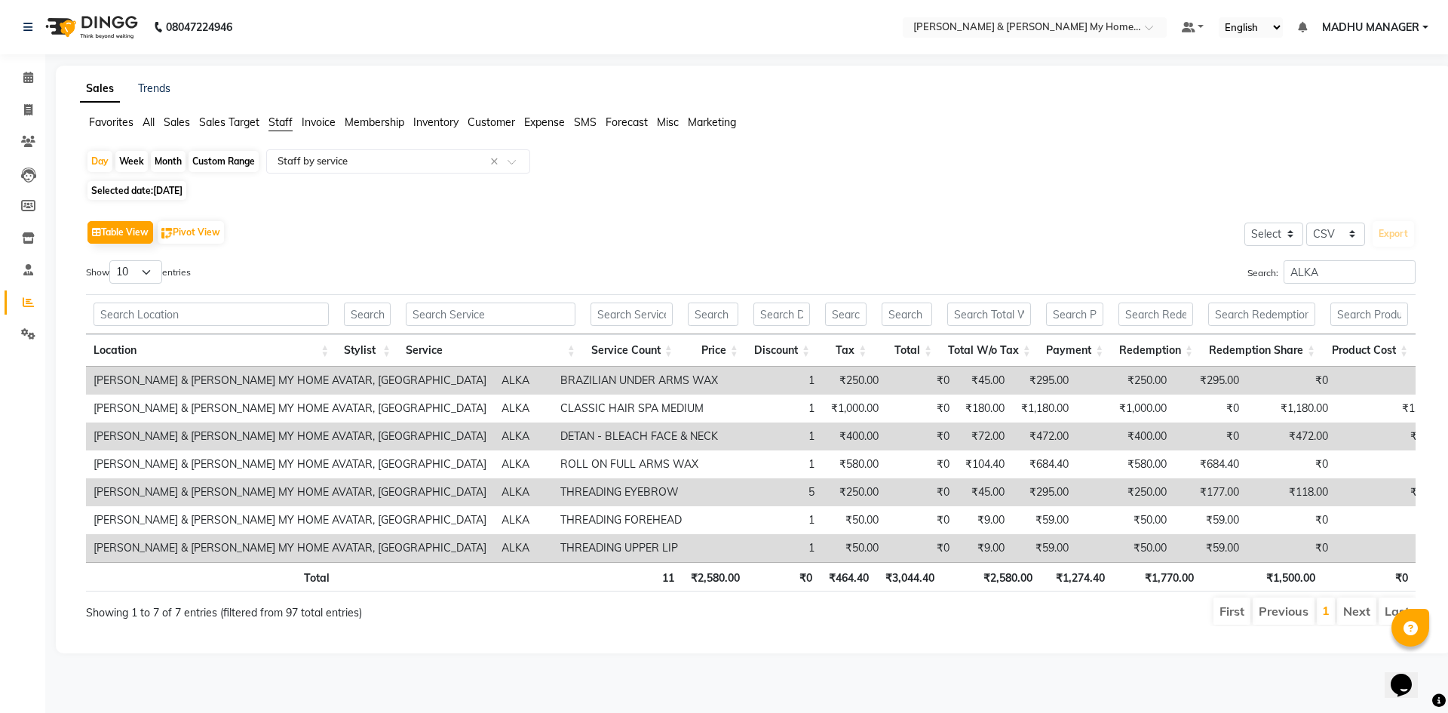
click at [395, 301] on th at bounding box center [367, 314] width 62 height 40
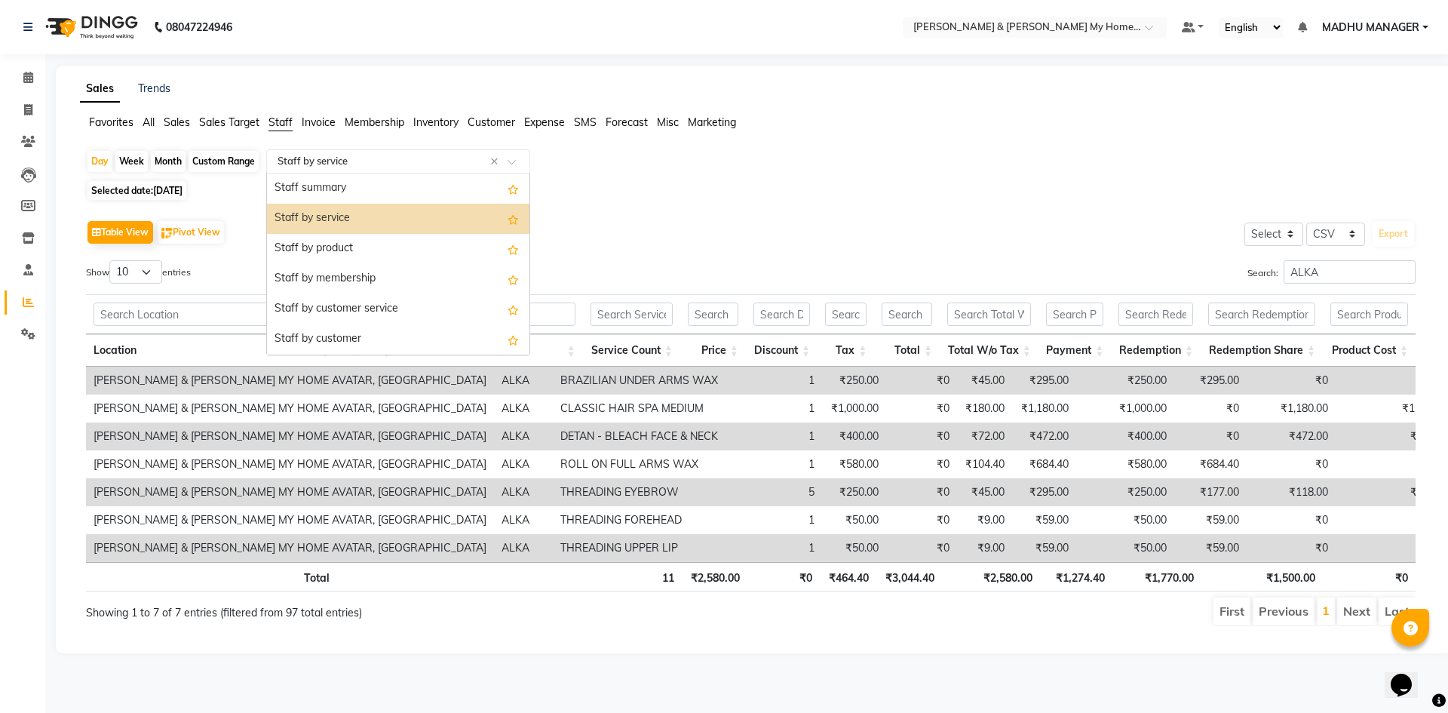
click at [321, 166] on input "text" at bounding box center [383, 161] width 217 height 15
click at [323, 184] on div "Staff summary" at bounding box center [398, 189] width 263 height 30
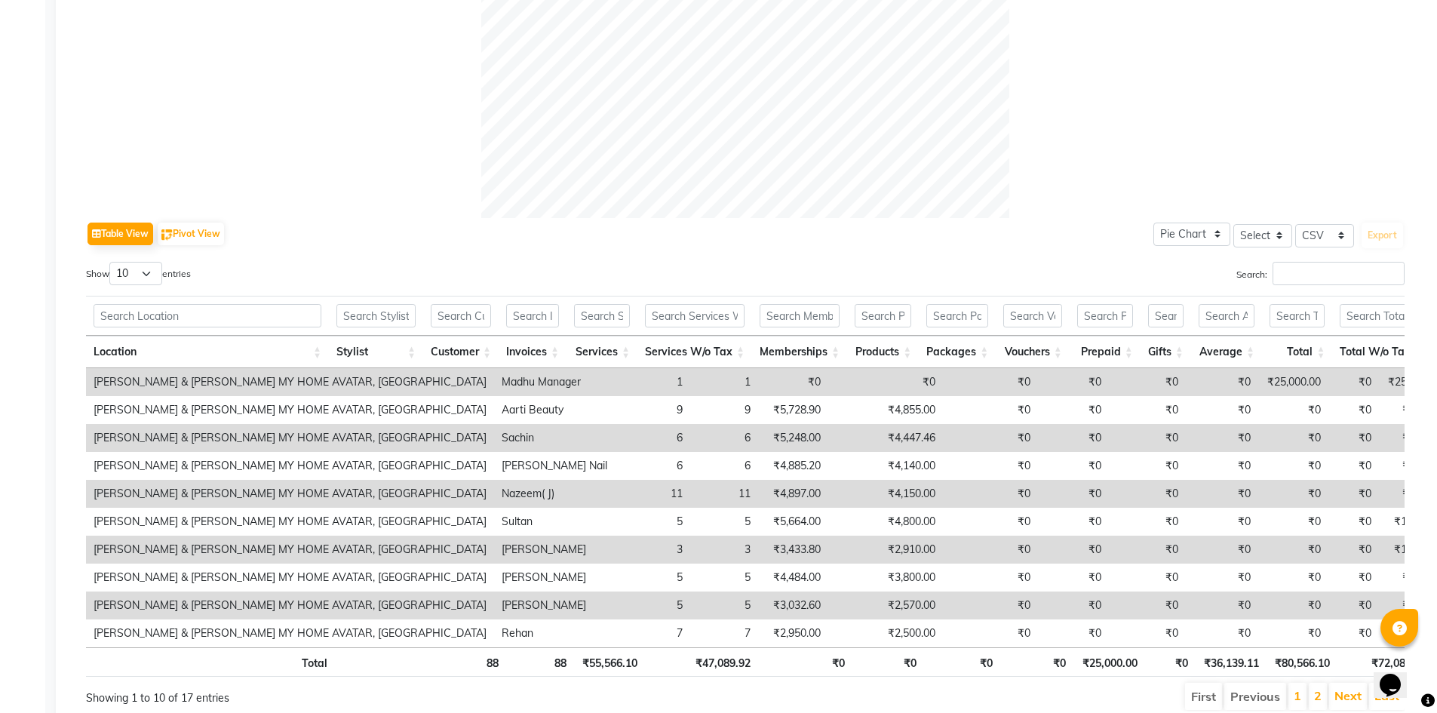
scroll to position [604, 0]
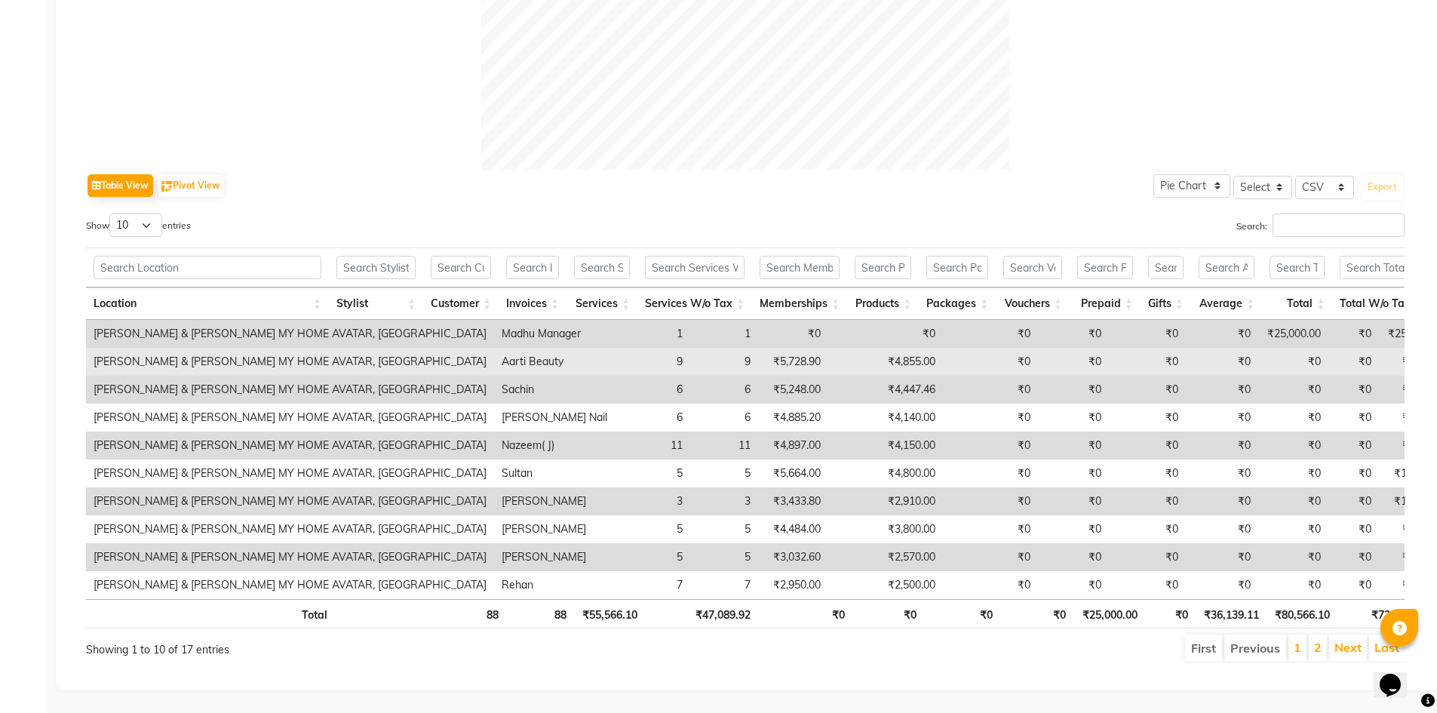
click at [494, 349] on td "Aarti Beauty" at bounding box center [554, 362] width 121 height 28
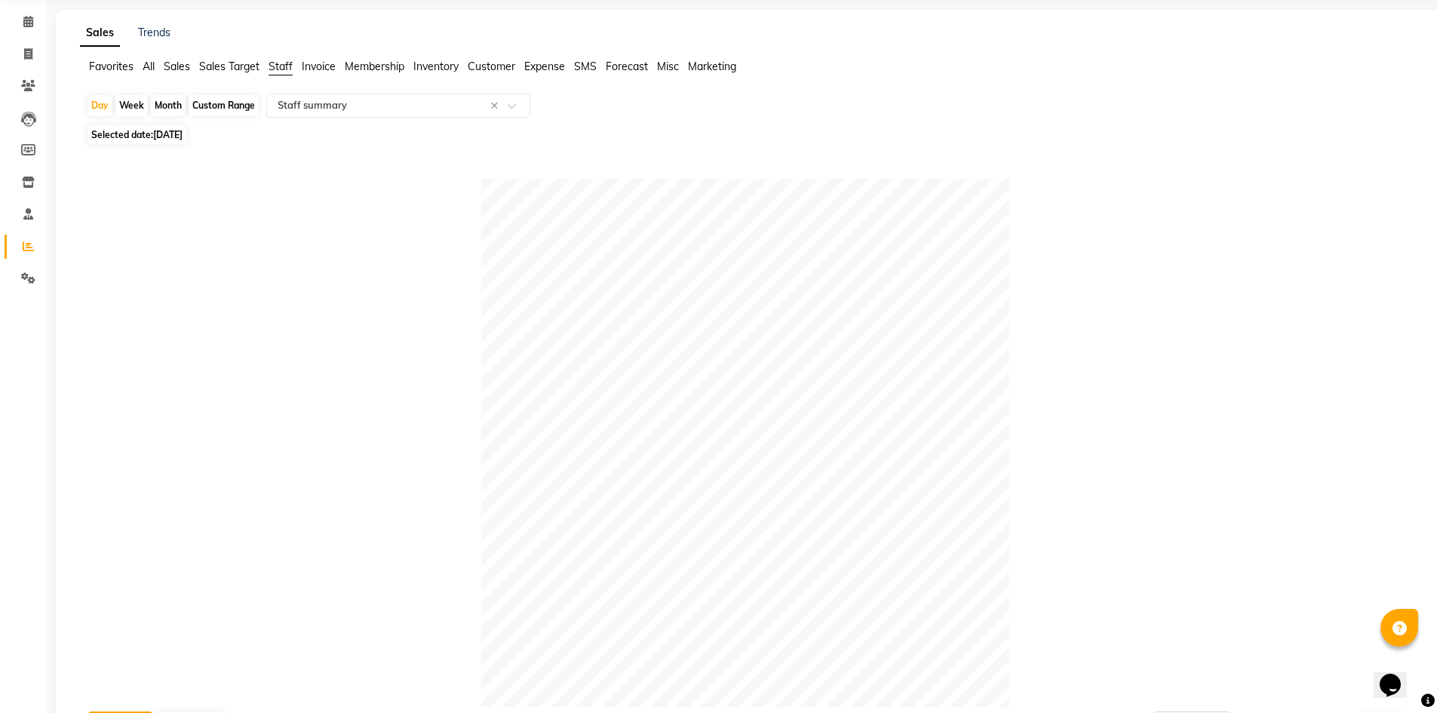
scroll to position [0, 0]
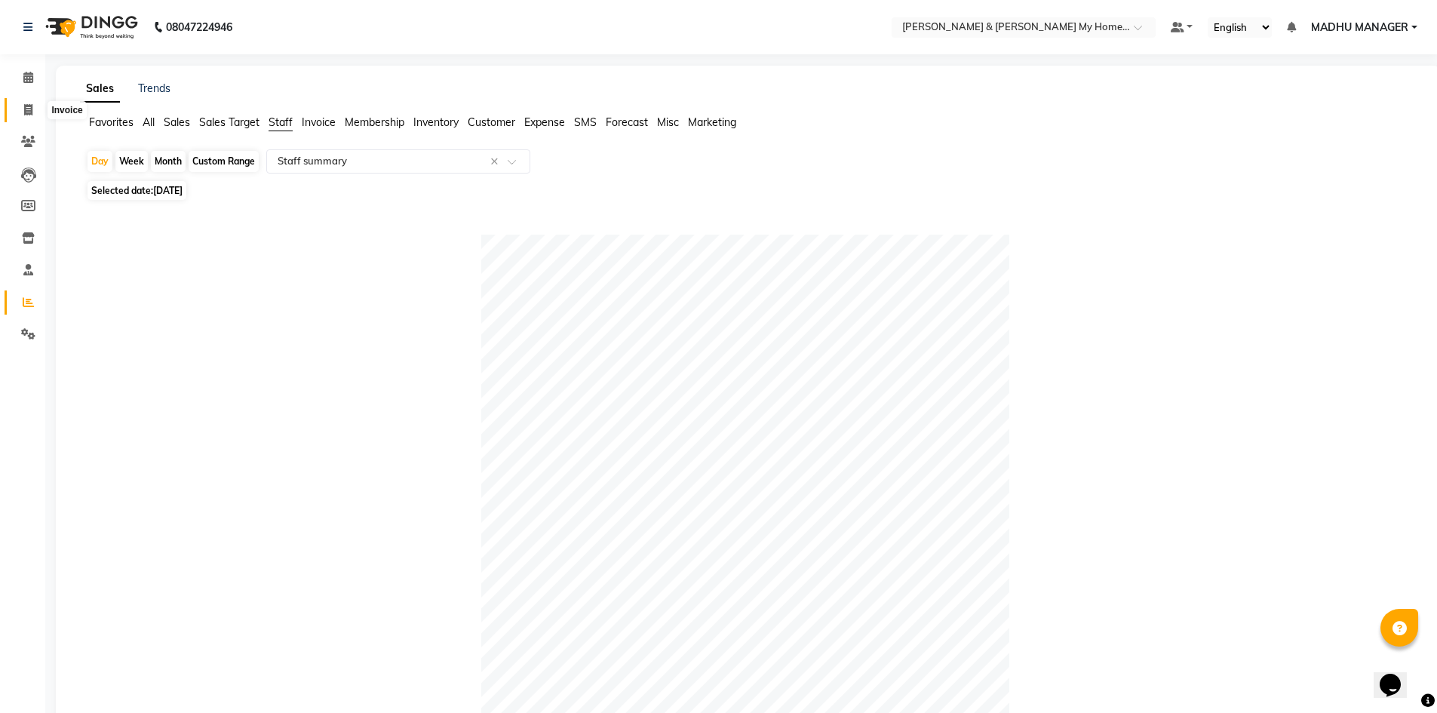
click at [29, 107] on icon at bounding box center [28, 109] width 8 height 11
select select "service"
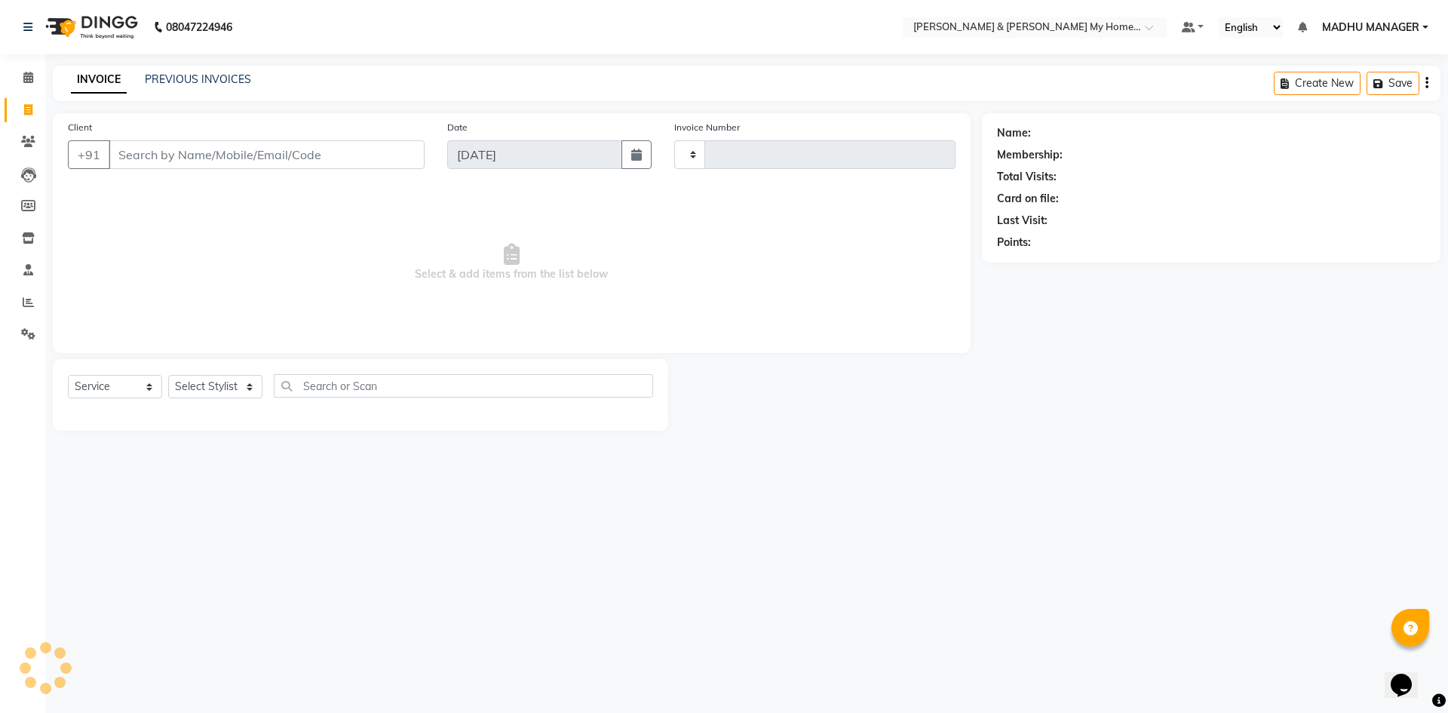
type input "10463"
select select "8193"
click at [231, 75] on link "PREVIOUS INVOICES" at bounding box center [198, 79] width 106 height 14
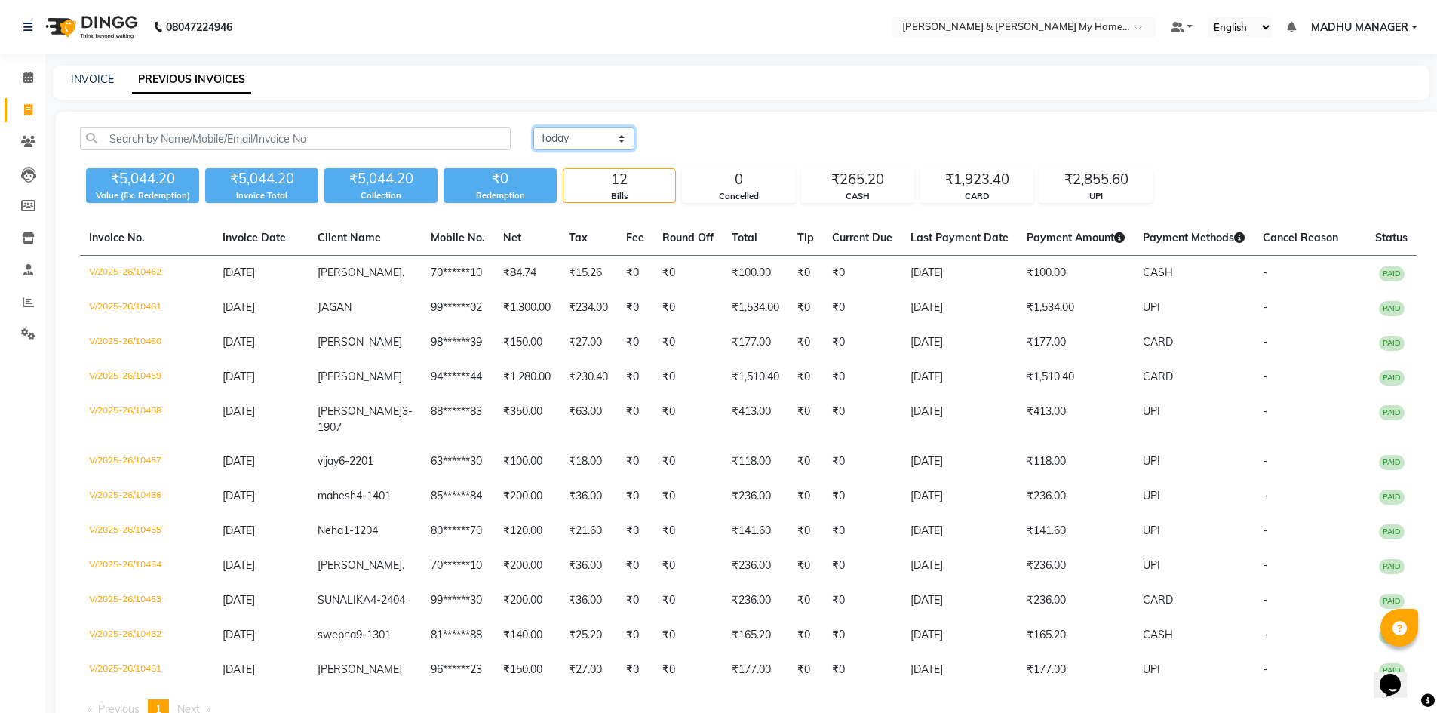
click at [589, 142] on select "[DATE] [DATE] Custom Range" at bounding box center [583, 138] width 101 height 23
select select "[DATE]"
click at [533, 127] on select "[DATE] [DATE] Custom Range" at bounding box center [583, 138] width 101 height 23
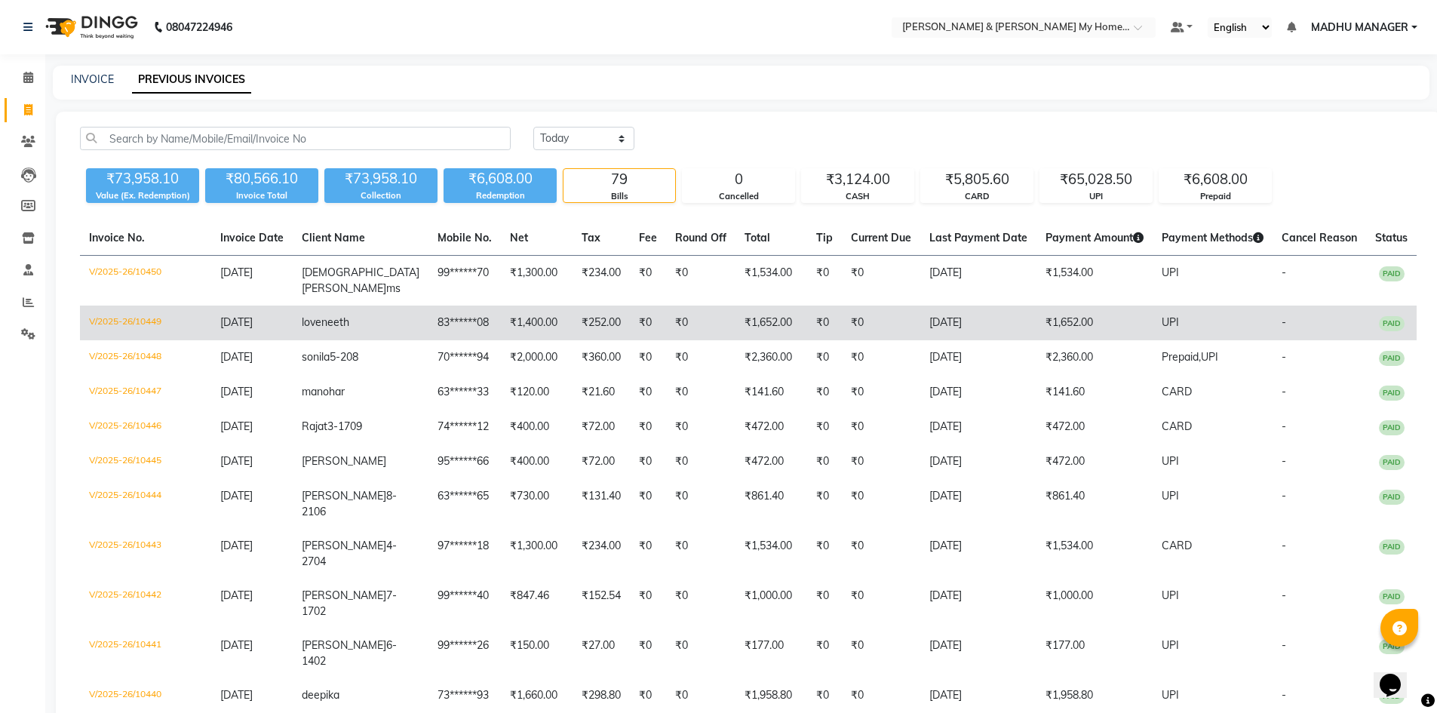
click at [1037, 327] on td "₹1,652.00" at bounding box center [1095, 323] width 116 height 35
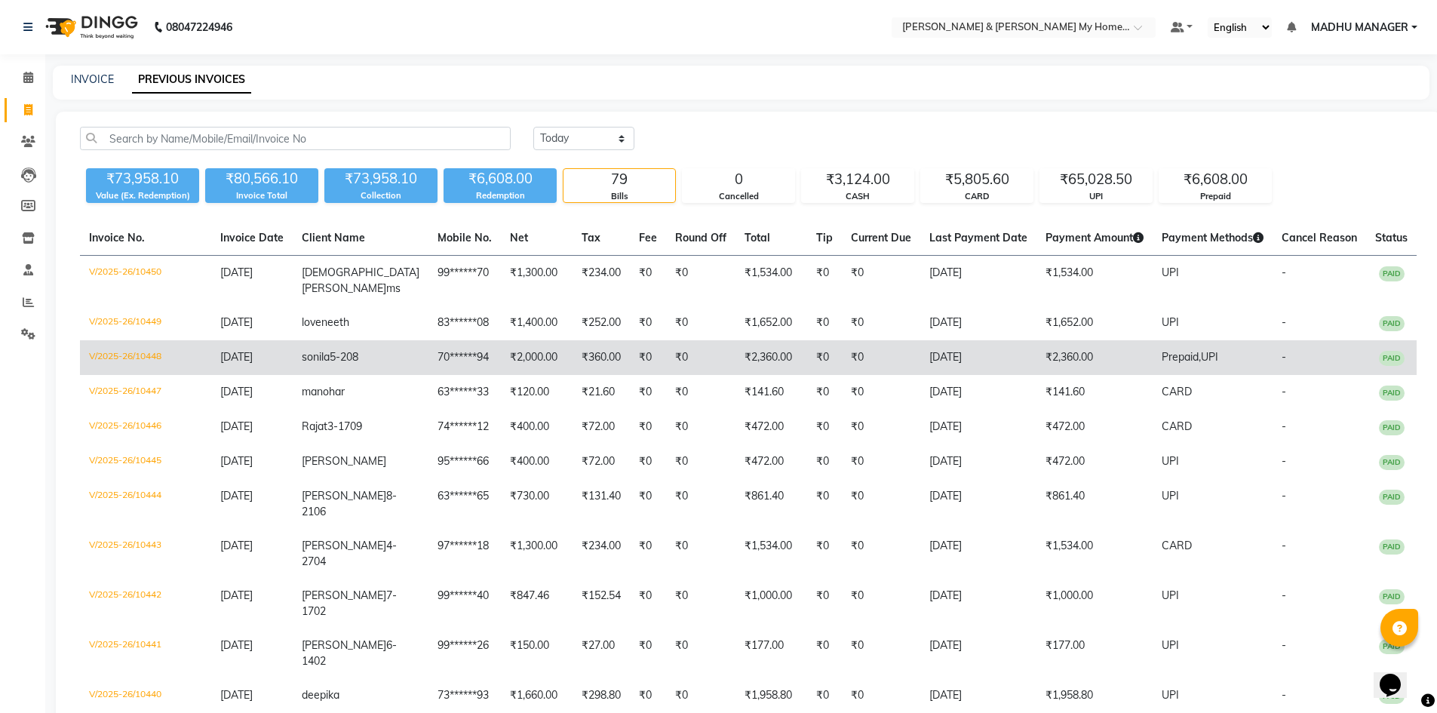
click at [1050, 365] on td "₹2,360.00" at bounding box center [1095, 357] width 116 height 35
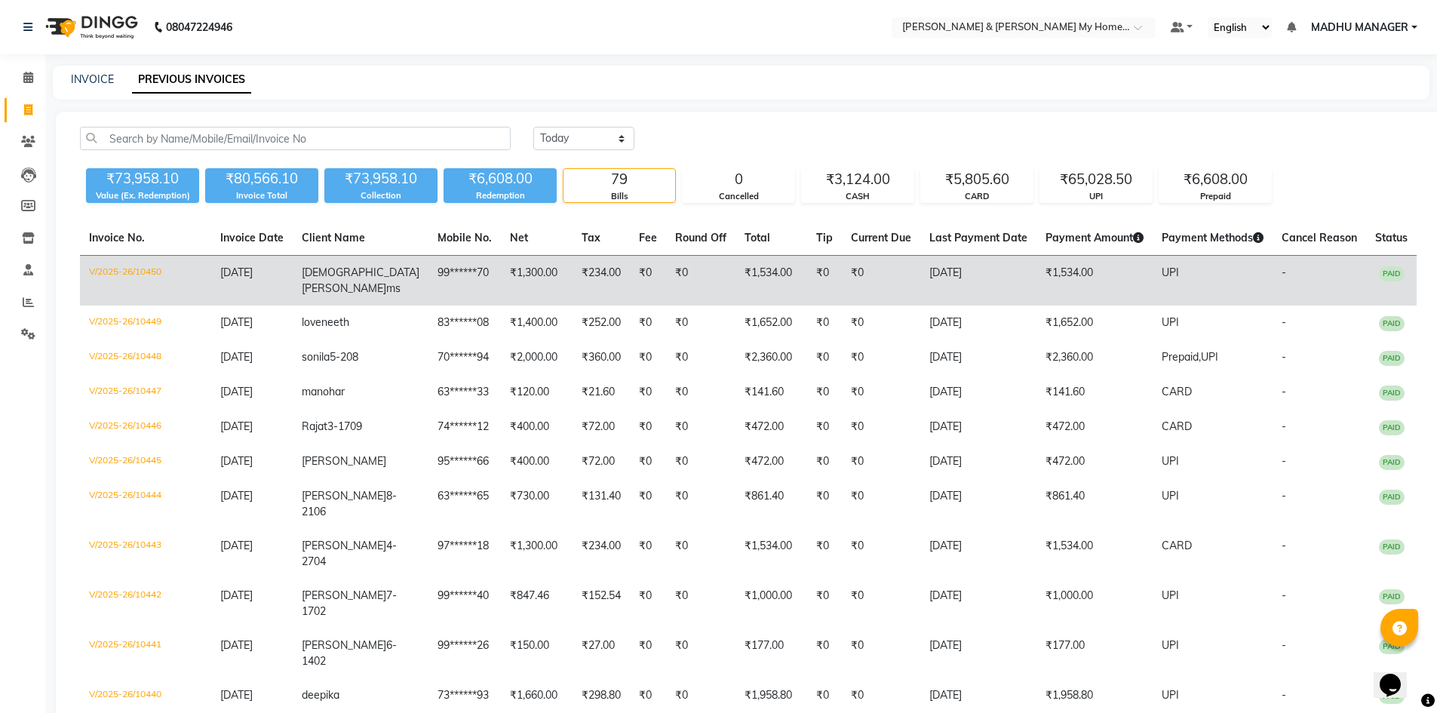
click at [1162, 274] on span "UPI" at bounding box center [1170, 273] width 17 height 14
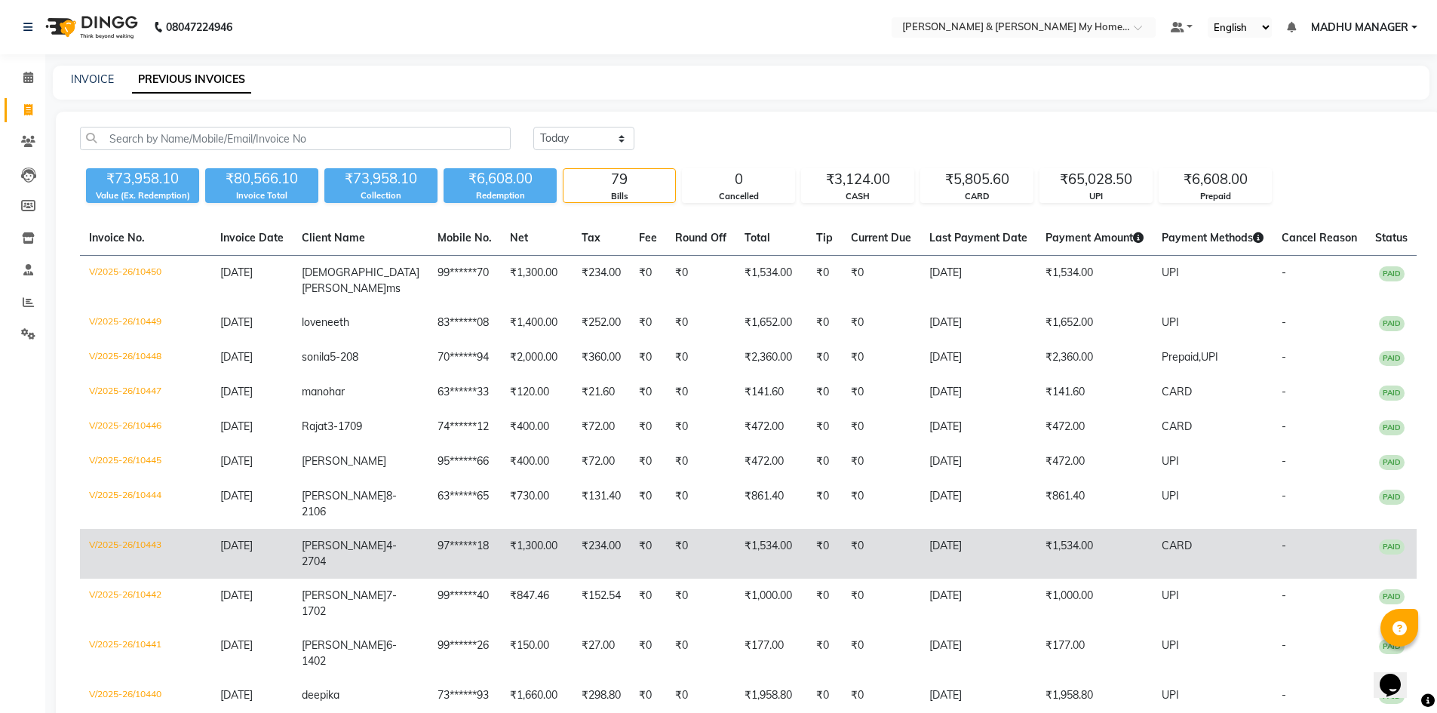
click at [1040, 567] on td "₹1,534.00" at bounding box center [1095, 554] width 116 height 50
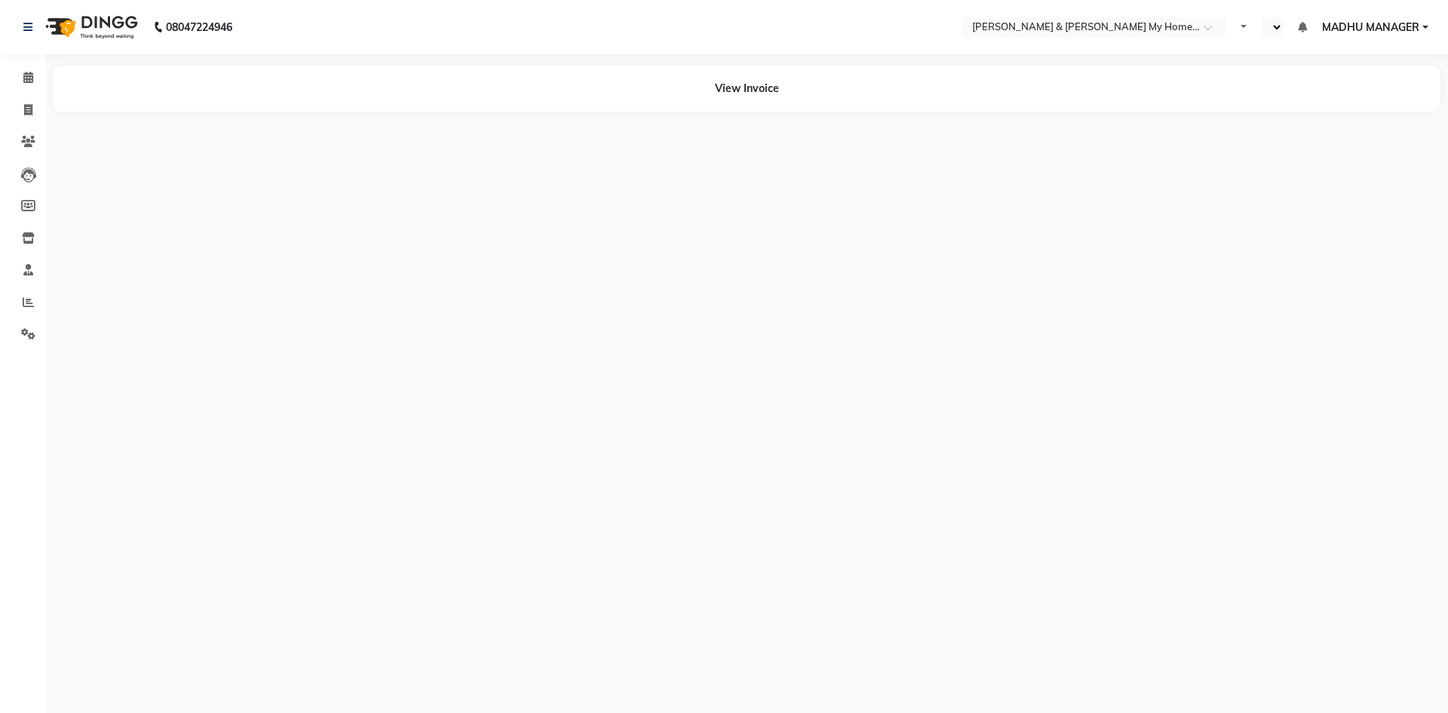
select select "en"
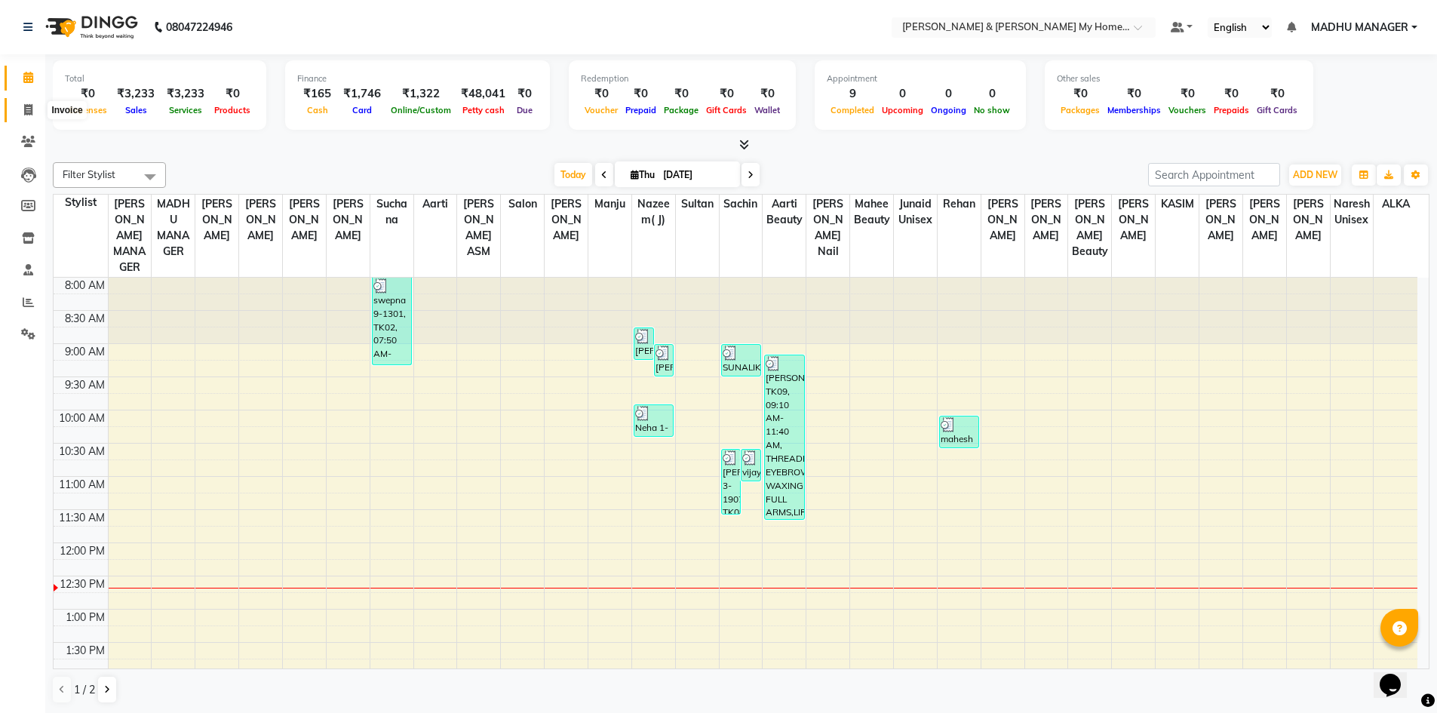
click at [27, 109] on icon at bounding box center [28, 109] width 8 height 11
select select "service"
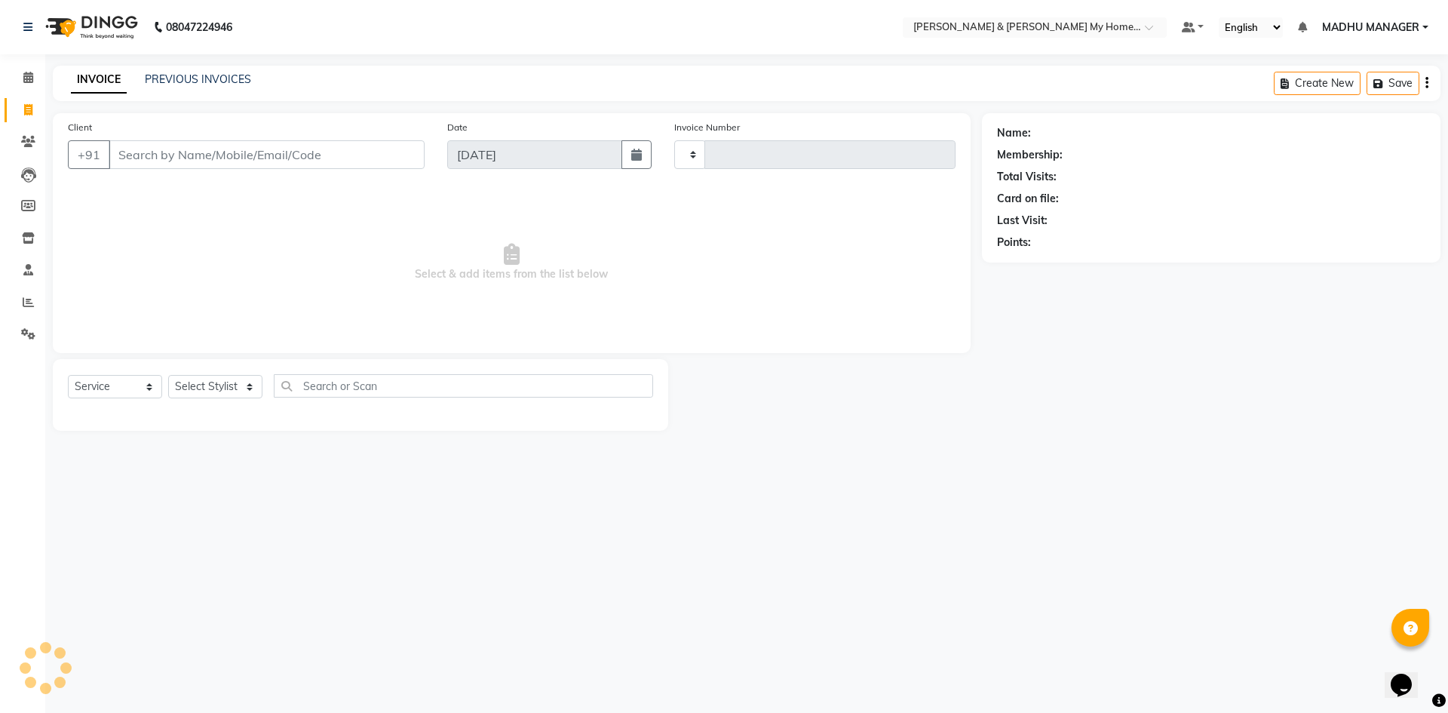
type input "10463"
select select "8193"
click at [195, 389] on select "Select Stylist Aadil Aarti Aarti Beauty Akanksha Beauty akanksha Nail ALKA Anki…" at bounding box center [221, 386] width 106 height 23
select select "88435"
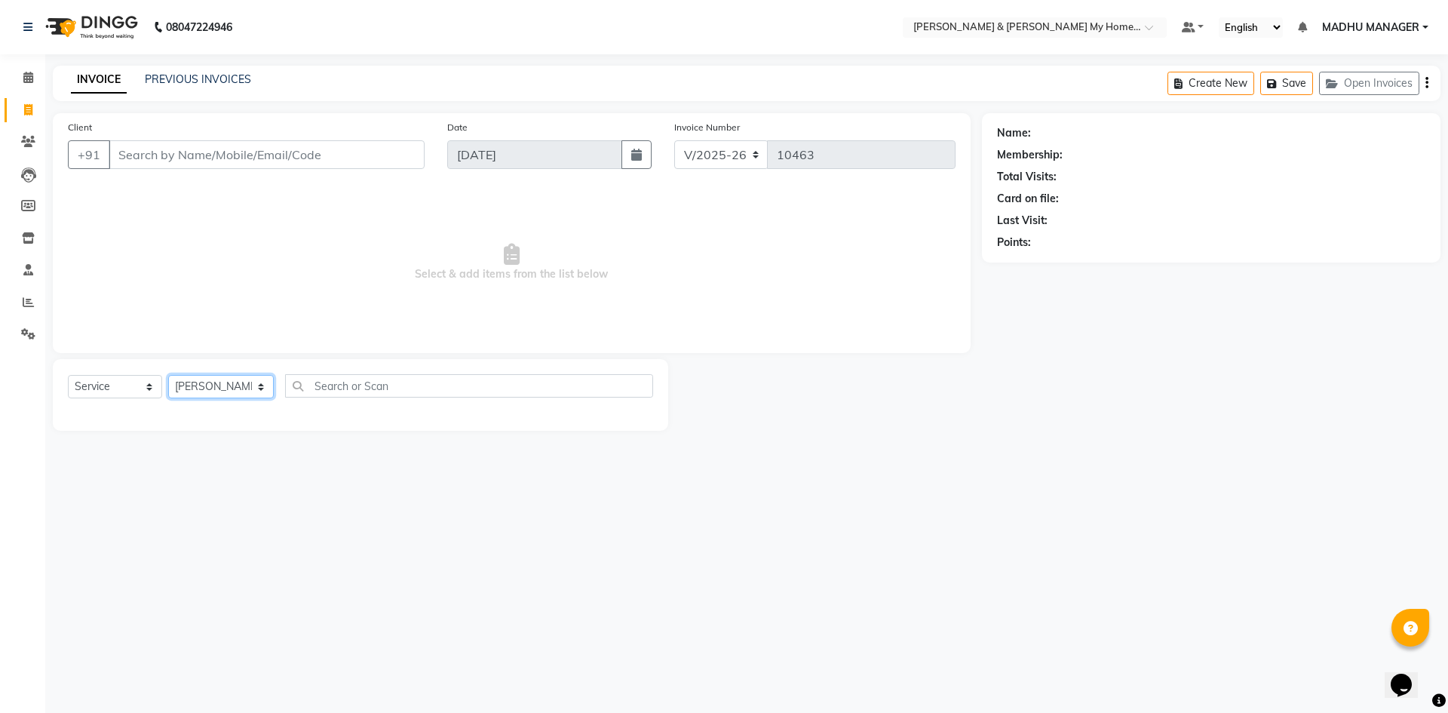
click at [168, 375] on select "Select Stylist Aadil Aarti Aarti Beauty Akanksha Beauty akanksha Nail ALKA Anki…" at bounding box center [221, 386] width 106 height 23
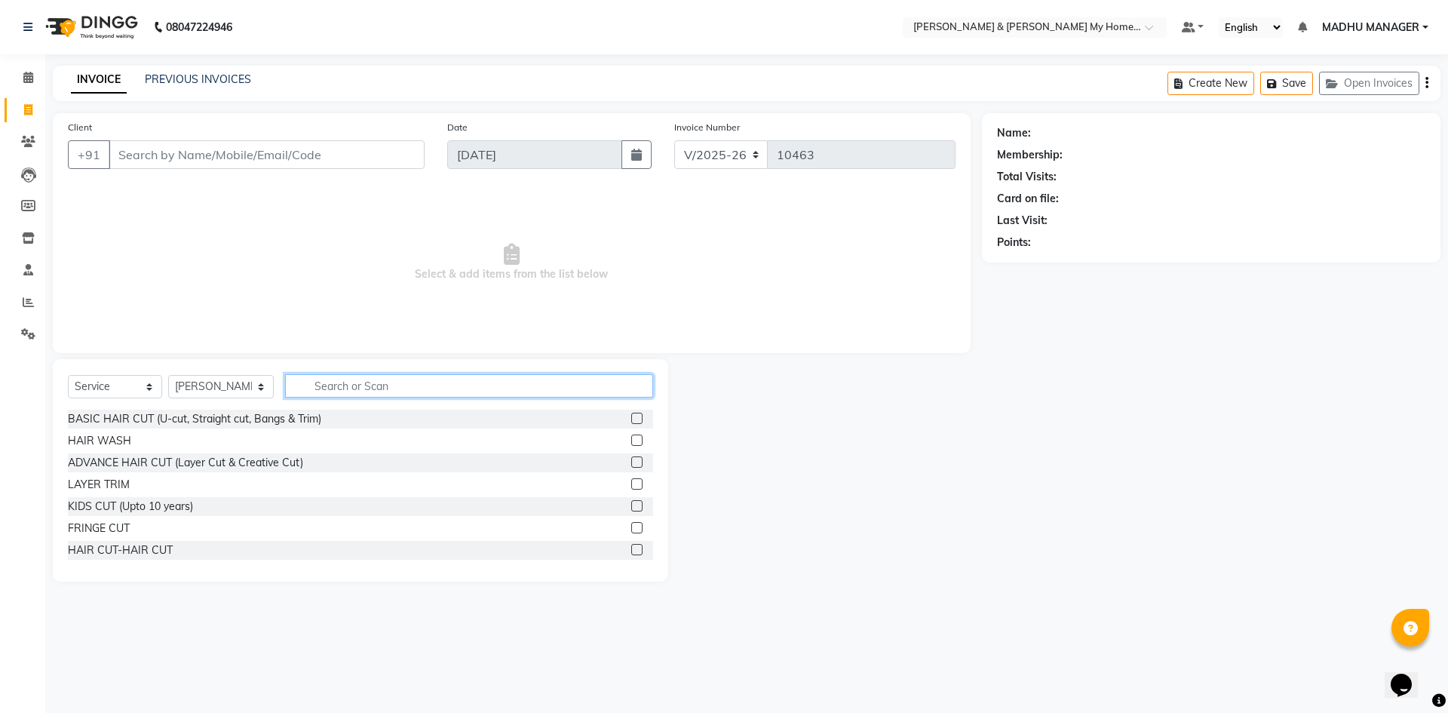
click at [325, 395] on input "text" at bounding box center [469, 385] width 368 height 23
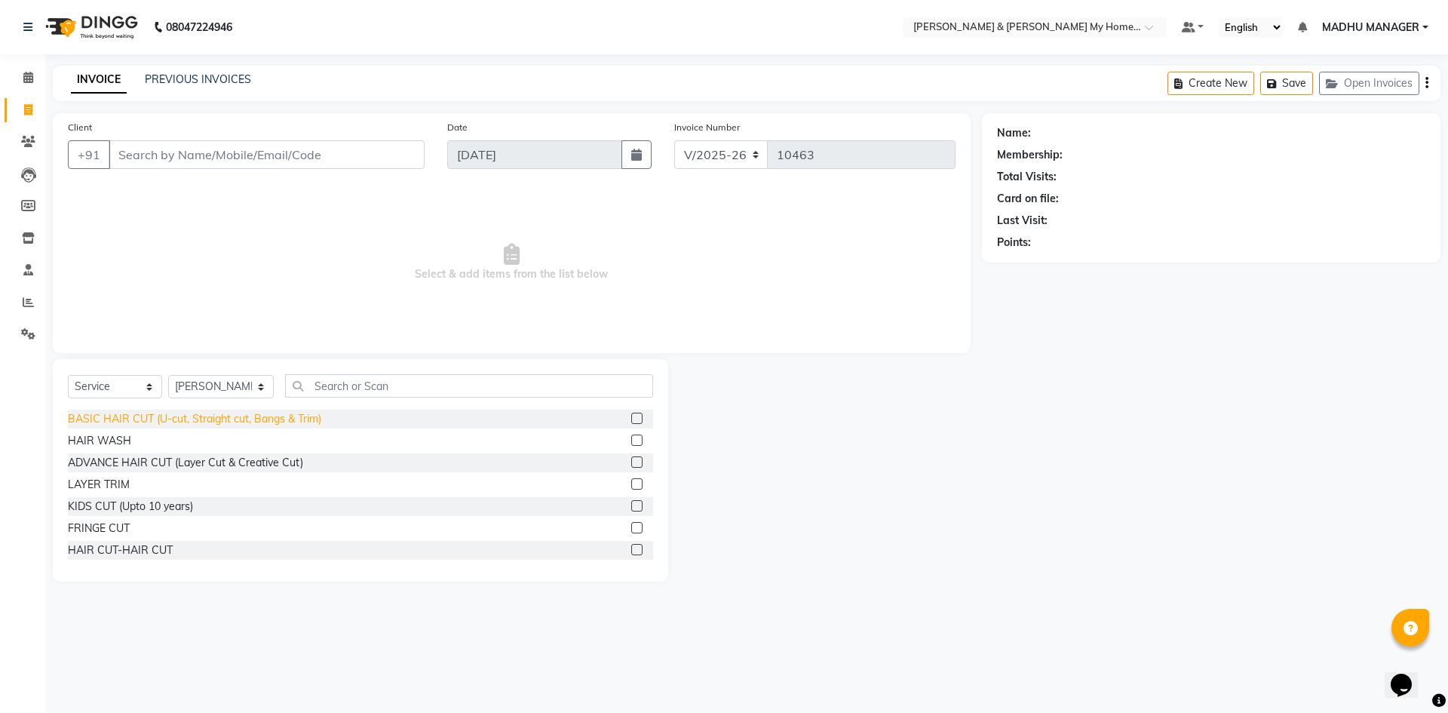
click at [229, 422] on div "BASIC HAIR CUT (U-cut, Straight cut, Bangs & Trim)" at bounding box center [194, 419] width 253 height 16
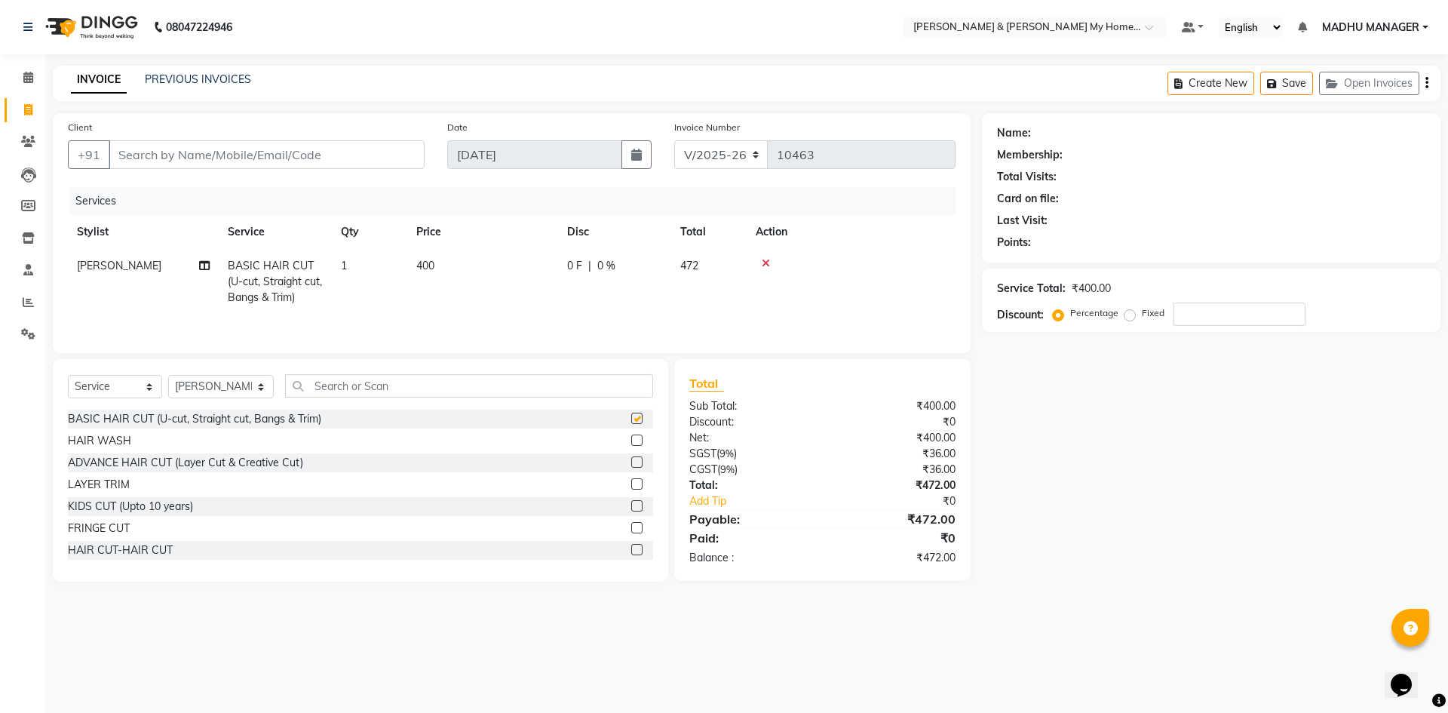
checkbox input "false"
click at [325, 387] on input "text" at bounding box center [469, 385] width 368 height 23
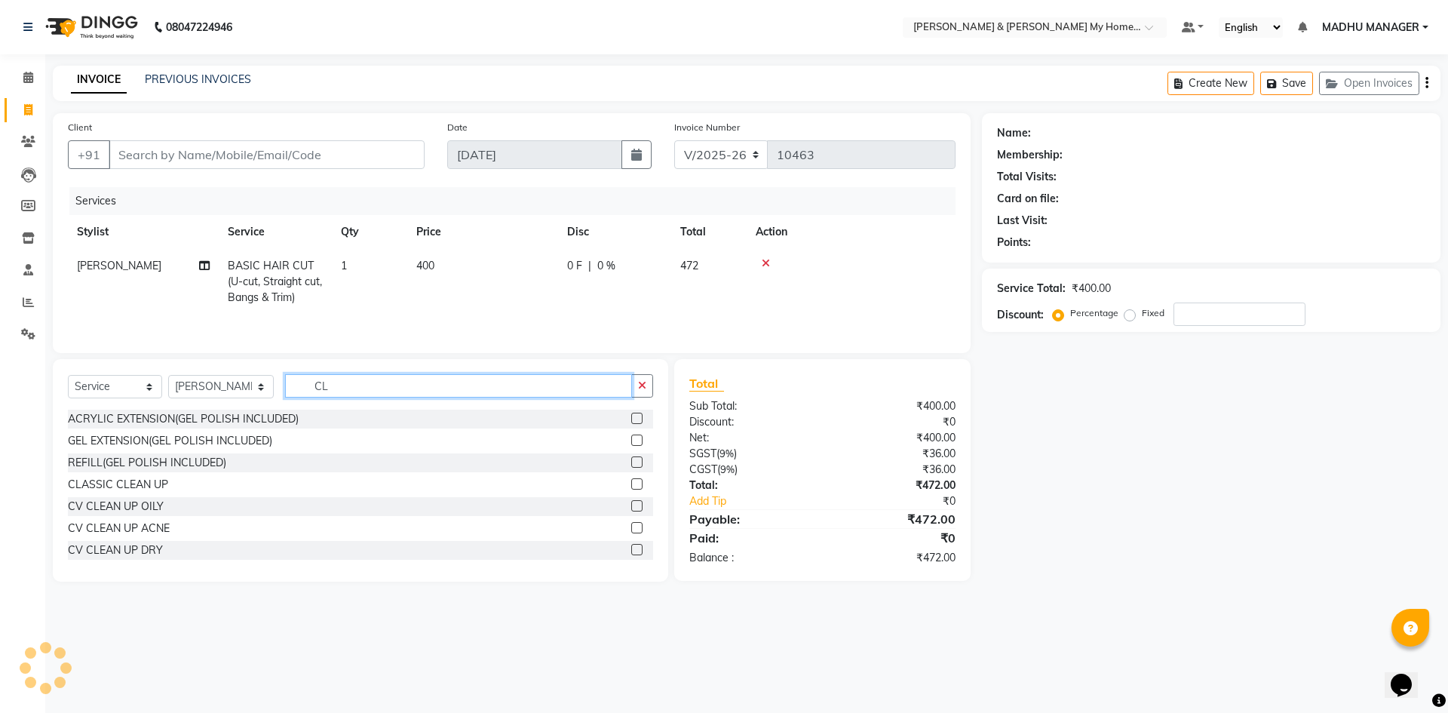
type input "C"
type input "CLASSIC"
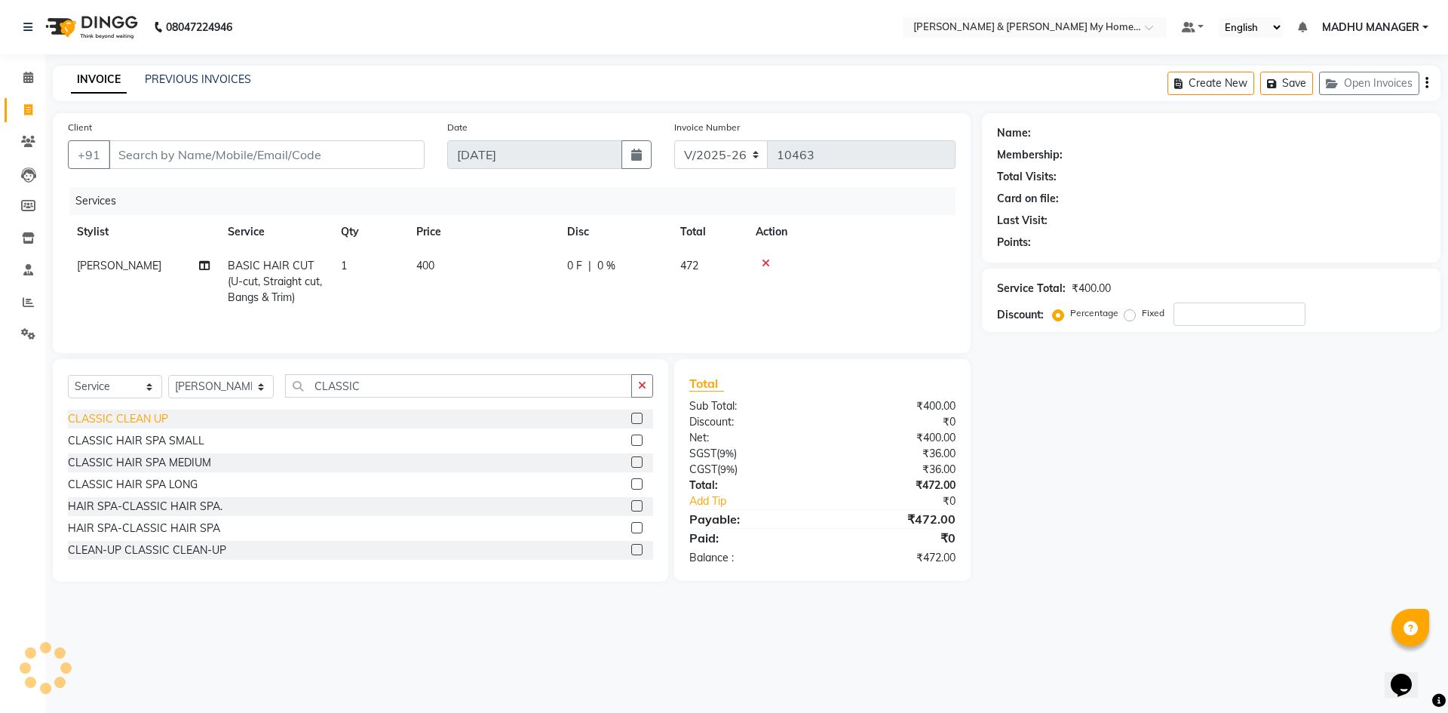
click at [156, 423] on div "CLASSIC CLEAN UP" at bounding box center [118, 419] width 100 height 16
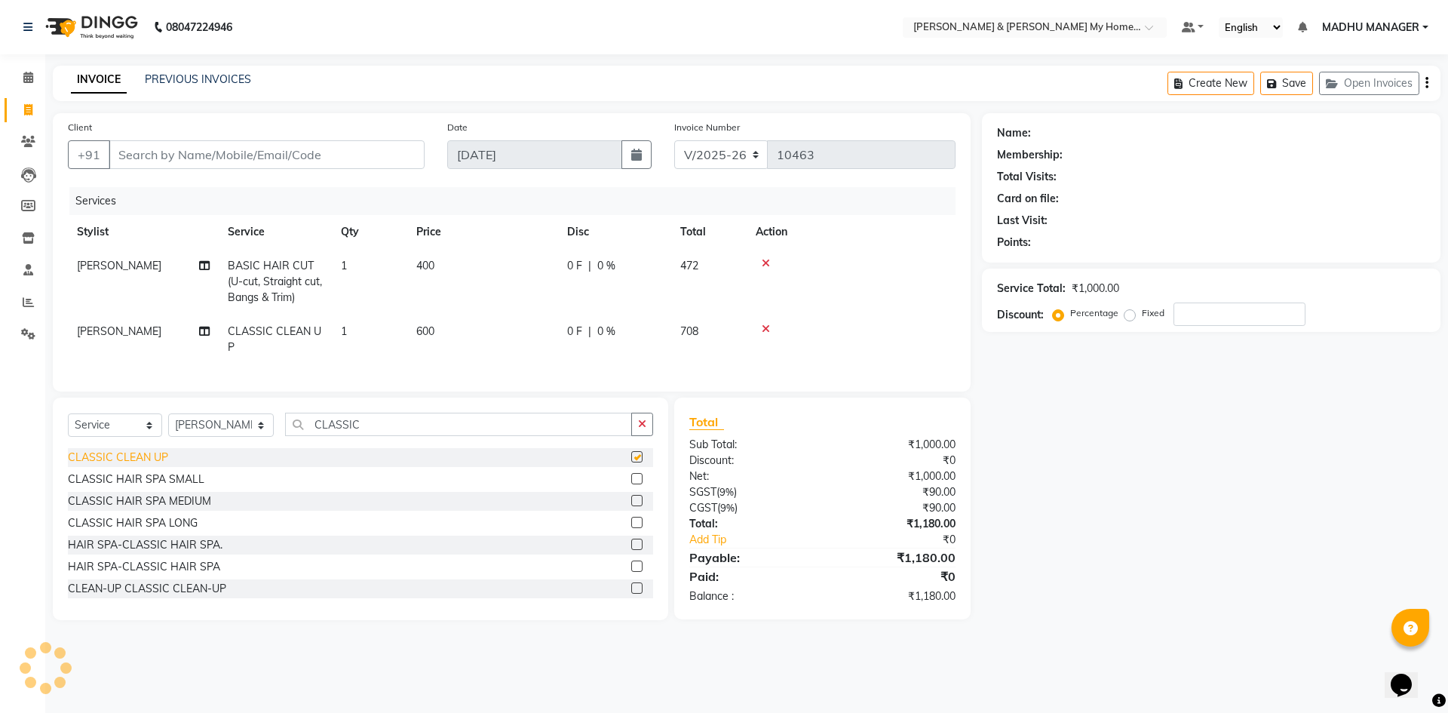
checkbox input "false"
drag, startPoint x: 379, startPoint y: 438, endPoint x: 205, endPoint y: 431, distance: 173.6
click at [210, 435] on div "Select Service Product Membership Package Voucher Prepaid Gift Card Select Styl…" at bounding box center [360, 430] width 585 height 35
type input "THRE"
drag, startPoint x: 128, startPoint y: 468, endPoint x: 136, endPoint y: 490, distance: 22.4
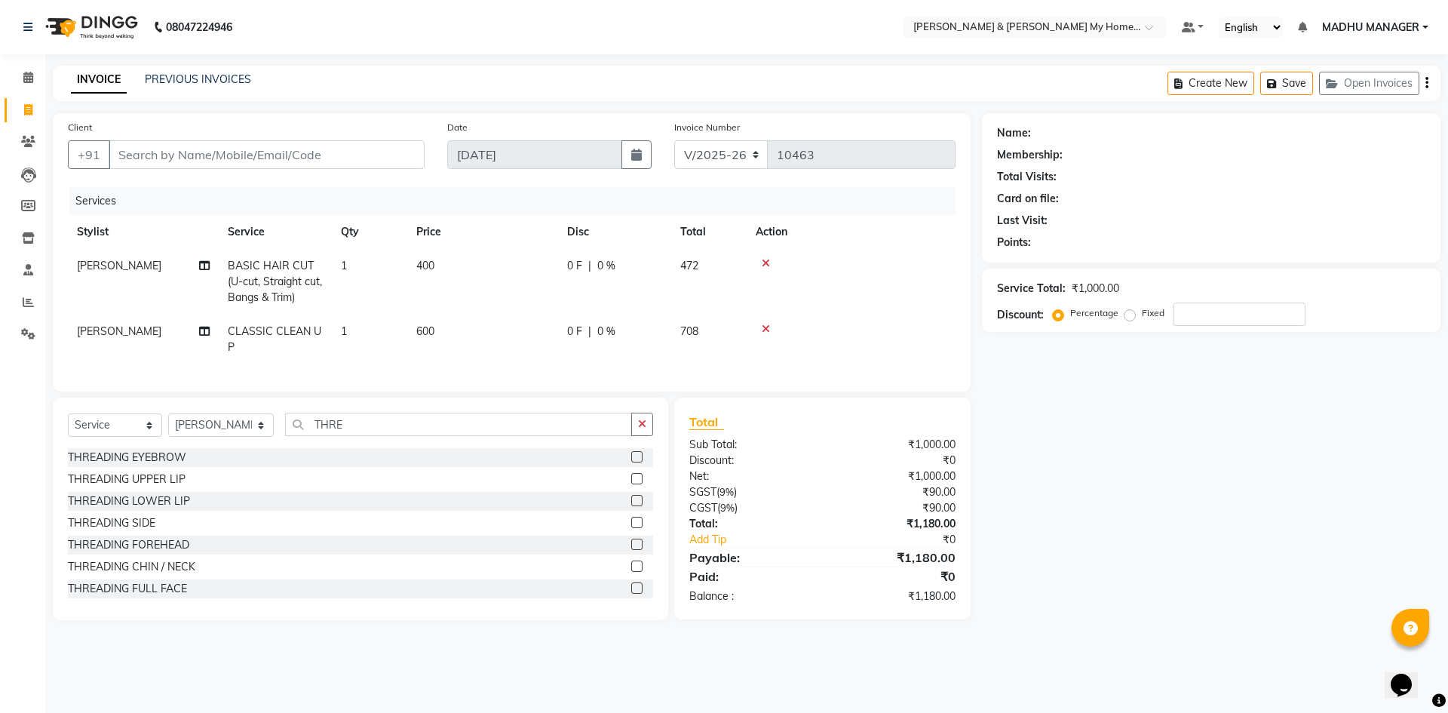
click at [129, 465] on div "THREADING EYEBROW" at bounding box center [127, 458] width 118 height 16
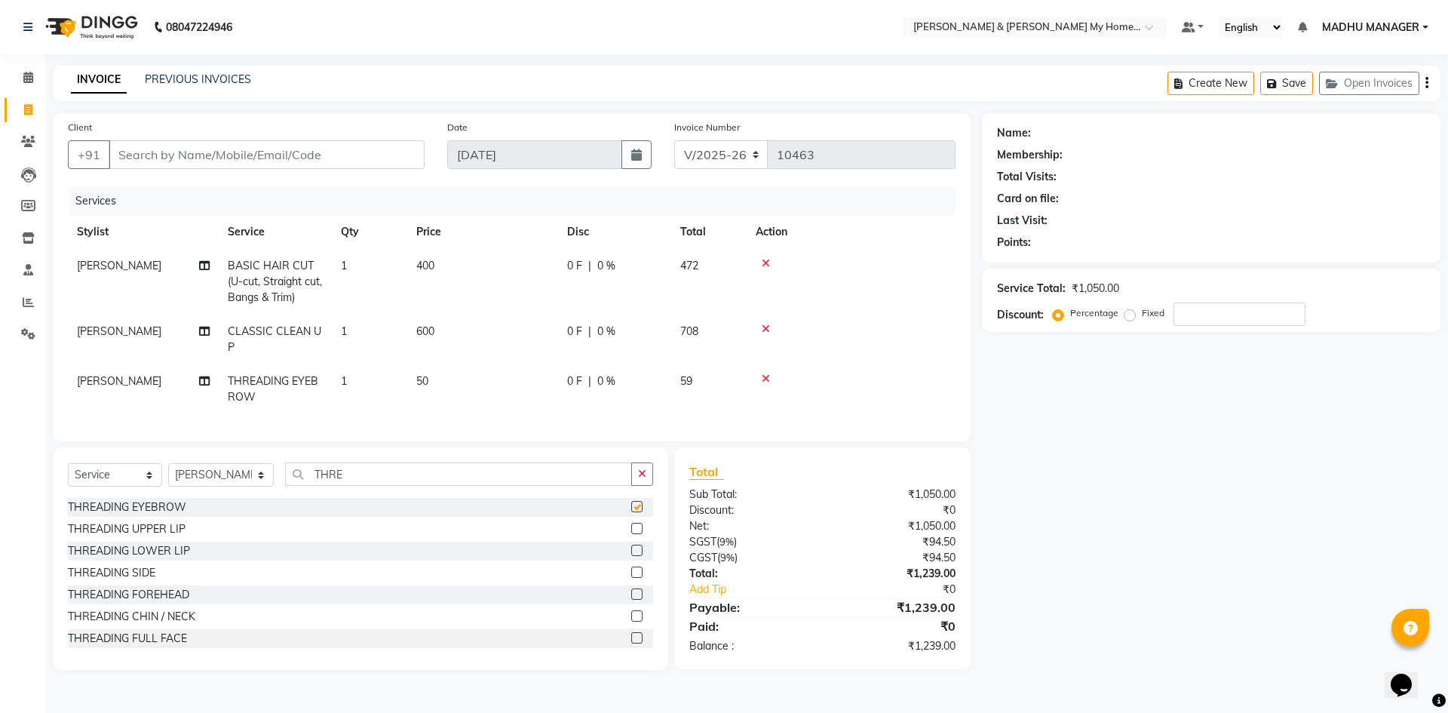
checkbox input "false"
click at [143, 535] on div "THREADING UPPER LIP" at bounding box center [127, 529] width 118 height 16
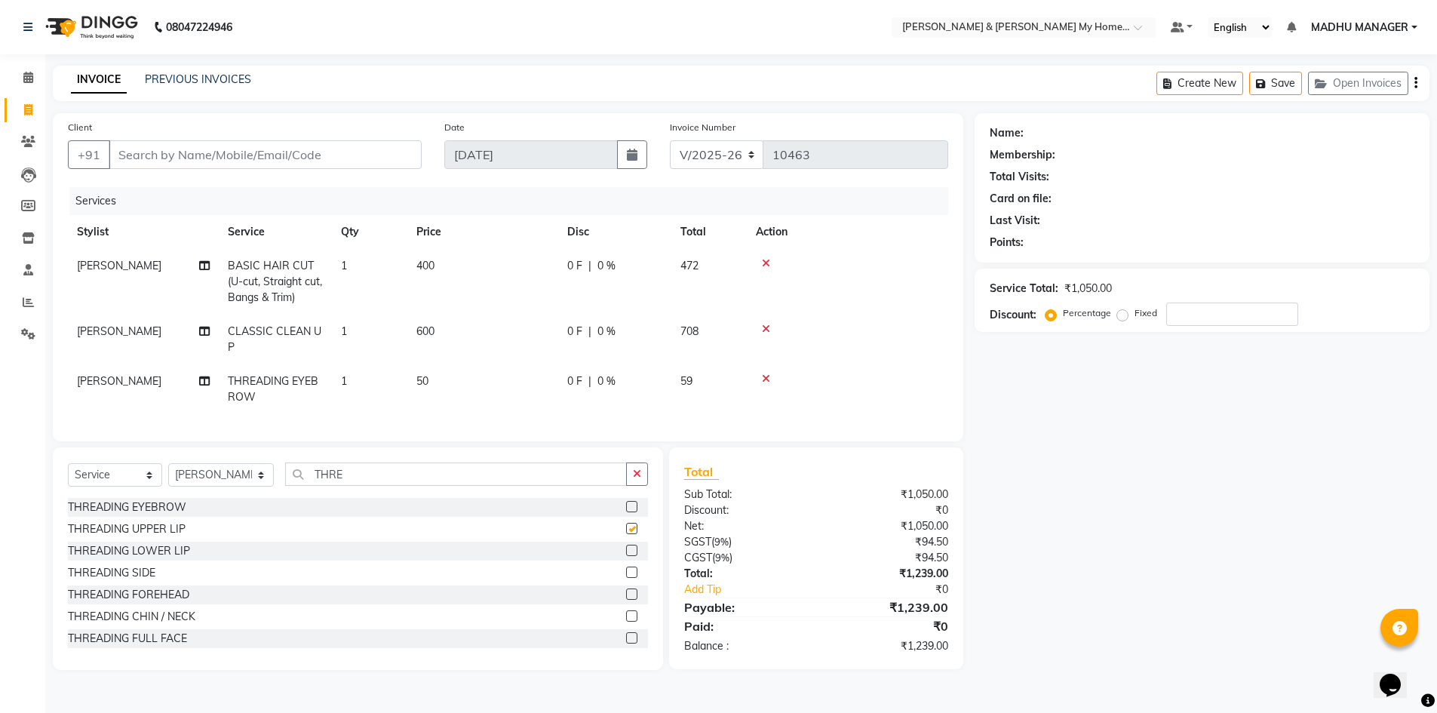
checkbox input "false"
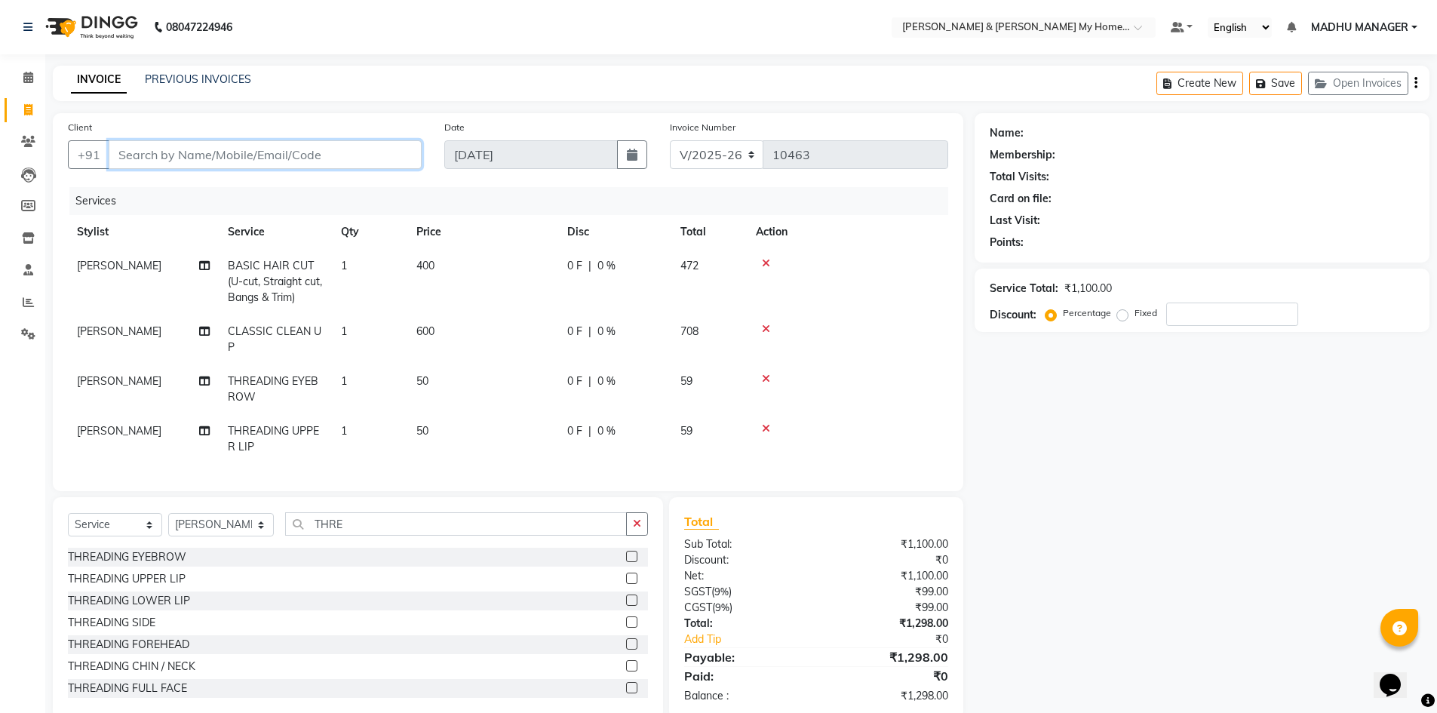
click at [157, 152] on input "Client" at bounding box center [265, 154] width 313 height 29
type input "8"
type input "0"
type input "8885745216"
click at [416, 161] on button "Add Client" at bounding box center [383, 154] width 78 height 29
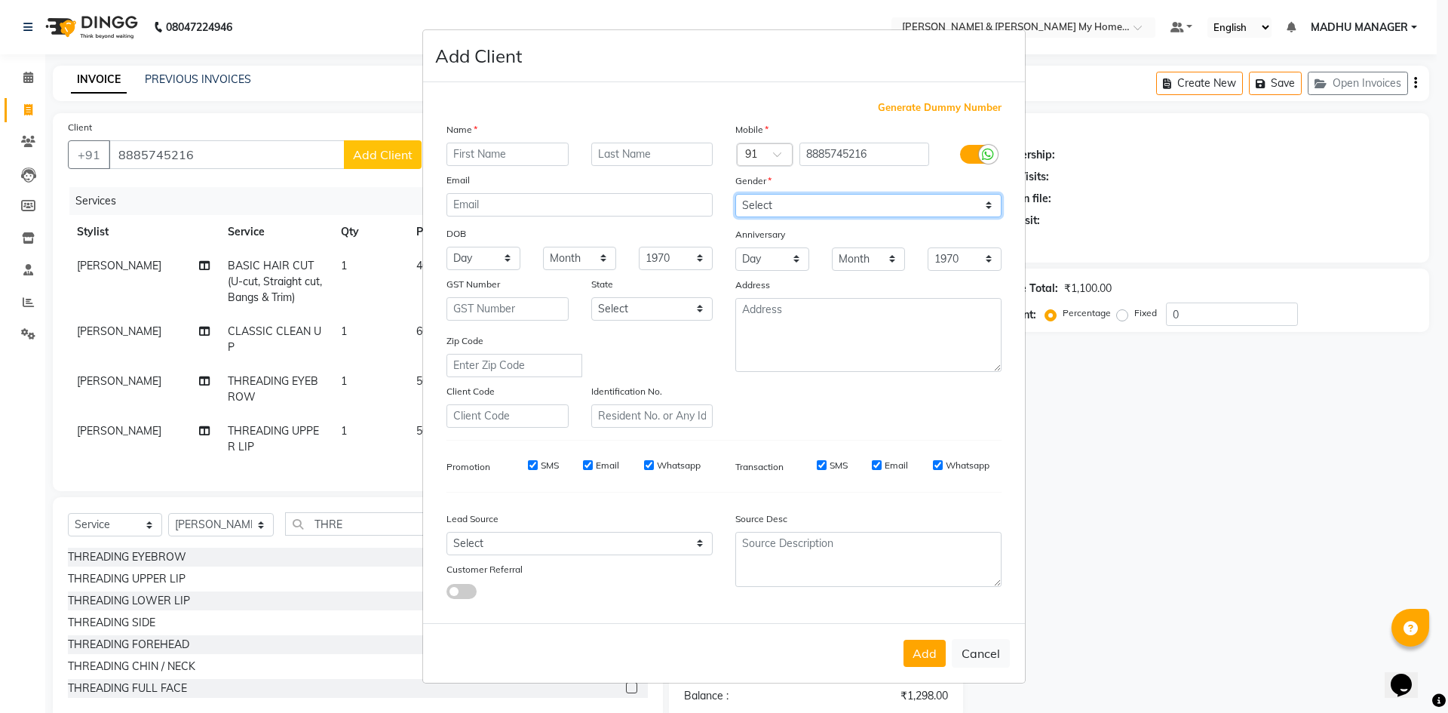
click at [797, 209] on select "Select Male Female Other Prefer Not To Say" at bounding box center [869, 205] width 266 height 23
select select "female"
click at [736, 194] on select "Select Male Female Other Prefer Not To Say" at bounding box center [869, 205] width 266 height 23
click at [512, 154] on input "text" at bounding box center [508, 154] width 122 height 23
drag, startPoint x: 512, startPoint y: 154, endPoint x: 229, endPoint y: 130, distance: 284.7
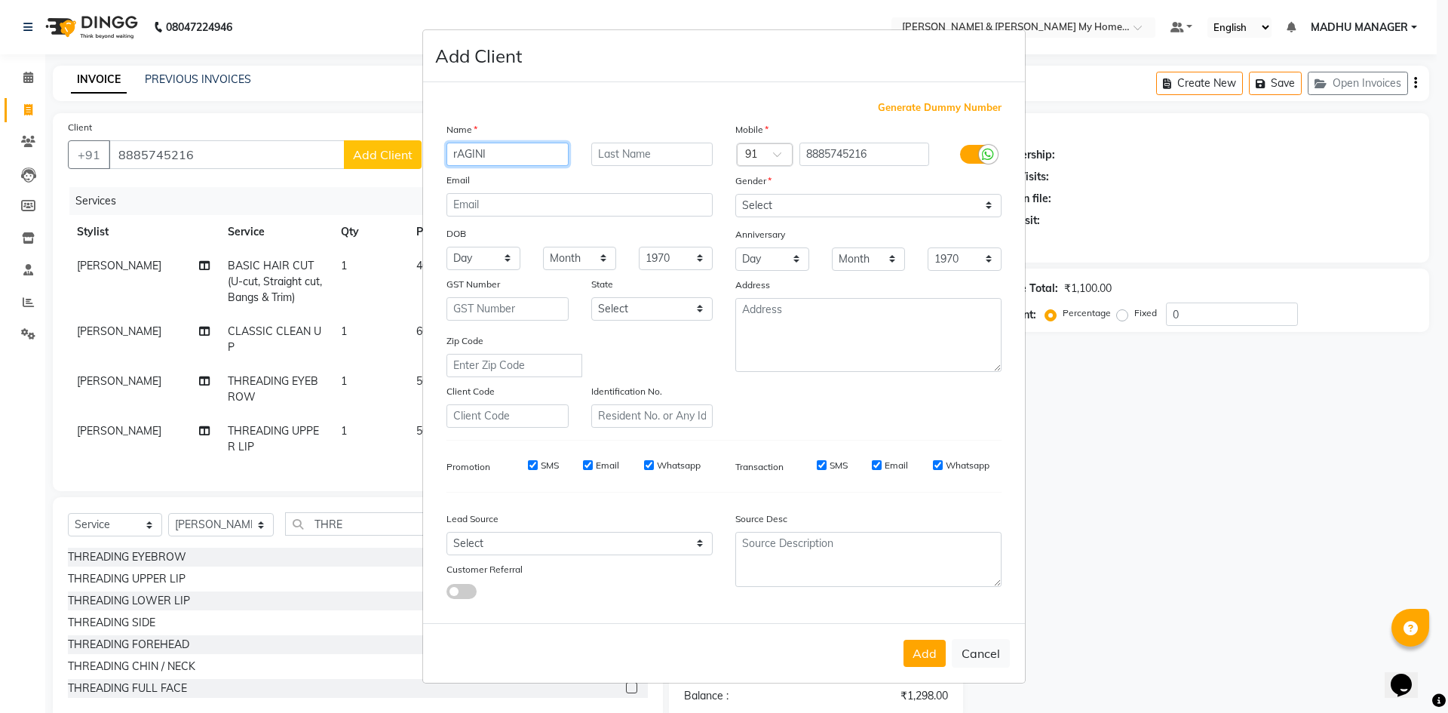
click at [229, 130] on ngb-modal-window "Add Client Generate Dummy Number Name rAGINI Email DOB Day 01 02 03 04 05 06 07…" at bounding box center [724, 356] width 1448 height 713
type input "Rajini"
click at [897, 645] on div "Add Cancel" at bounding box center [724, 653] width 602 height 60
click at [925, 648] on button "Add" at bounding box center [925, 653] width 42 height 27
type input "88******16"
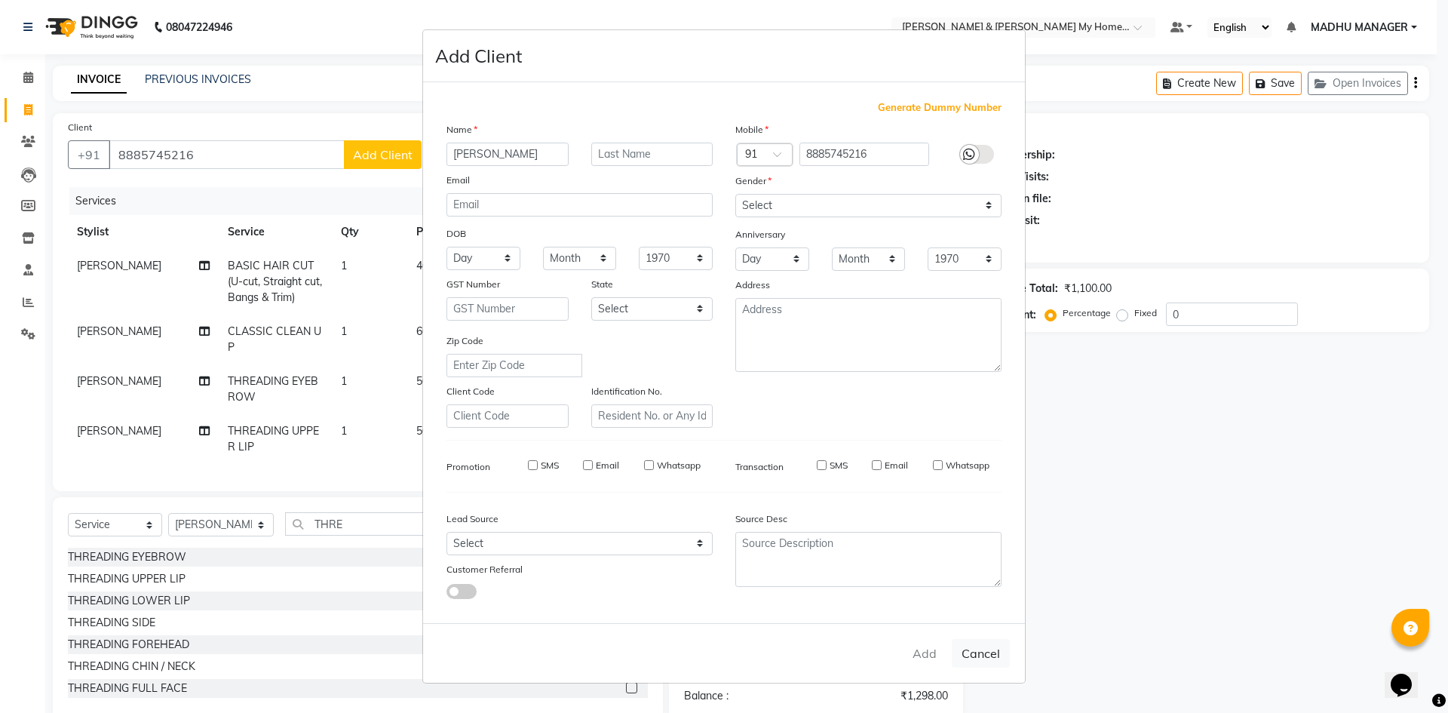
select select
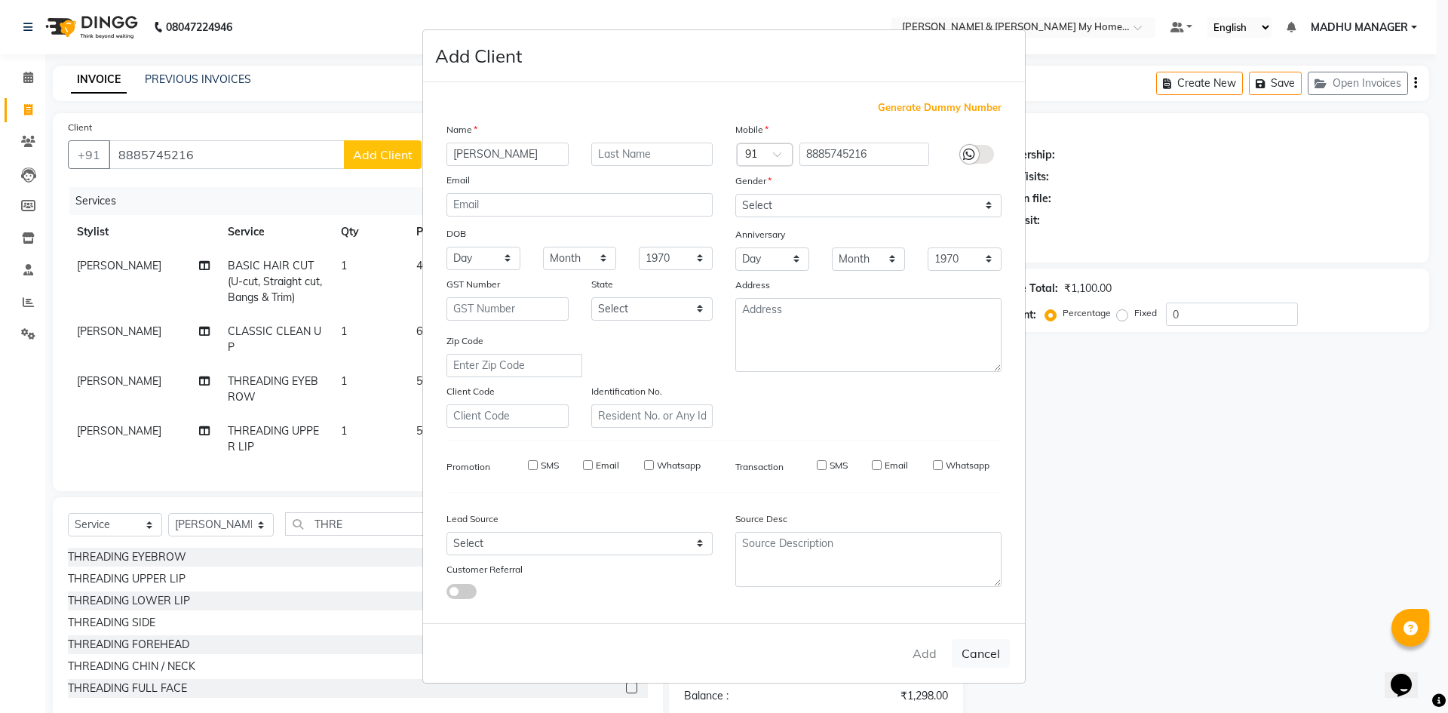
select select
checkbox input "false"
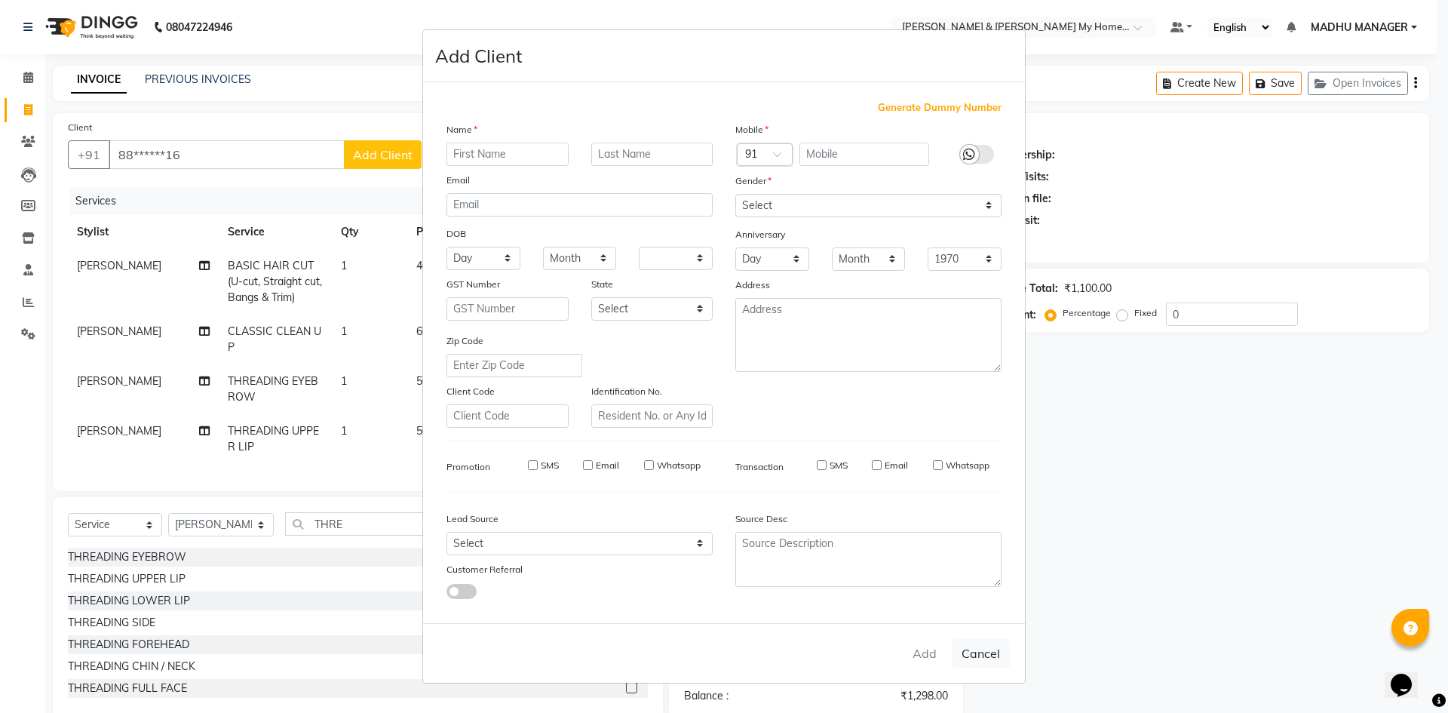
checkbox input "false"
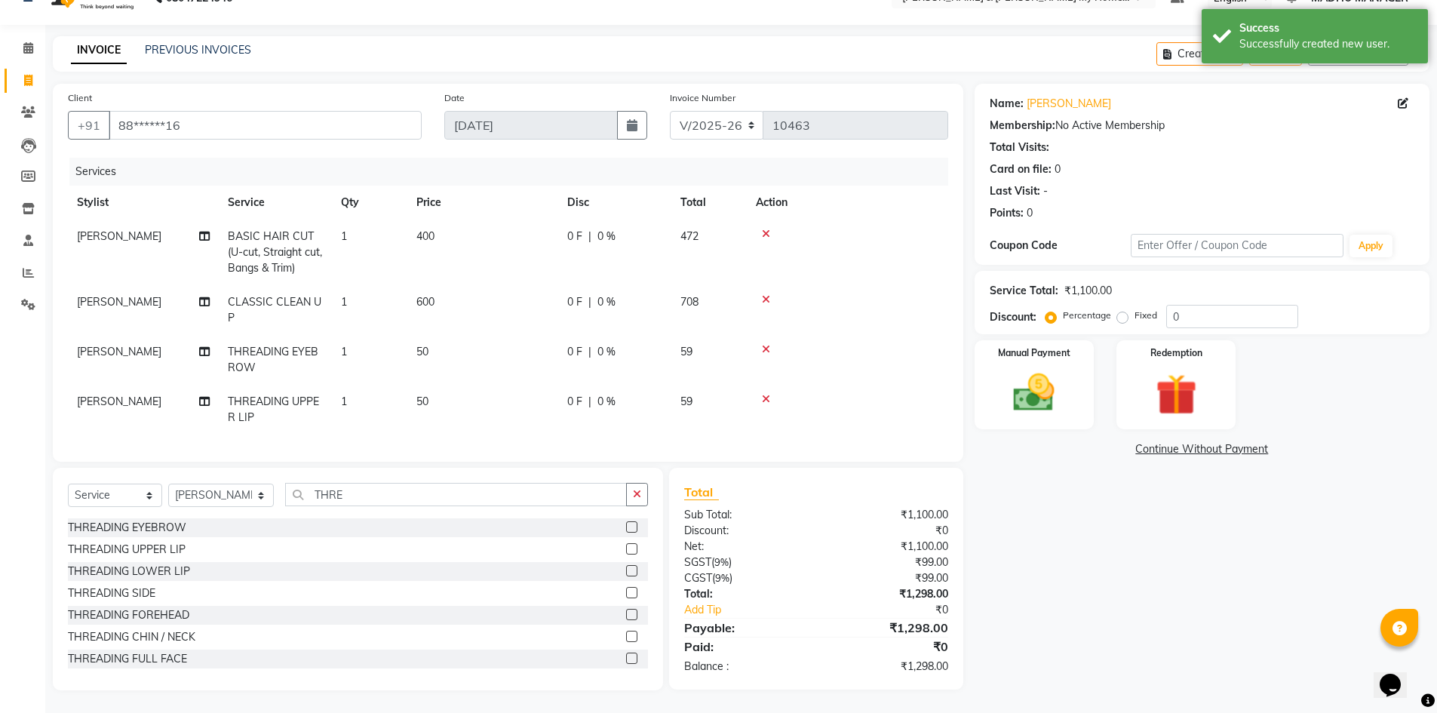
scroll to position [41, 0]
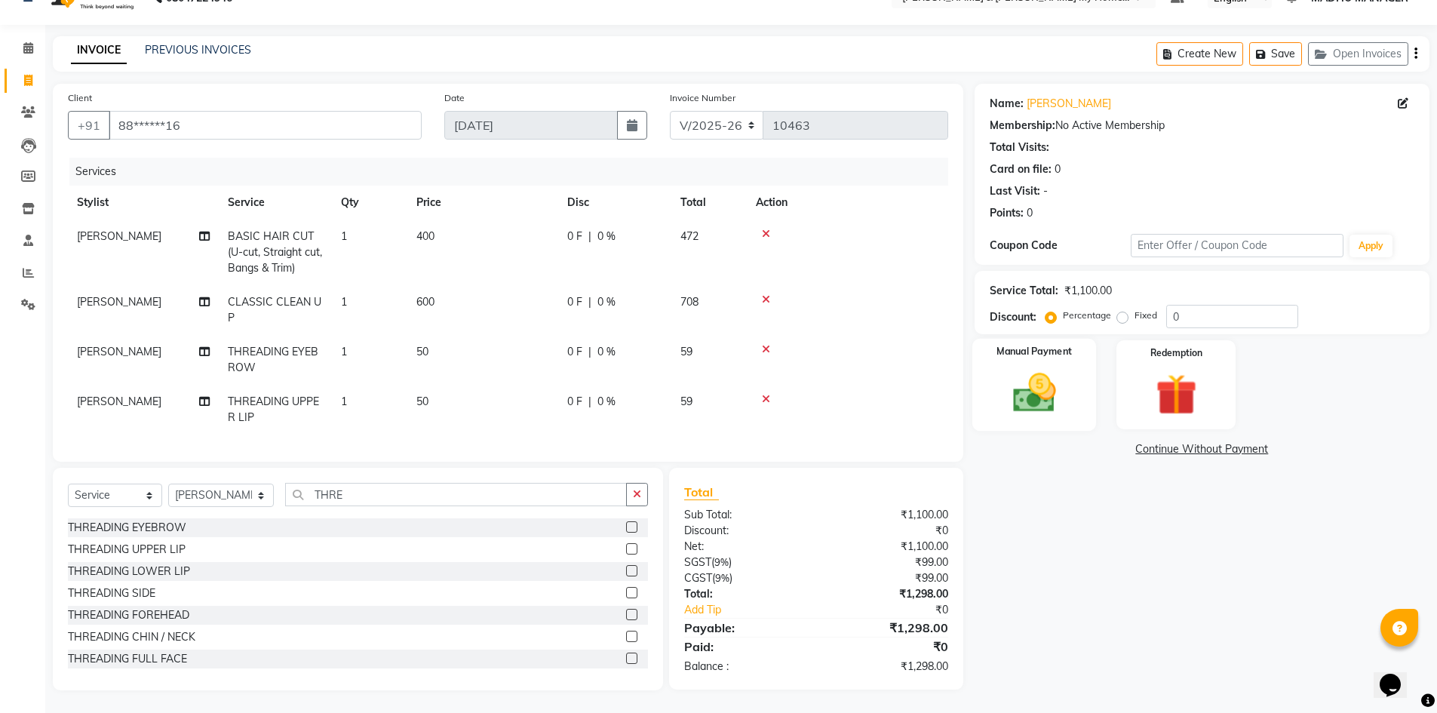
click at [1024, 395] on img at bounding box center [1034, 392] width 69 height 49
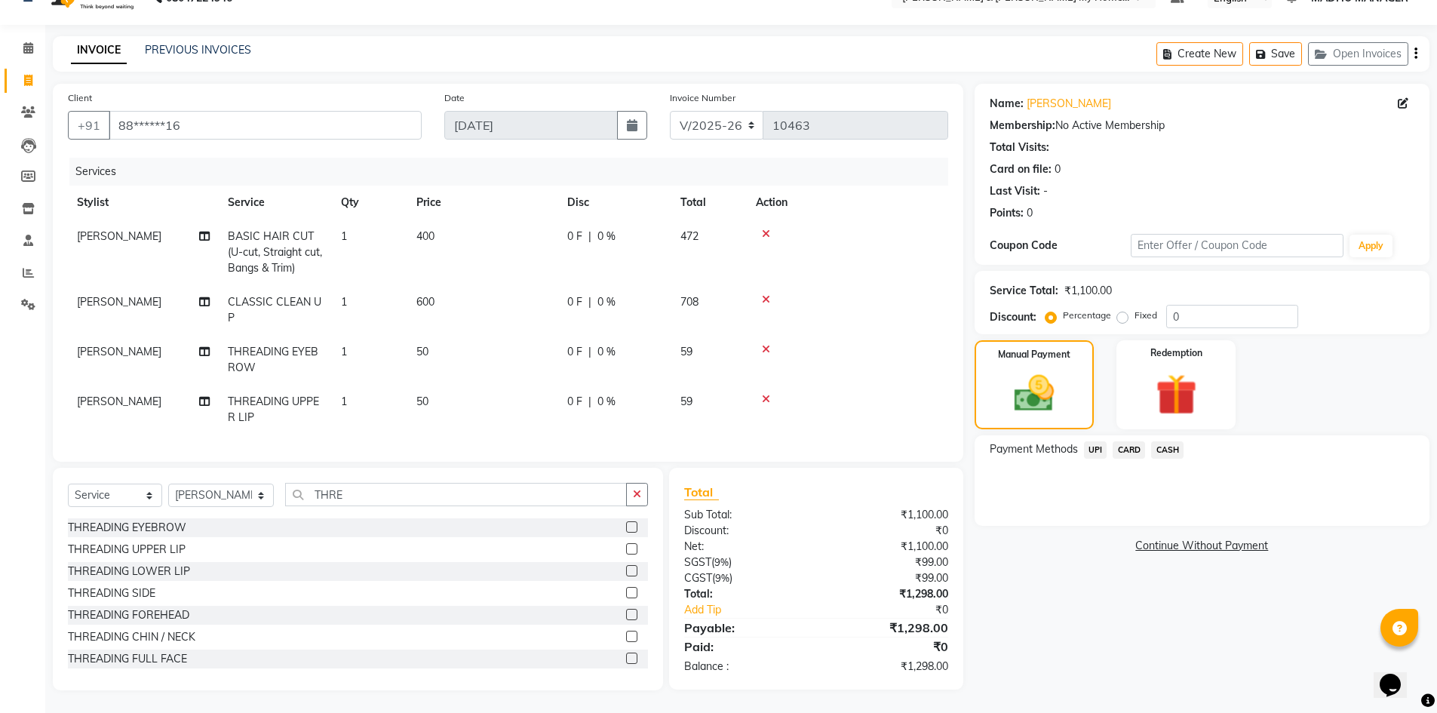
click at [1129, 441] on span "CARD" at bounding box center [1129, 449] width 32 height 17
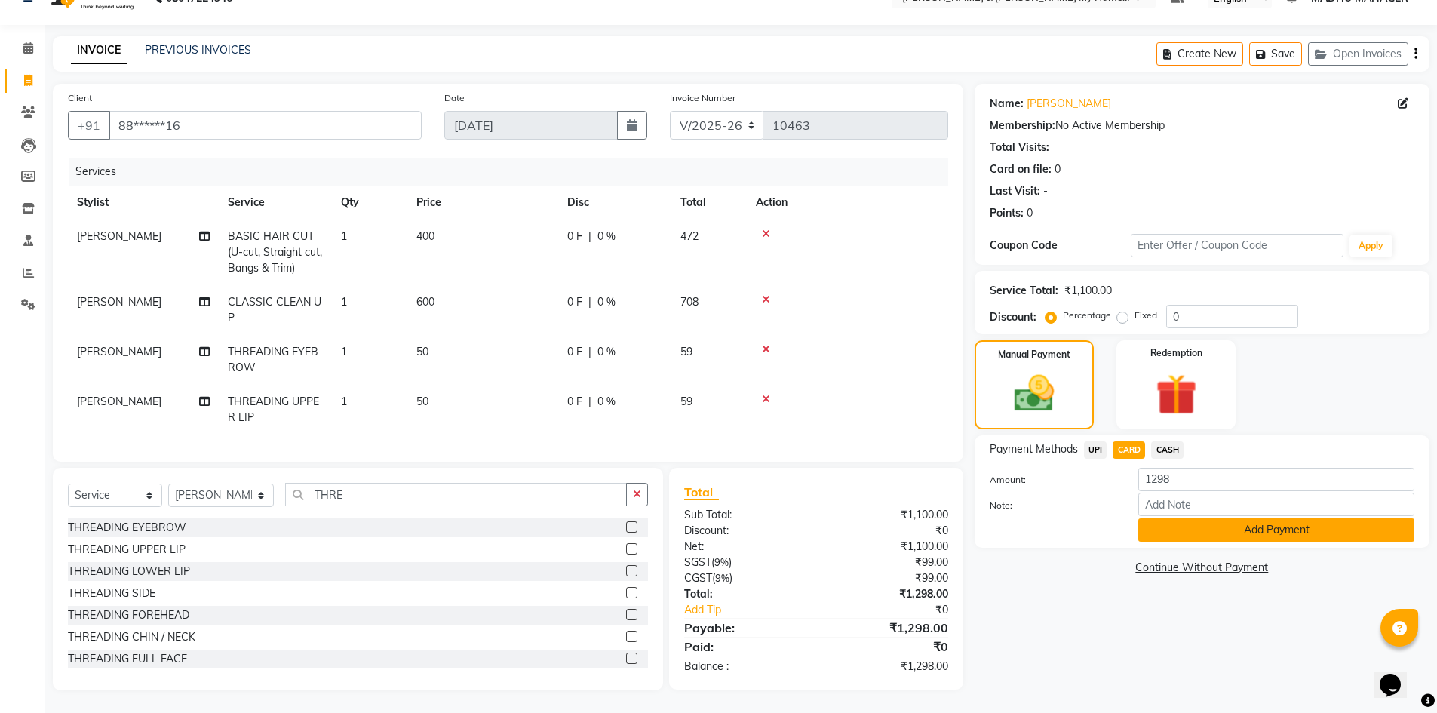
click at [1186, 525] on button "Add Payment" at bounding box center [1276, 529] width 276 height 23
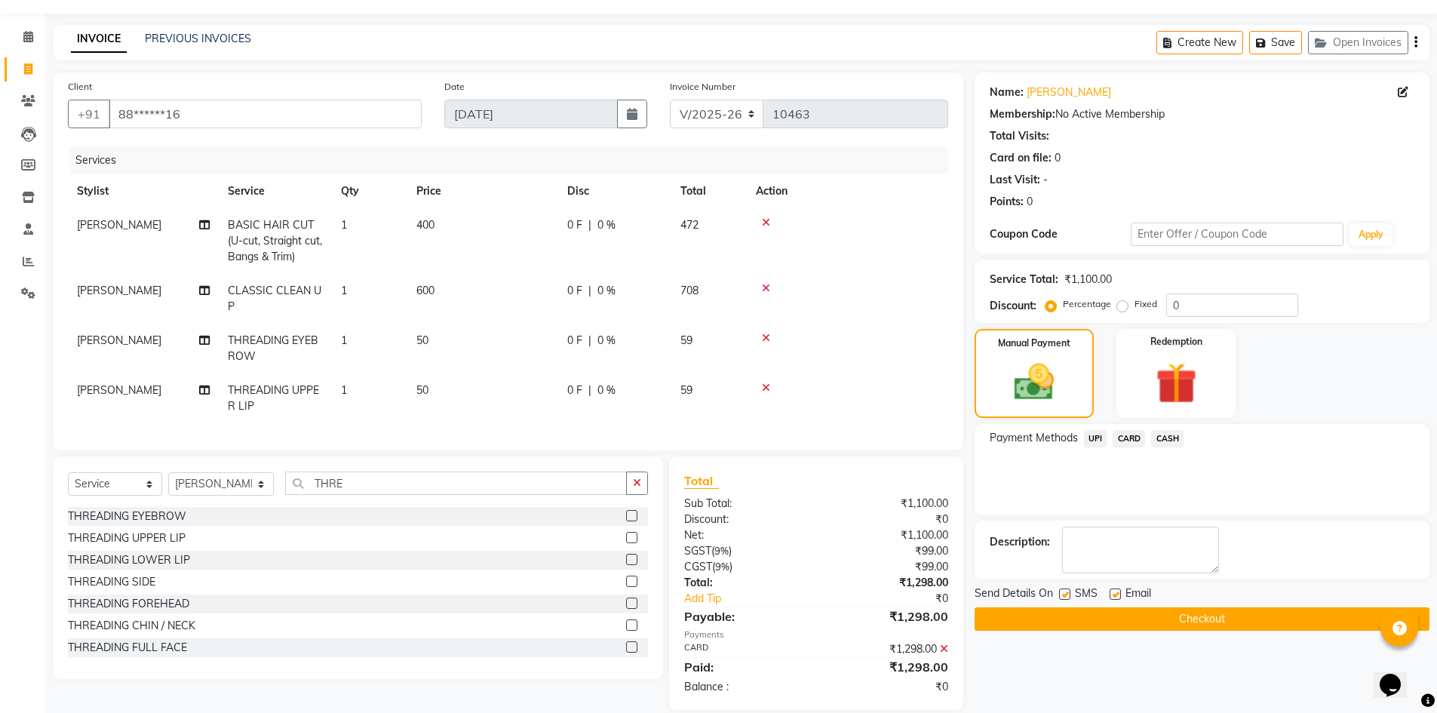
click at [1203, 613] on button "Checkout" at bounding box center [1202, 618] width 455 height 23
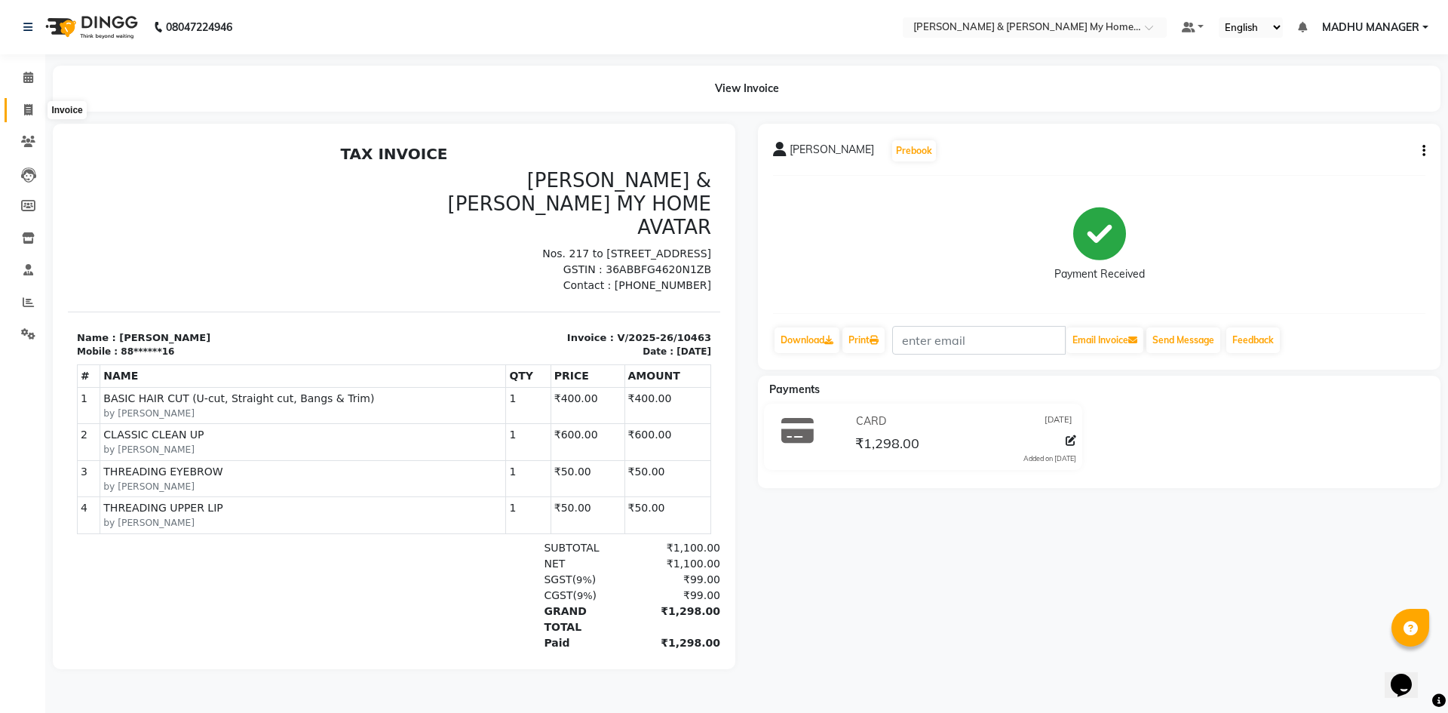
click at [20, 107] on span at bounding box center [28, 110] width 26 height 17
select select "8193"
select select "service"
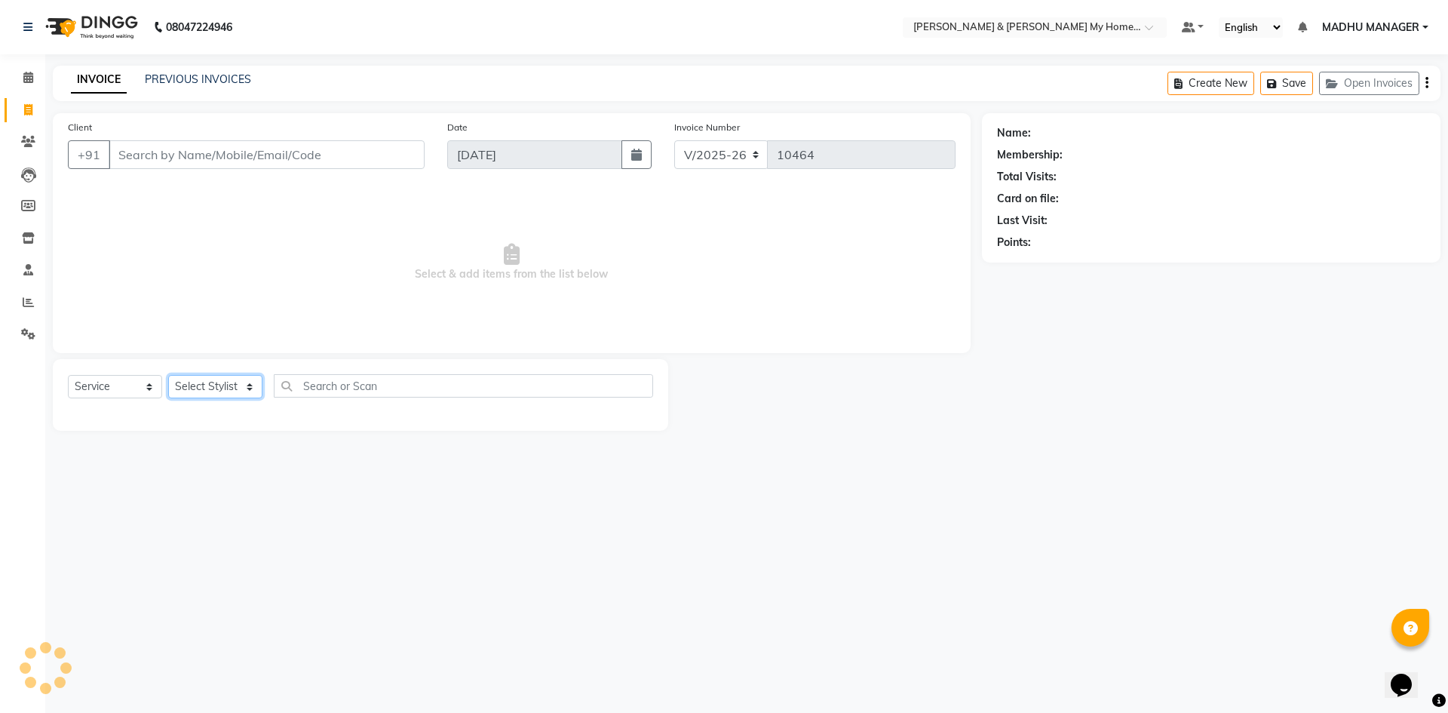
click at [227, 384] on select "Select Stylist" at bounding box center [215, 386] width 94 height 23
click at [223, 379] on select "Select Stylist" at bounding box center [215, 386] width 94 height 23
click at [233, 385] on select "Select Stylist [PERSON_NAME] Aarti [PERSON_NAME] Beauty [PERSON_NAME] Nail [PER…" at bounding box center [221, 386] width 106 height 23
click at [168, 375] on select "Select Stylist [PERSON_NAME] Aarti [PERSON_NAME] Beauty [PERSON_NAME] Nail [PER…" at bounding box center [221, 386] width 106 height 23
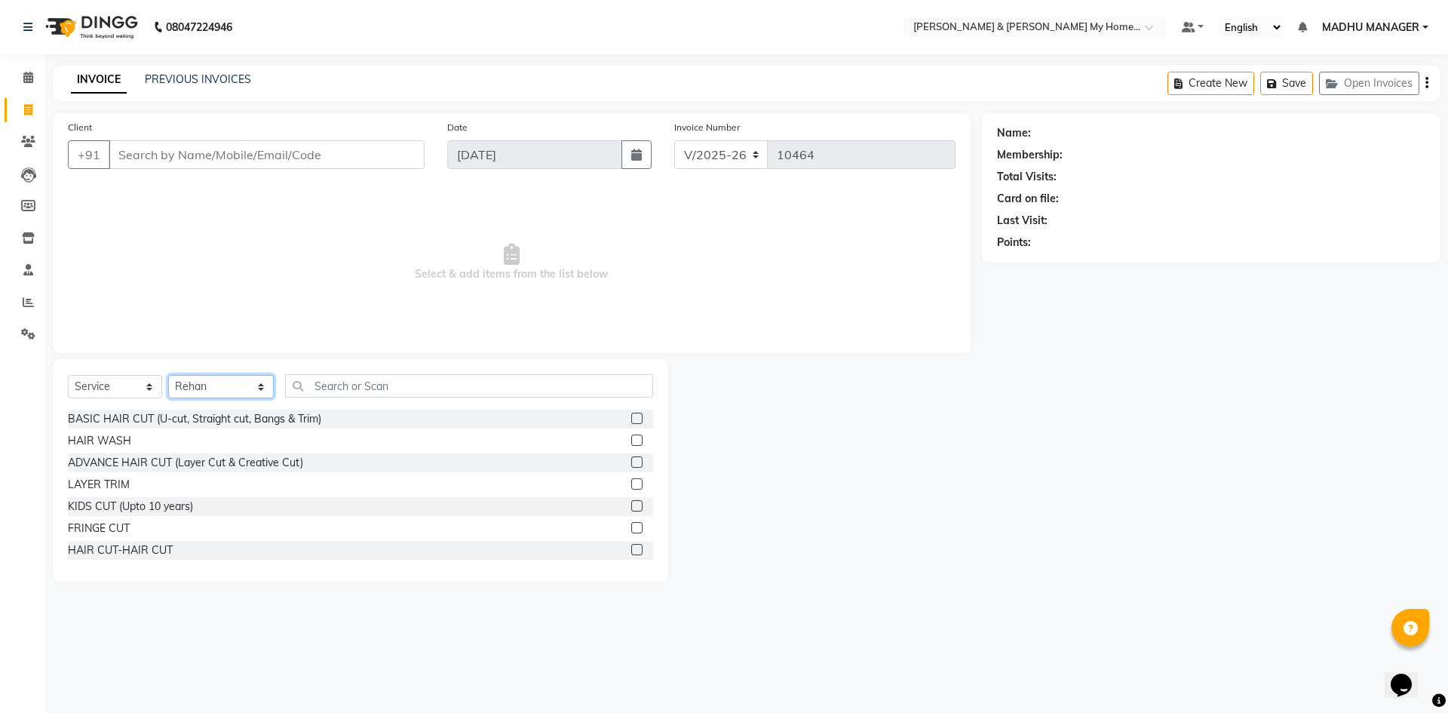
select select "83966"
click at [309, 384] on input "text" at bounding box center [469, 385] width 368 height 23
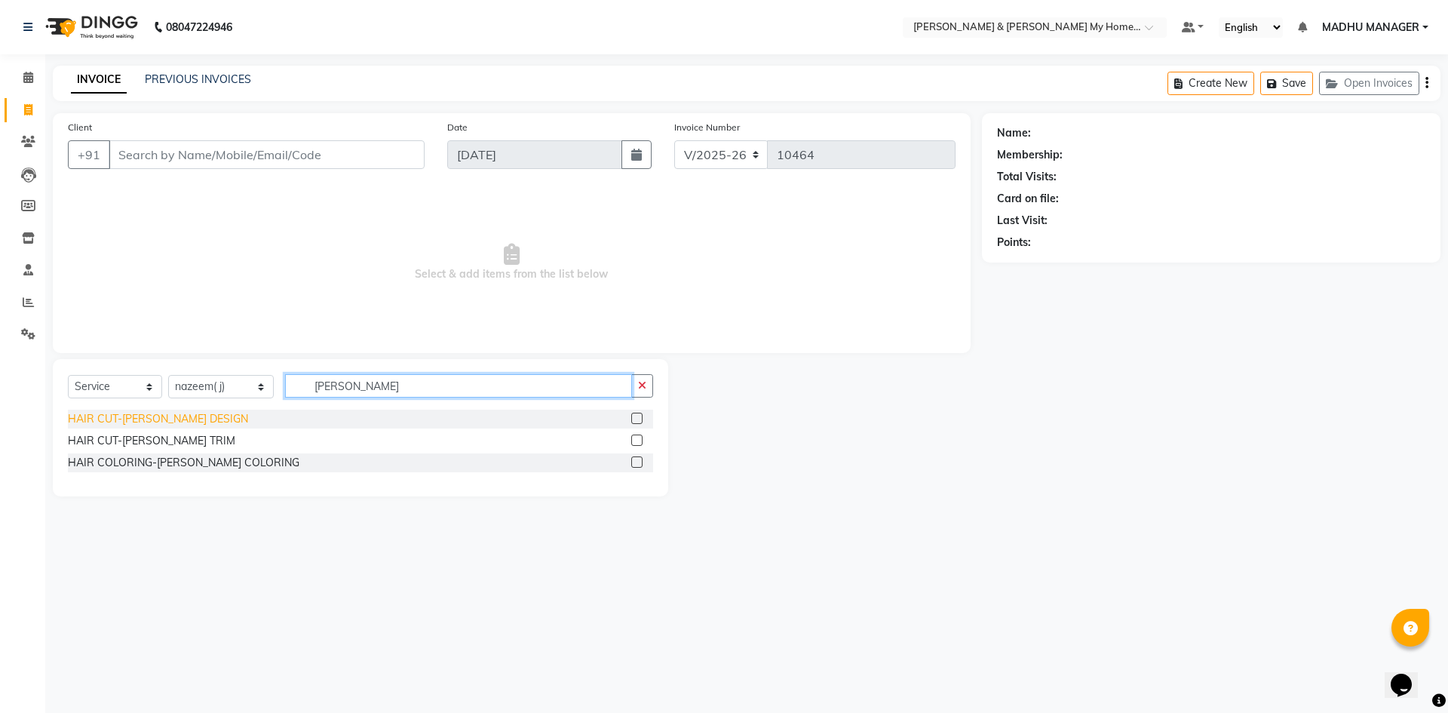
type input "beard"
click at [191, 415] on div "HAIR CUT-[PERSON_NAME] DESIGN" at bounding box center [158, 419] width 180 height 16
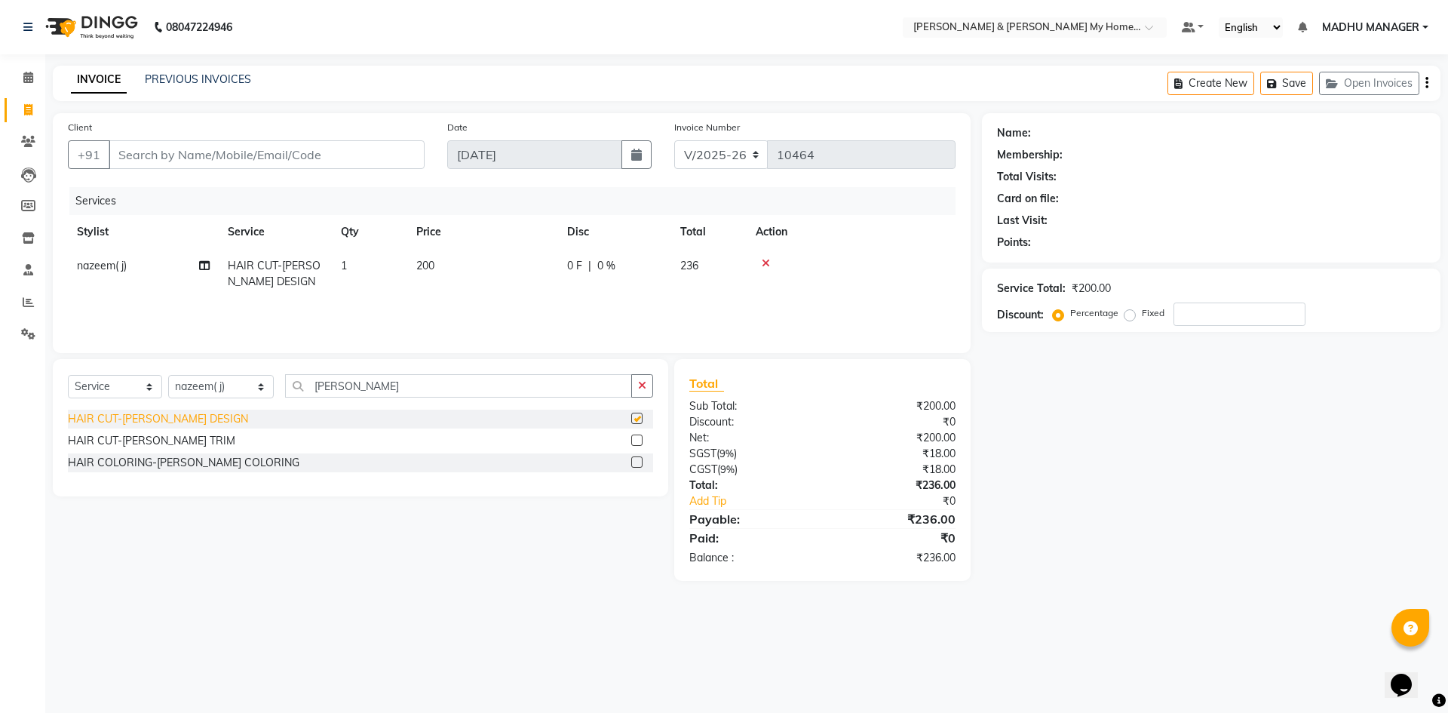
checkbox input "false"
click at [236, 385] on select "Select Stylist [PERSON_NAME] Aarti [PERSON_NAME] Beauty [PERSON_NAME] Nail [PER…" at bounding box center [221, 386] width 106 height 23
select select "85313"
click at [168, 375] on select "Select Stylist [PERSON_NAME] Aarti [PERSON_NAME] Beauty [PERSON_NAME] Nail [PER…" at bounding box center [221, 386] width 106 height 23
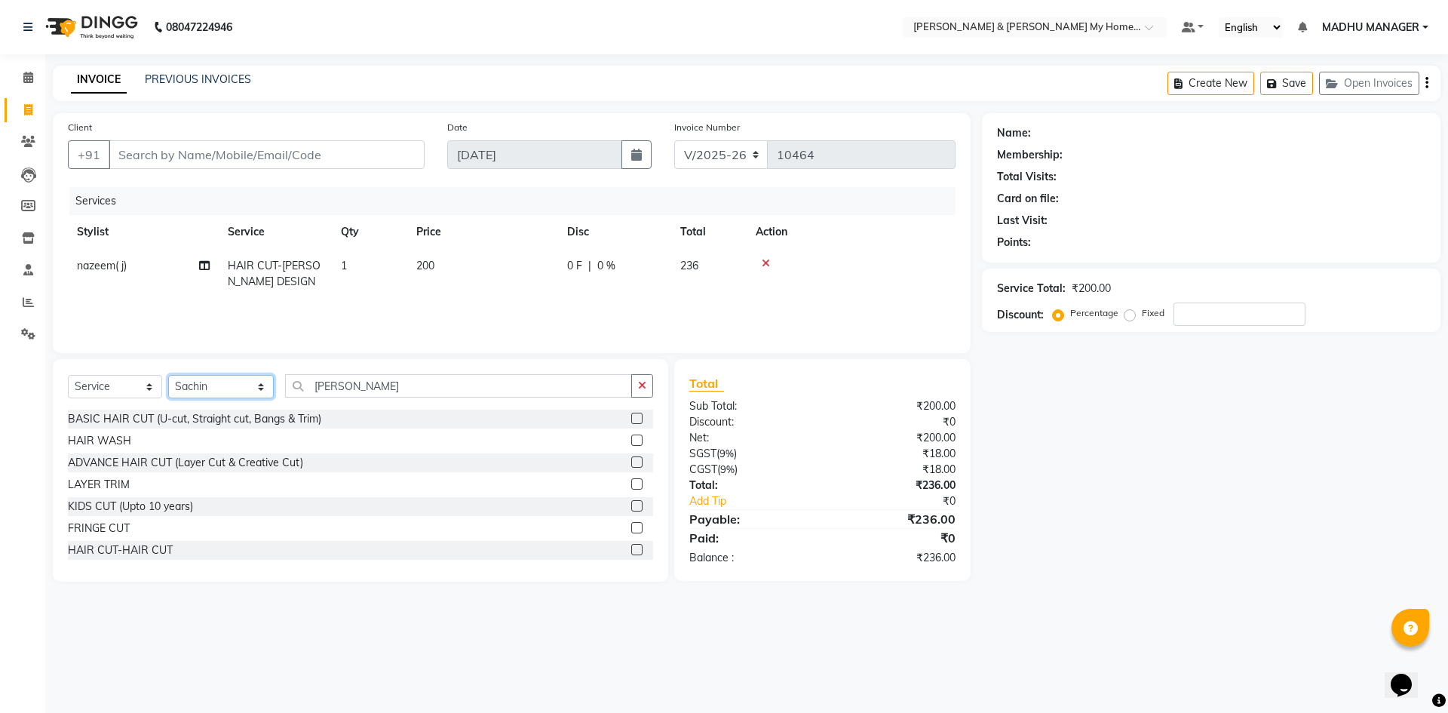
click at [224, 382] on select "Select Stylist [PERSON_NAME] Aarti [PERSON_NAME] Beauty [PERSON_NAME] Nail [PER…" at bounding box center [221, 386] width 106 height 23
drag, startPoint x: 364, startPoint y: 385, endPoint x: 265, endPoint y: 383, distance: 99.6
click at [266, 385] on div "Select Service Product Membership Package Voucher Prepaid Gift Card Select Styl…" at bounding box center [360, 391] width 585 height 35
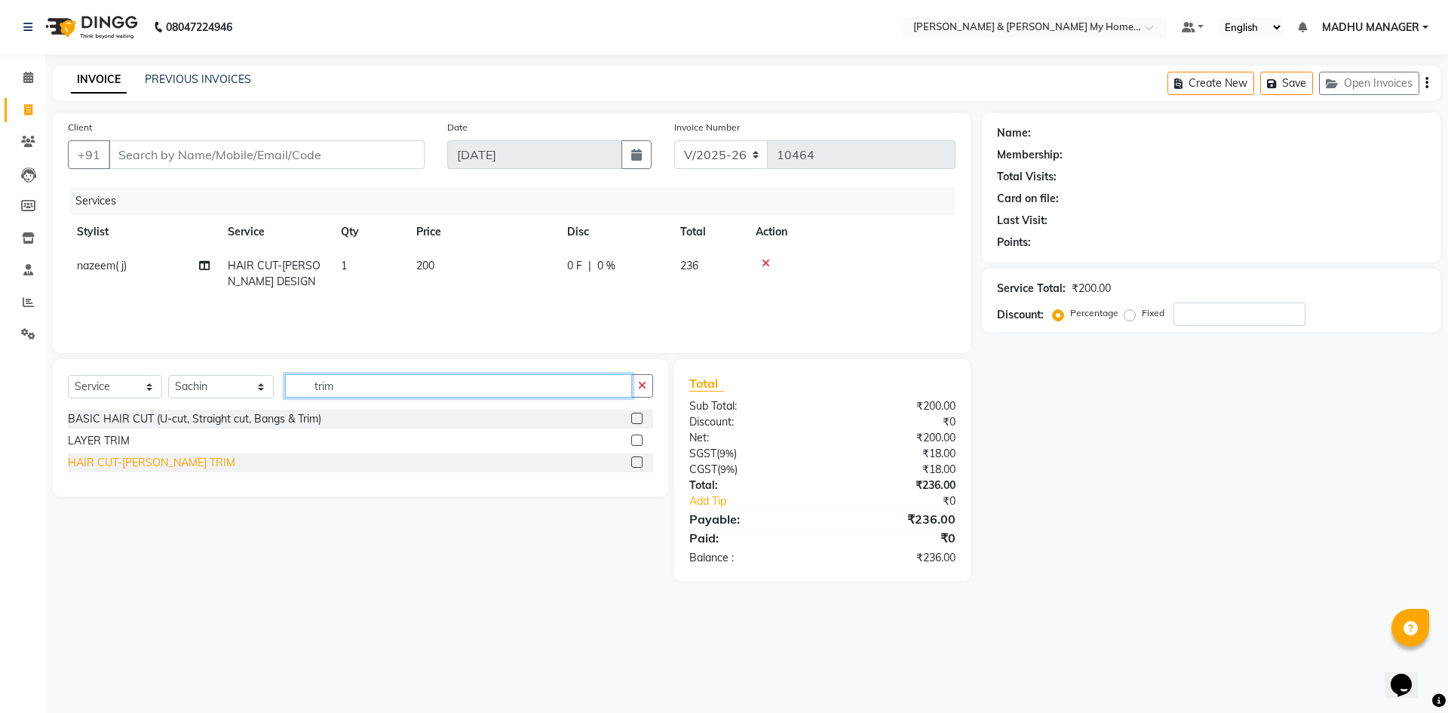
type input "trim"
click at [152, 459] on div "HAIR CUT-[PERSON_NAME] TRIM" at bounding box center [151, 463] width 167 height 16
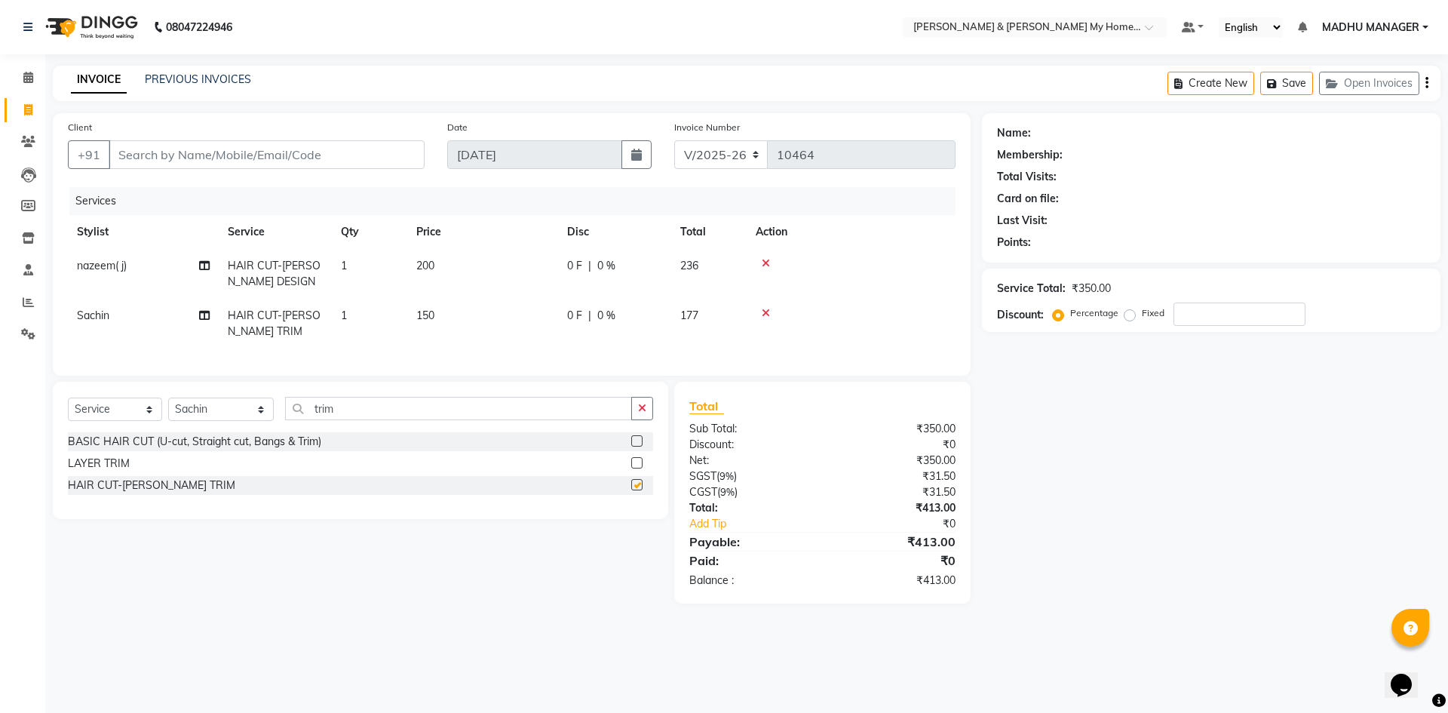
checkbox input "false"
click at [209, 160] on input "Client" at bounding box center [267, 154] width 316 height 29
type input "7"
type input "0"
type input "7396232424"
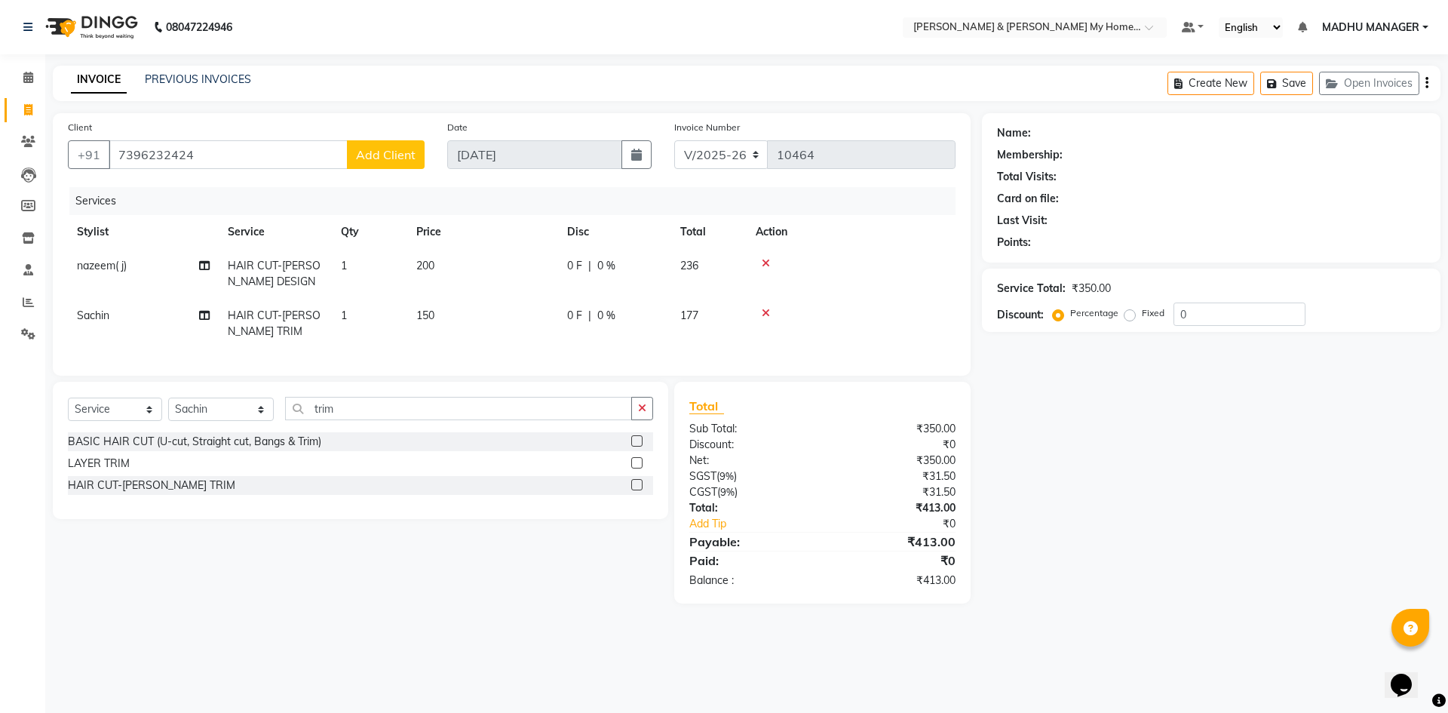
click at [370, 159] on span "Add Client" at bounding box center [386, 154] width 60 height 15
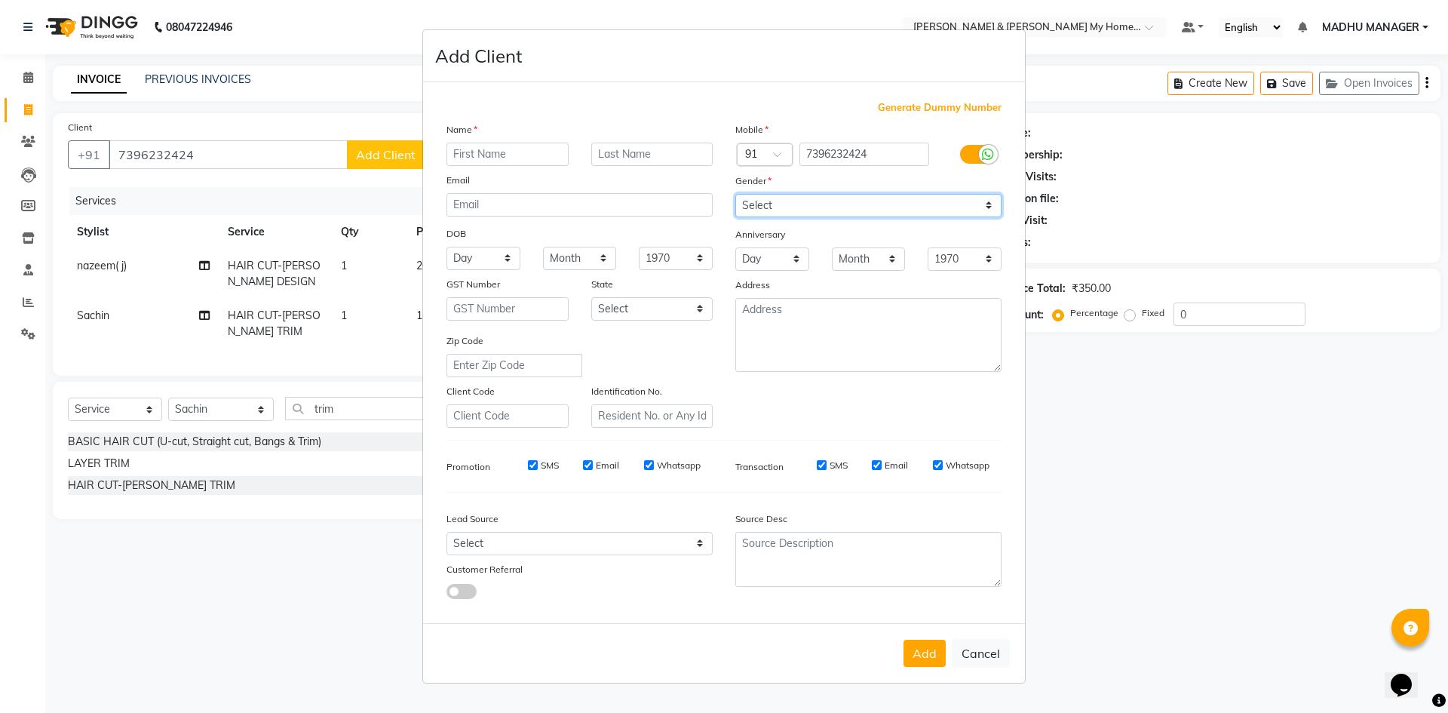
click at [808, 210] on select "Select Male Female Other Prefer Not To Say" at bounding box center [869, 205] width 266 height 23
select select "male"
click at [736, 194] on select "Select Male Female Other Prefer Not To Say" at bounding box center [869, 205] width 266 height 23
click at [511, 162] on input "text" at bounding box center [508, 154] width 122 height 23
type input "Pavan"
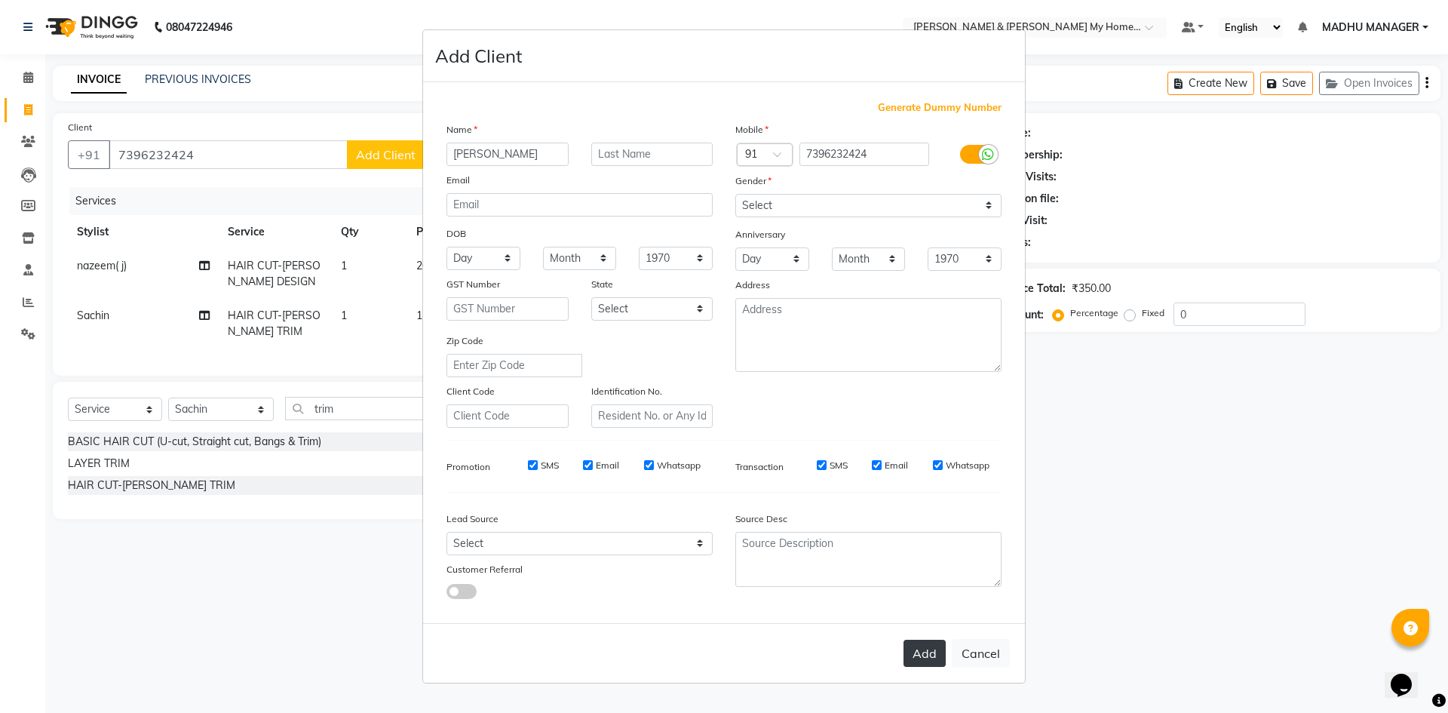
click at [923, 655] on button "Add" at bounding box center [925, 653] width 42 height 27
type input "73******24"
select select
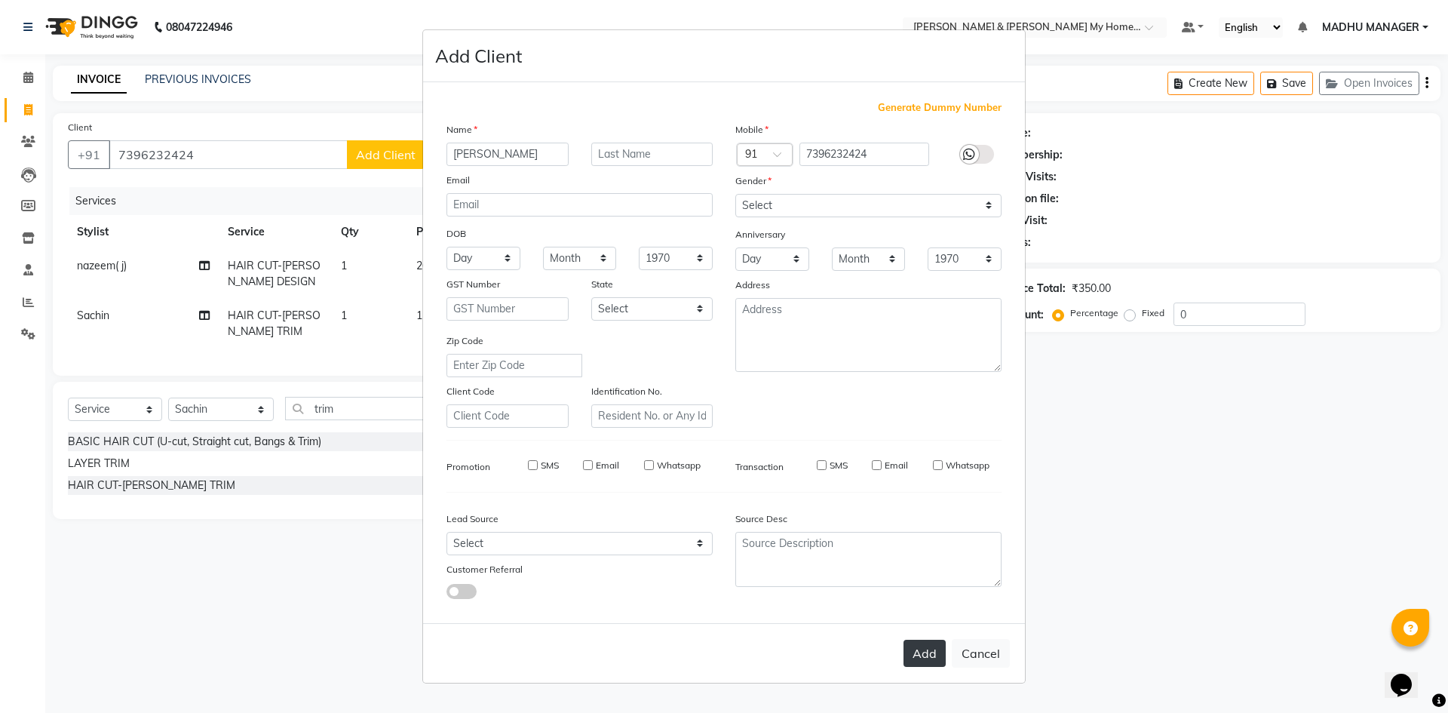
select select
checkbox input "false"
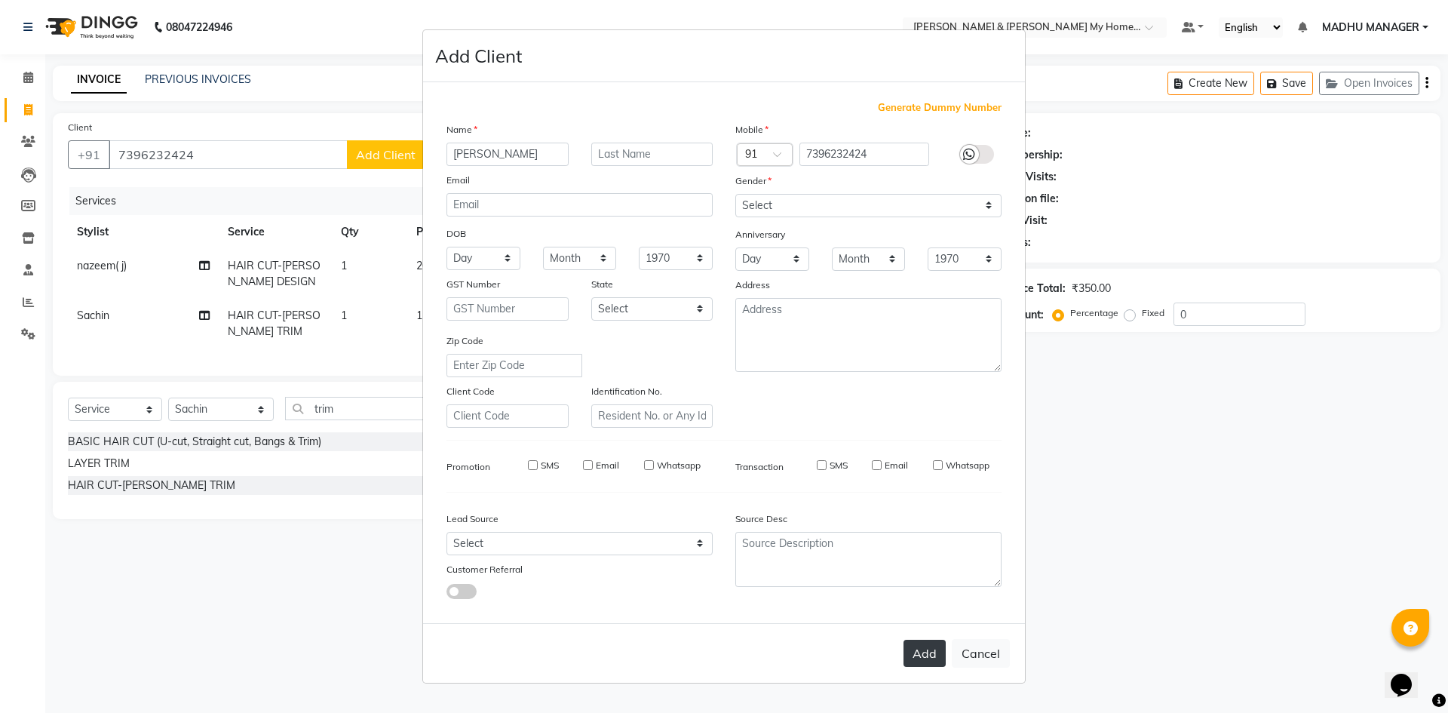
checkbox input "false"
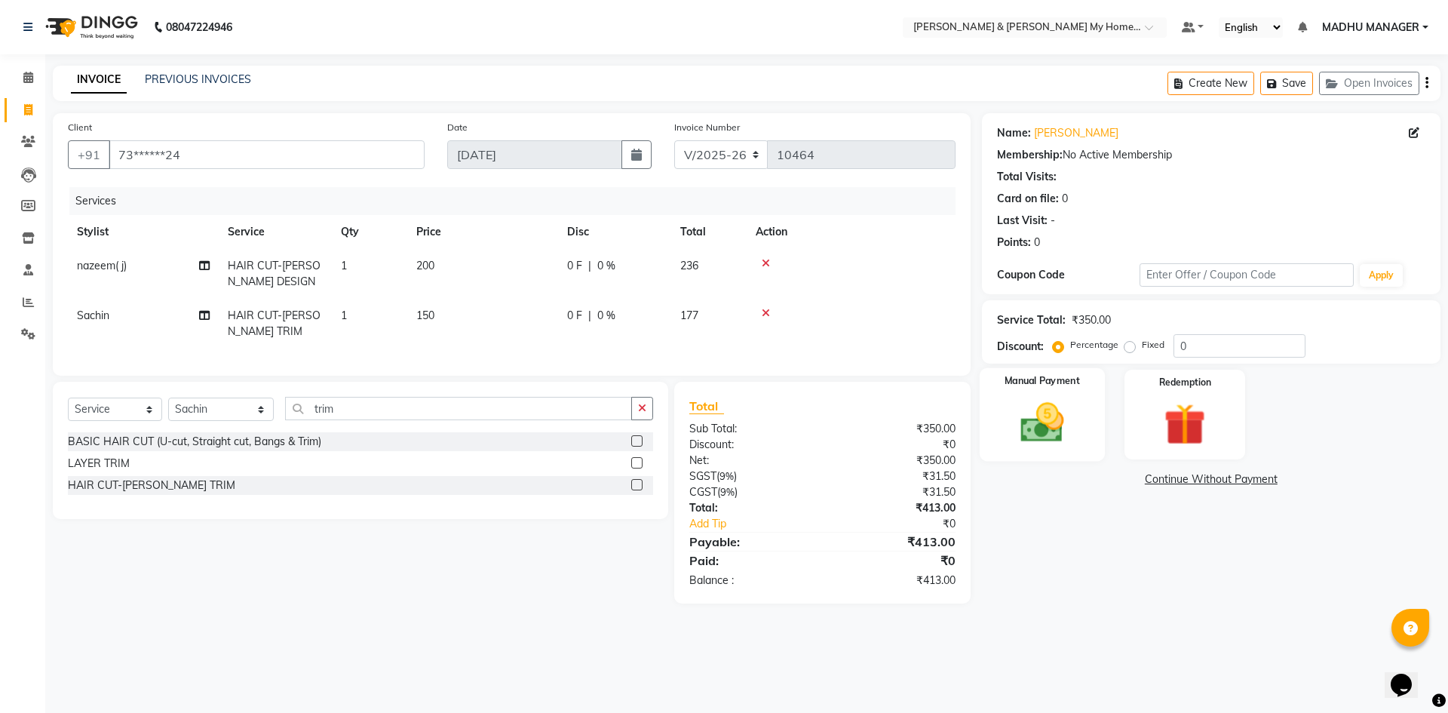
click at [1021, 424] on img at bounding box center [1042, 423] width 70 height 50
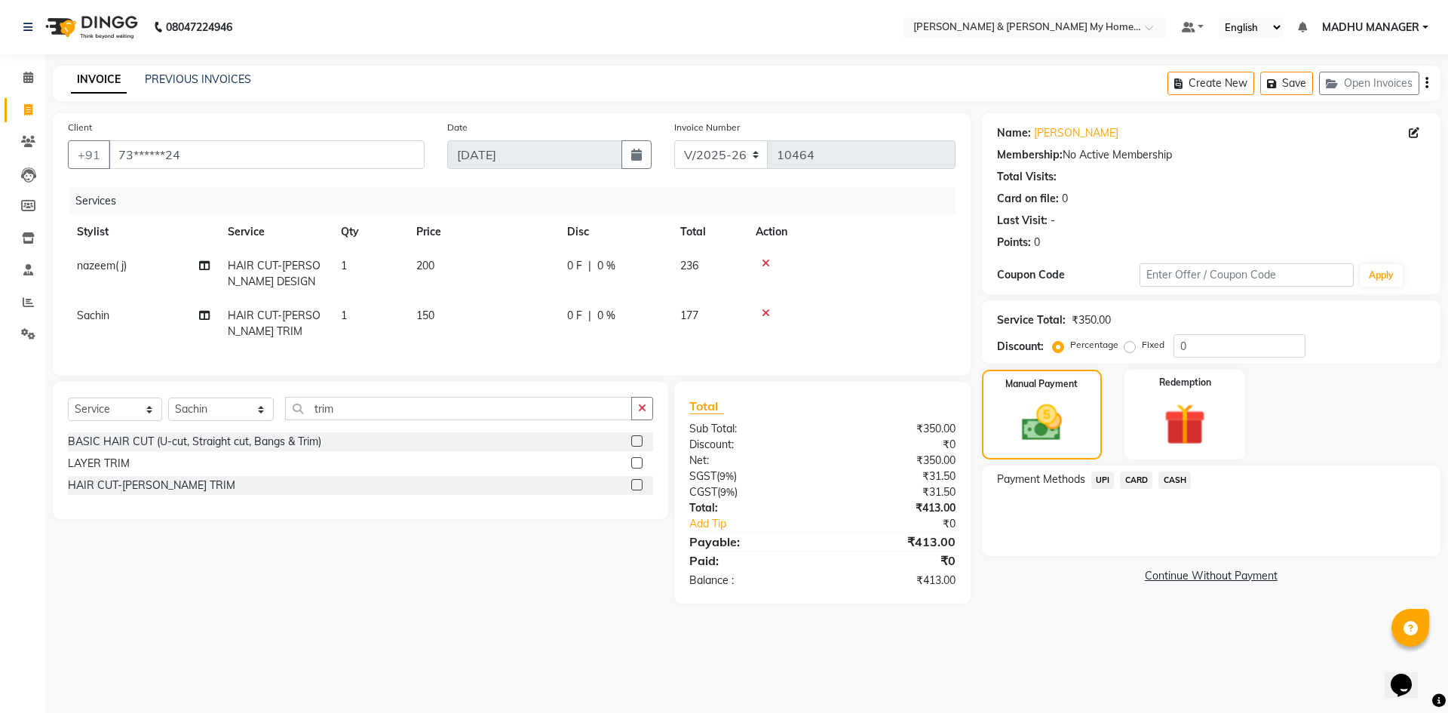
click at [1101, 479] on span "UPI" at bounding box center [1103, 479] width 23 height 17
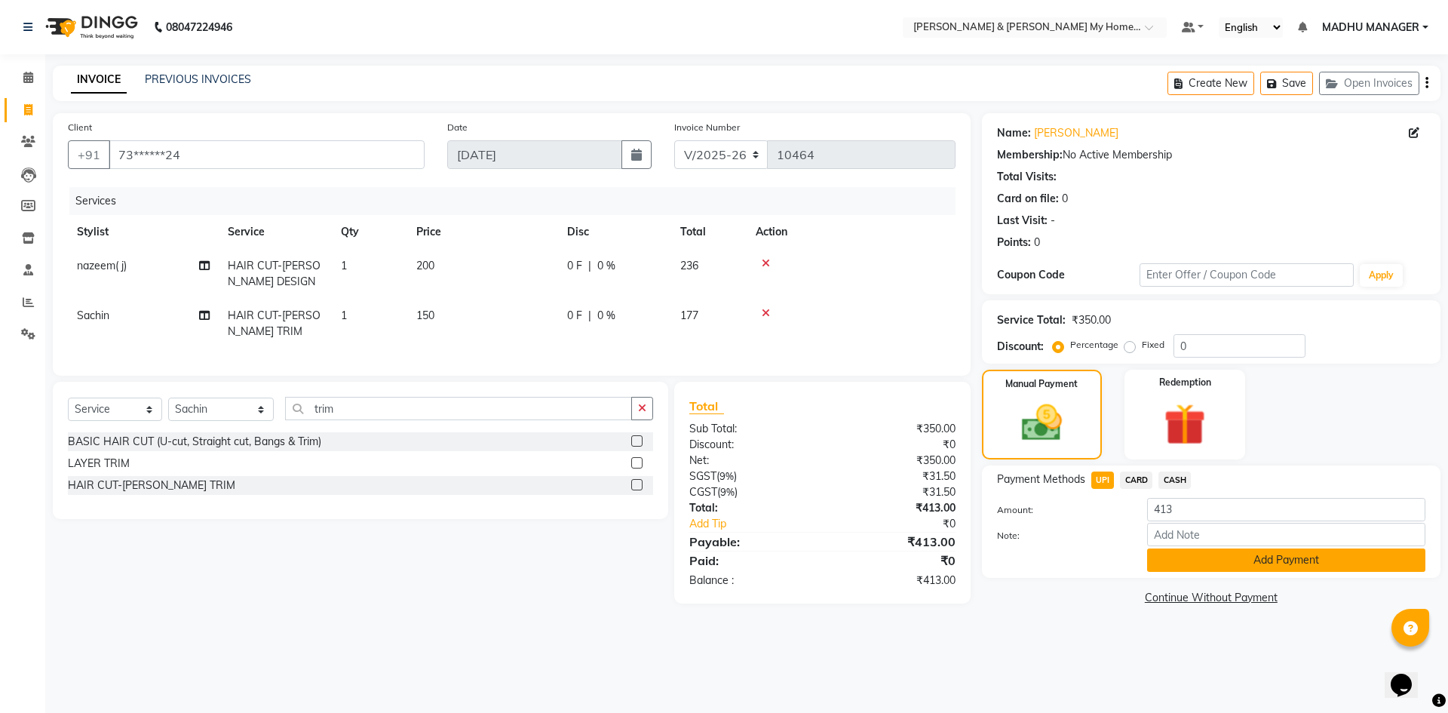
click at [1303, 561] on button "Add Payment" at bounding box center [1286, 559] width 278 height 23
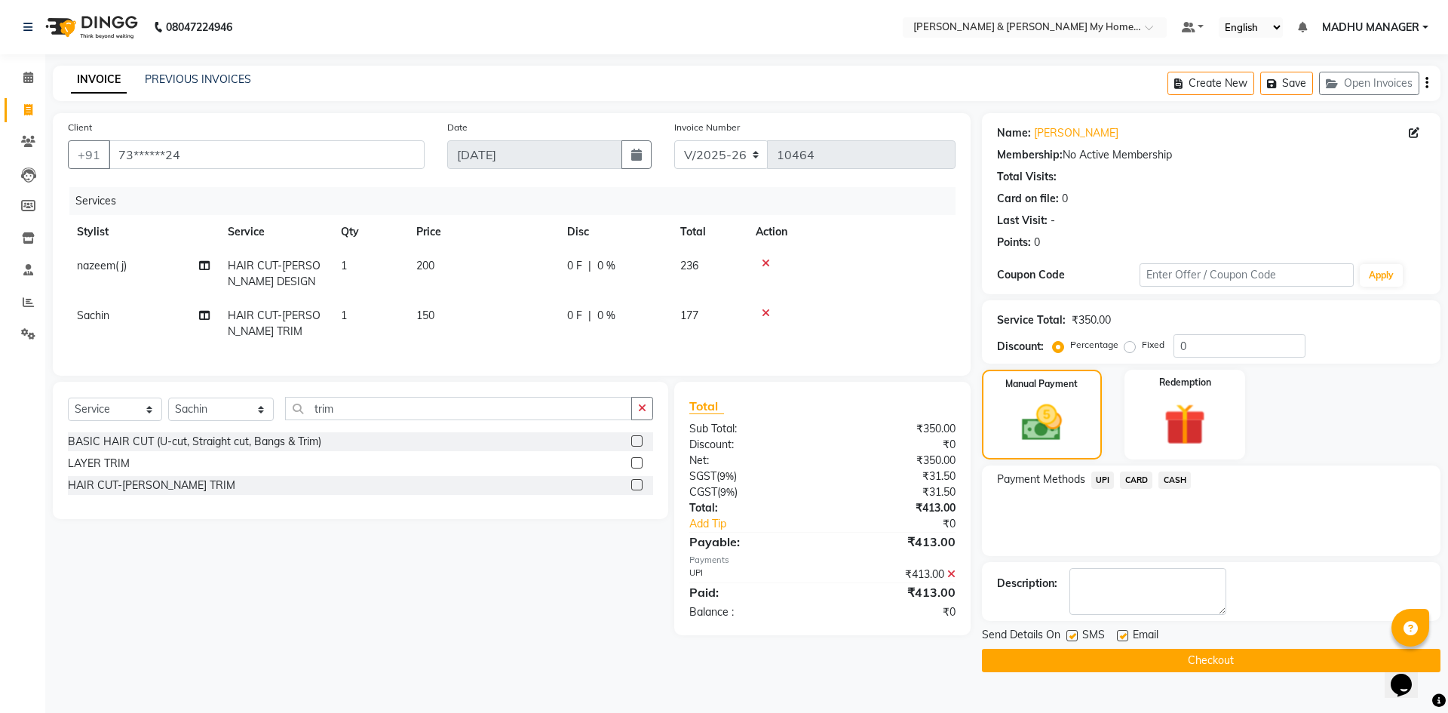
click at [1223, 665] on button "Checkout" at bounding box center [1211, 660] width 459 height 23
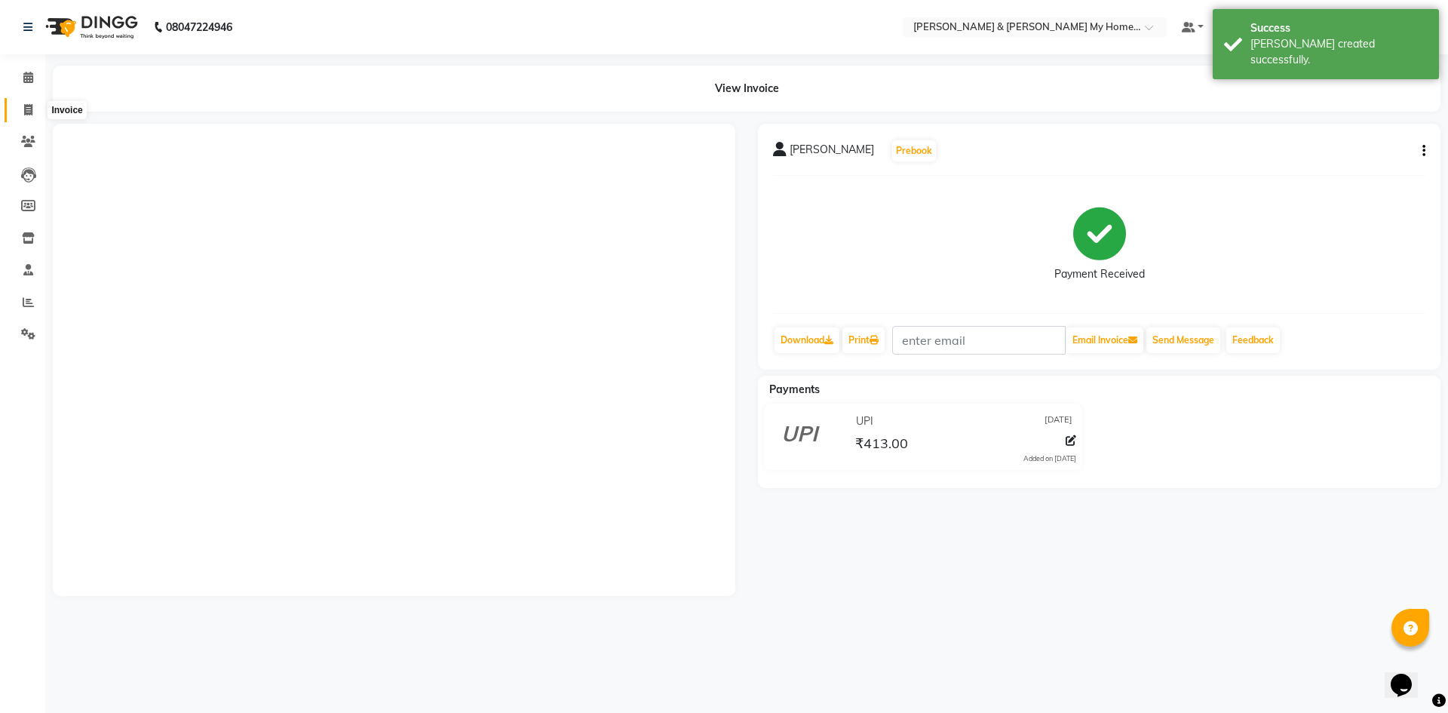
click at [28, 105] on icon at bounding box center [28, 109] width 8 height 11
select select "8193"
select select "service"
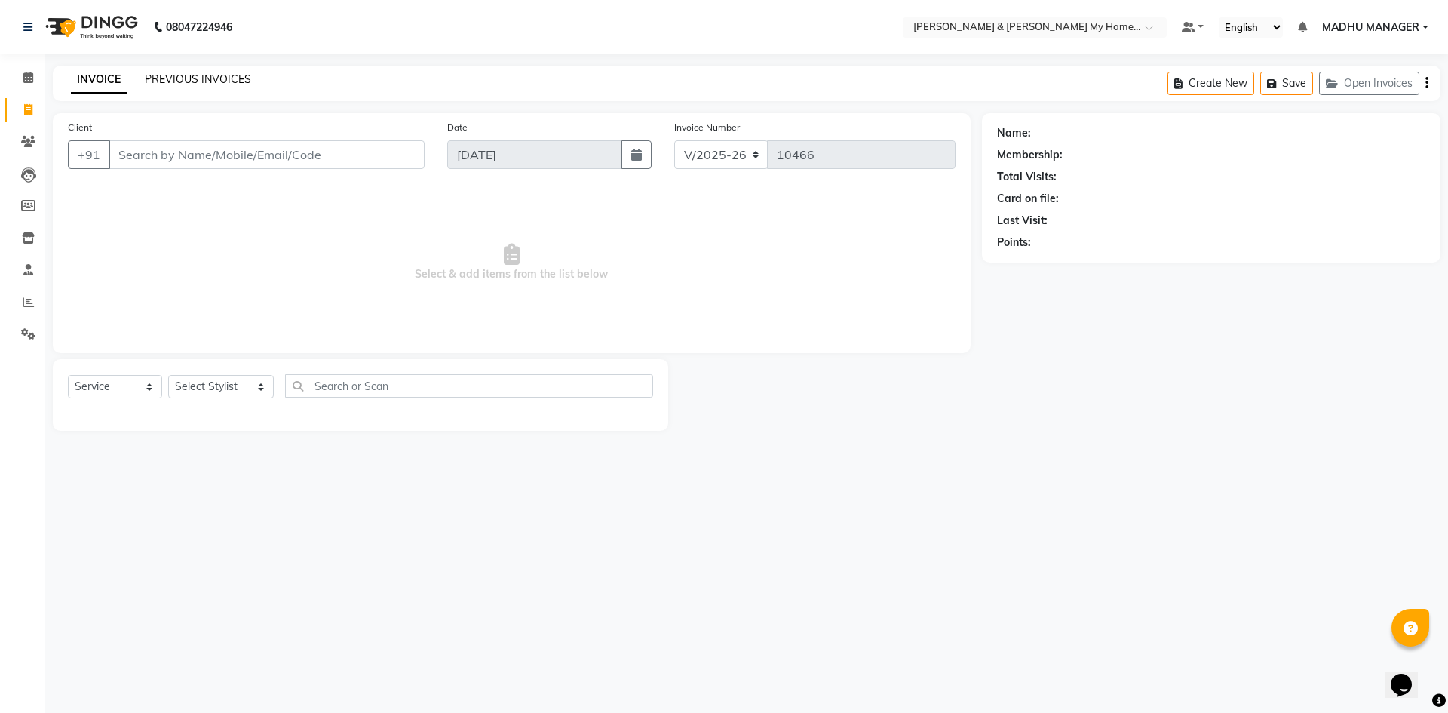
click at [193, 84] on link "PREVIOUS INVOICES" at bounding box center [198, 79] width 106 height 14
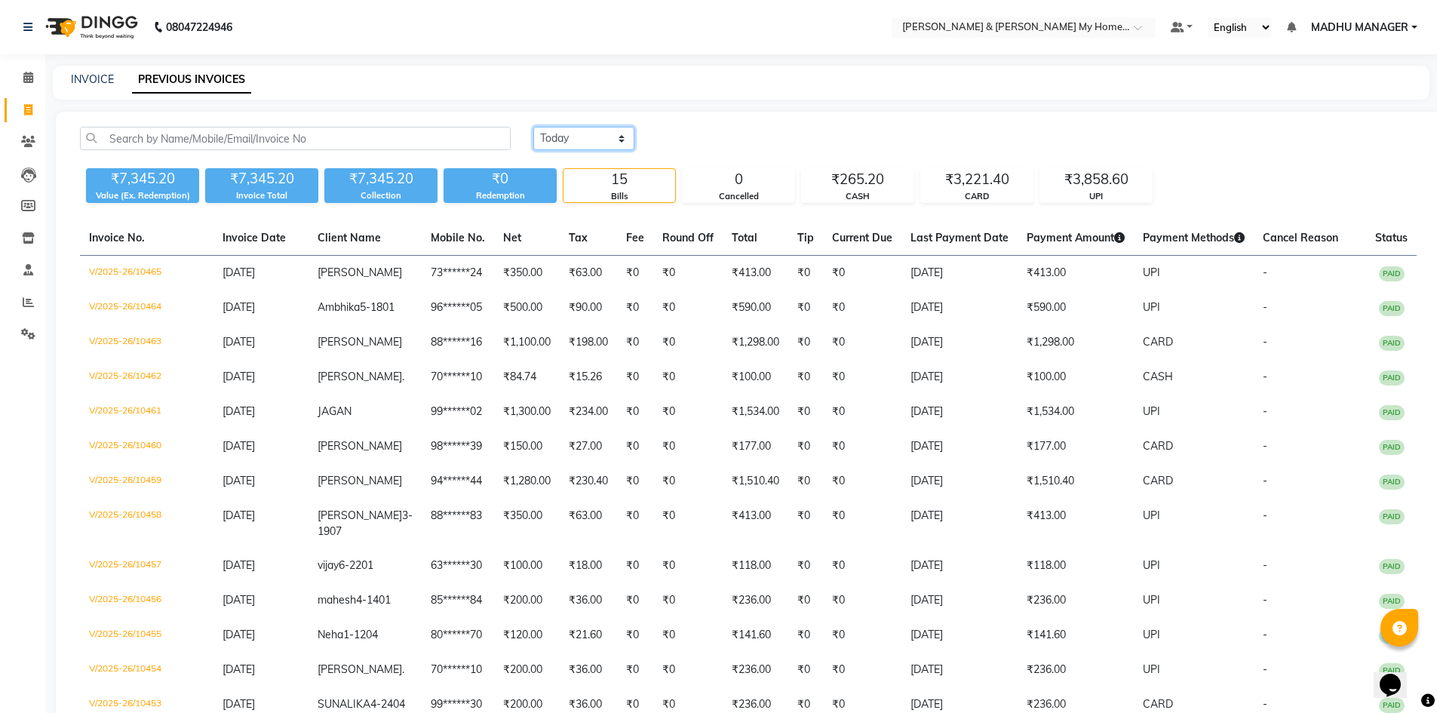
click at [570, 144] on select "Today Yesterday Custom Range" at bounding box center [583, 138] width 101 height 23
select select "yesterday"
click at [533, 127] on select "Today Yesterday Custom Range" at bounding box center [583, 138] width 101 height 23
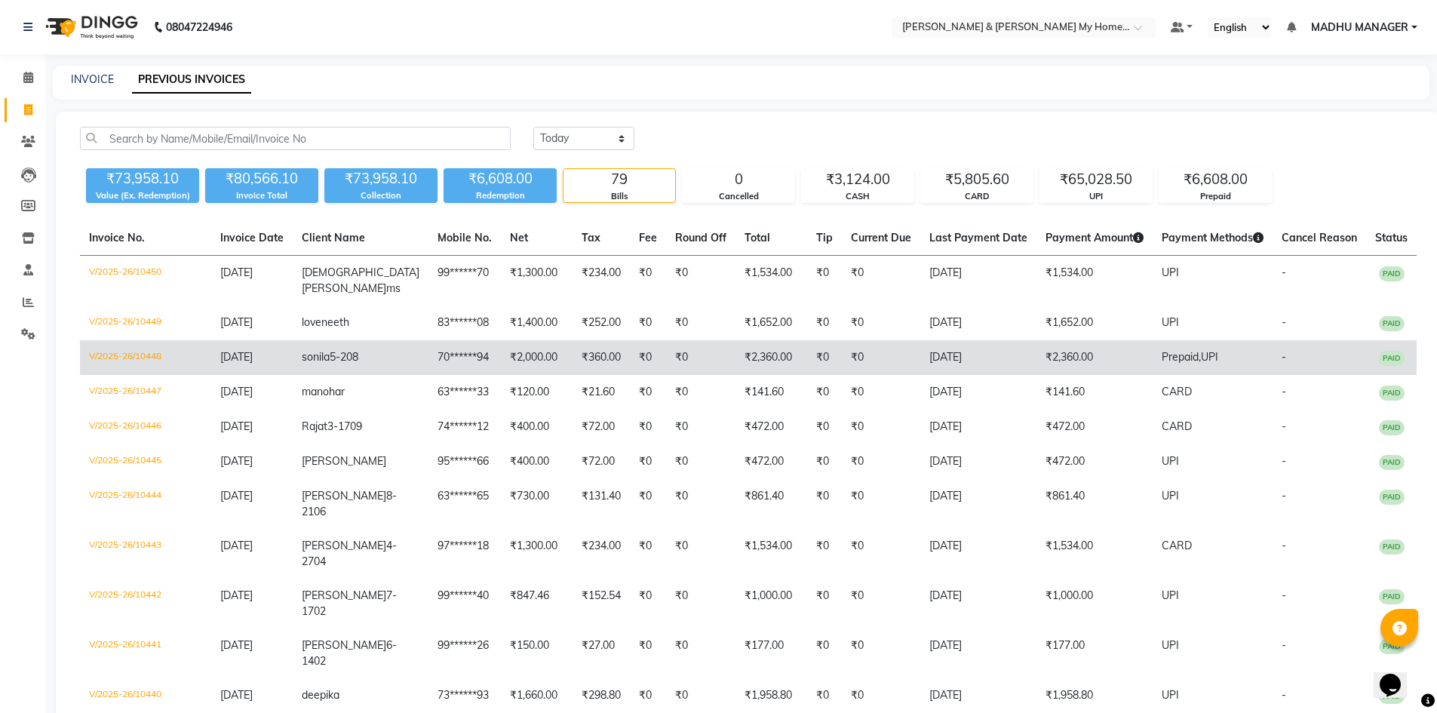
click at [1037, 356] on td "₹2,360.00" at bounding box center [1095, 357] width 116 height 35
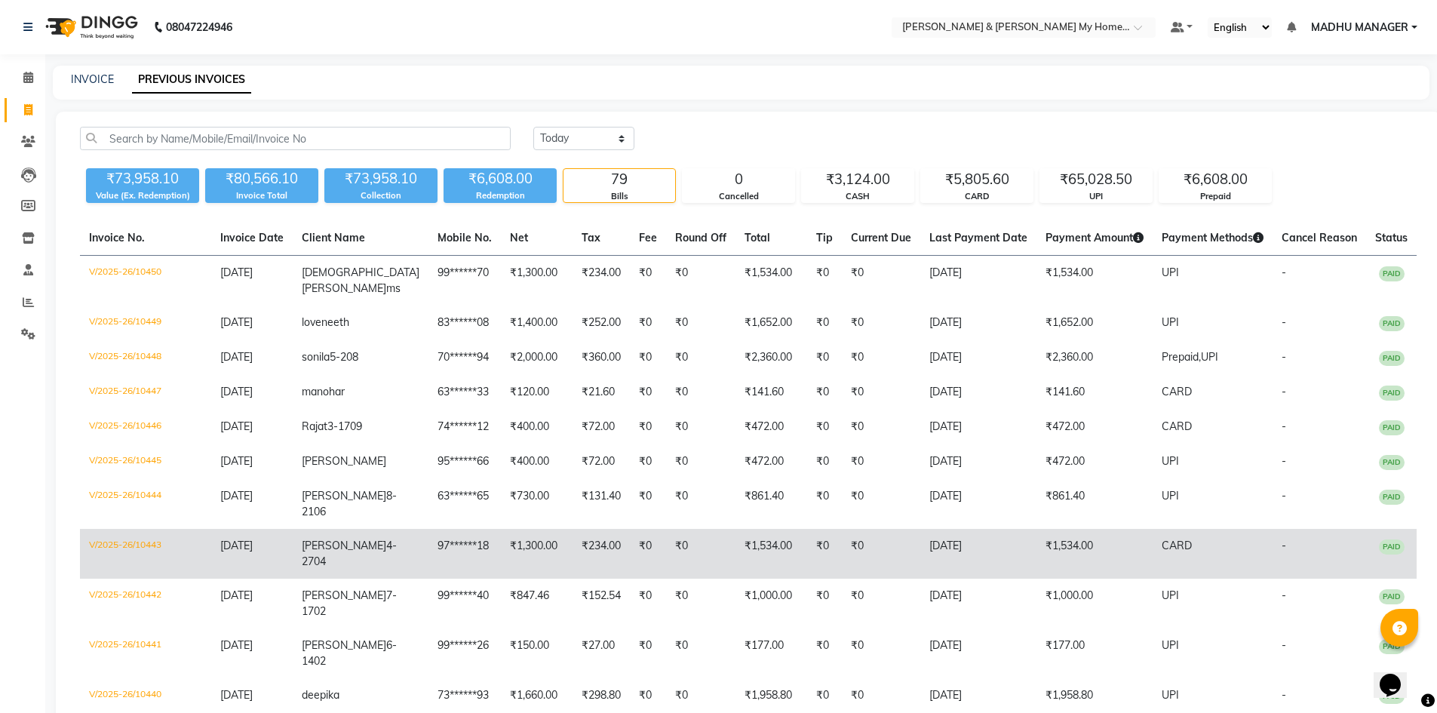
click at [976, 569] on td "03-09-2025" at bounding box center [978, 554] width 116 height 50
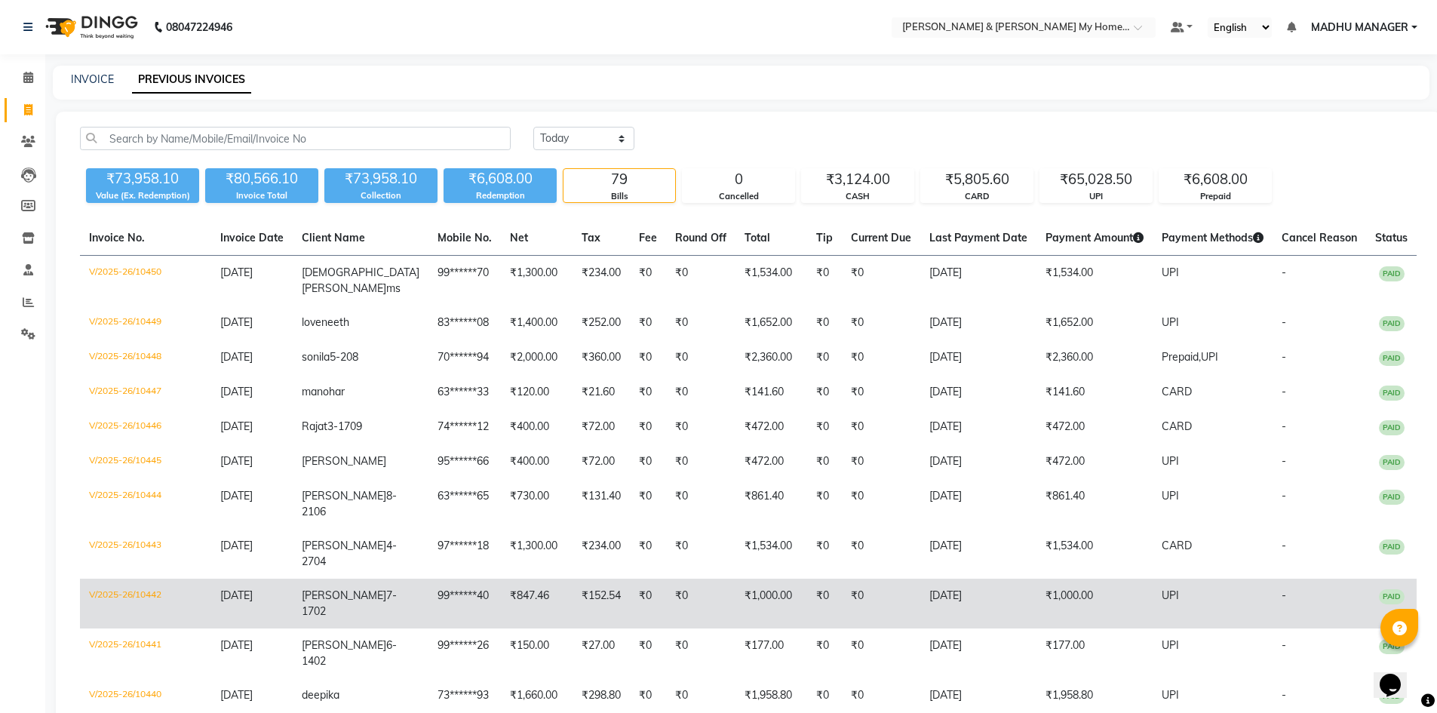
click at [1058, 597] on td "₹1,000.00" at bounding box center [1095, 604] width 116 height 50
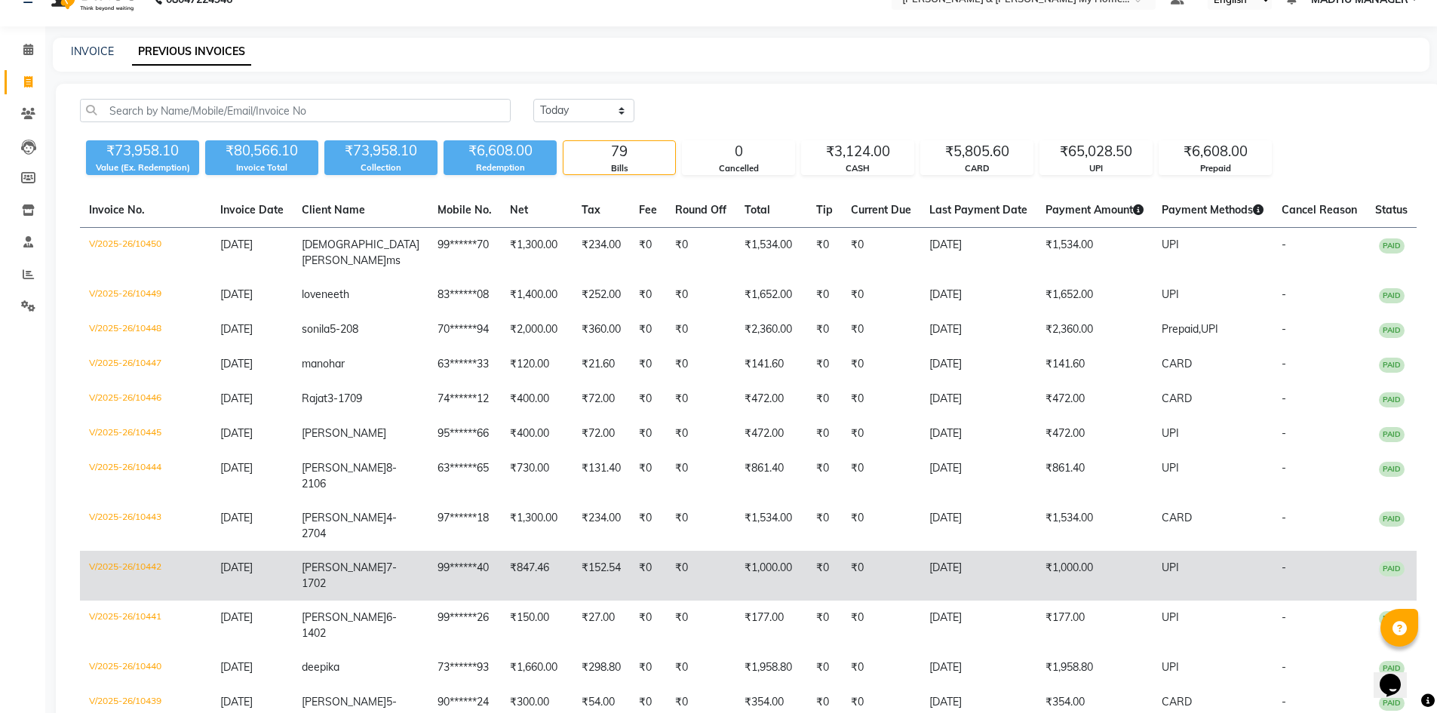
scroll to position [75, 0]
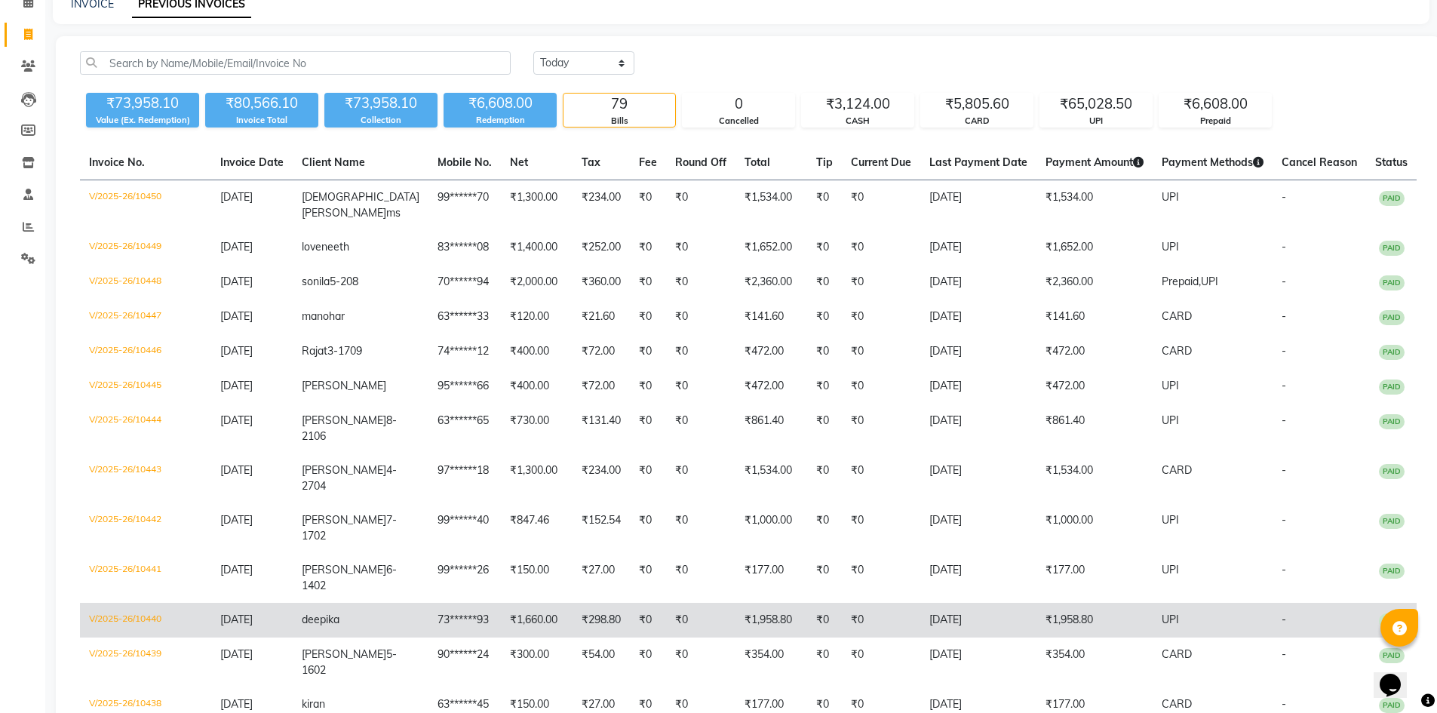
click at [1073, 633] on td "₹1,958.80" at bounding box center [1095, 620] width 116 height 35
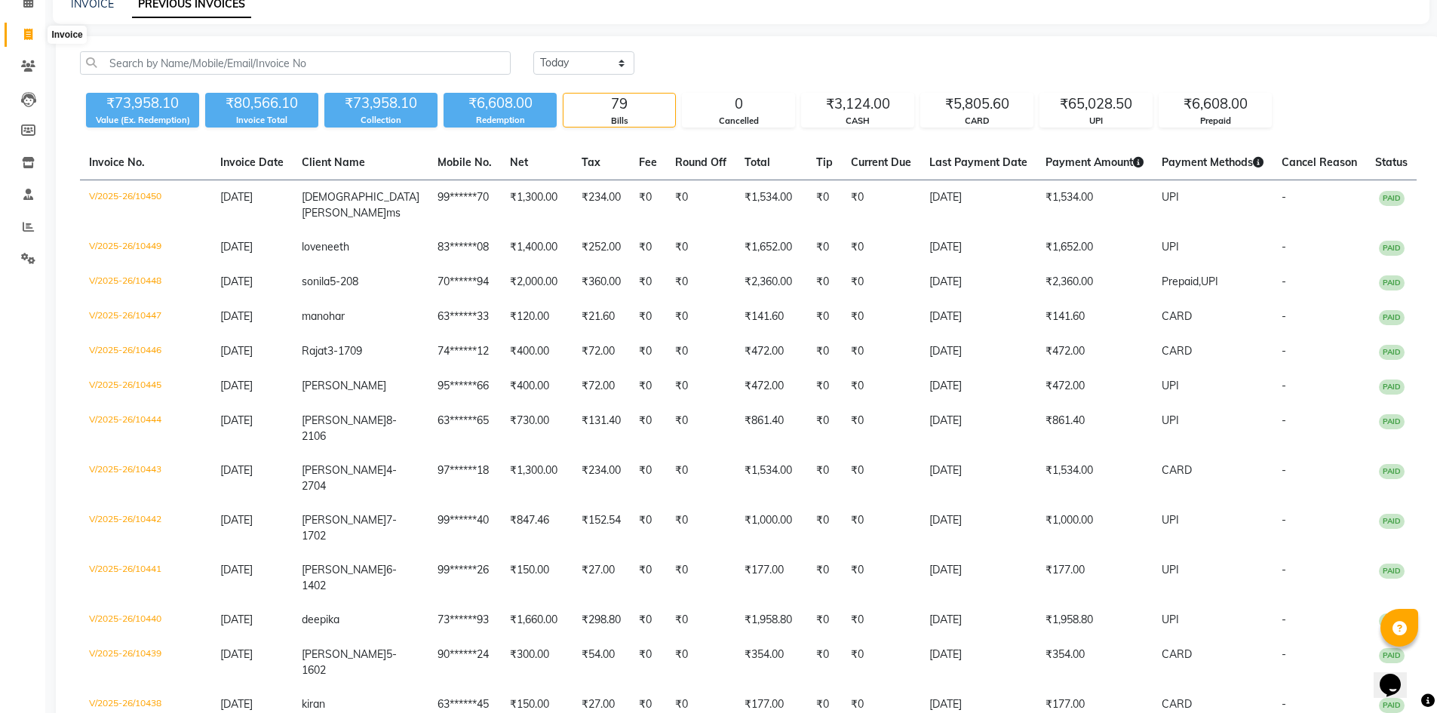
click at [32, 37] on icon at bounding box center [28, 34] width 8 height 11
select select "8193"
select select "service"
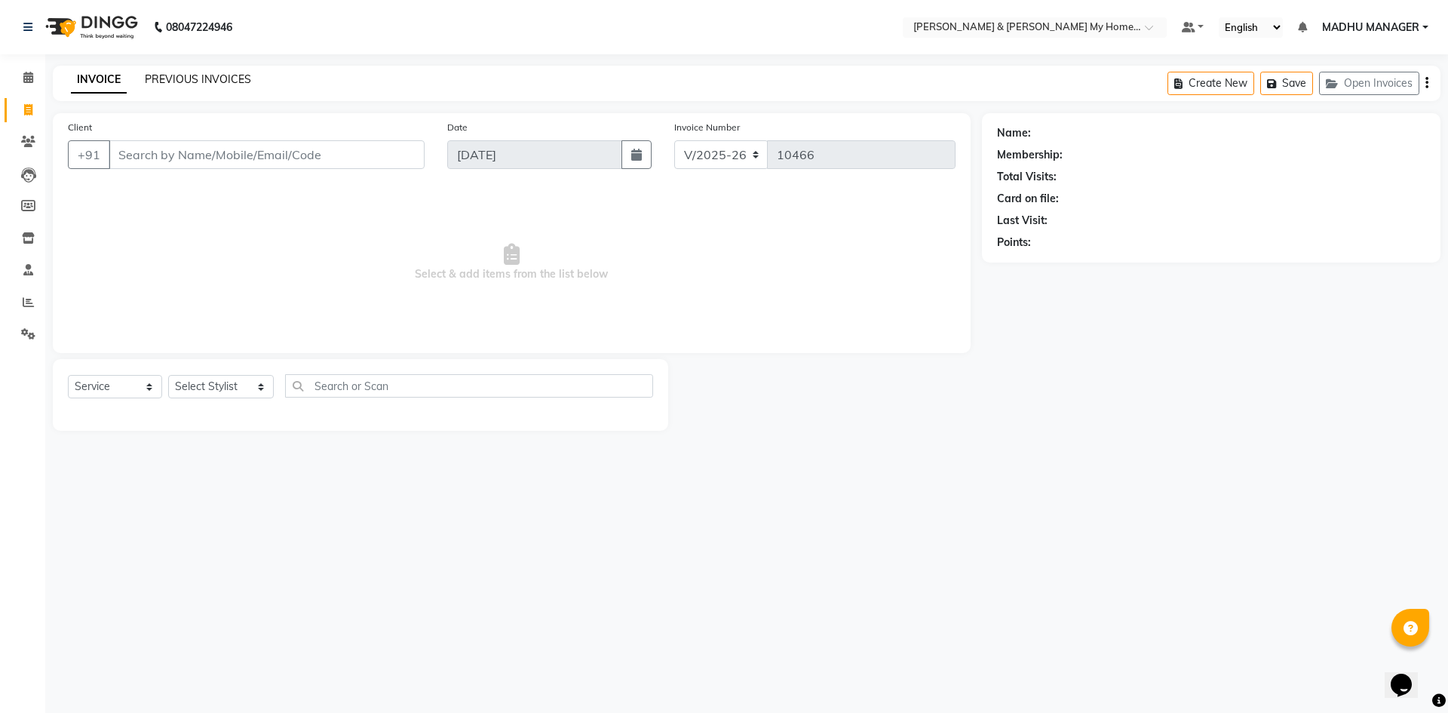
click at [192, 75] on link "PREVIOUS INVOICES" at bounding box center [198, 79] width 106 height 14
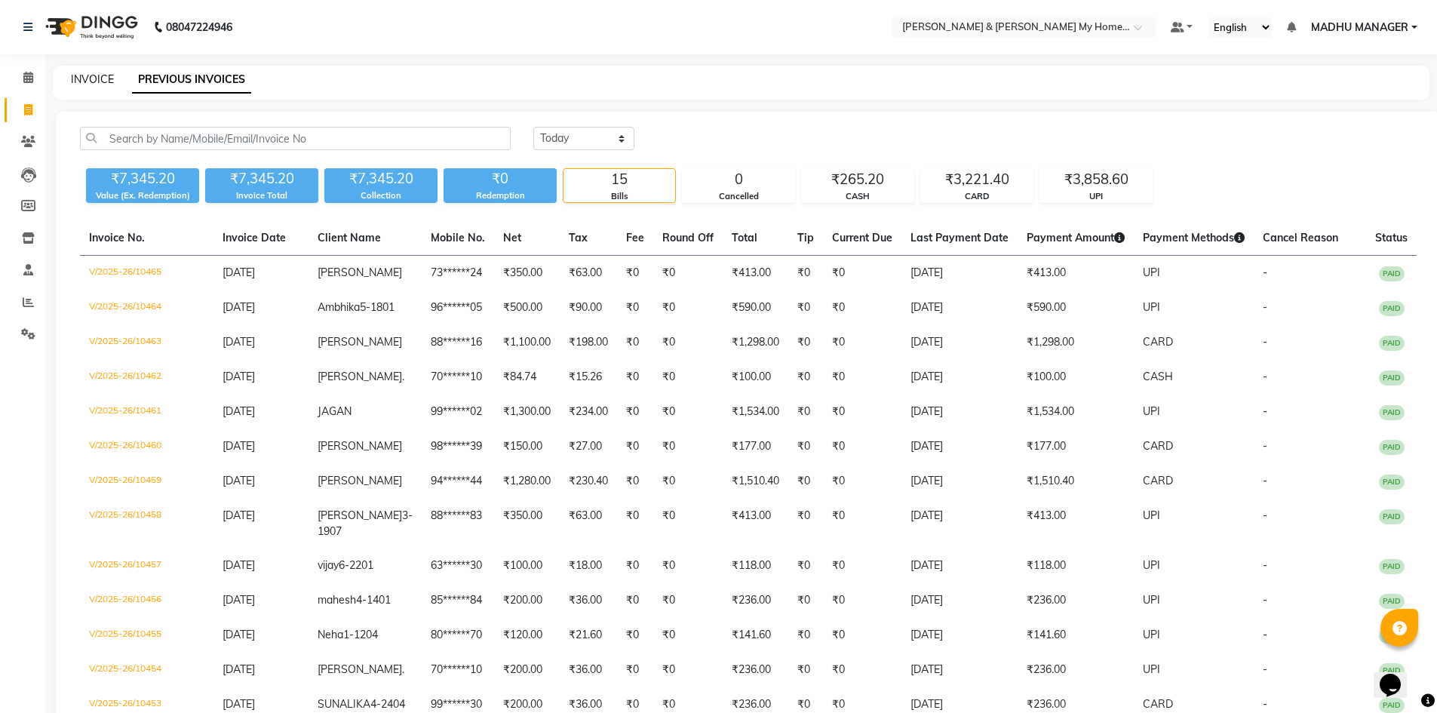
click at [94, 78] on link "INVOICE" at bounding box center [92, 79] width 43 height 14
select select "8193"
select select "service"
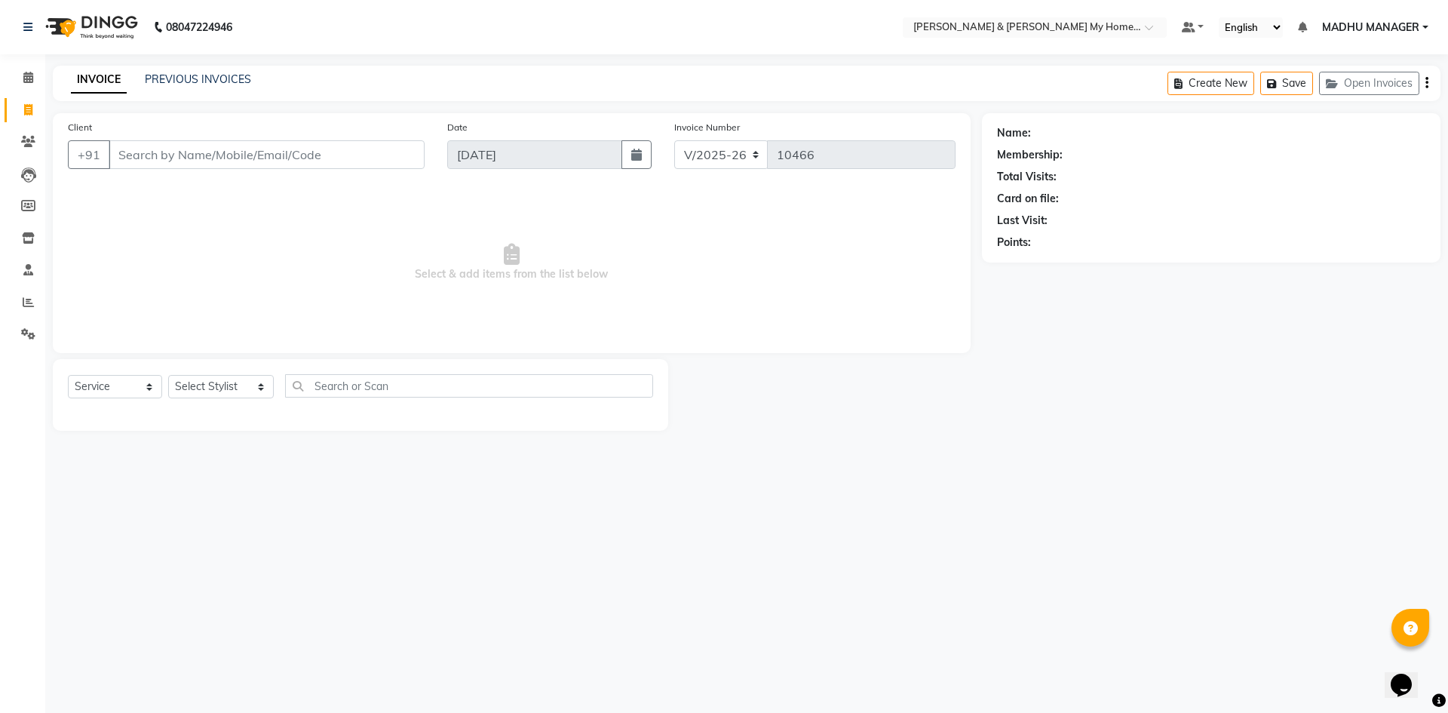
click at [225, 86] on div "PREVIOUS INVOICES" at bounding box center [198, 80] width 106 height 16
click at [235, 80] on link "PREVIOUS INVOICES" at bounding box center [198, 79] width 106 height 14
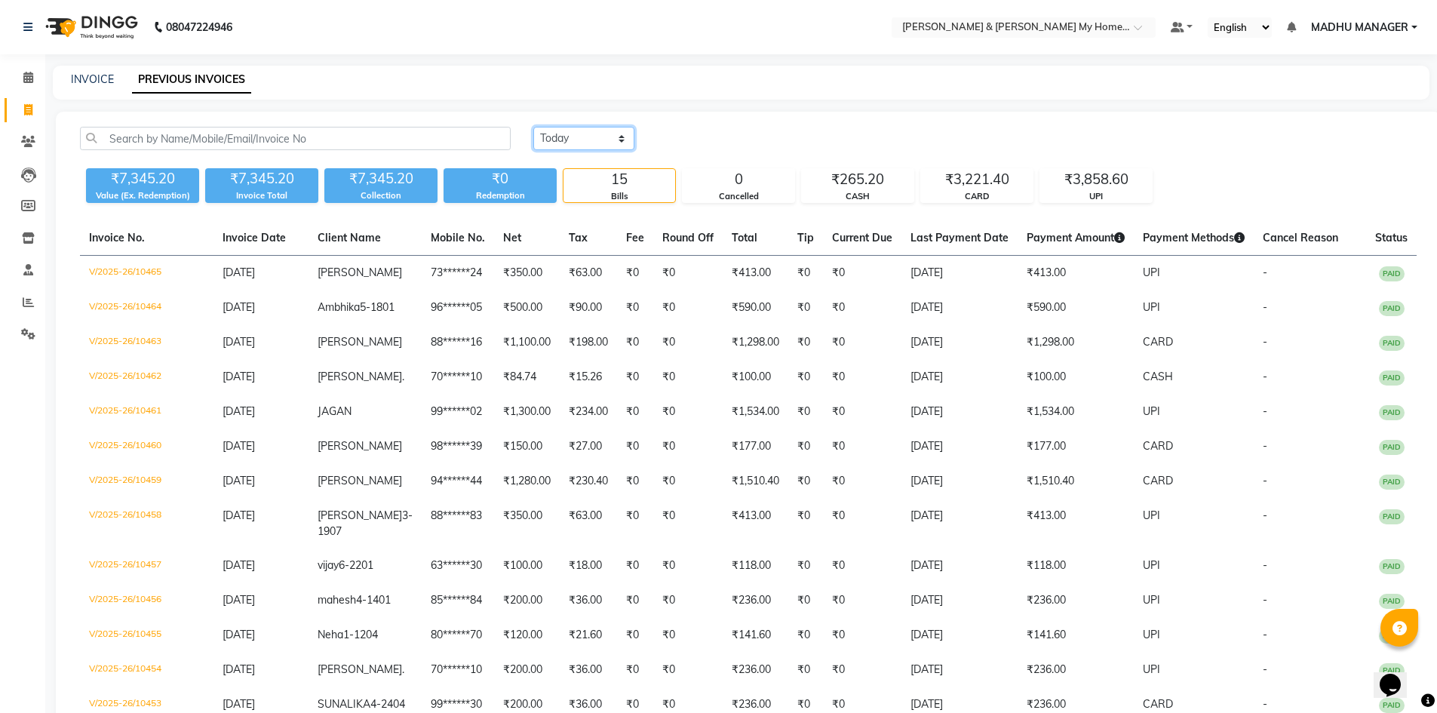
click at [535, 140] on select "Today Yesterday Custom Range" at bounding box center [583, 138] width 101 height 23
select select "yesterday"
click at [533, 127] on select "Today Yesterday Custom Range" at bounding box center [583, 138] width 101 height 23
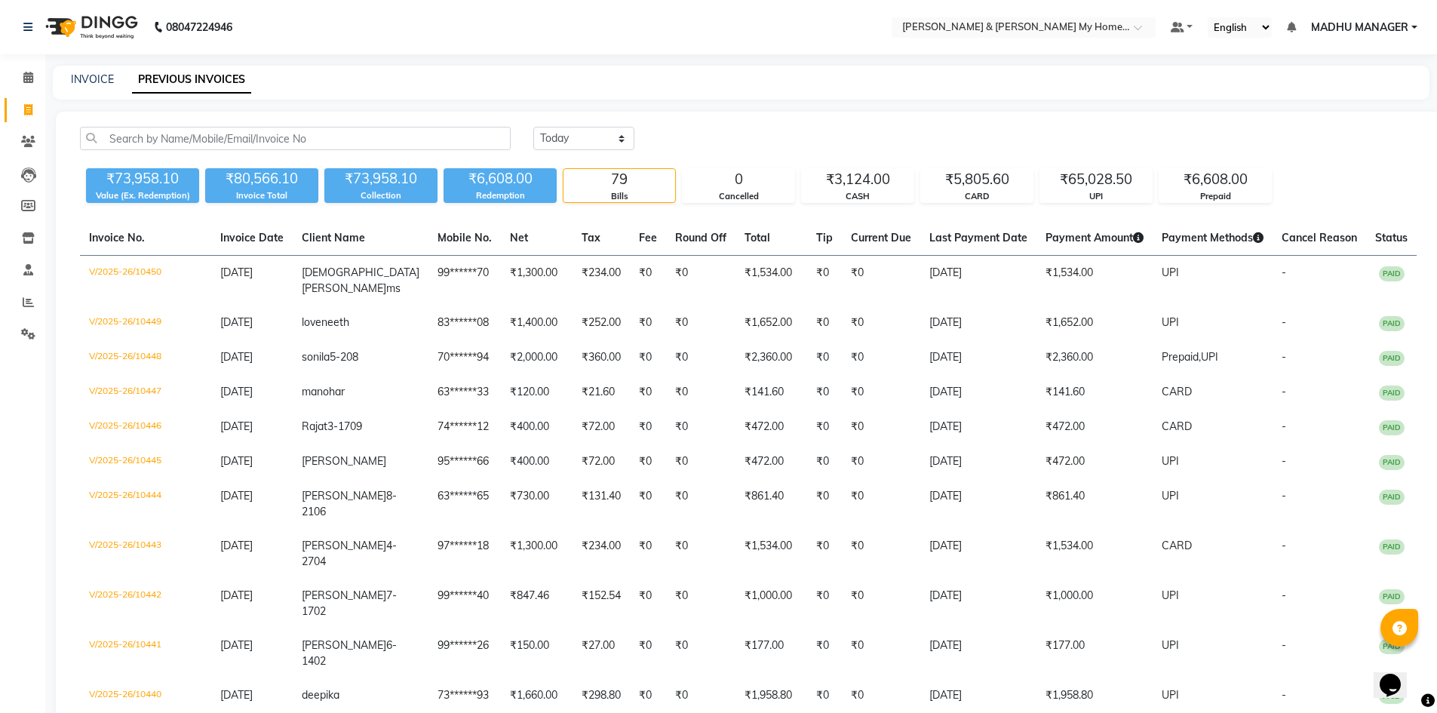
click at [679, 135] on div "Today Yesterday Custom Range" at bounding box center [974, 138] width 883 height 23
click at [30, 109] on icon at bounding box center [28, 109] width 8 height 11
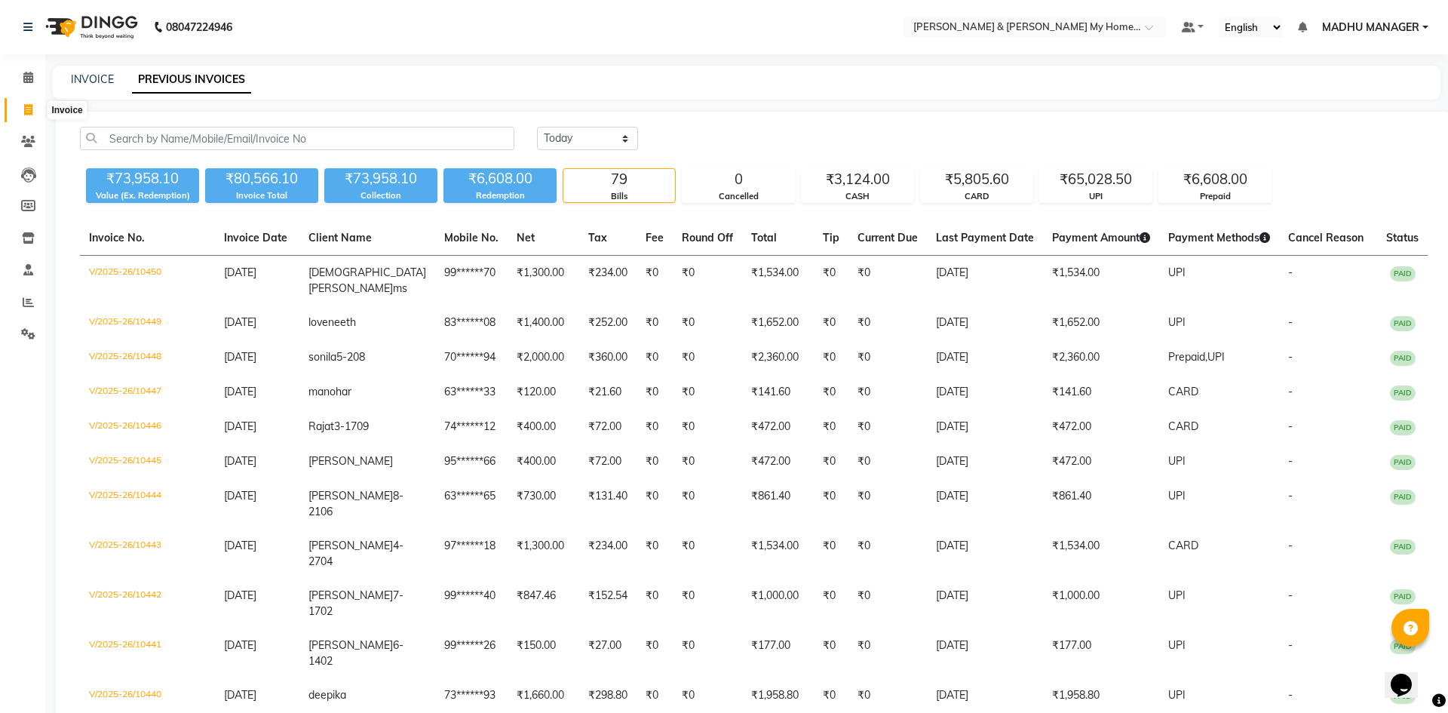
select select "8193"
select select "service"
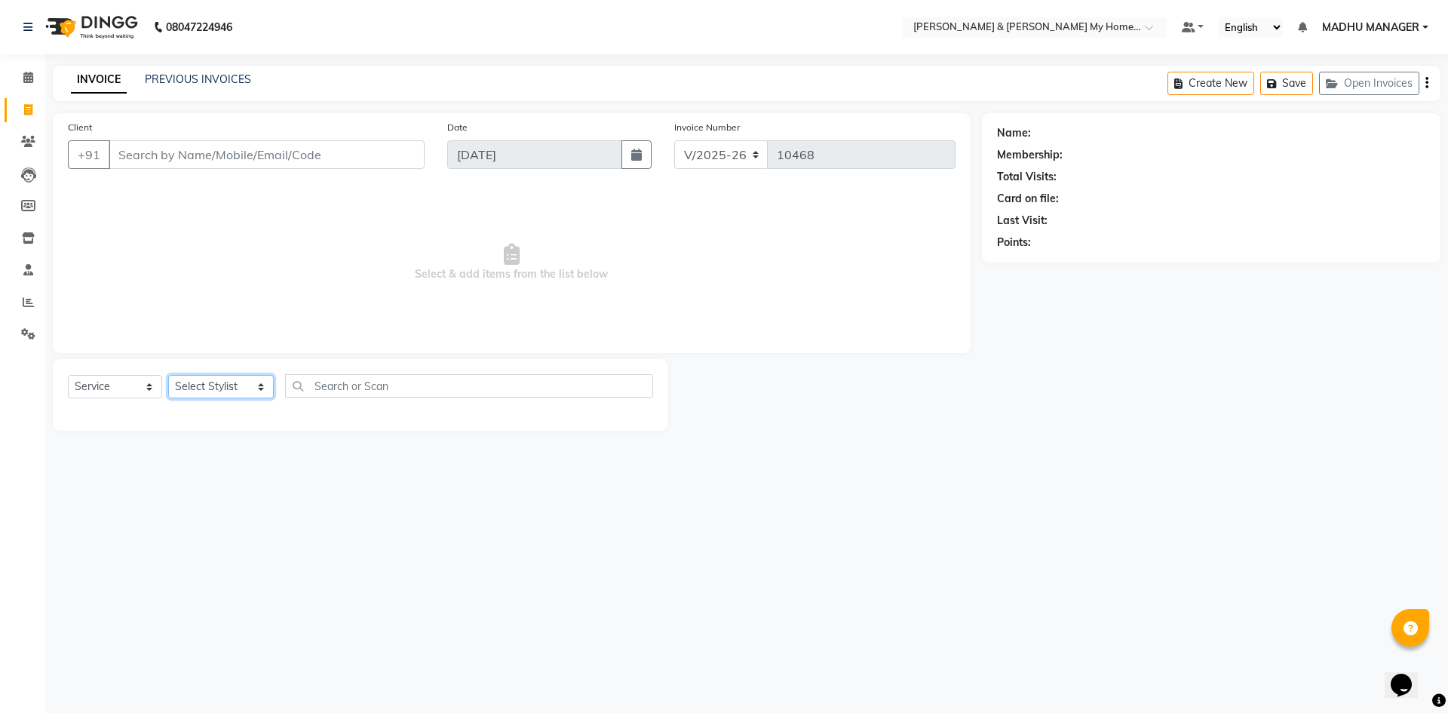
click at [215, 381] on select "Select Stylist [PERSON_NAME] Aarti [PERSON_NAME] Beauty [PERSON_NAME] Nail [PER…" at bounding box center [221, 386] width 106 height 23
select select "83966"
click at [168, 375] on select "Select Stylist [PERSON_NAME] Aarti [PERSON_NAME] Beauty [PERSON_NAME] Nail [PER…" at bounding box center [221, 386] width 106 height 23
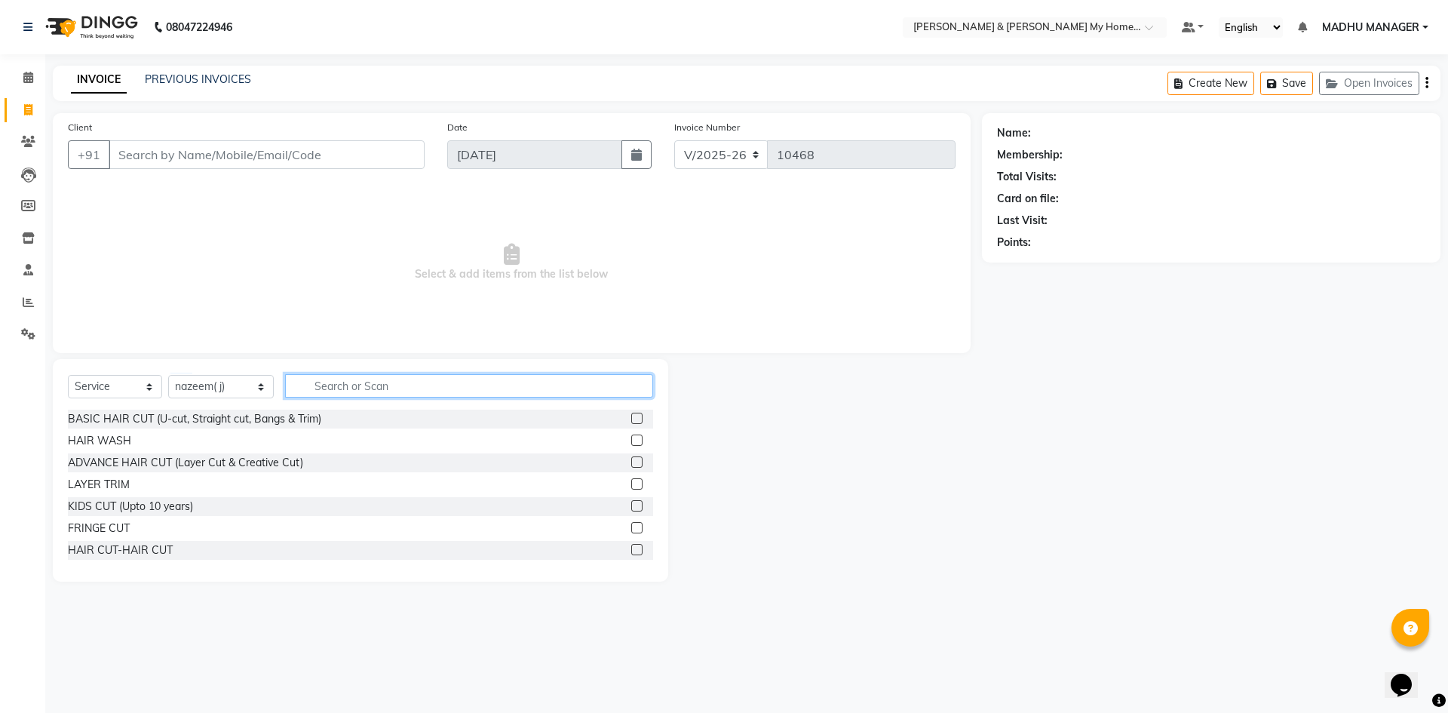
click at [325, 385] on input "text" at bounding box center [469, 385] width 368 height 23
click at [158, 554] on div "HAIR CUT-HAIR CUT" at bounding box center [120, 550] width 105 height 16
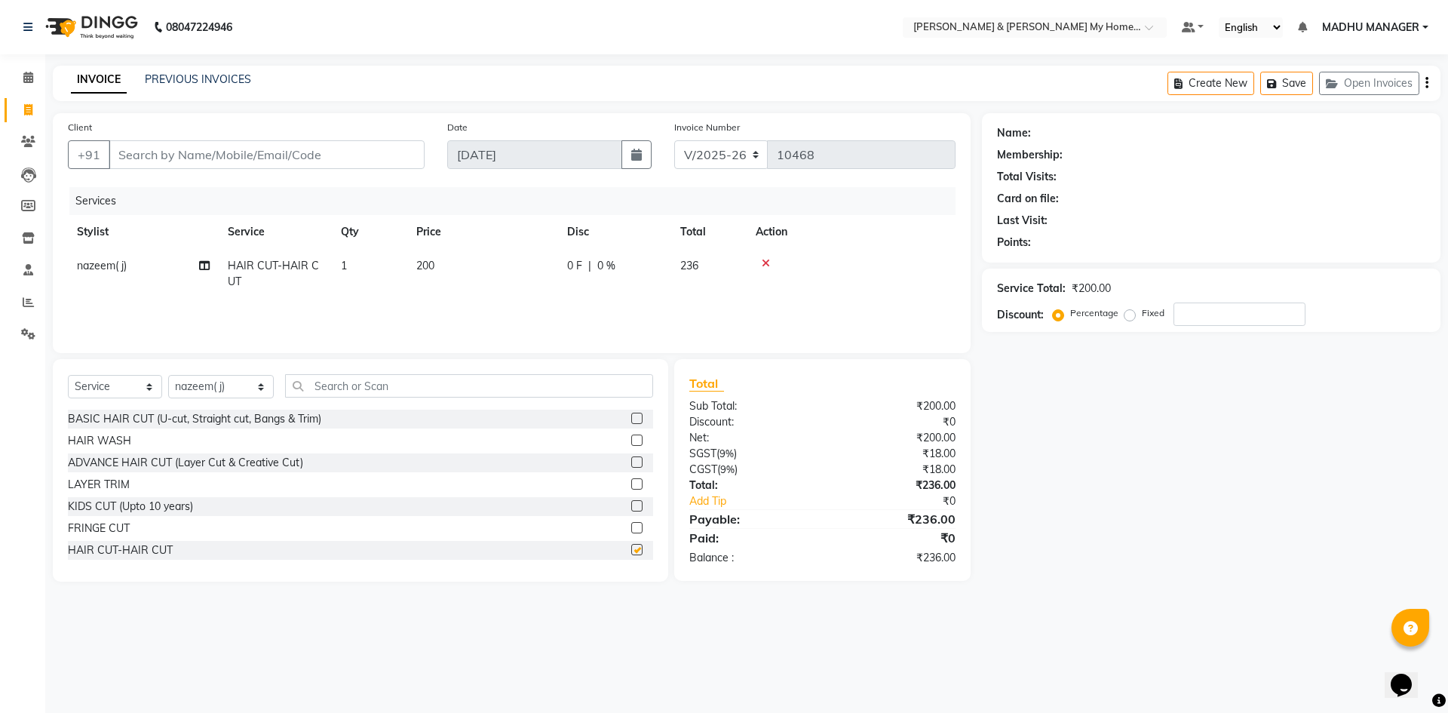
checkbox input "false"
click at [346, 389] on input "text" at bounding box center [469, 385] width 368 height 23
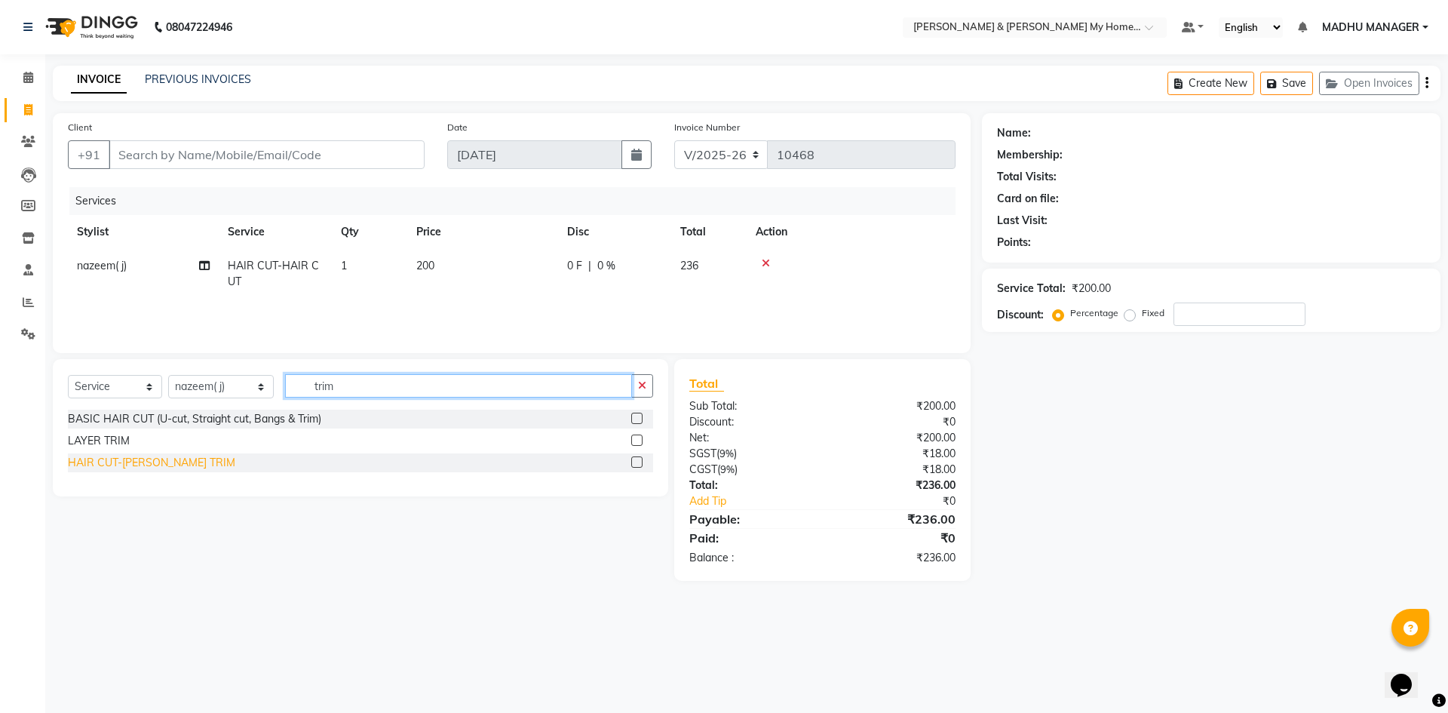
type input "trim"
click at [96, 469] on div "HAIR CUT-[PERSON_NAME] TRIM" at bounding box center [151, 463] width 167 height 16
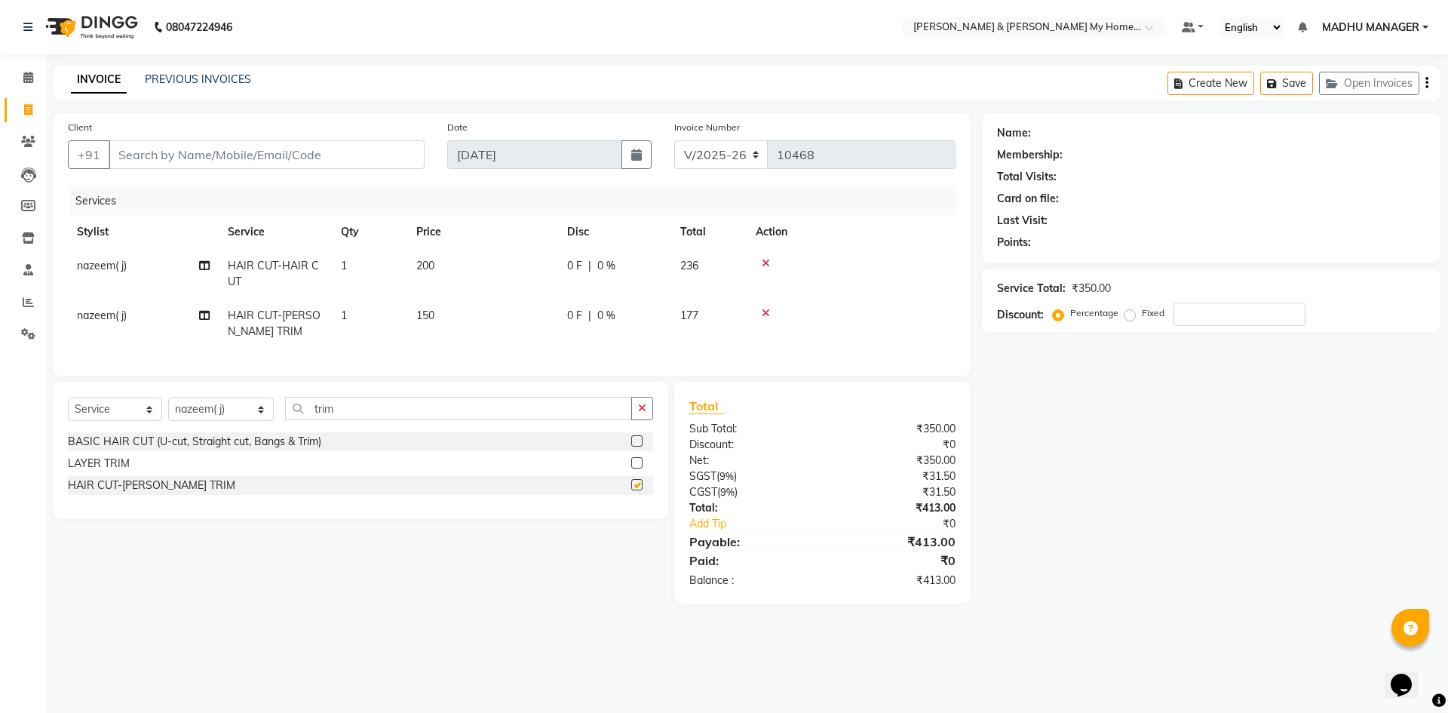
checkbox input "false"
click at [183, 156] on input "Client" at bounding box center [267, 154] width 316 height 29
type input "9"
type input "0"
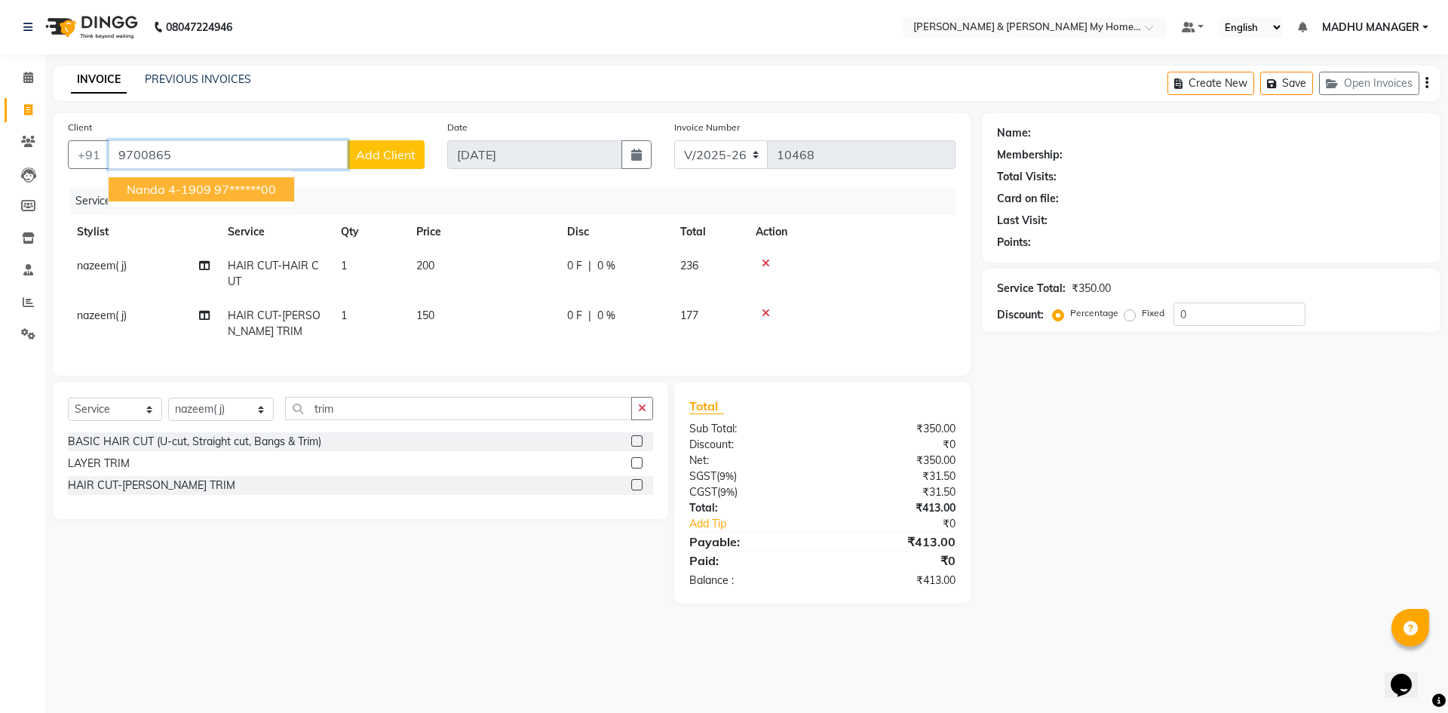
click at [220, 190] on ngb-highlight "97******00" at bounding box center [245, 189] width 62 height 15
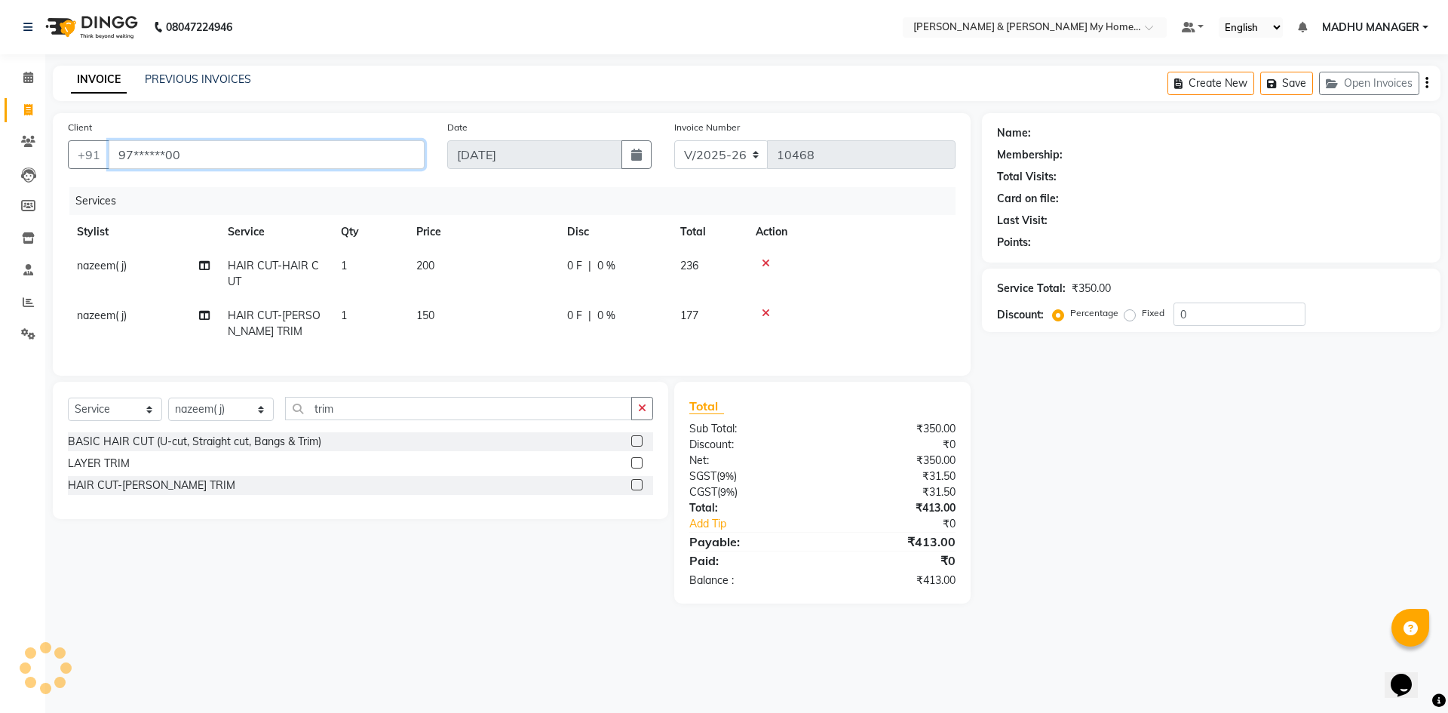
type input "97******00"
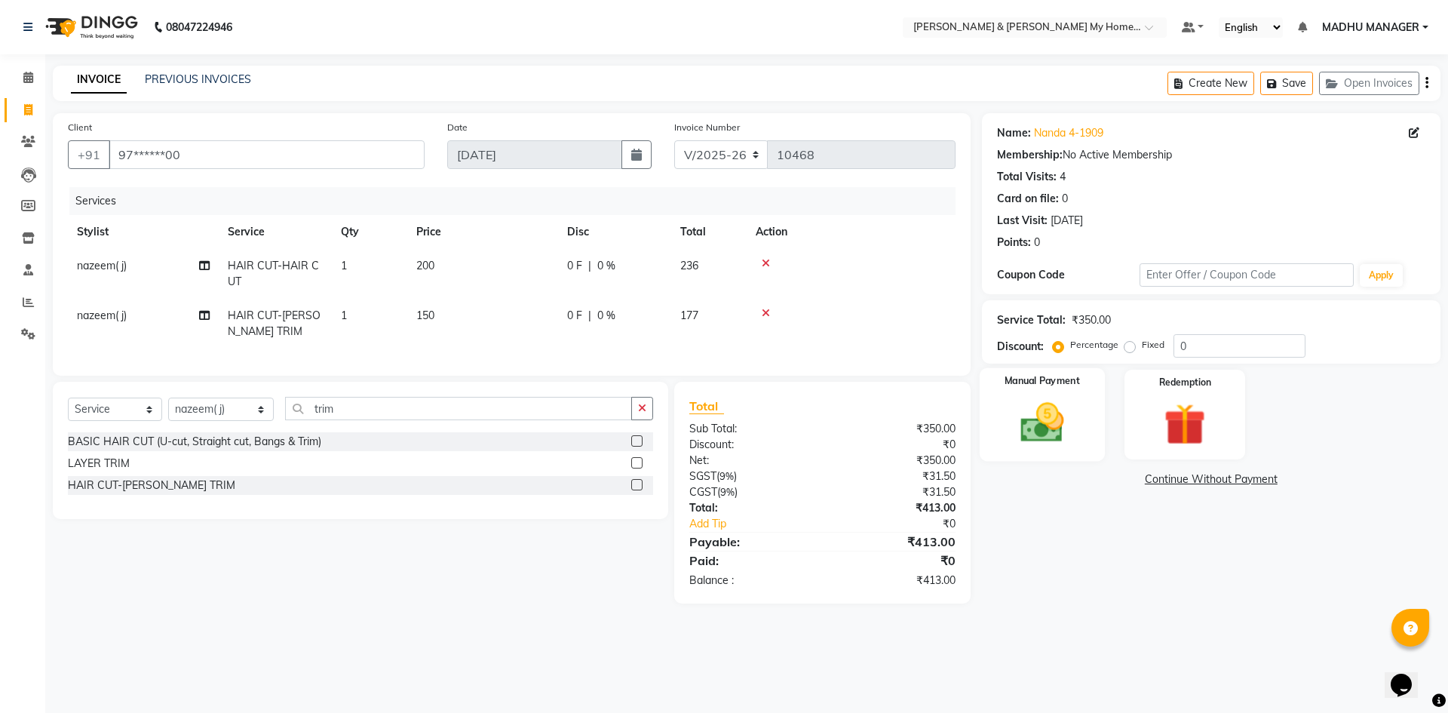
click at [1093, 447] on div "Manual Payment" at bounding box center [1041, 414] width 125 height 93
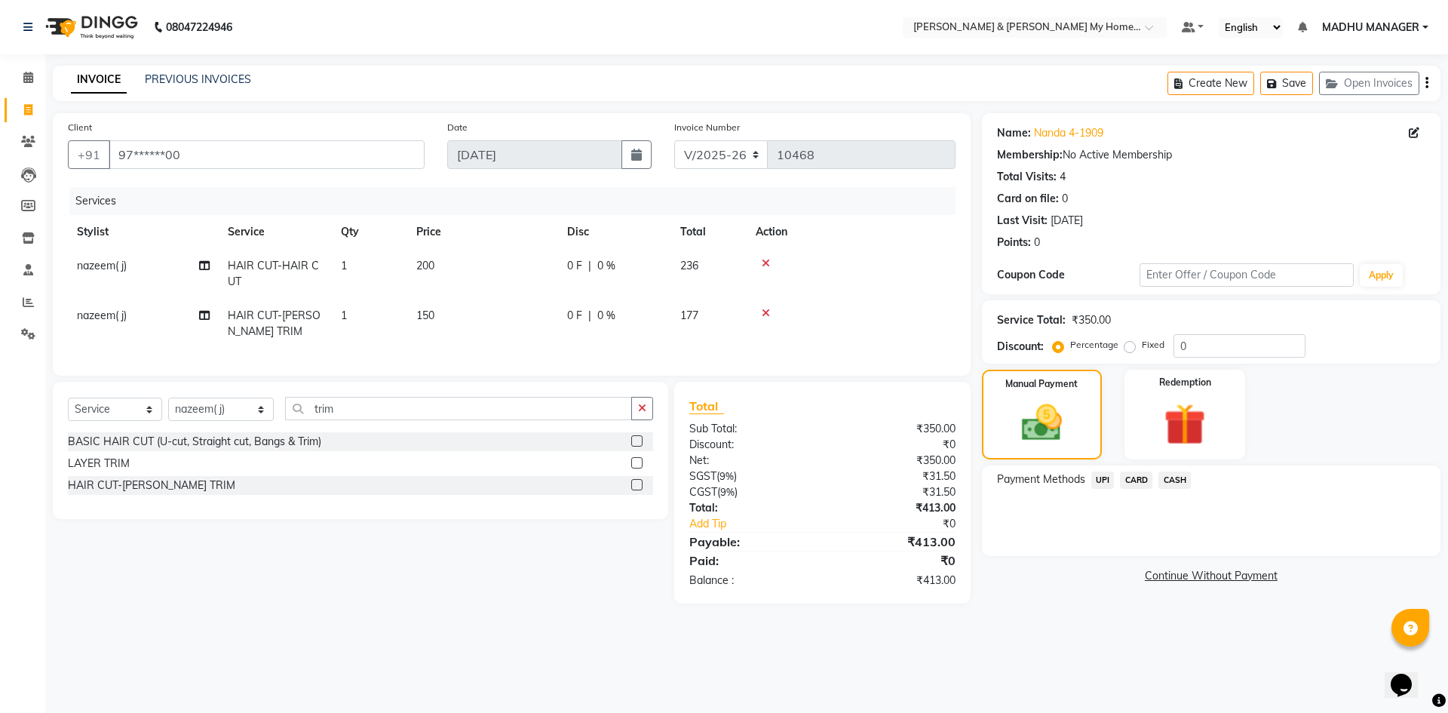
click at [1104, 488] on span "UPI" at bounding box center [1103, 479] width 23 height 17
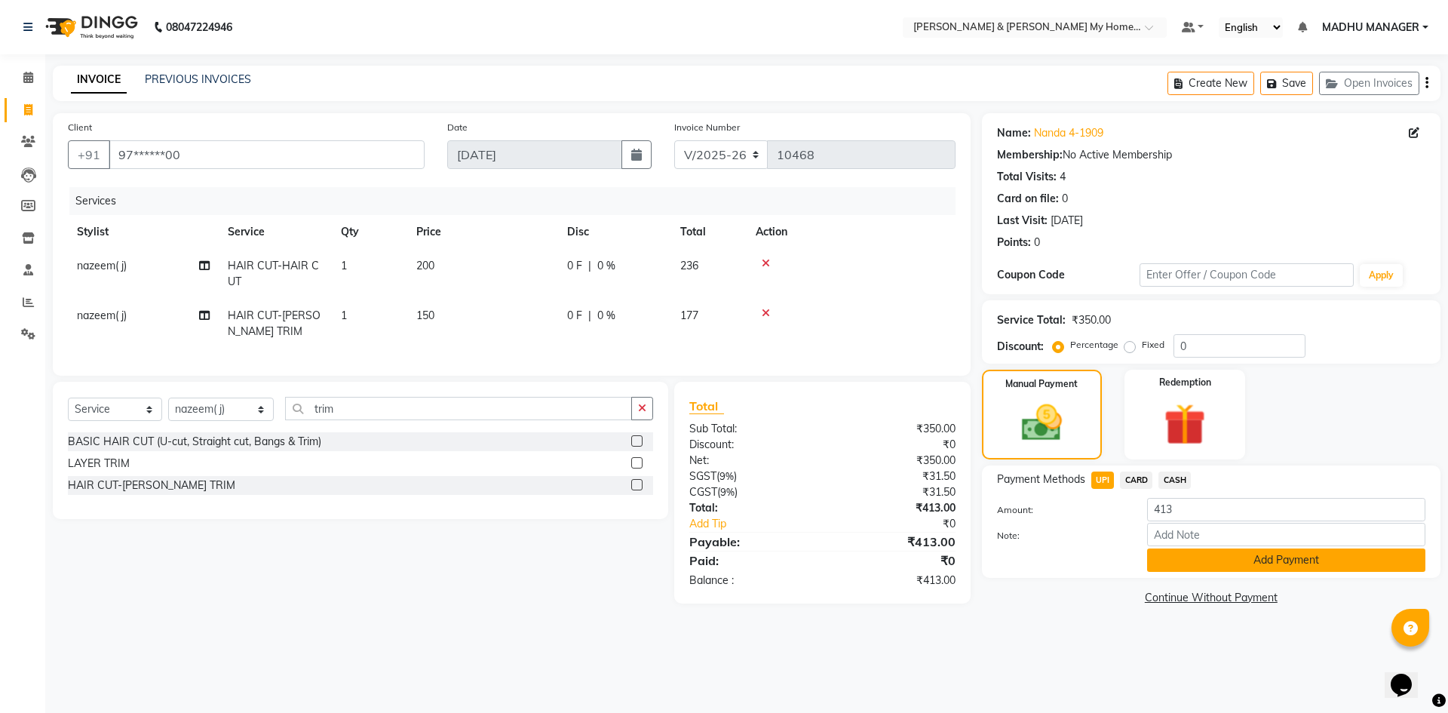
click at [1163, 557] on button "Add Payment" at bounding box center [1286, 559] width 278 height 23
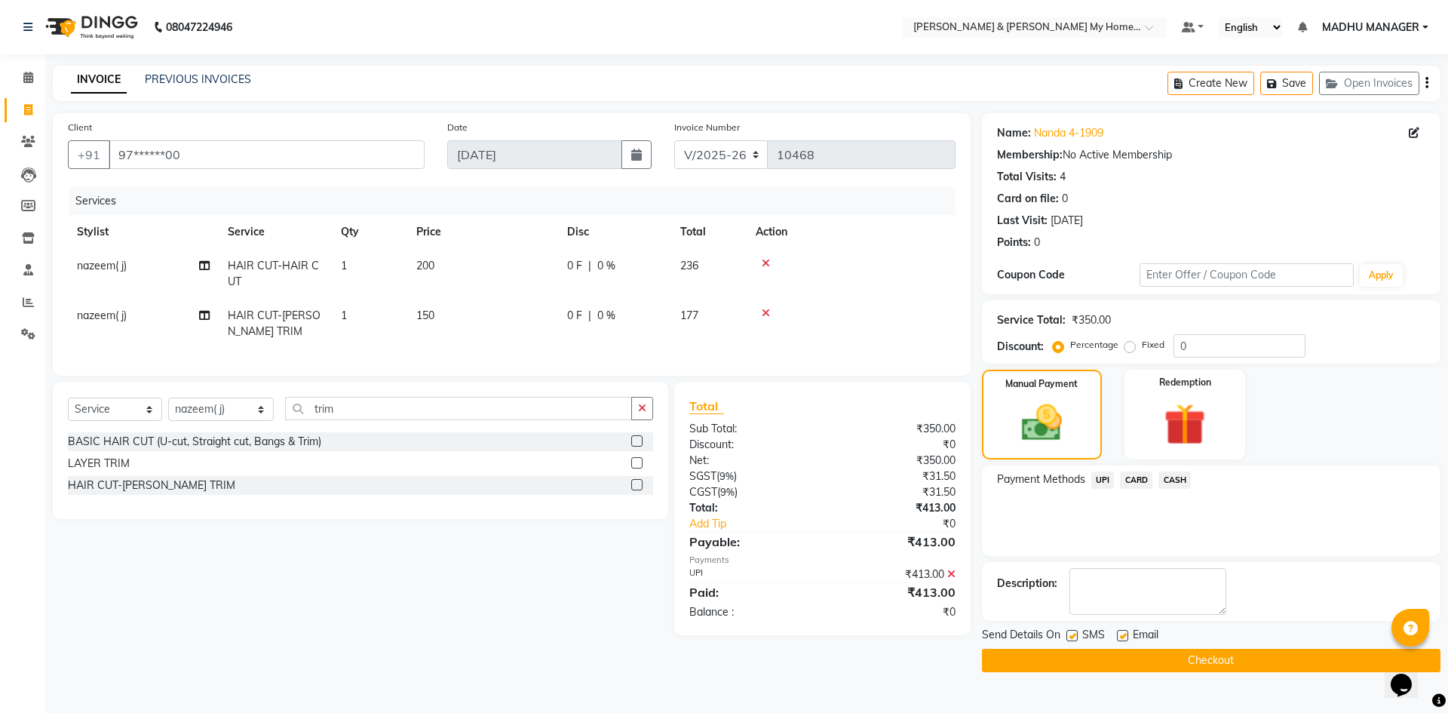
click at [1197, 664] on button "Checkout" at bounding box center [1211, 660] width 459 height 23
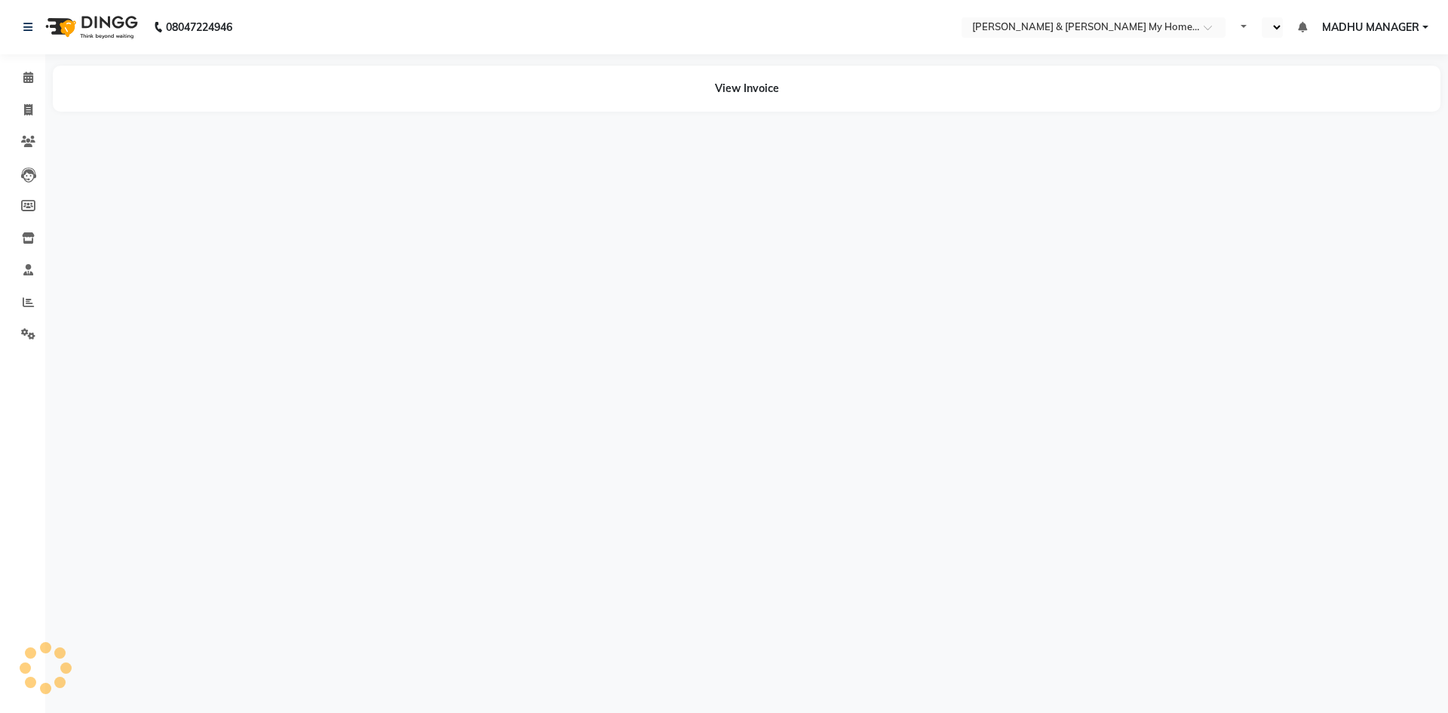
select select "en"
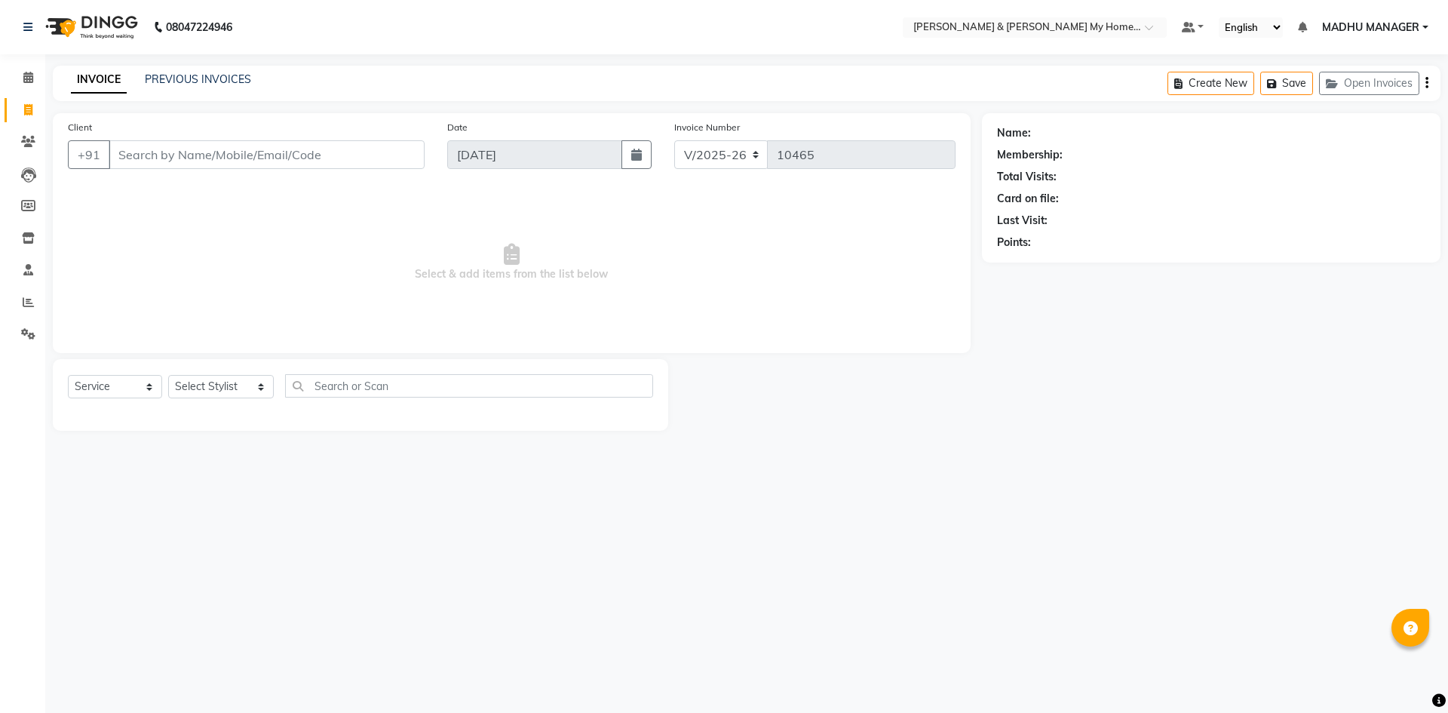
select select "8193"
select select "service"
click at [208, 382] on select "Select Stylist [PERSON_NAME] Aarti [PERSON_NAME] Beauty [PERSON_NAME] Nail [PER…" at bounding box center [221, 386] width 106 height 23
select select "77264"
click at [168, 375] on select "Select Stylist [PERSON_NAME] Aarti [PERSON_NAME] Beauty [PERSON_NAME] Nail [PER…" at bounding box center [221, 386] width 106 height 23
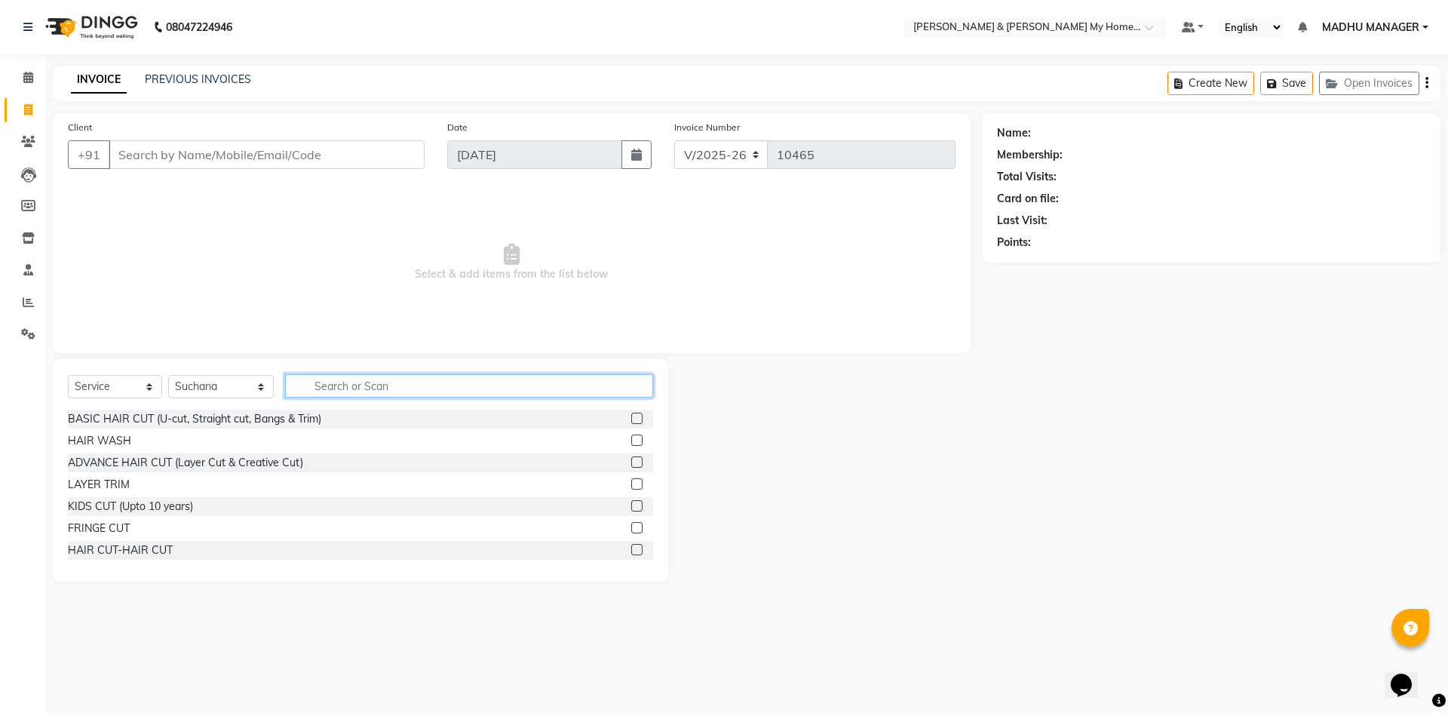
click at [333, 389] on input "text" at bounding box center [469, 385] width 368 height 23
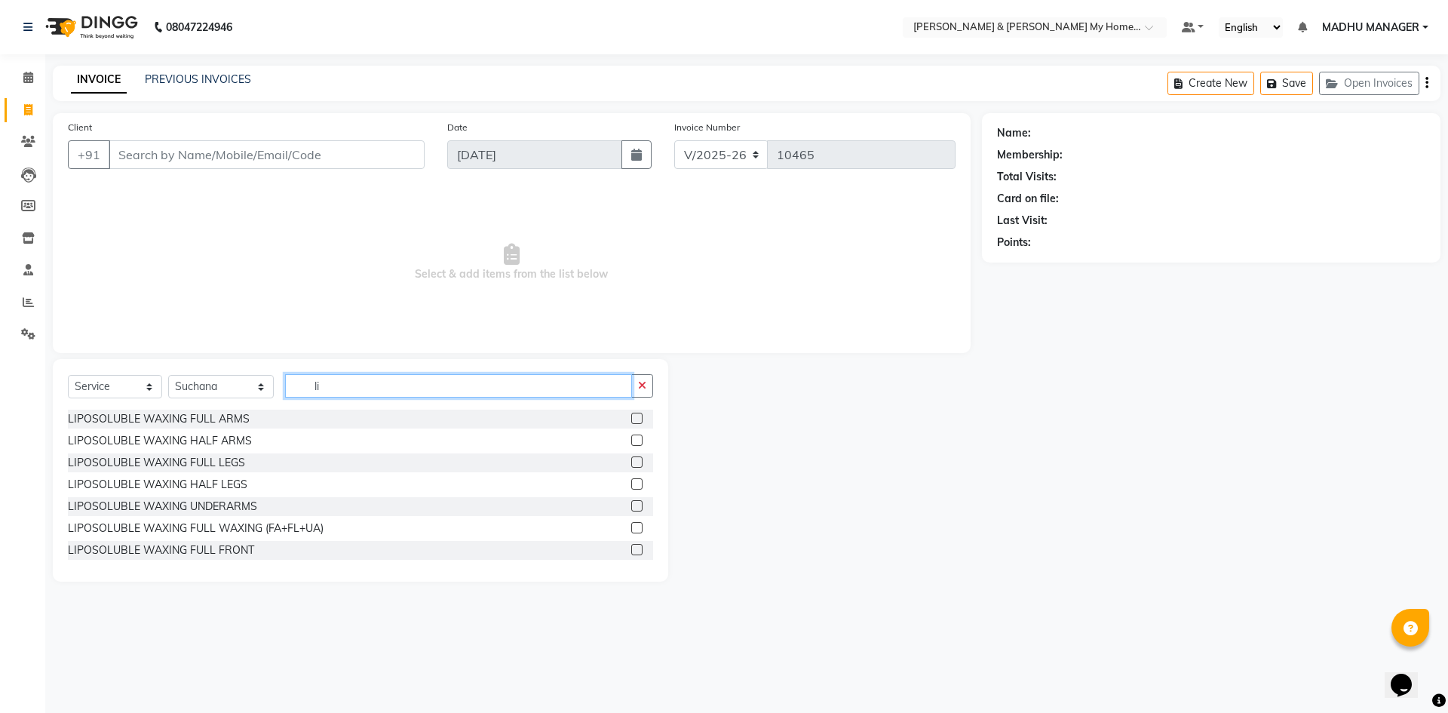
type input "l"
type input "ro"
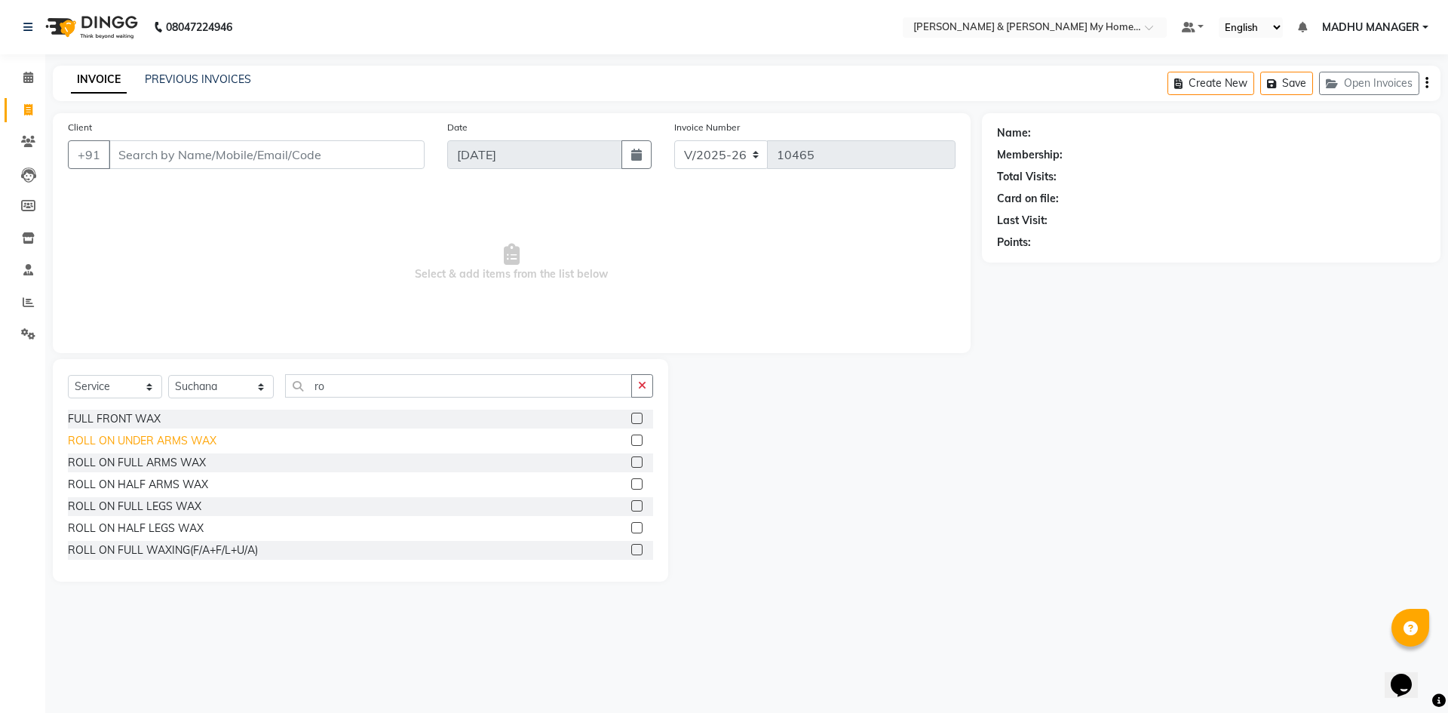
click at [186, 441] on div "ROLL ON UNDER ARMS WAX" at bounding box center [142, 441] width 149 height 16
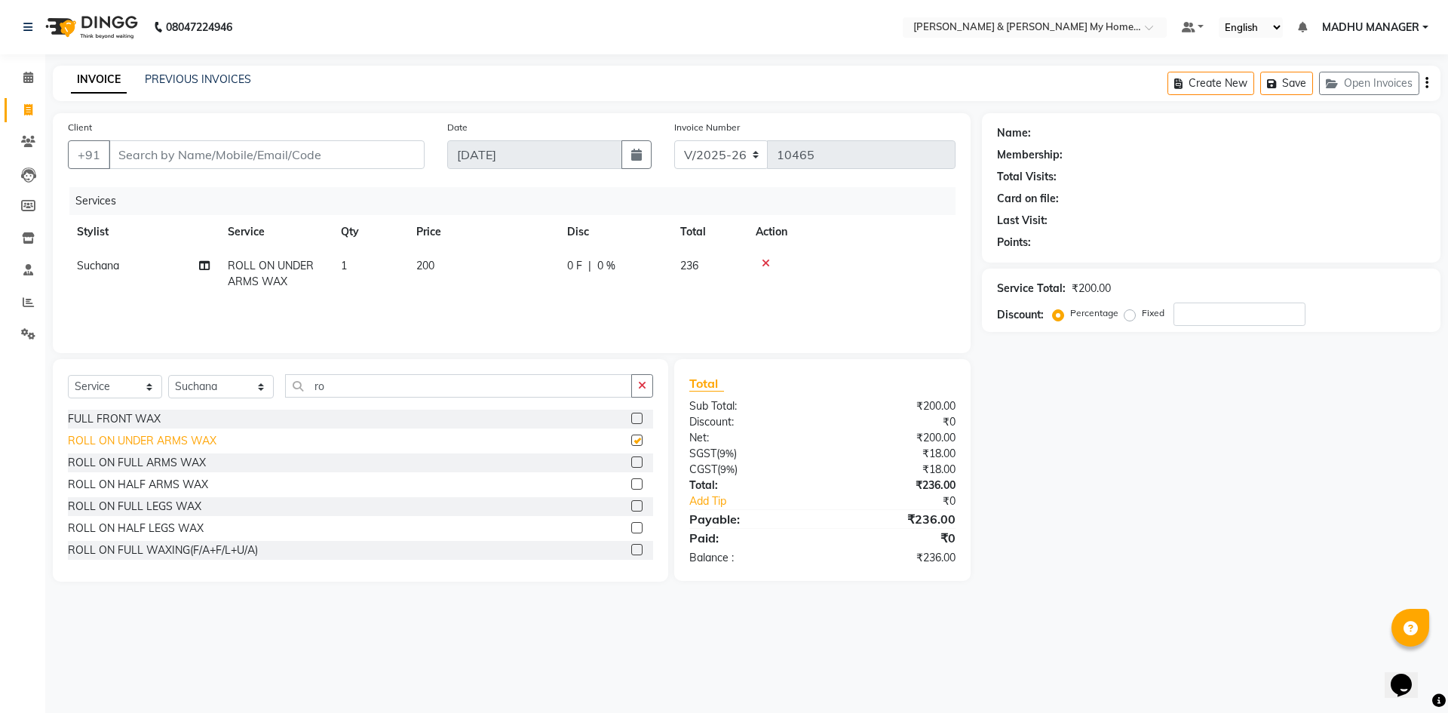
checkbox input "false"
click at [180, 505] on div "ROLL ON FULL LEGS WAX" at bounding box center [135, 507] width 134 height 16
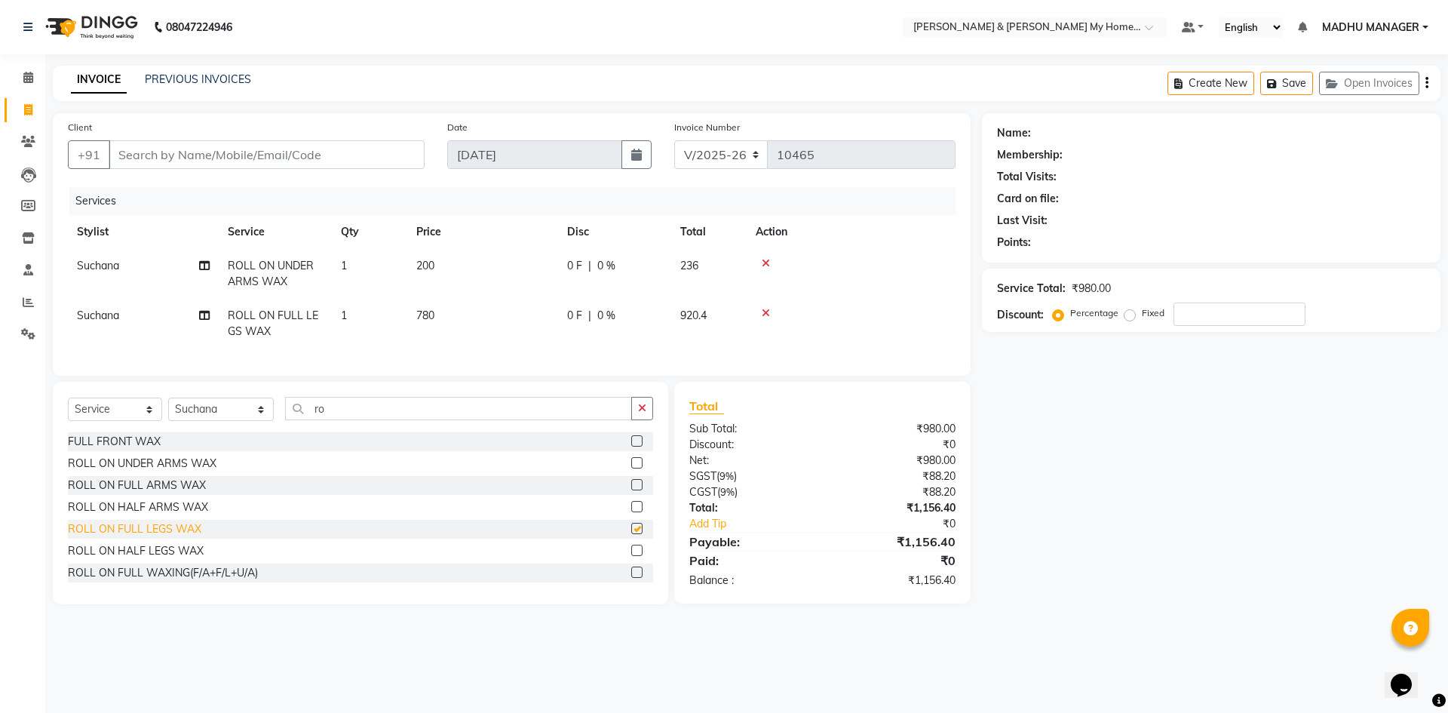
checkbox input "false"
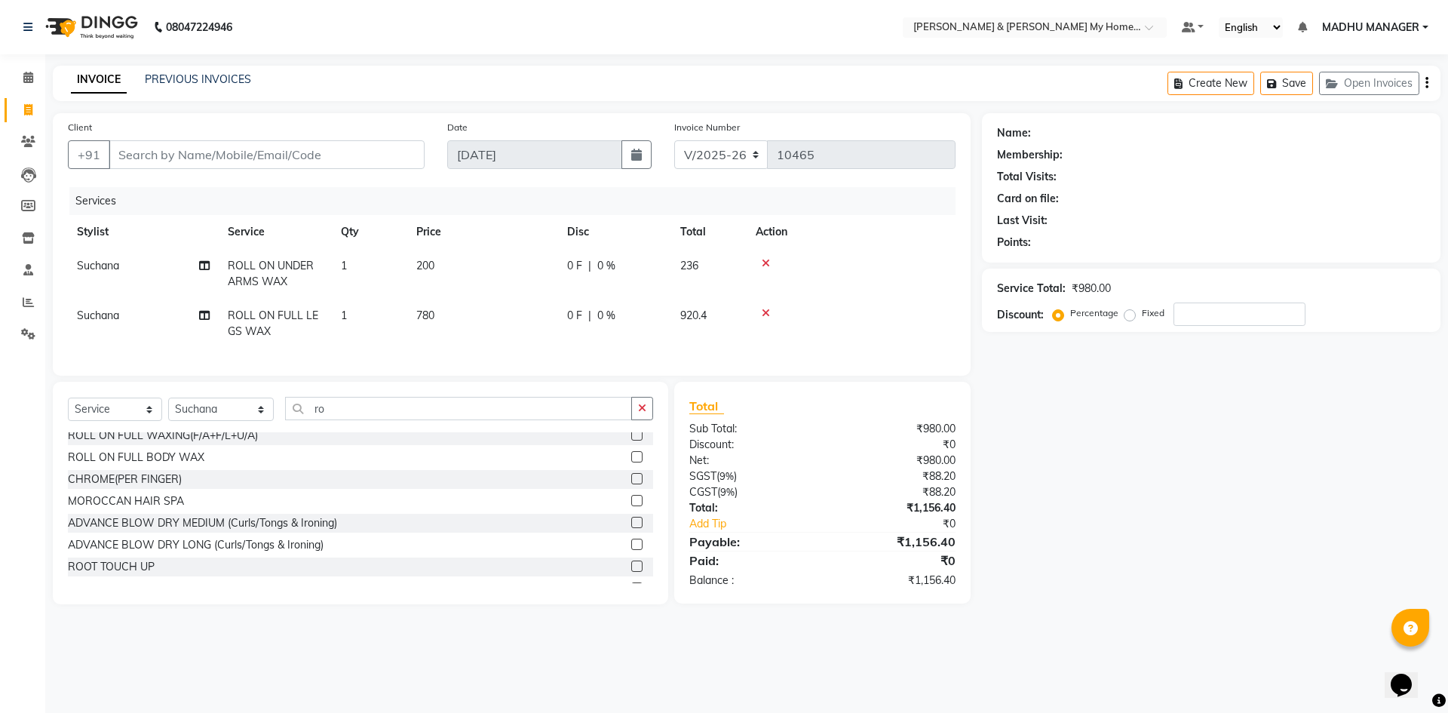
scroll to position [151, 0]
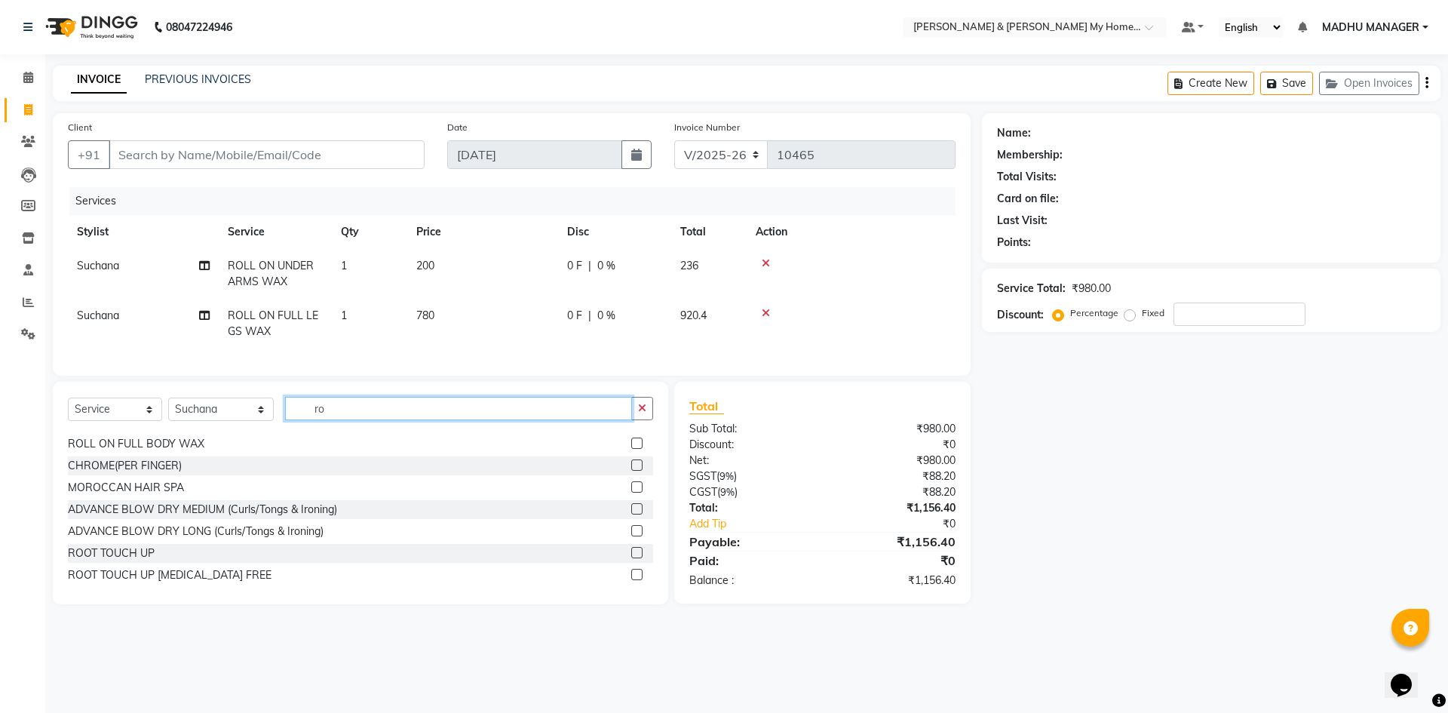
drag, startPoint x: 326, startPoint y: 422, endPoint x: 170, endPoint y: 382, distance: 161.2
click at [224, 410] on div "Select Service Product Membership Package Voucher Prepaid Gift Card Select Styl…" at bounding box center [360, 414] width 585 height 35
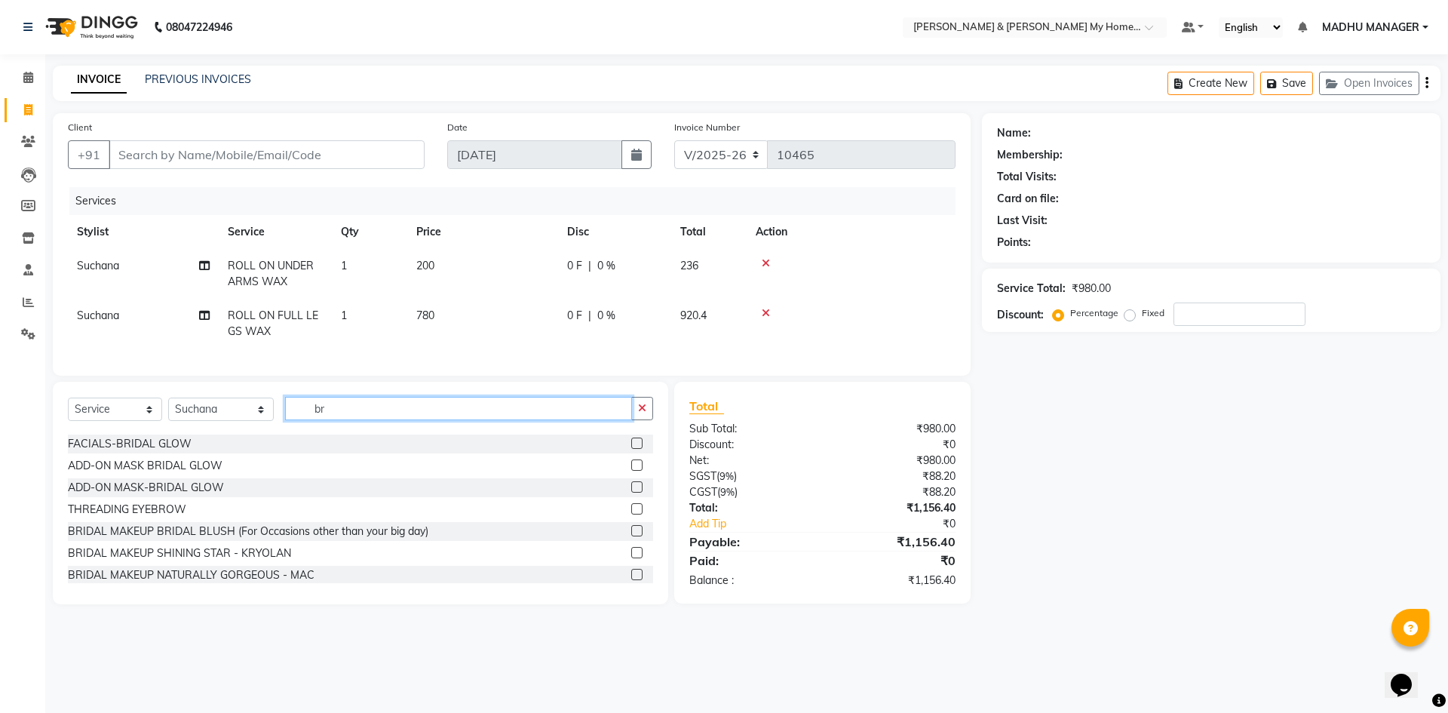
scroll to position [129, 0]
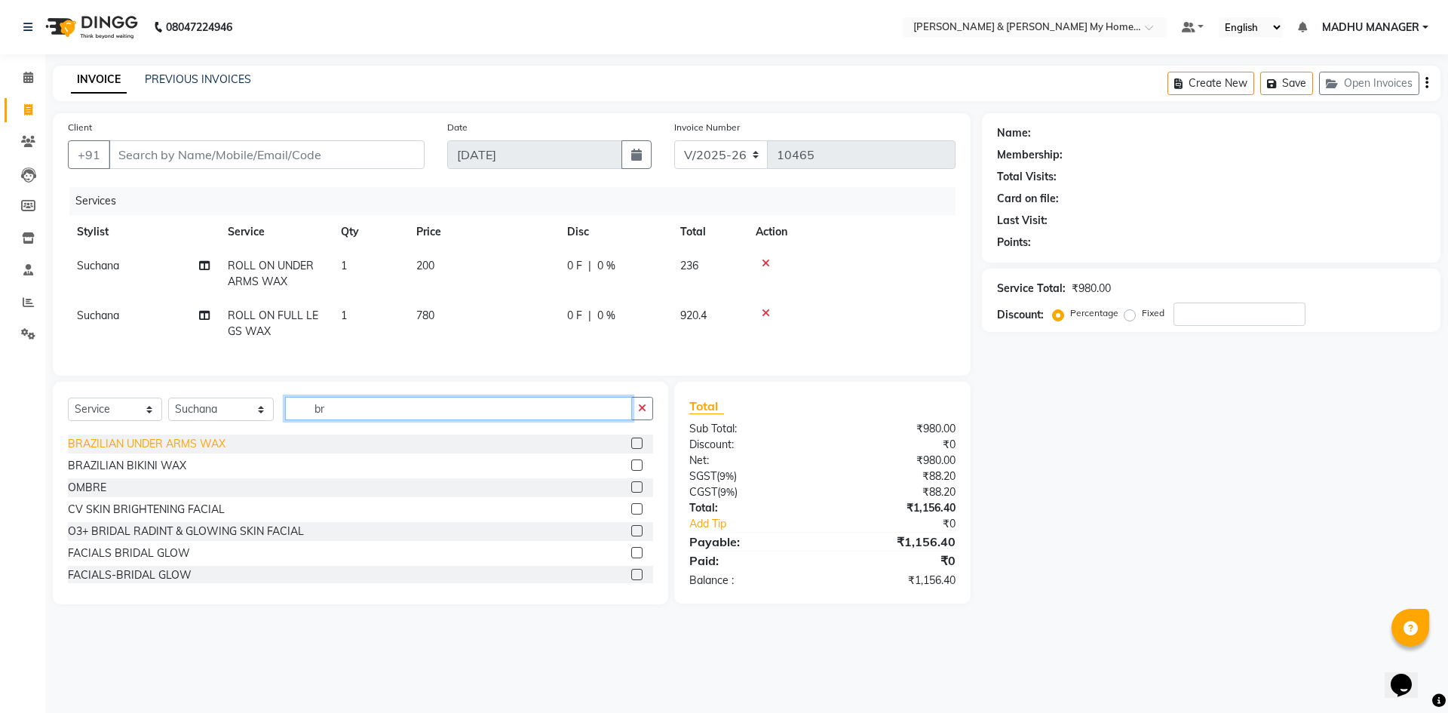
type input "br"
click at [155, 452] on div "BRAZILIAN UNDER ARMS WAX" at bounding box center [147, 444] width 158 height 16
checkbox input "false"
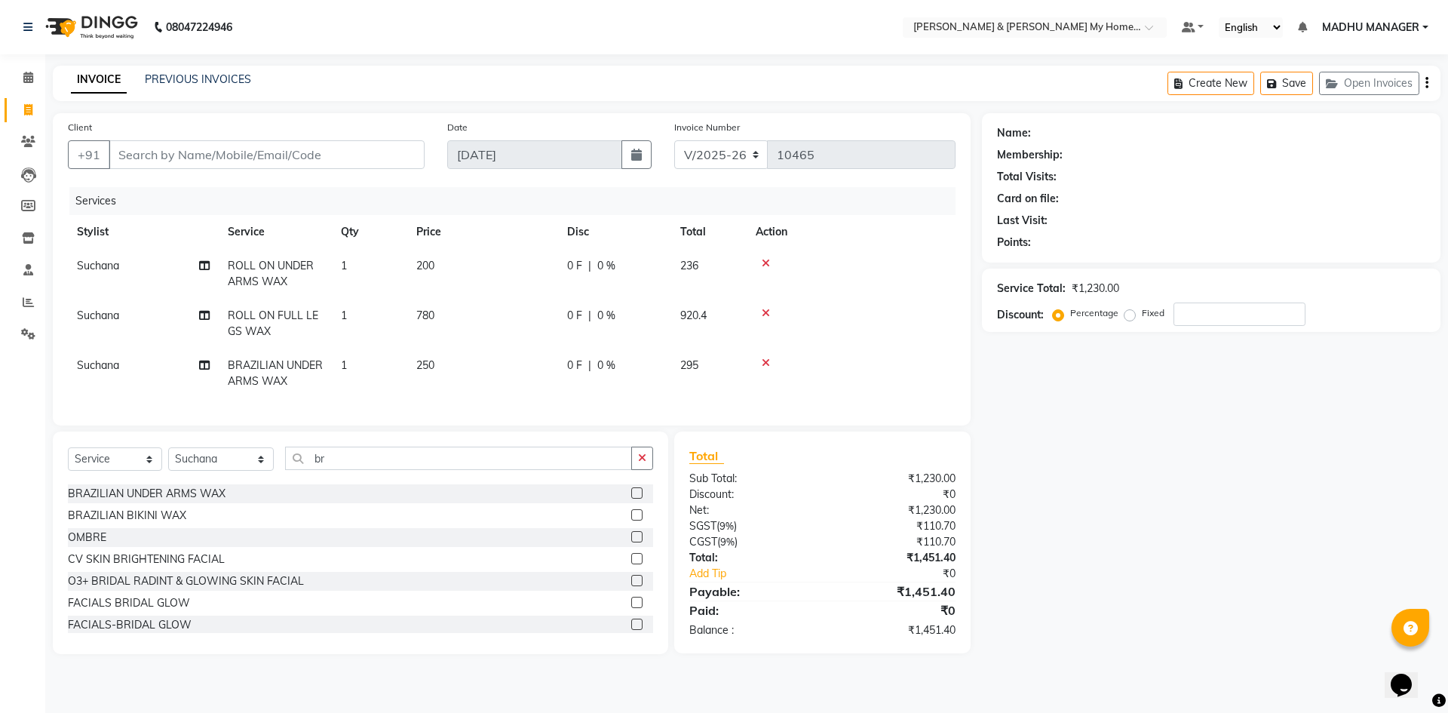
click at [767, 262] on icon at bounding box center [766, 263] width 8 height 11
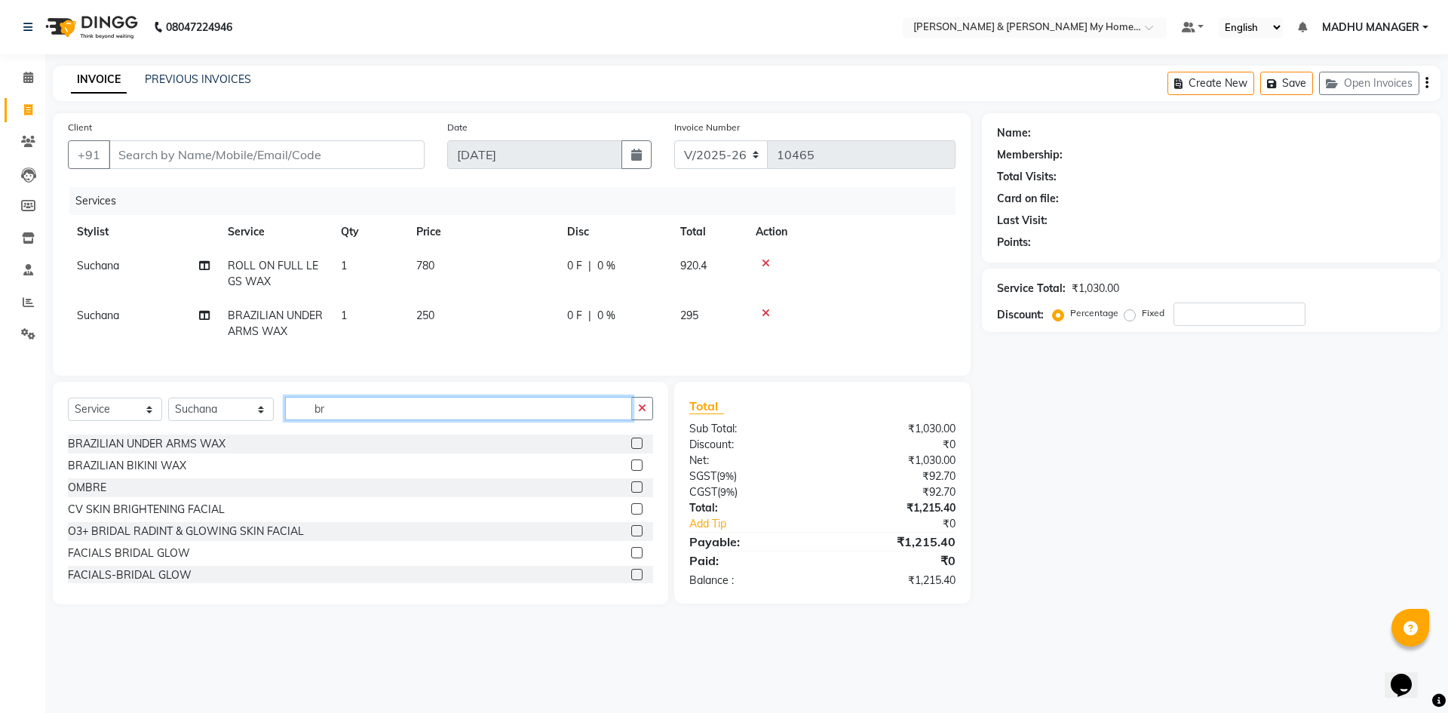
drag, startPoint x: 327, startPoint y: 420, endPoint x: 270, endPoint y: 423, distance: 57.4
click at [270, 423] on div "Select Service Product Membership Package Voucher Prepaid Gift Card Select Styl…" at bounding box center [360, 414] width 585 height 35
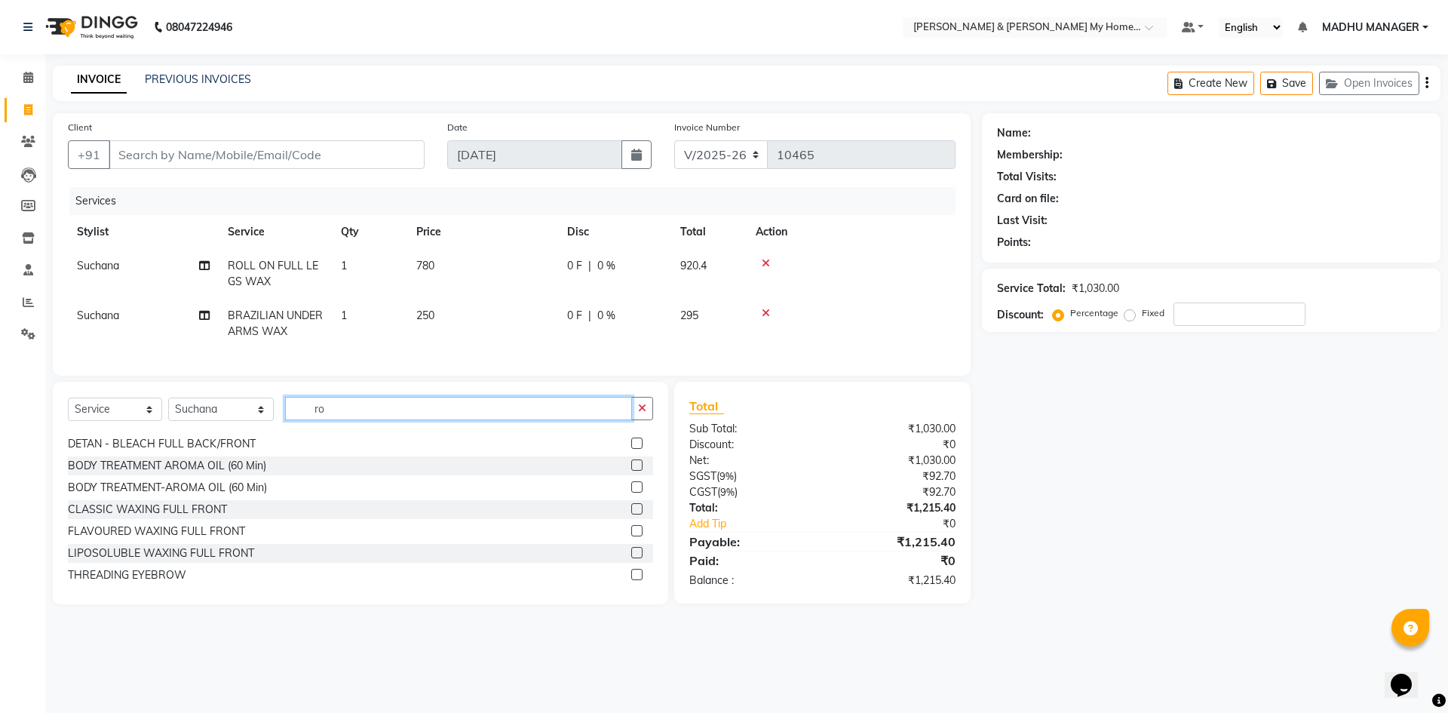
scroll to position [0, 0]
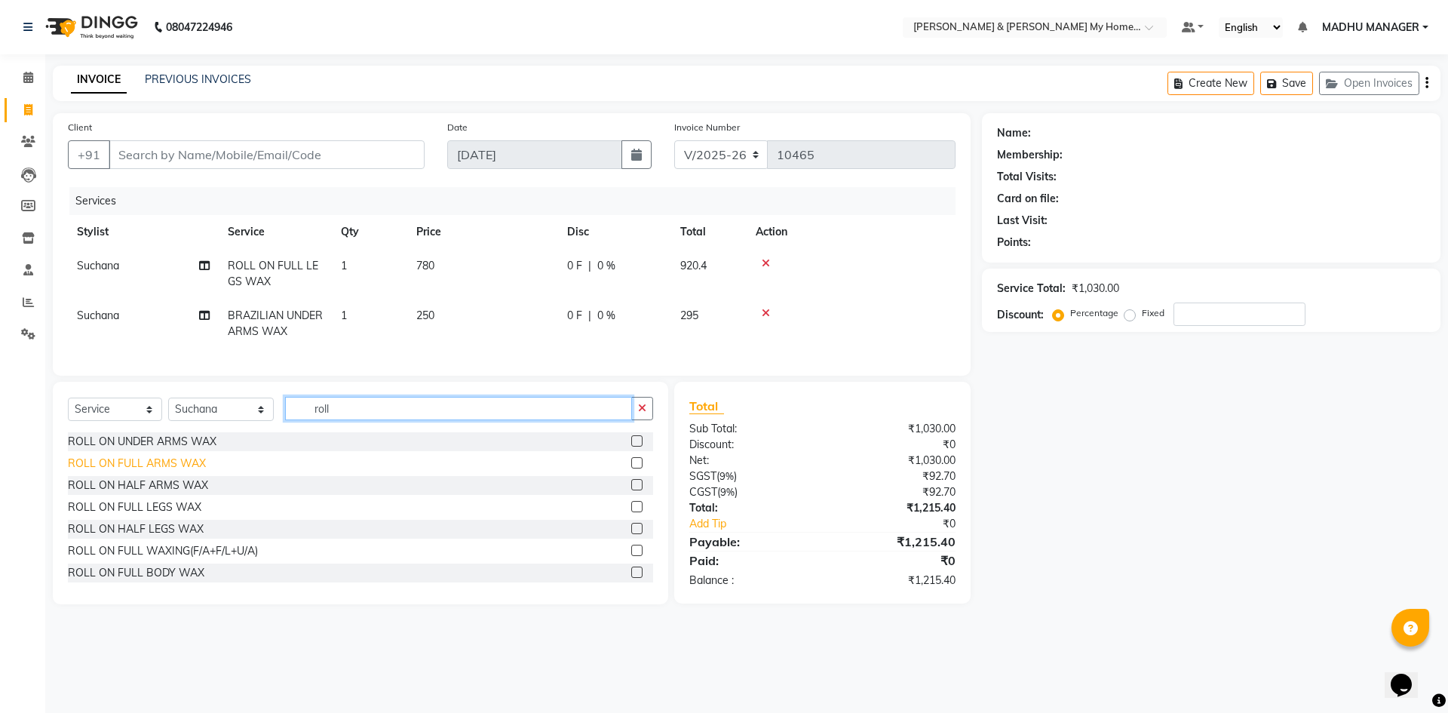
type input "roll"
click at [186, 471] on div "ROLL ON FULL ARMS WAX" at bounding box center [137, 464] width 138 height 16
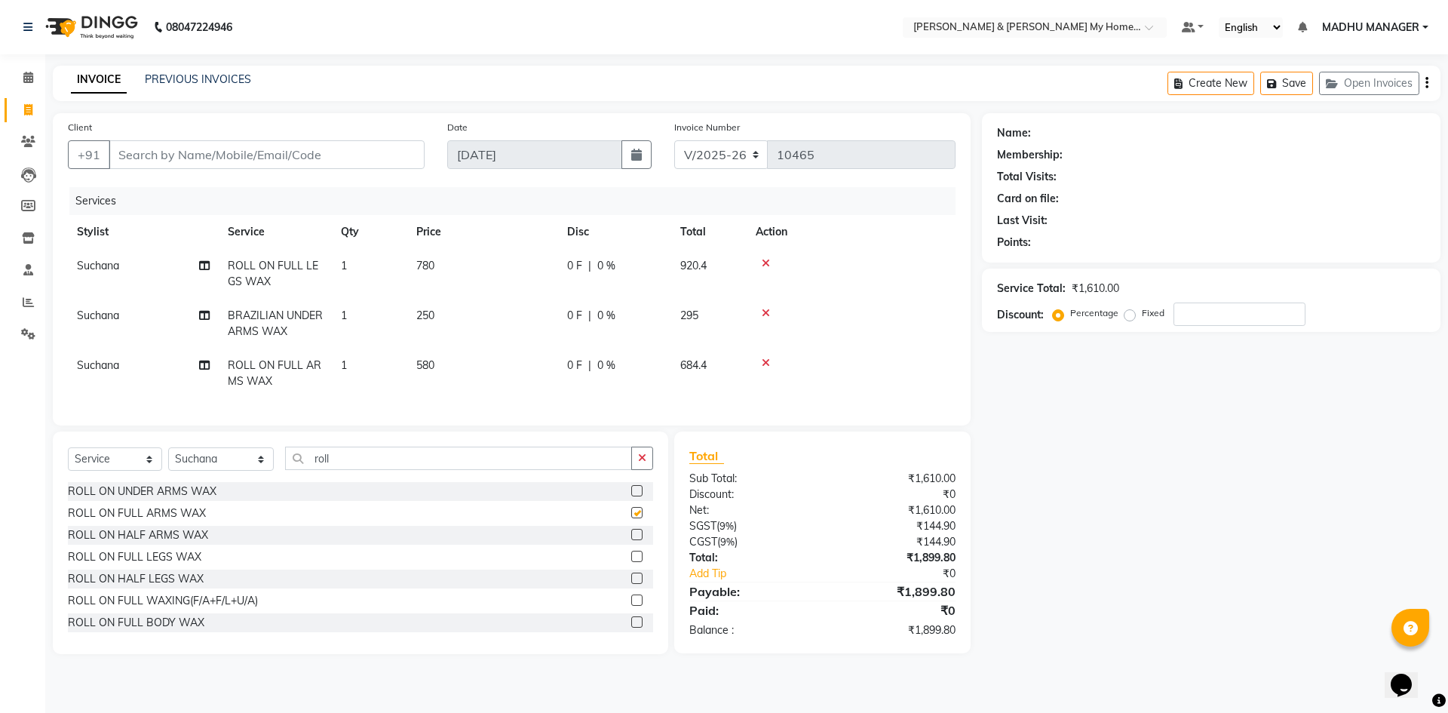
checkbox input "false"
click at [244, 155] on input "Client" at bounding box center [267, 154] width 316 height 29
click at [252, 157] on input "Client" at bounding box center [267, 154] width 316 height 29
type input "9"
type input "0"
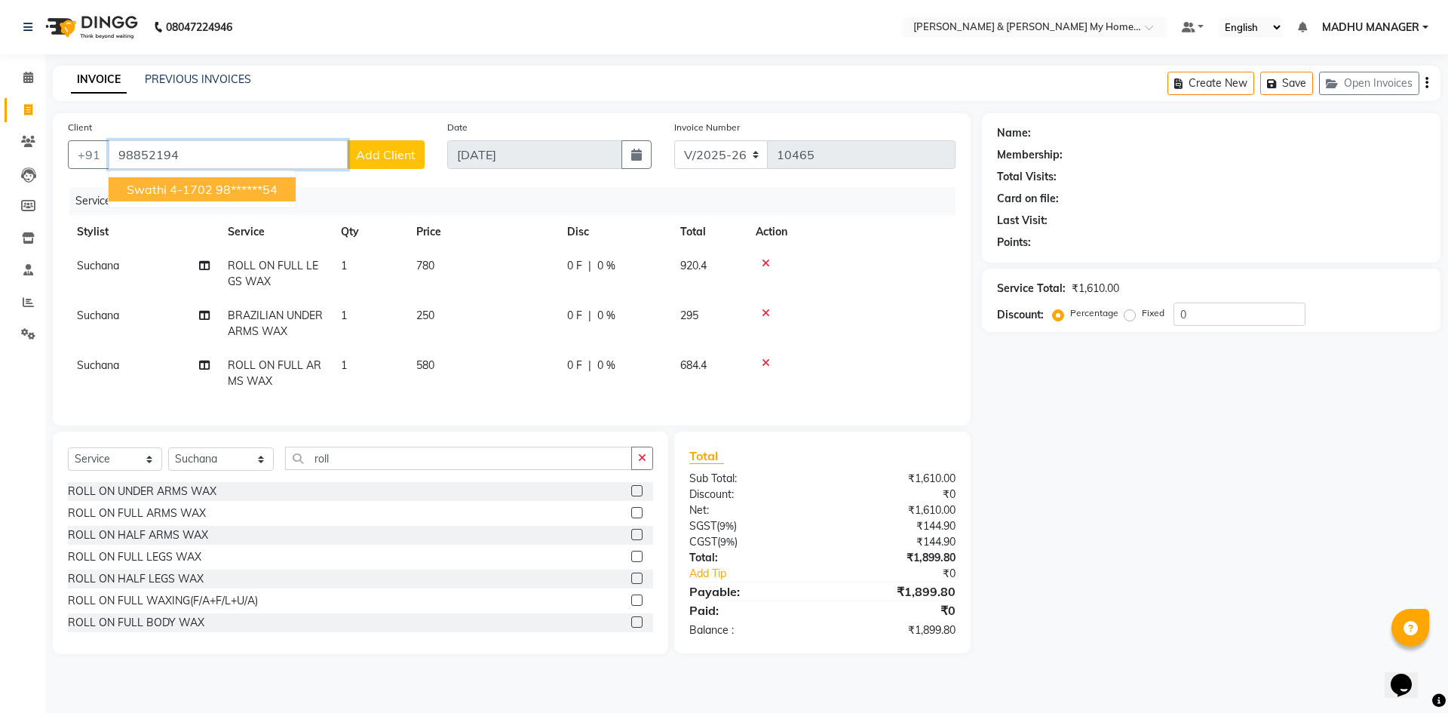
click at [247, 189] on ngb-highlight "98******54" at bounding box center [247, 189] width 62 height 15
type input "98******54"
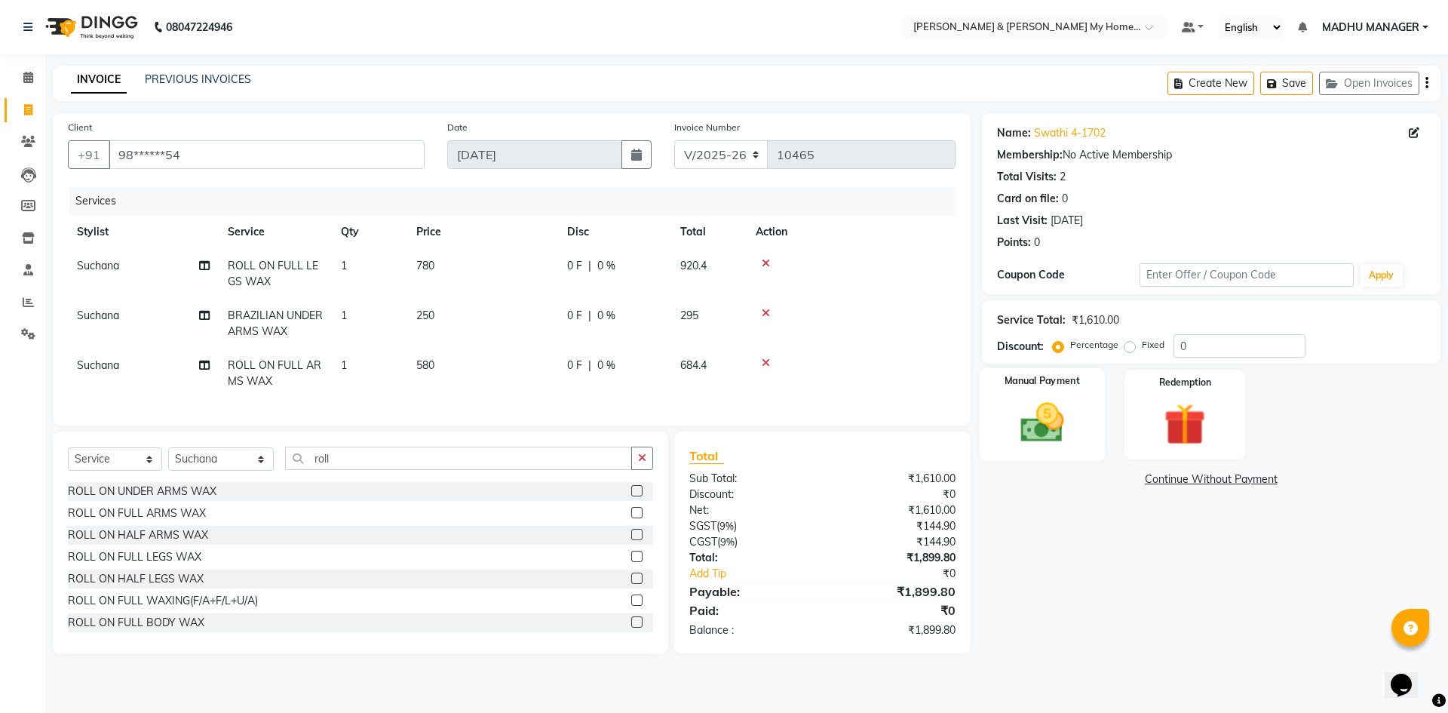
click at [1039, 424] on img at bounding box center [1042, 423] width 70 height 50
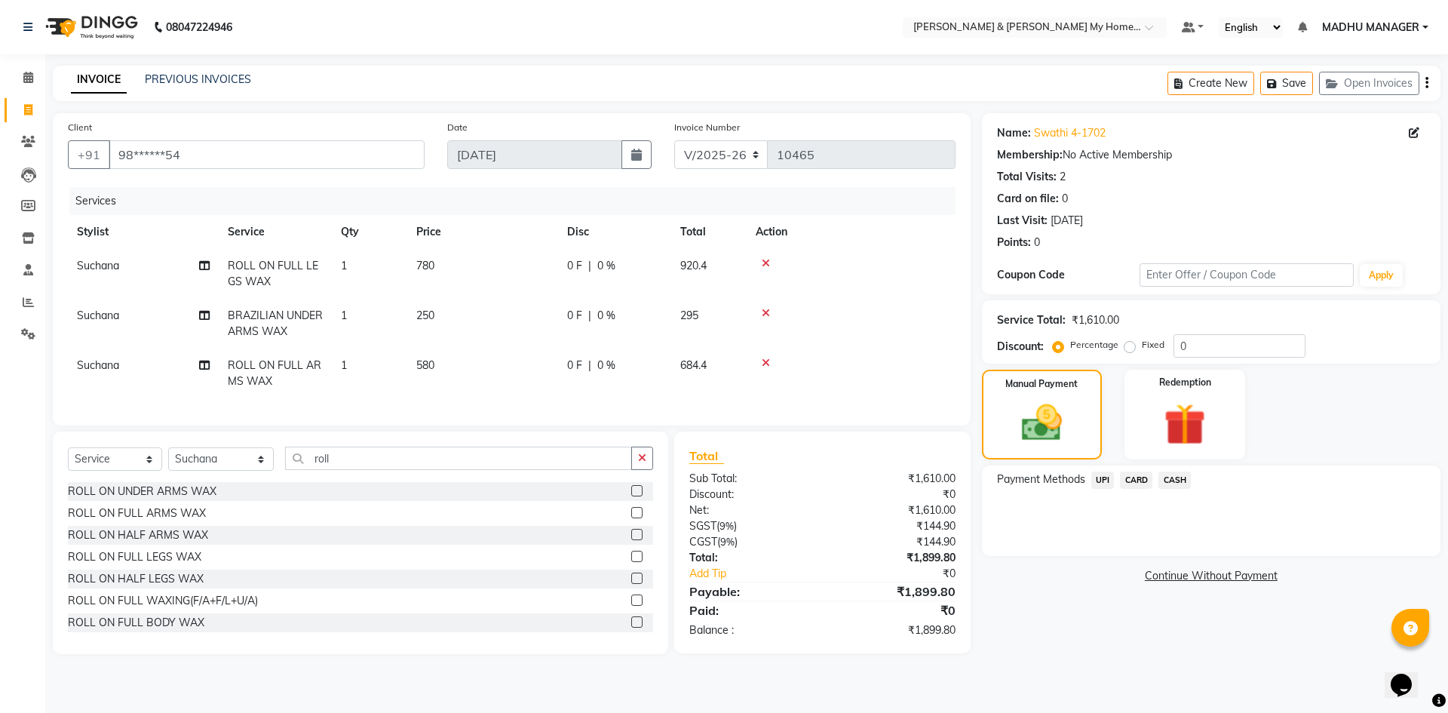
click at [1099, 480] on span "UPI" at bounding box center [1103, 479] width 23 height 17
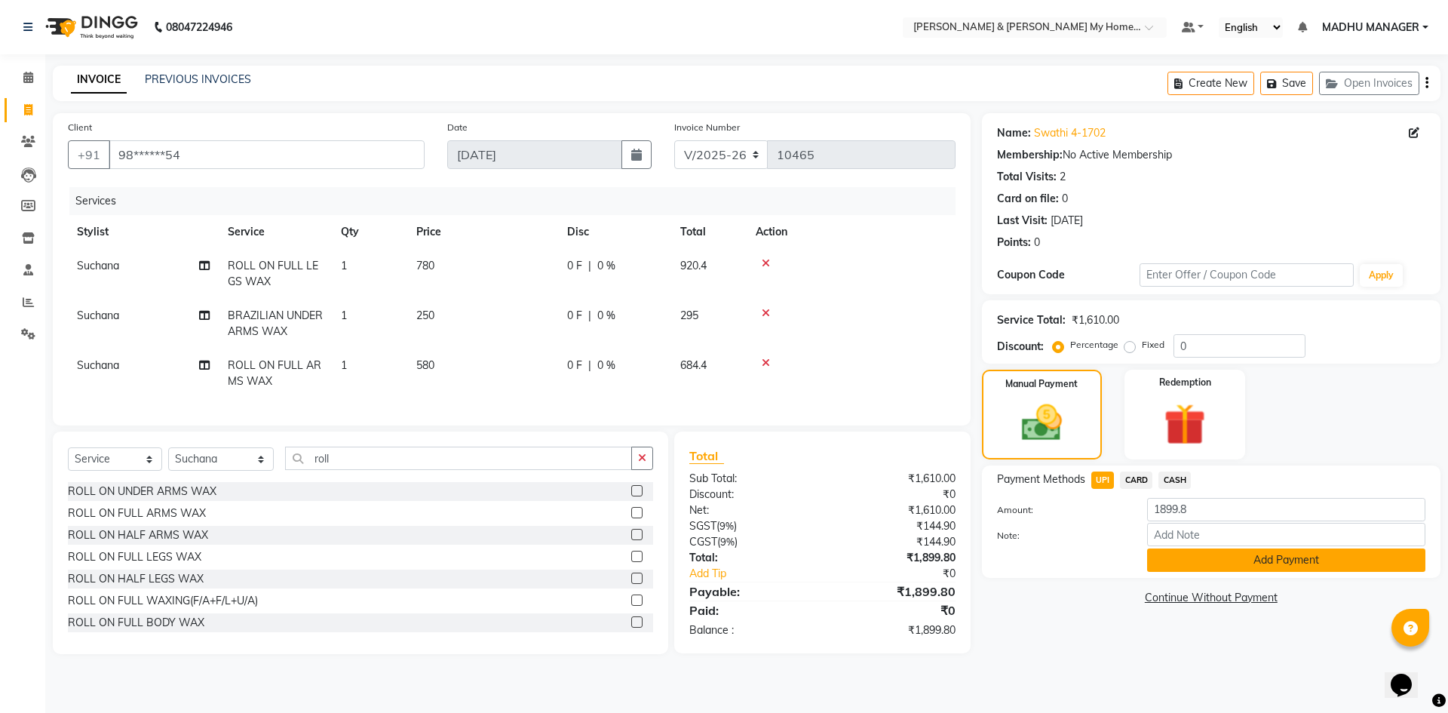
click at [1187, 549] on button "Add Payment" at bounding box center [1286, 559] width 278 height 23
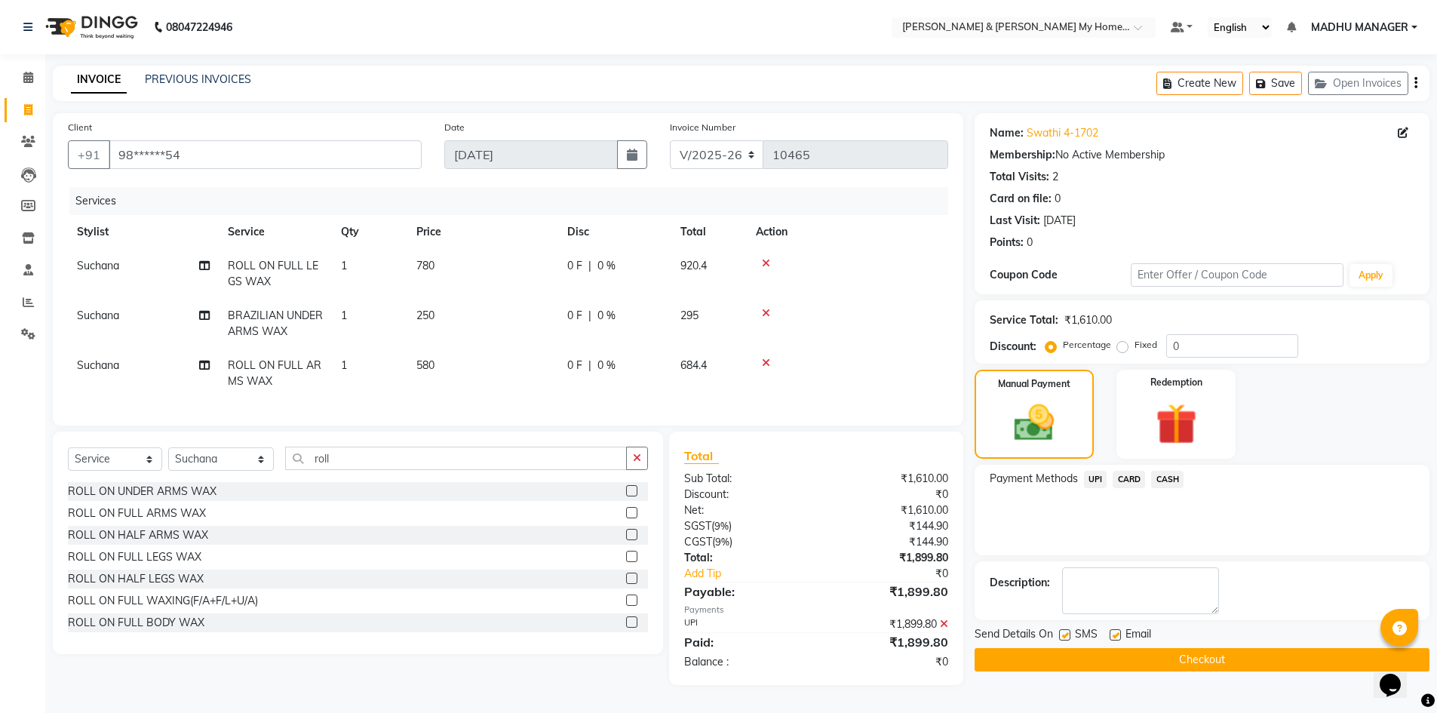
click at [1232, 655] on button "Checkout" at bounding box center [1202, 659] width 455 height 23
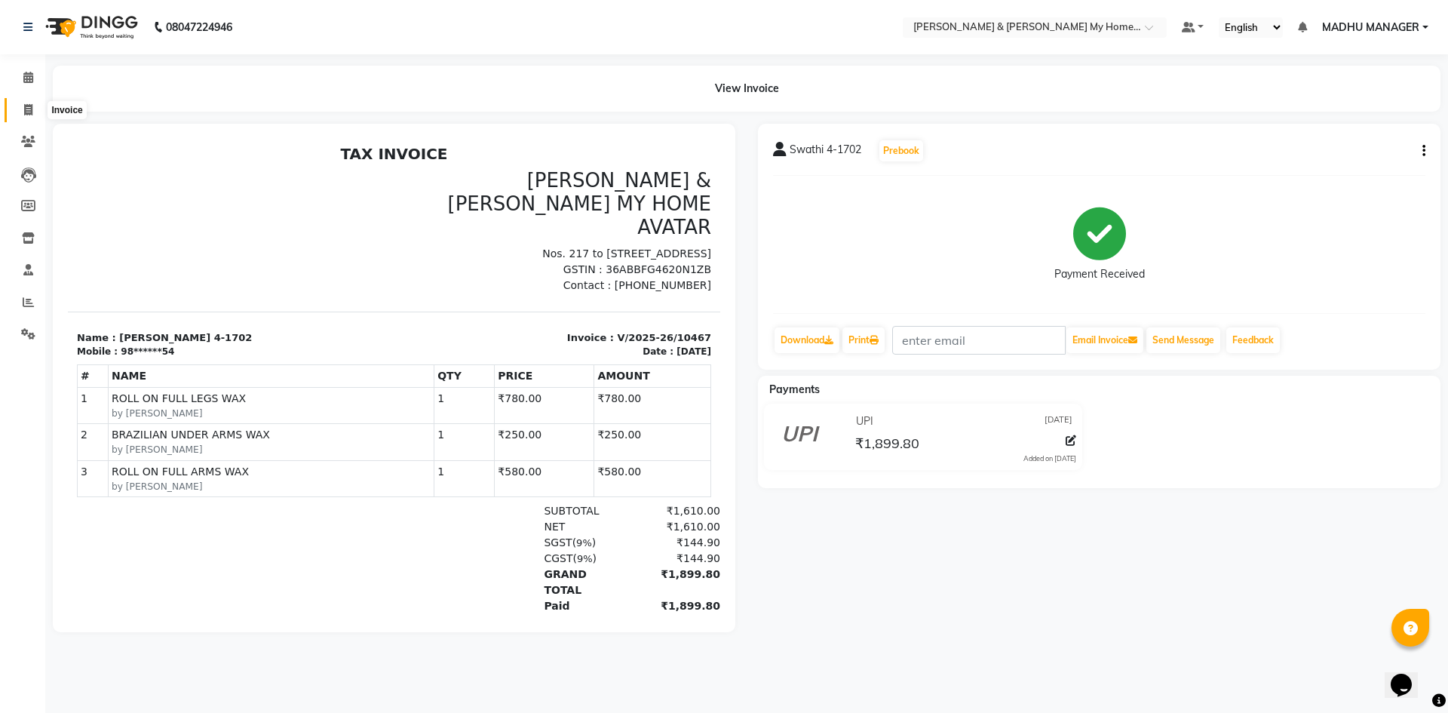
drag, startPoint x: 35, startPoint y: 106, endPoint x: 45, endPoint y: 85, distance: 22.3
click at [35, 106] on span at bounding box center [28, 110] width 26 height 17
select select "8193"
select select "service"
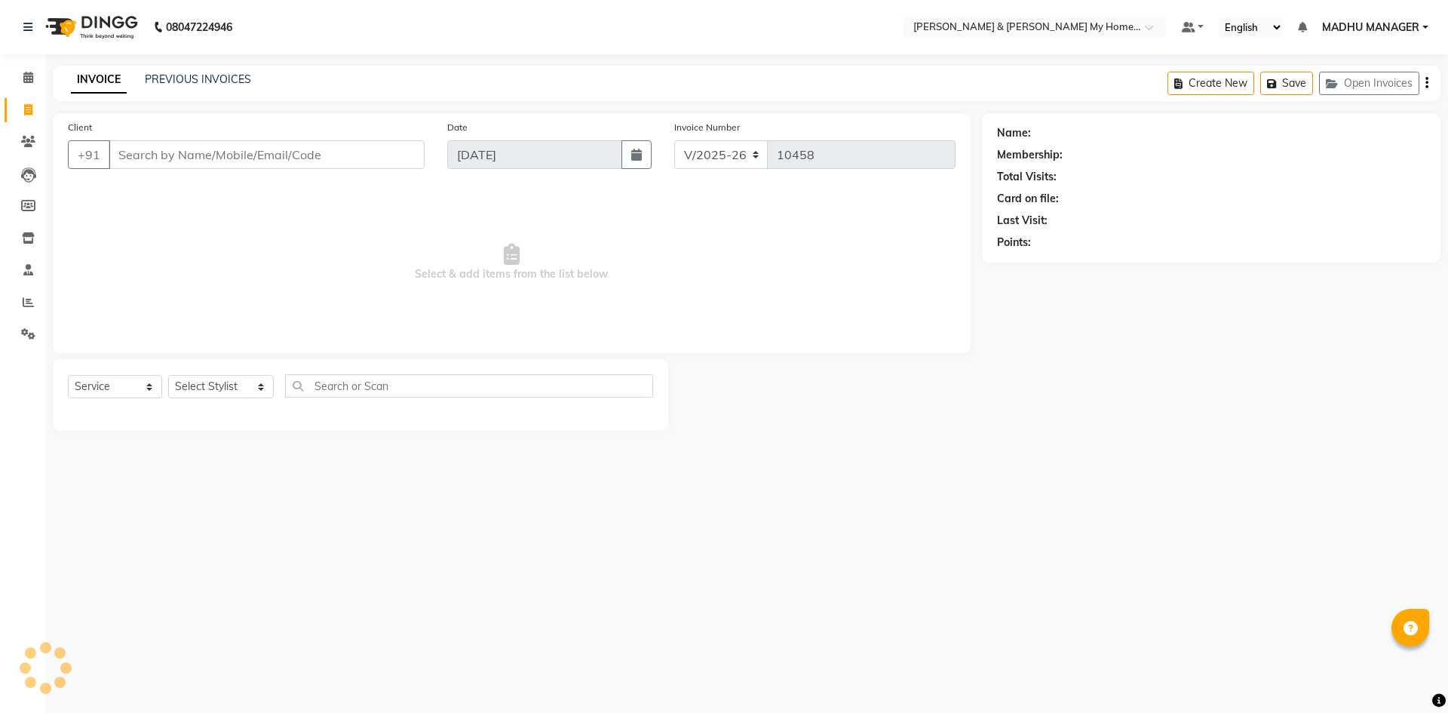
select select "8193"
select select "service"
click at [206, 386] on select "Select Stylist [PERSON_NAME] Aarti [PERSON_NAME] Beauty [PERSON_NAME] Nail [PER…" at bounding box center [221, 386] width 106 height 23
select select "89818"
click at [168, 375] on select "Select Stylist [PERSON_NAME] Aarti [PERSON_NAME] Beauty [PERSON_NAME] Nail [PER…" at bounding box center [221, 386] width 106 height 23
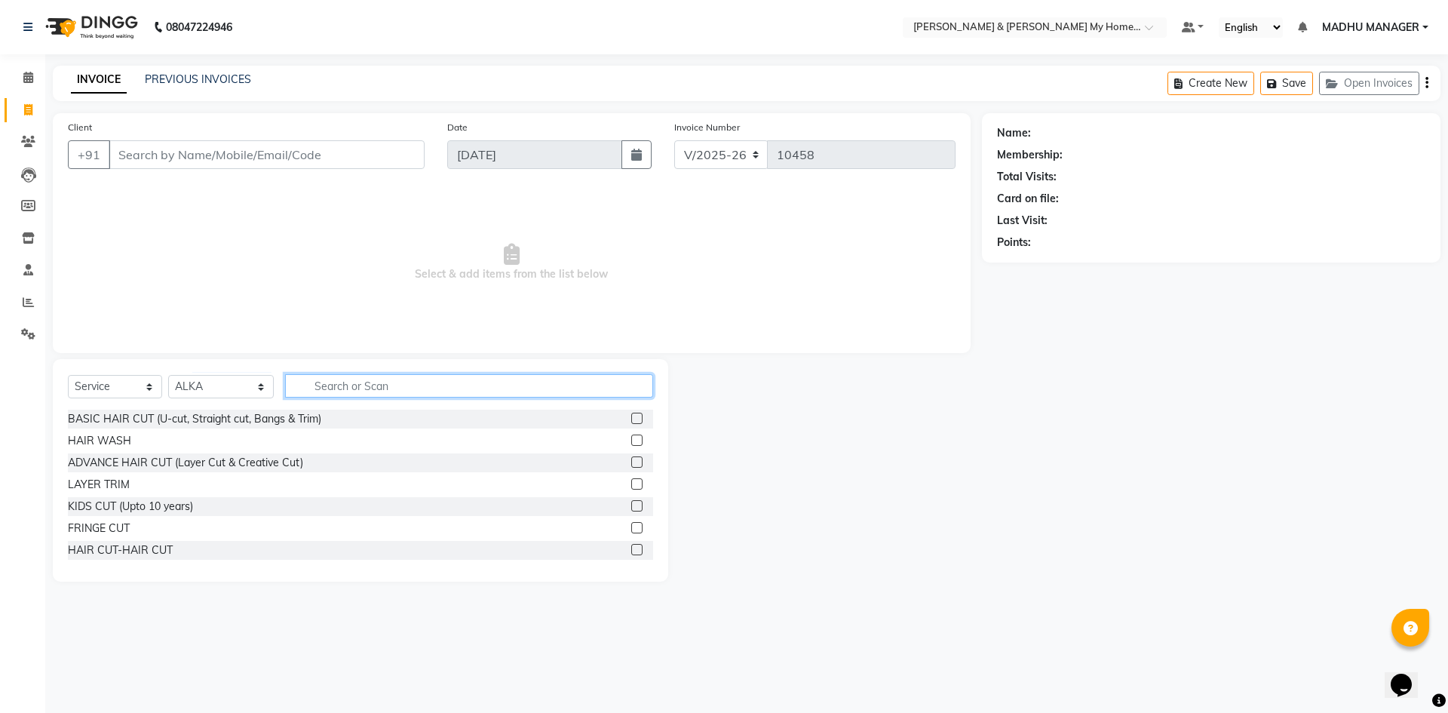
click at [365, 385] on input "text" at bounding box center [469, 385] width 368 height 23
type input "thre"
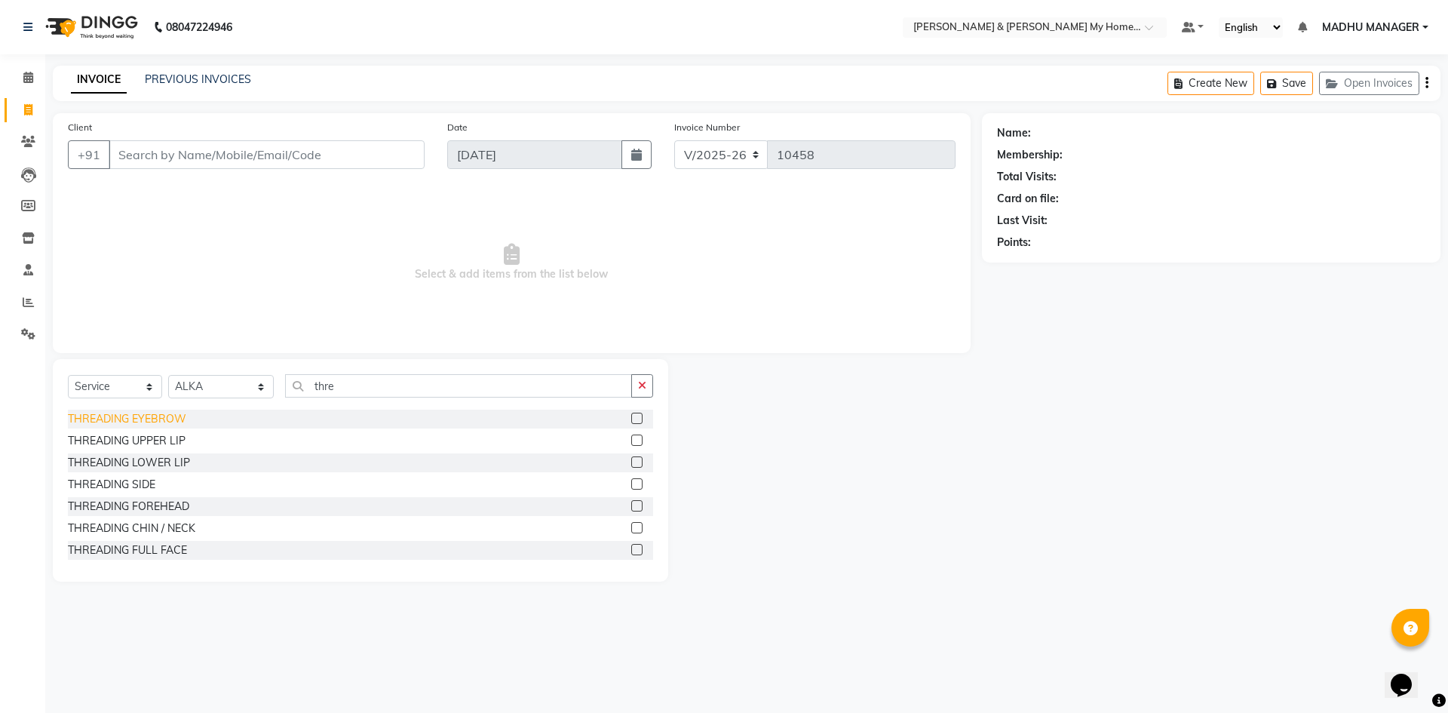
click at [167, 417] on div "THREADING EYEBROW" at bounding box center [127, 419] width 118 height 16
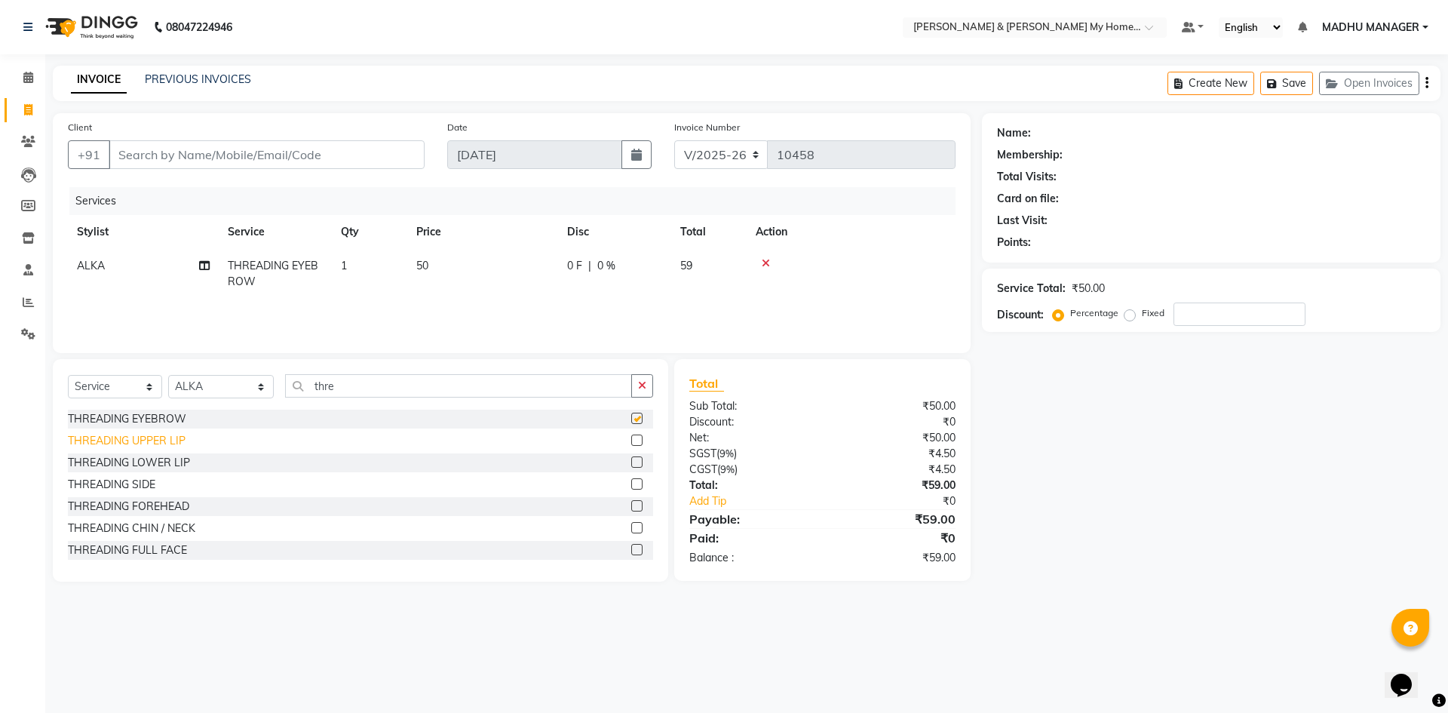
checkbox input "false"
click at [161, 445] on div "THREADING UPPER LIP" at bounding box center [127, 441] width 118 height 16
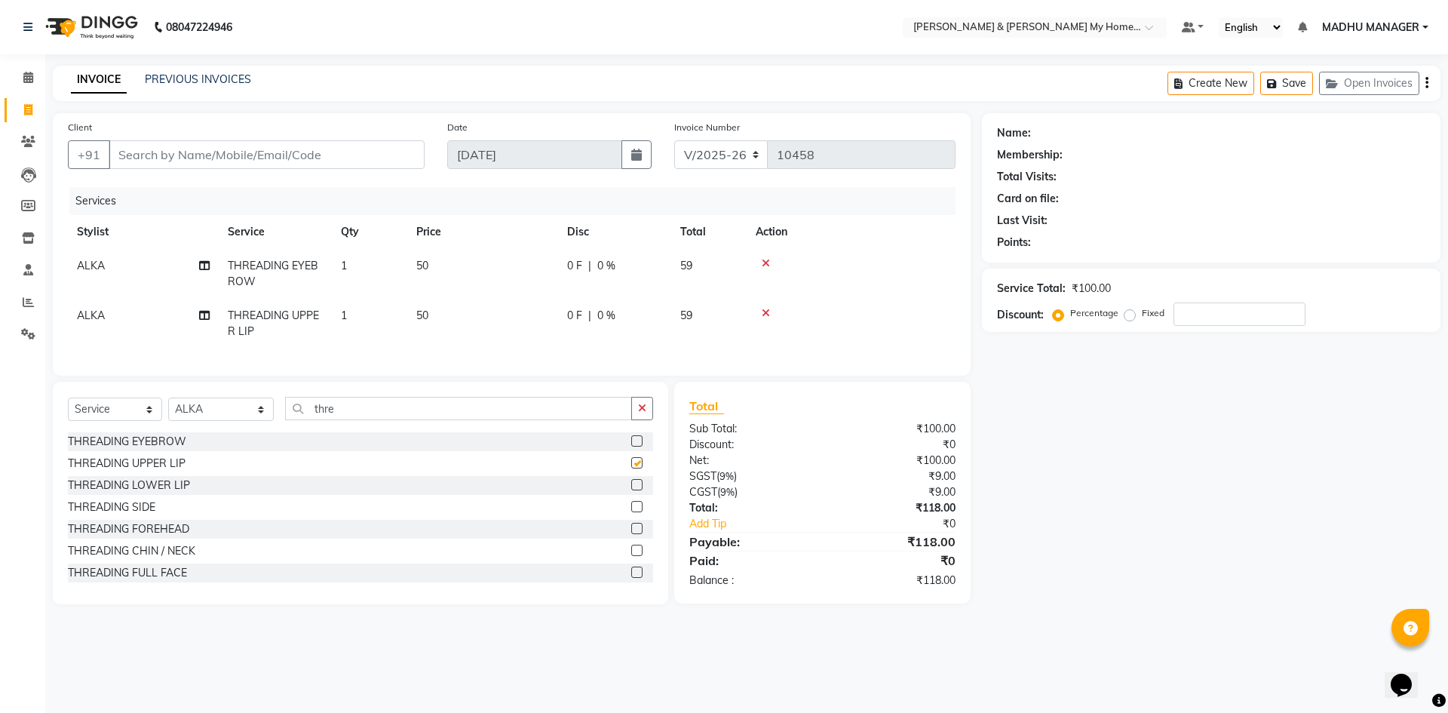
checkbox input "false"
click at [168, 146] on input "Client" at bounding box center [267, 154] width 316 height 29
click at [170, 145] on input "Client" at bounding box center [267, 154] width 316 height 29
type input "9"
type input "0"
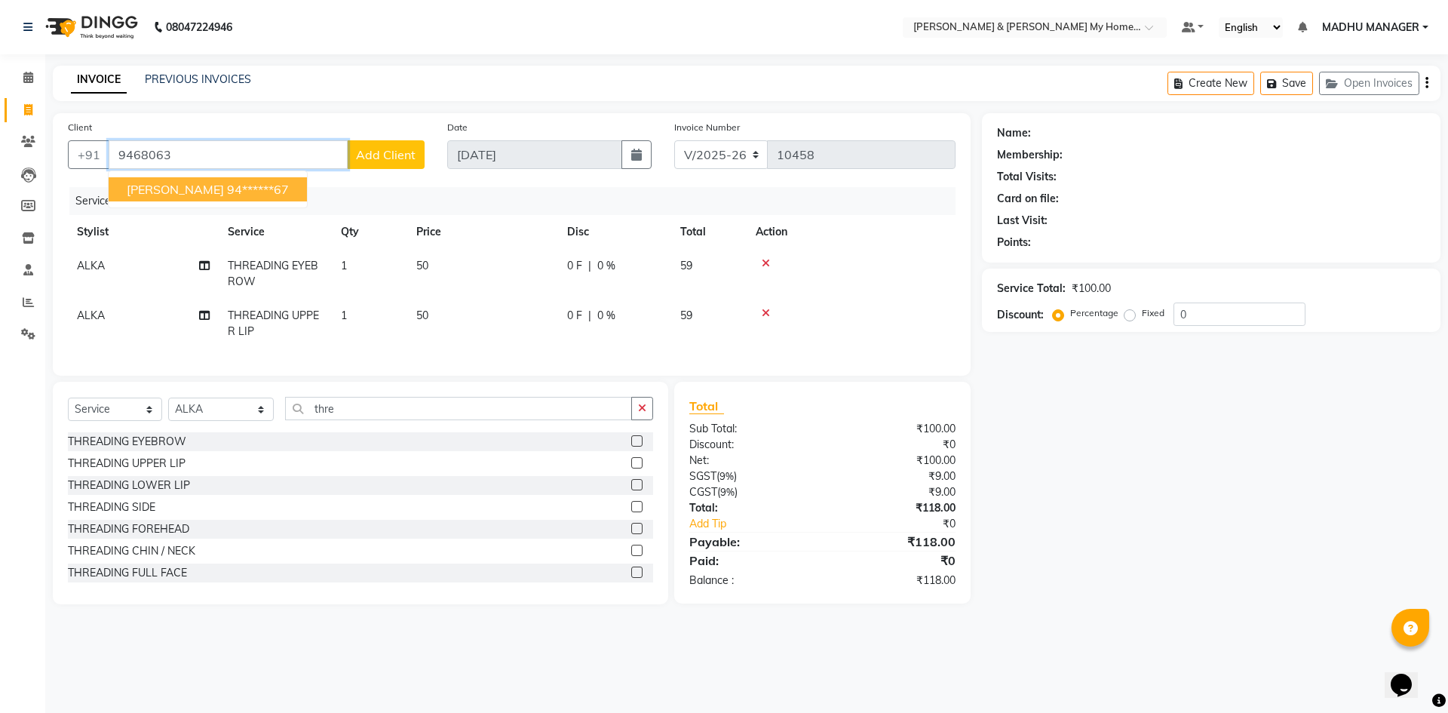
click at [227, 187] on ngb-highlight "94******67" at bounding box center [258, 189] width 62 height 15
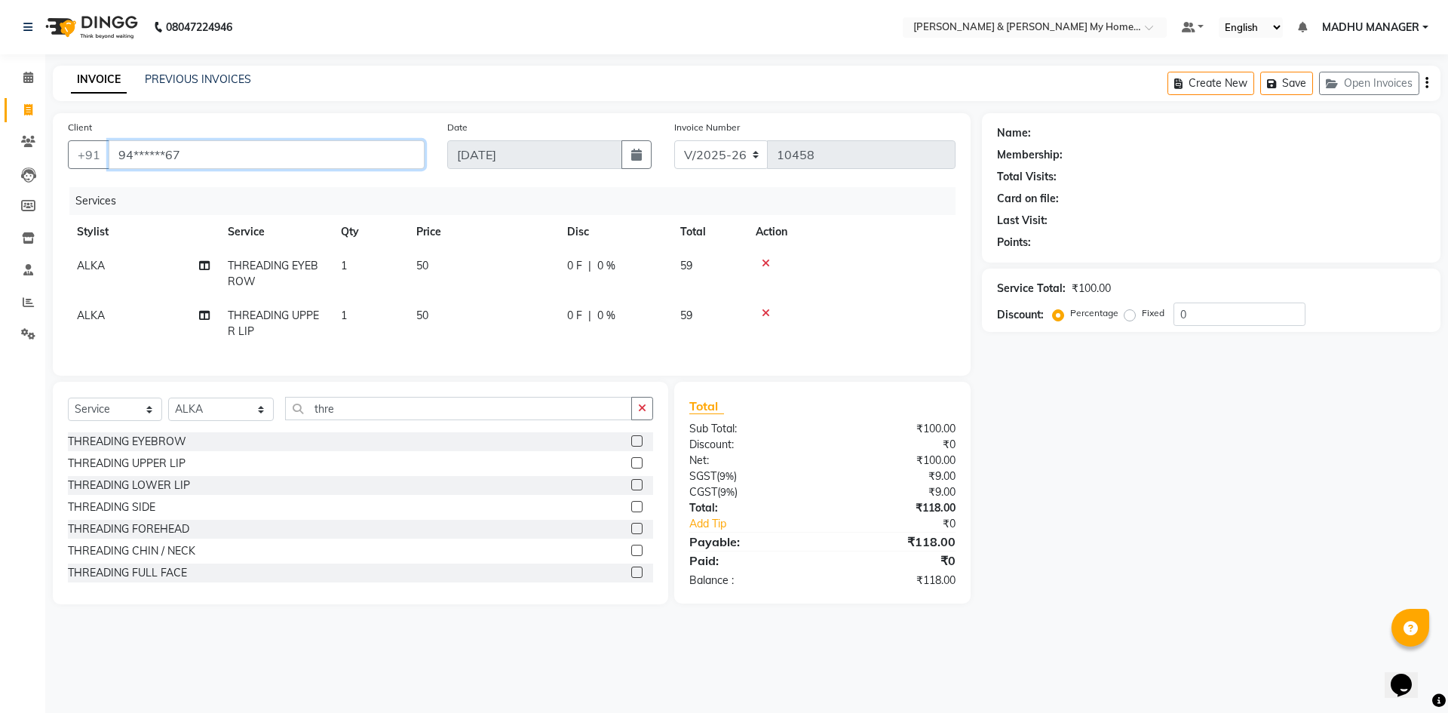
type input "94******67"
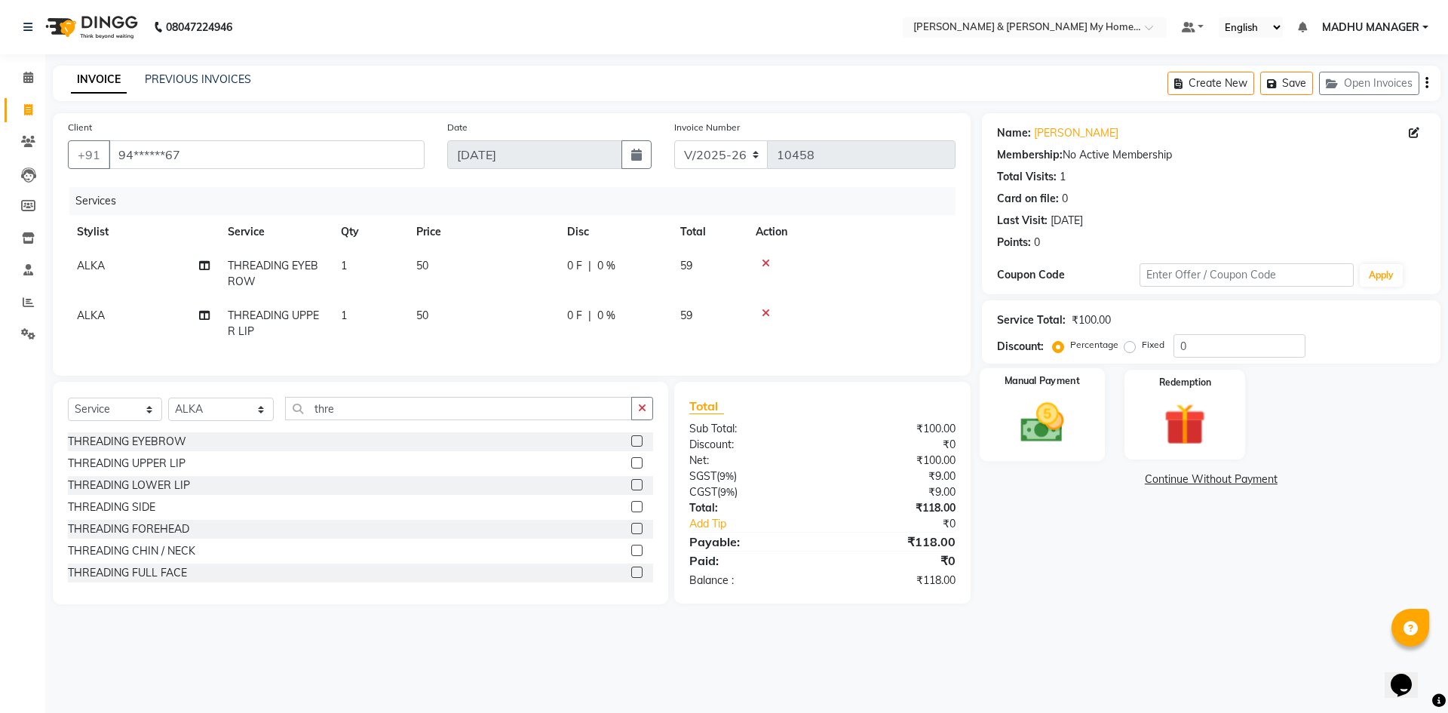
click at [1049, 408] on img at bounding box center [1042, 423] width 70 height 50
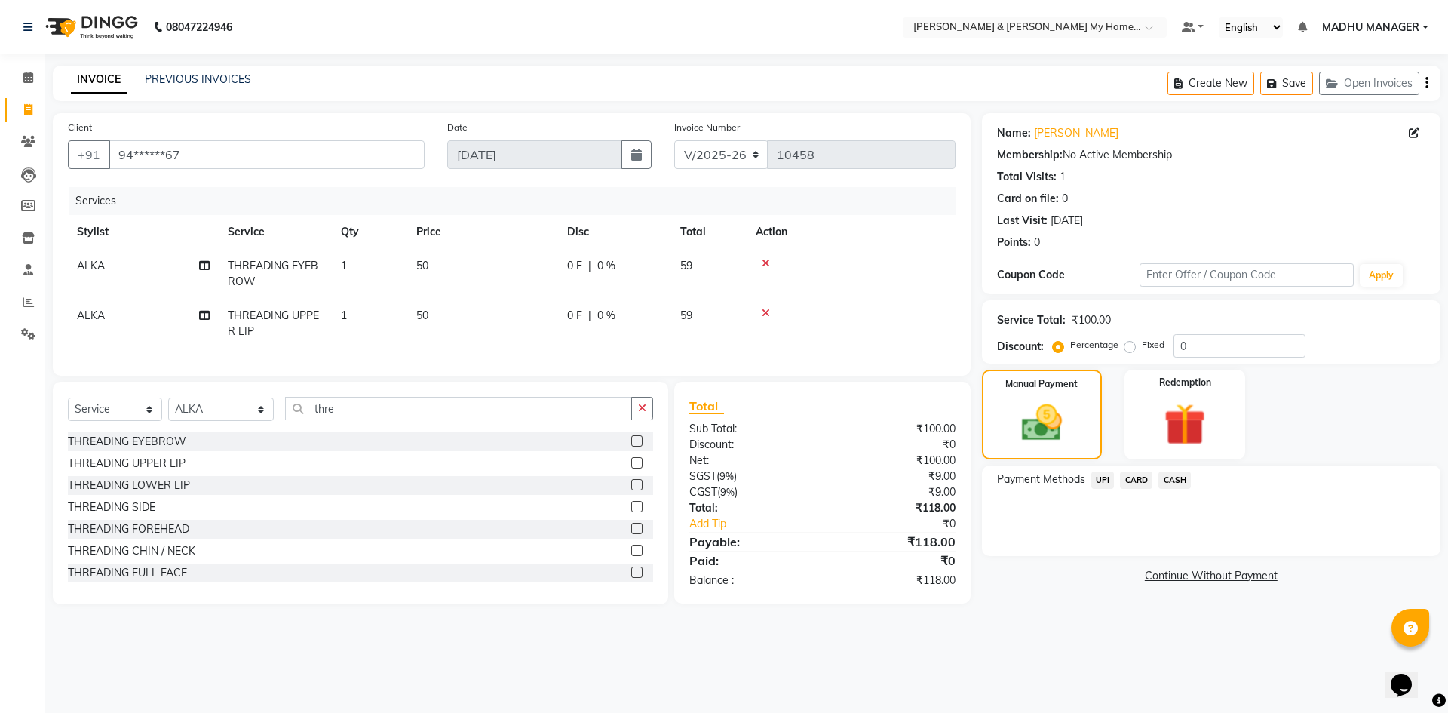
click at [1101, 478] on span "UPI" at bounding box center [1103, 479] width 23 height 17
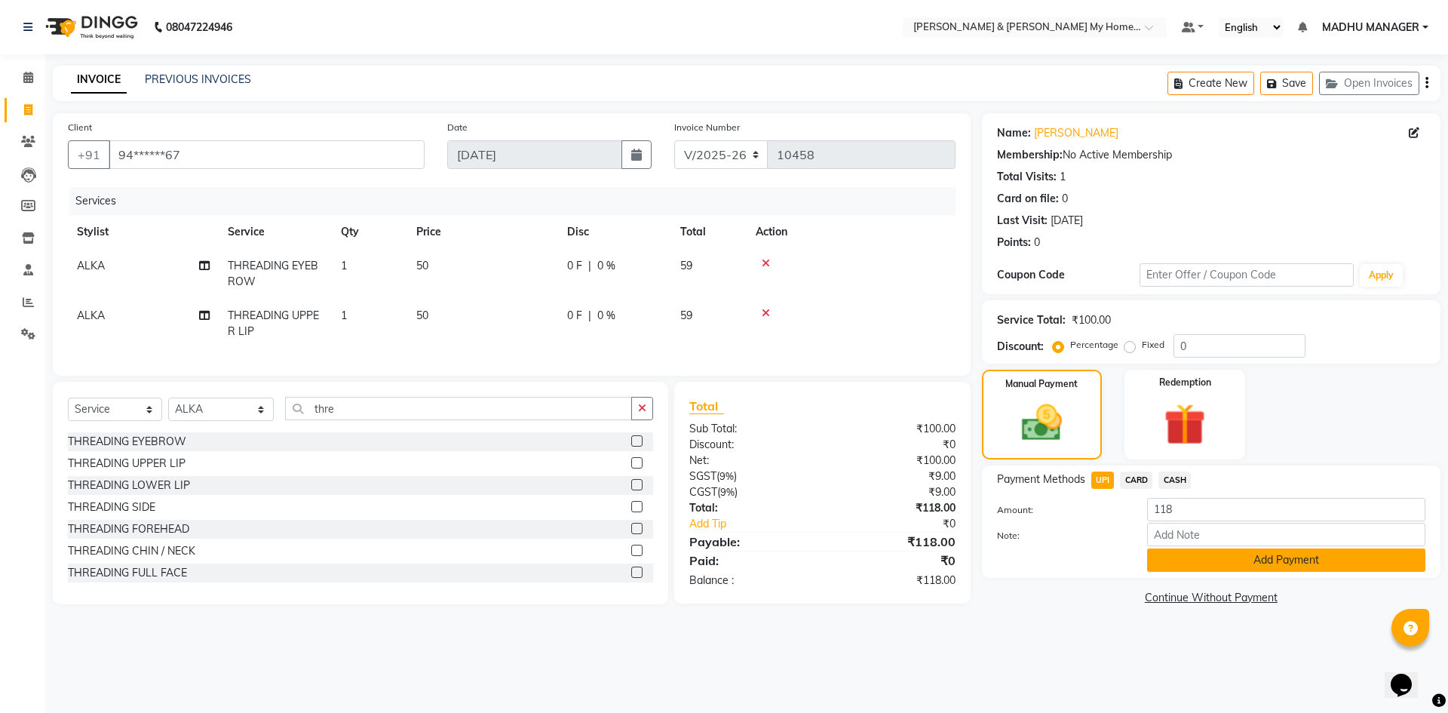
click at [1210, 553] on button "Add Payment" at bounding box center [1286, 559] width 278 height 23
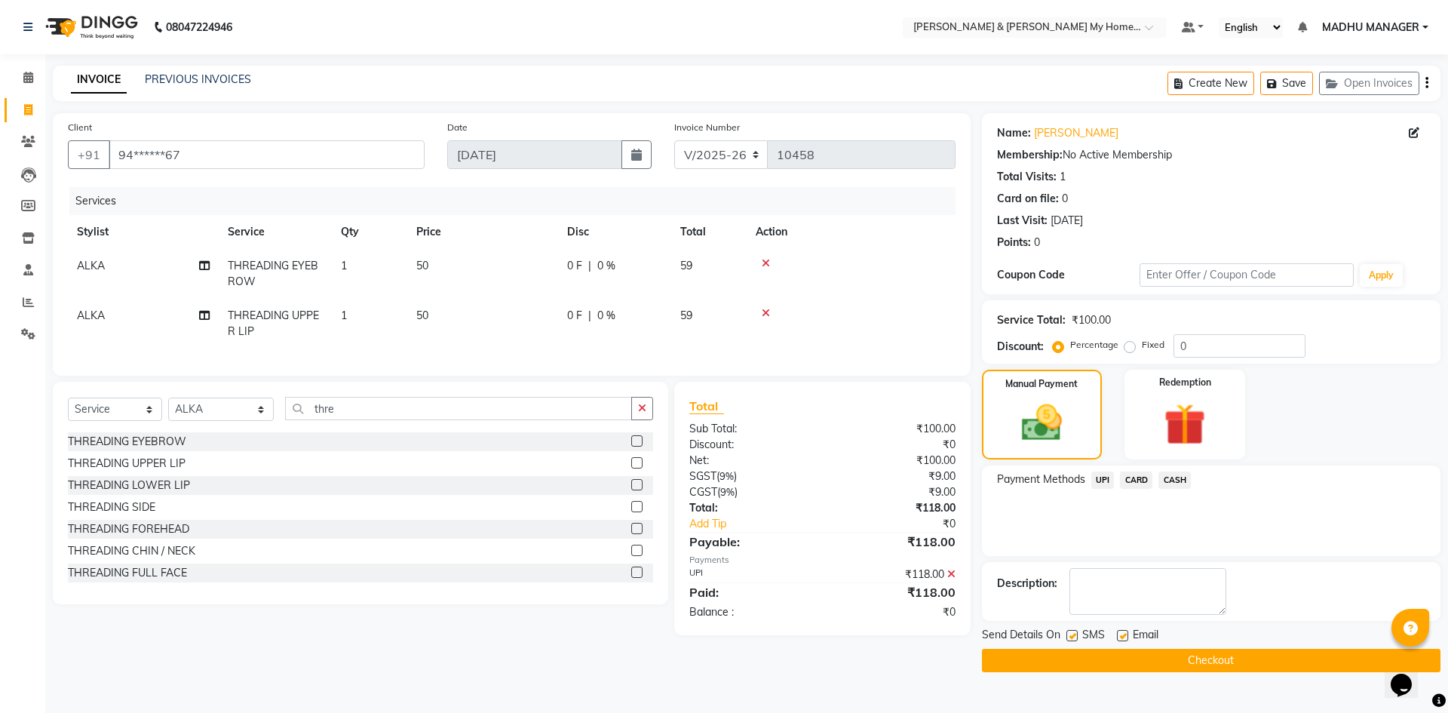
click at [1245, 652] on button "Checkout" at bounding box center [1211, 660] width 459 height 23
